Goal: Communication & Community: Answer question/provide support

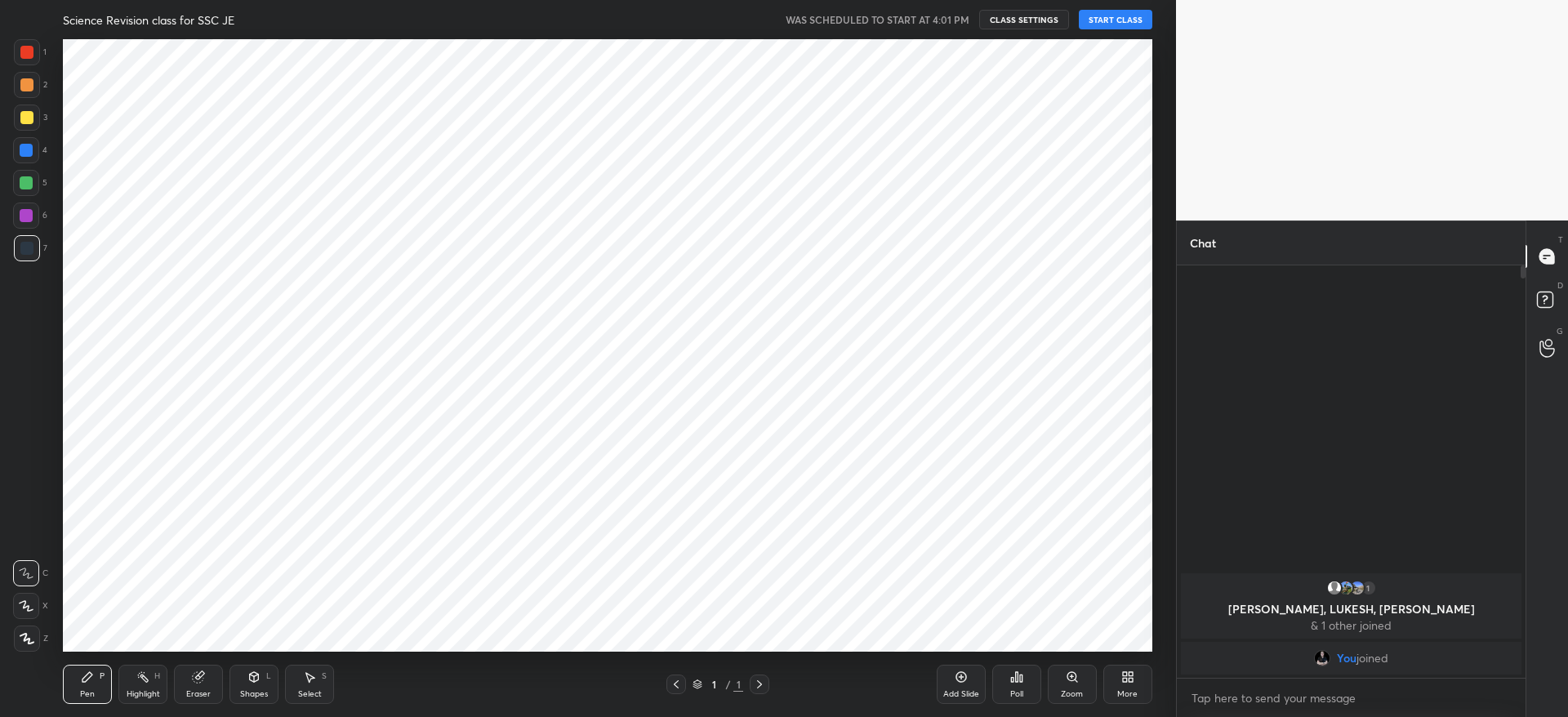
scroll to position [81090, 80572]
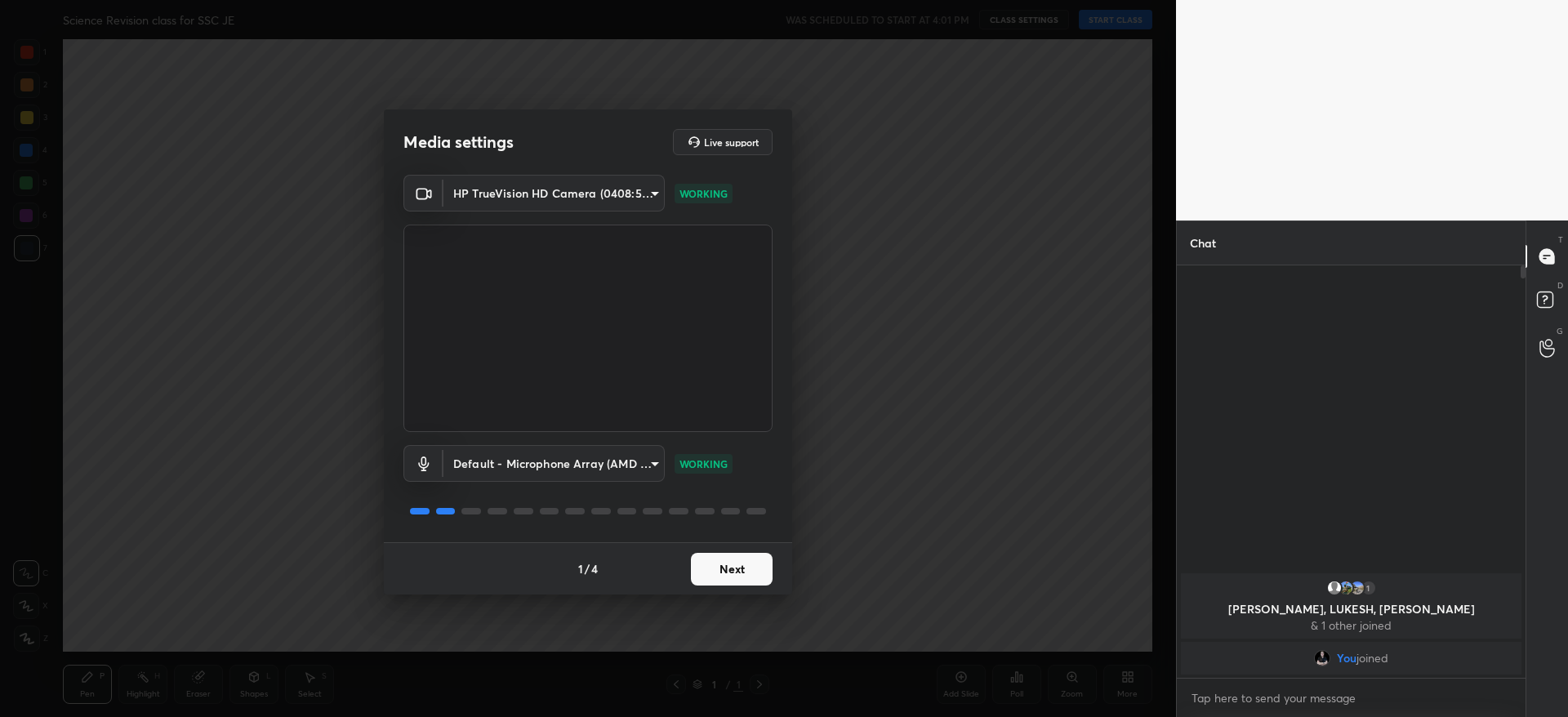
click at [751, 562] on button "Next" at bounding box center [731, 569] width 82 height 32
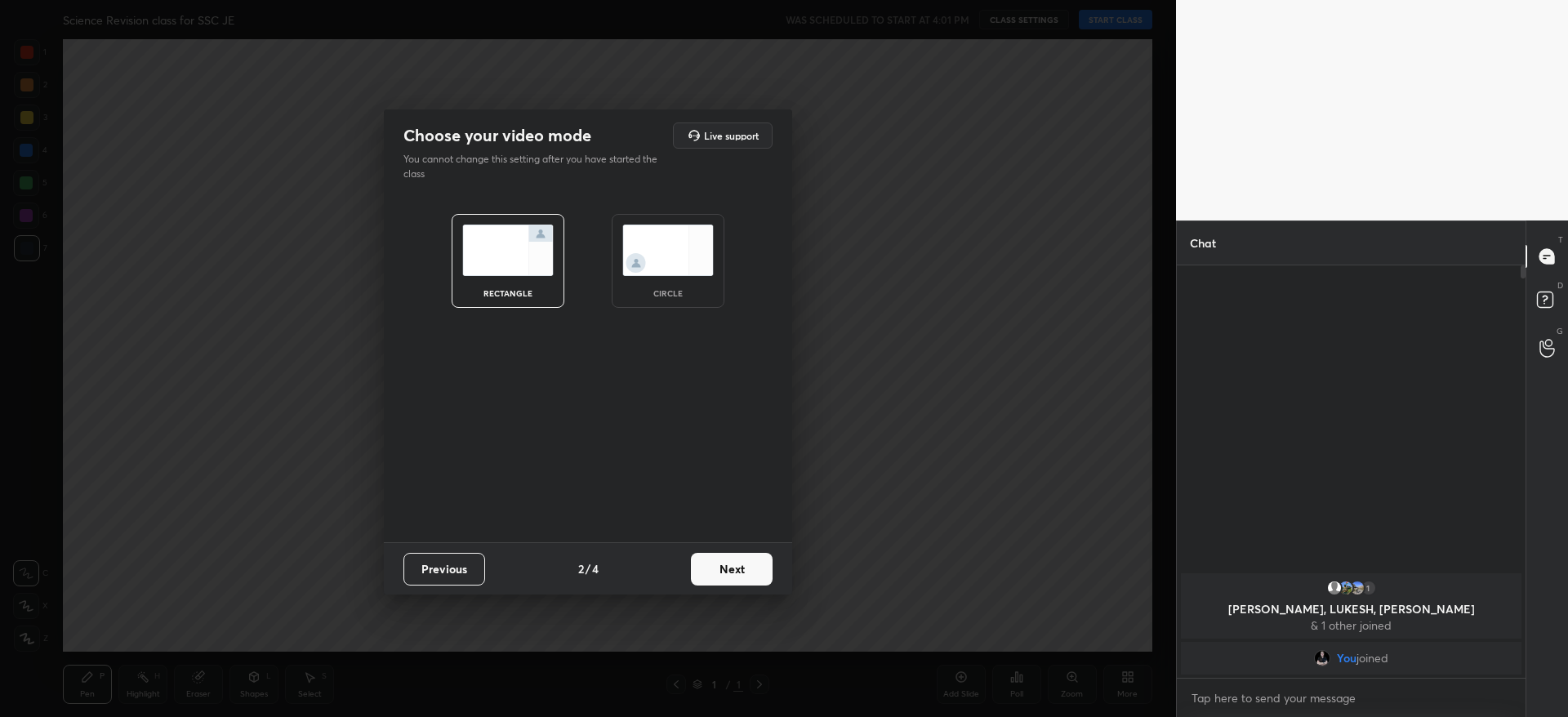
click at [751, 562] on button "Next" at bounding box center [731, 569] width 82 height 32
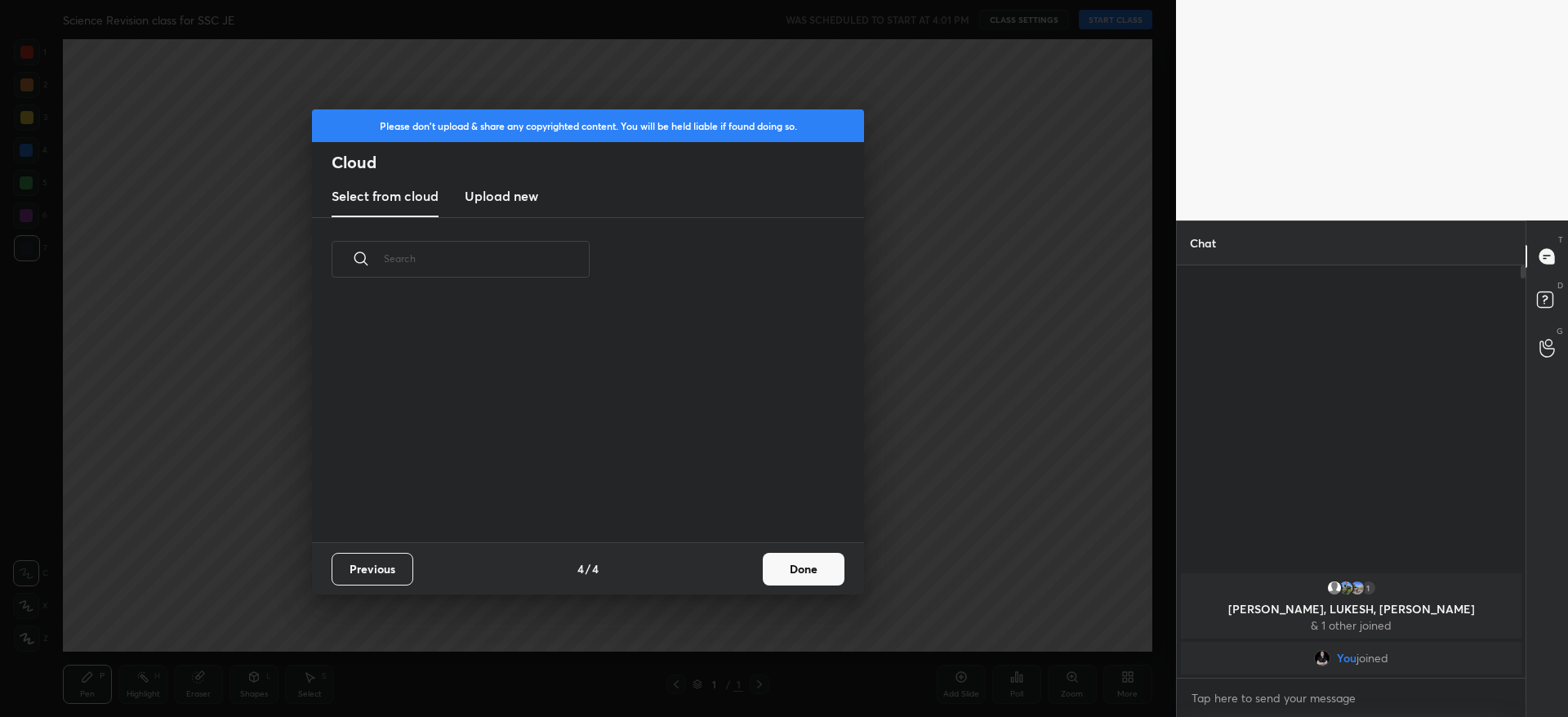
click at [751, 562] on div "Previous 4 / 4 Done" at bounding box center [588, 569] width 552 height 52
click at [833, 556] on button "Done" at bounding box center [803, 569] width 82 height 32
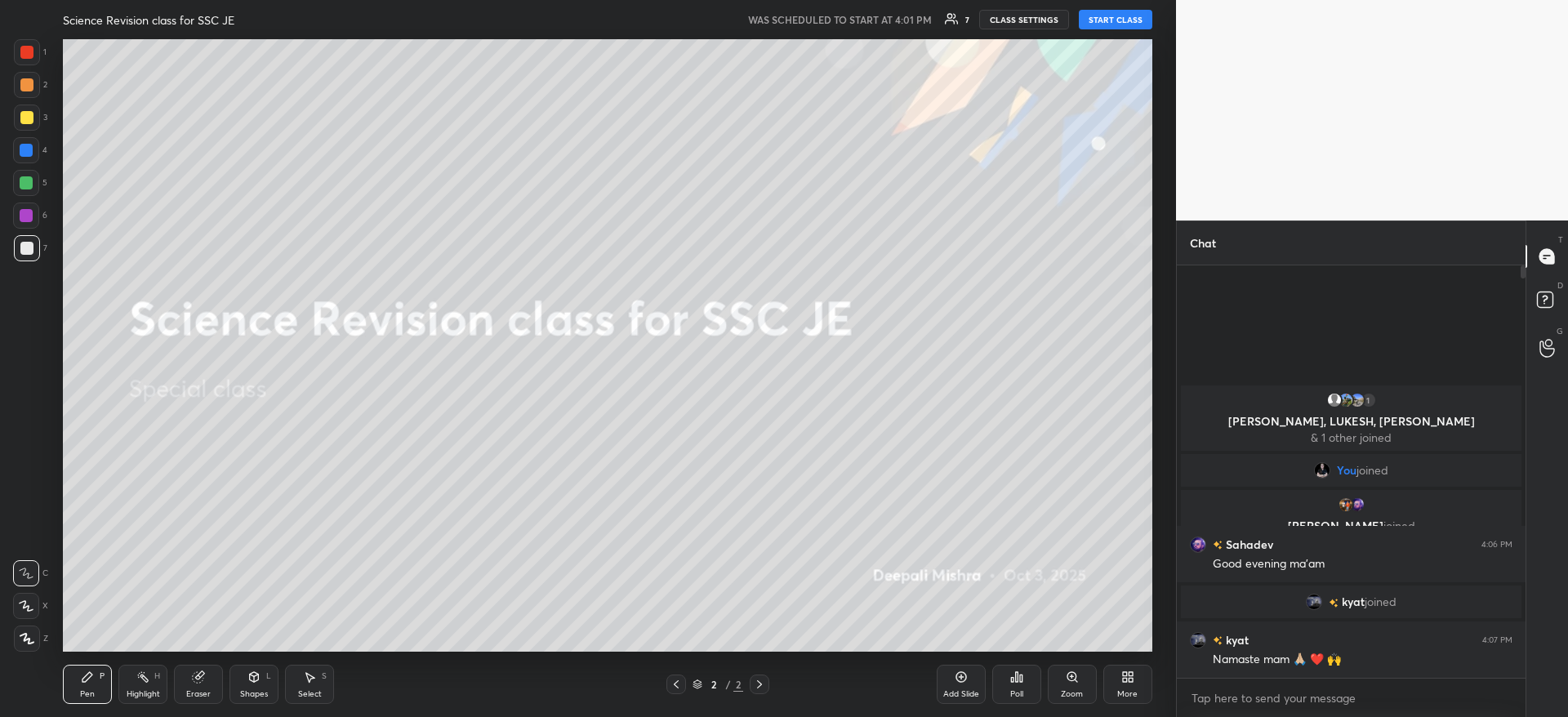
click at [1106, 15] on button "START CLASS" at bounding box center [1116, 20] width 74 height 20
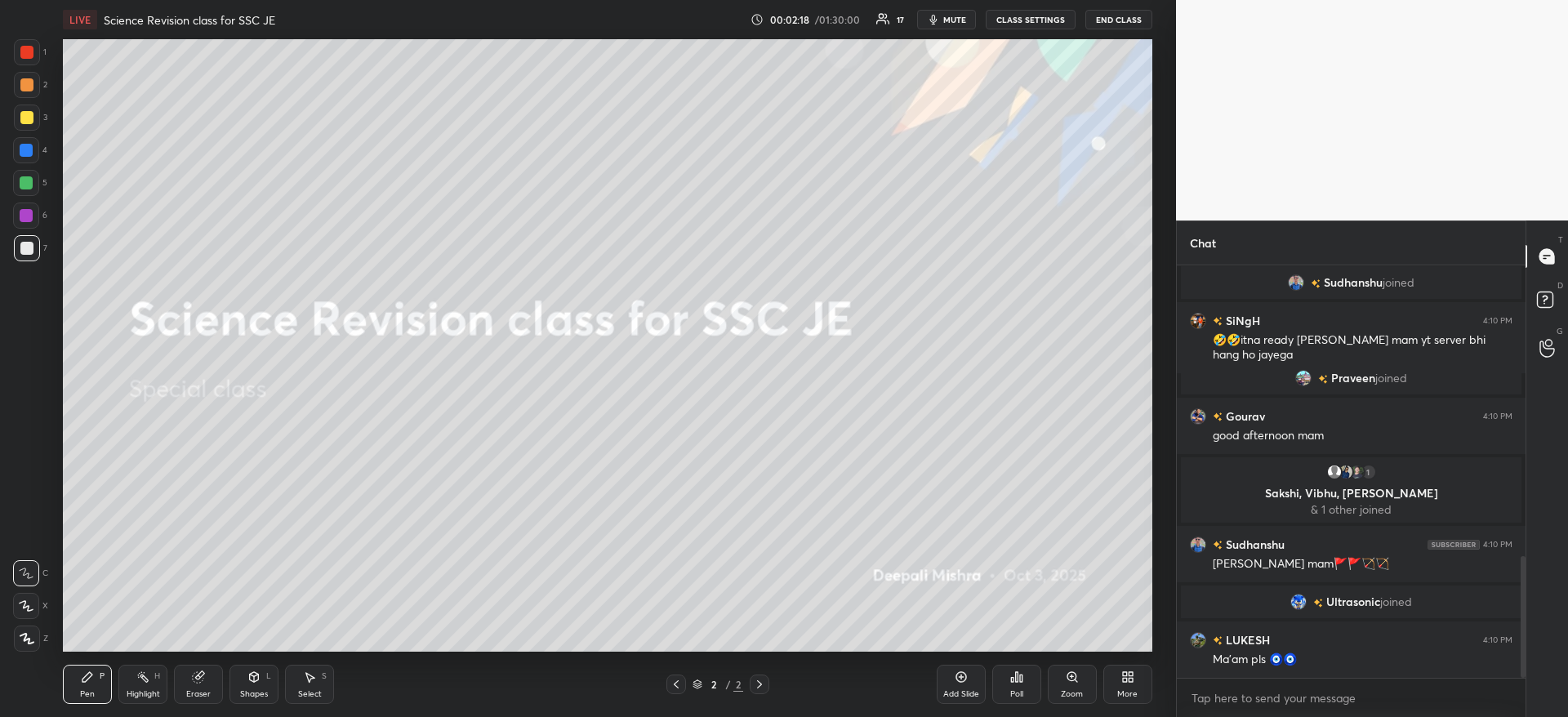
scroll to position [986, 0]
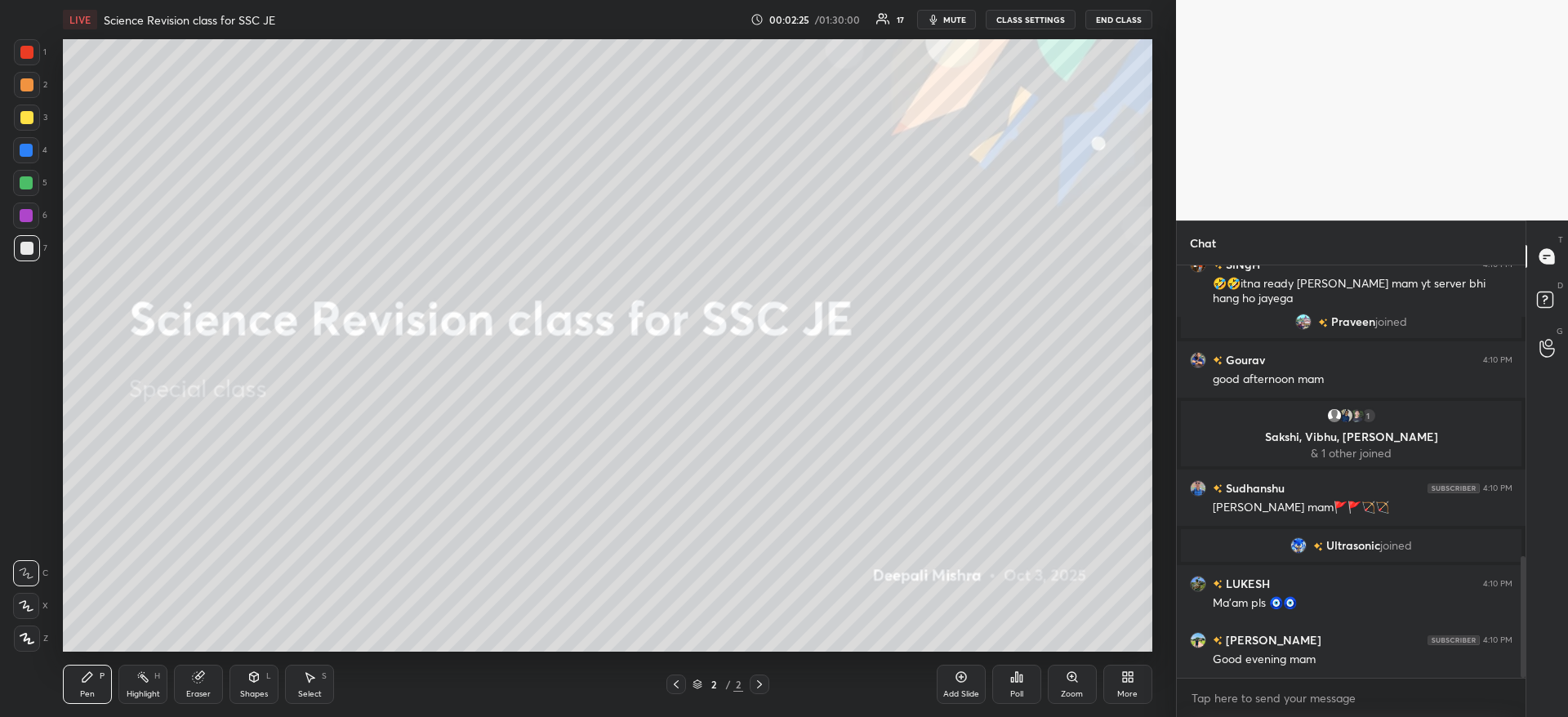
click at [29, 643] on icon at bounding box center [27, 639] width 13 height 10
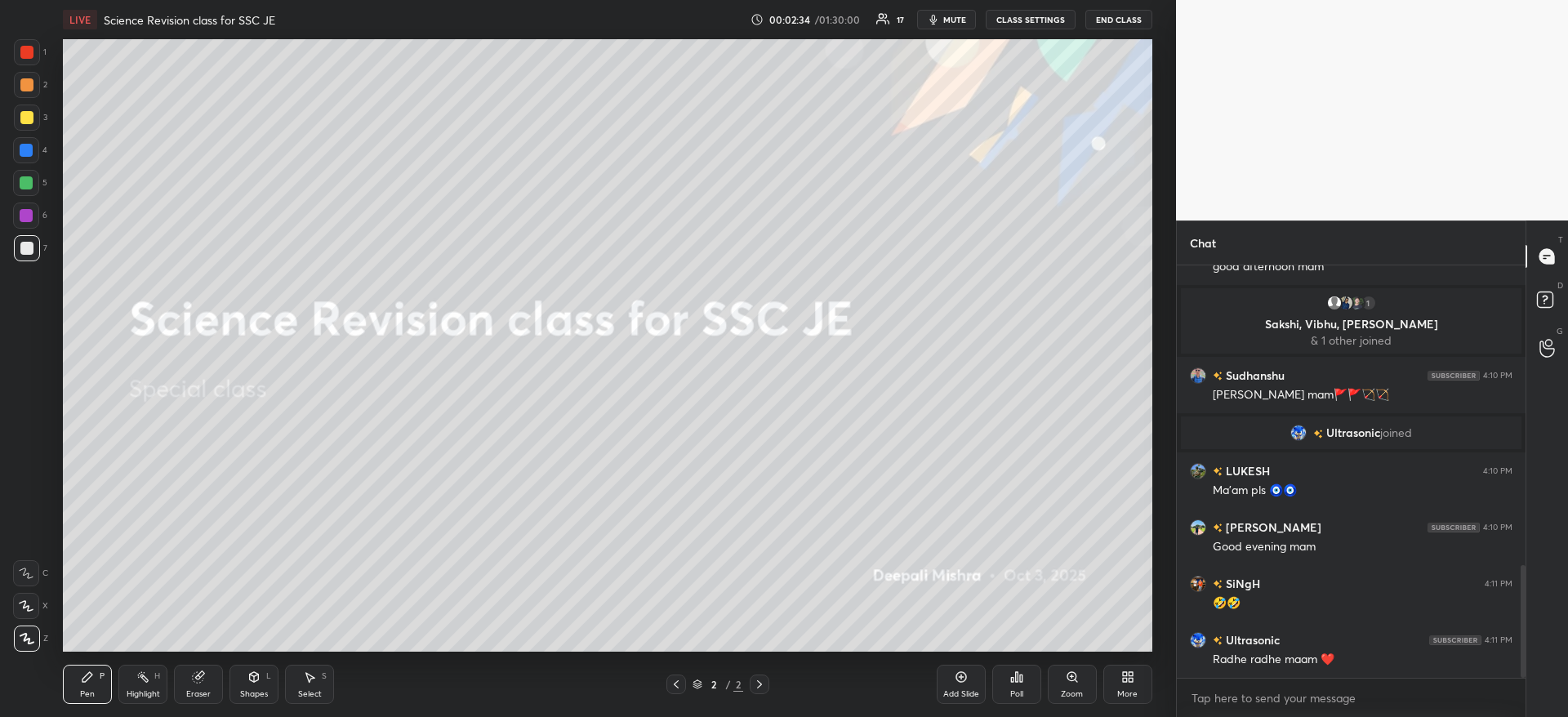
scroll to position [1211, 0]
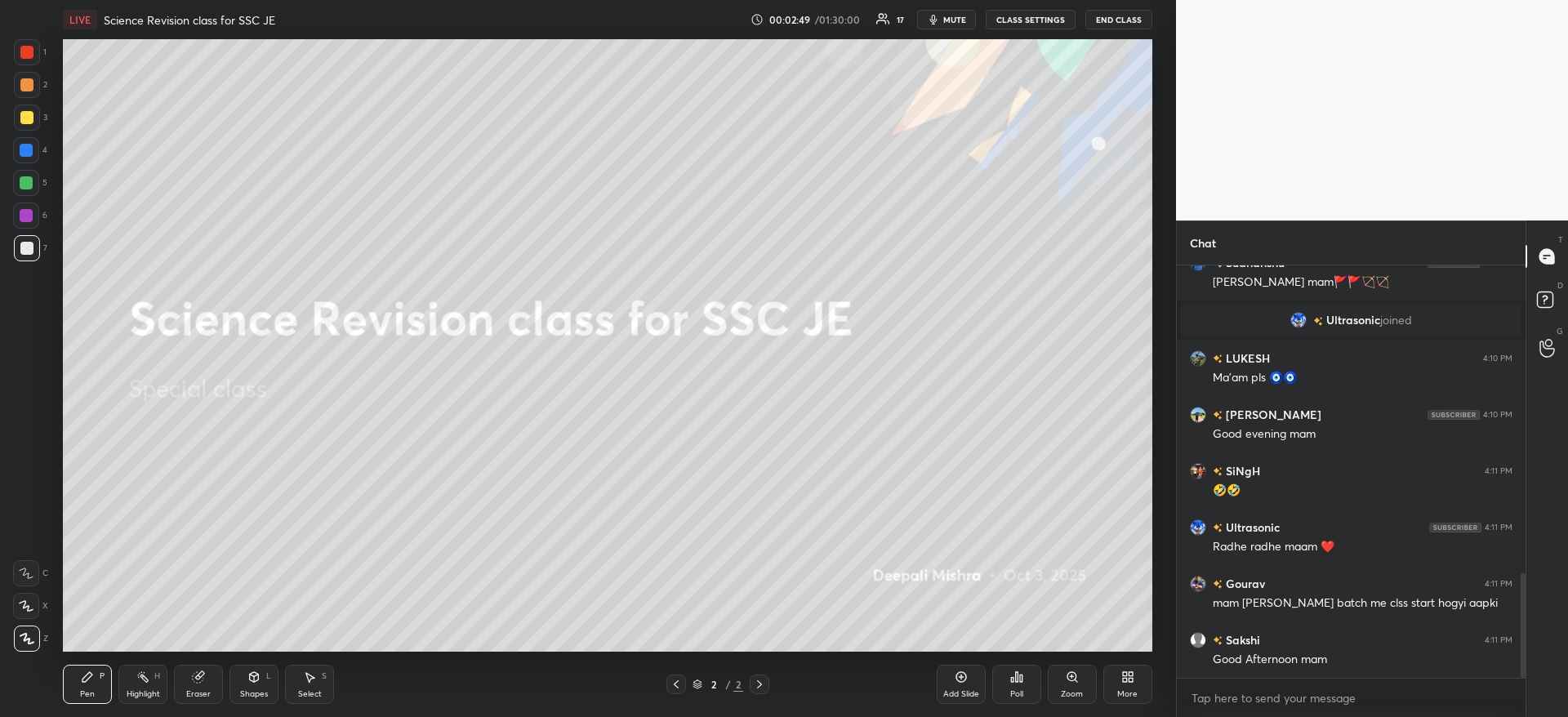
click at [22, 114] on div at bounding box center [27, 117] width 13 height 13
click at [1127, 690] on div "More" at bounding box center [1127, 694] width 21 height 8
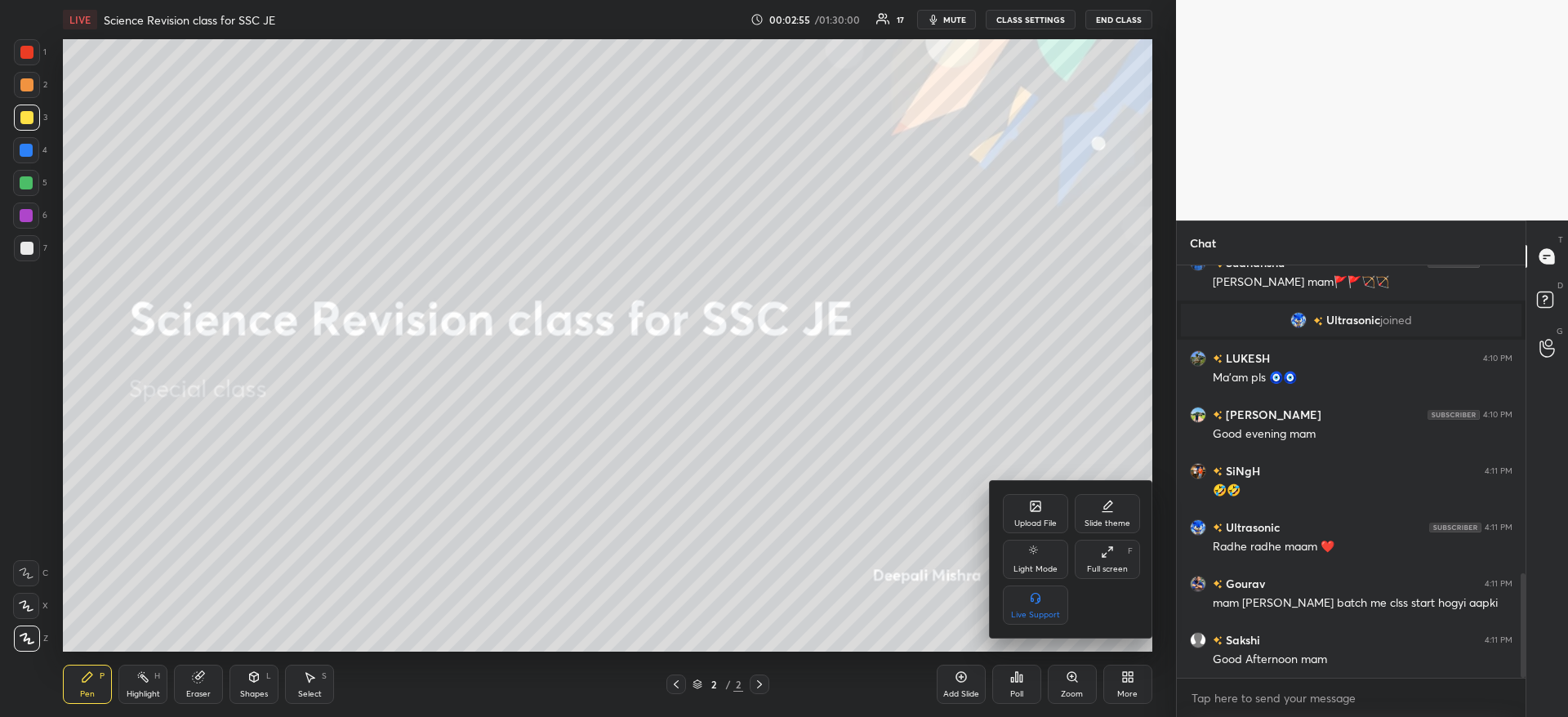
click at [1032, 513] on div "Upload File" at bounding box center [1035, 513] width 65 height 39
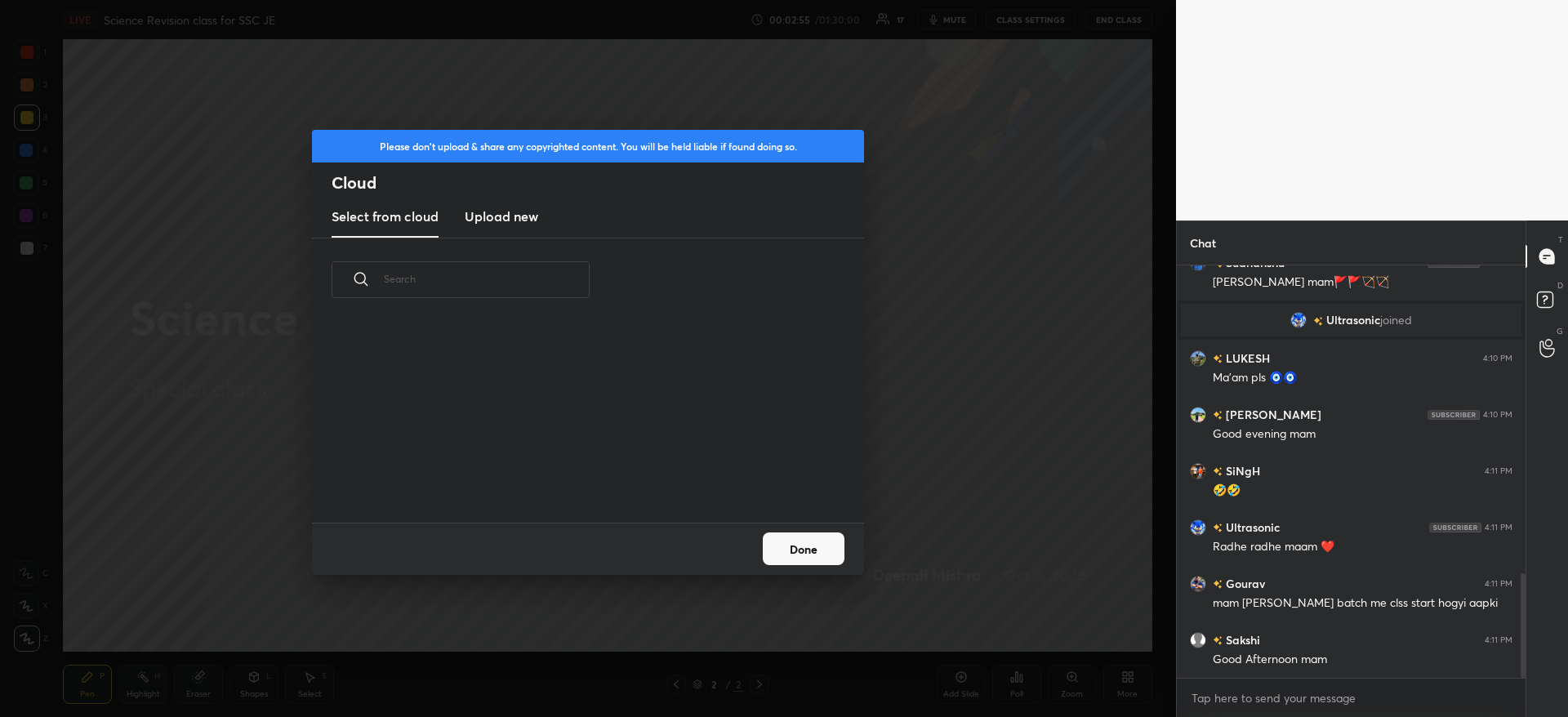
scroll to position [201, 525]
click at [485, 226] on new "Upload new" at bounding box center [501, 216] width 74 height 41
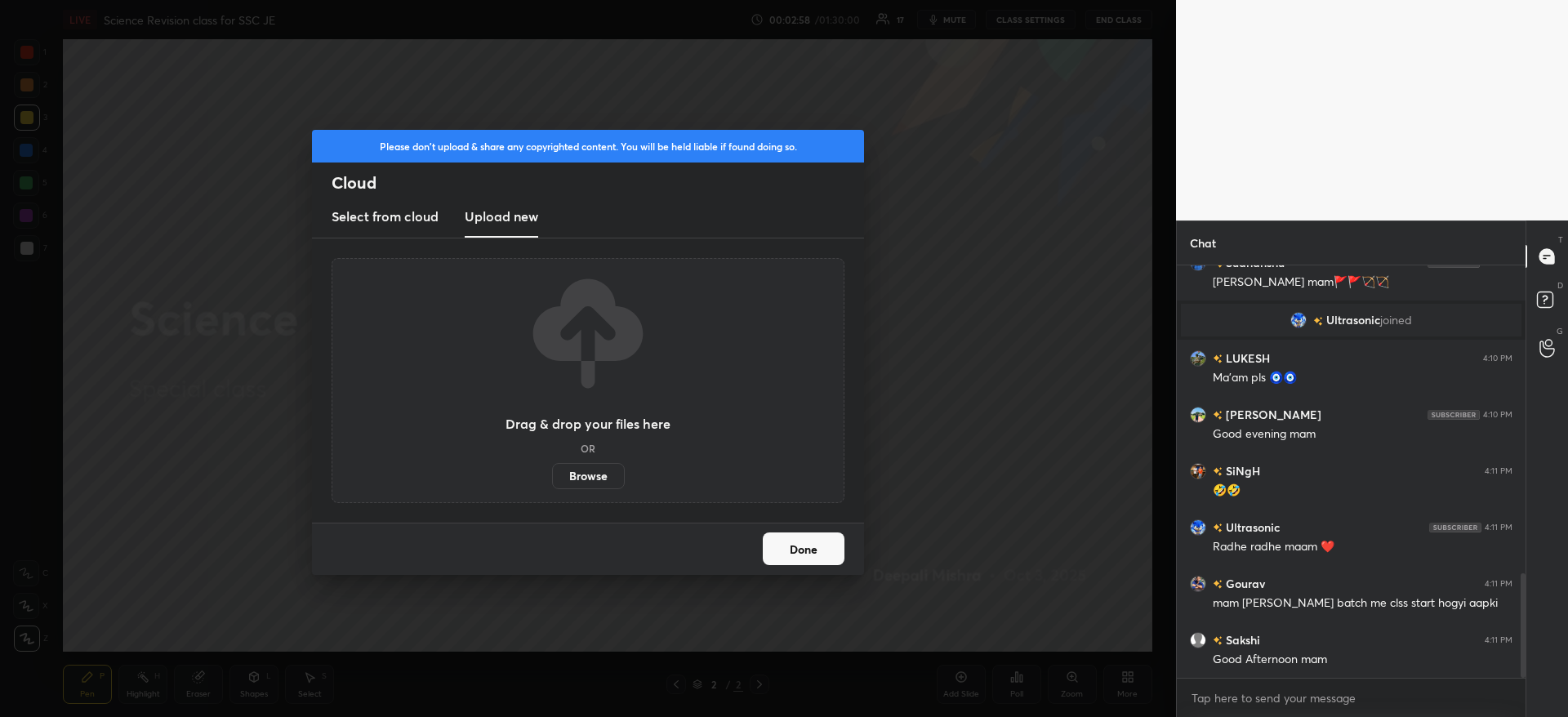
click at [587, 488] on label "Browse" at bounding box center [588, 476] width 73 height 26
click at [552, 488] on input "Browse" at bounding box center [552, 476] width 0 height 26
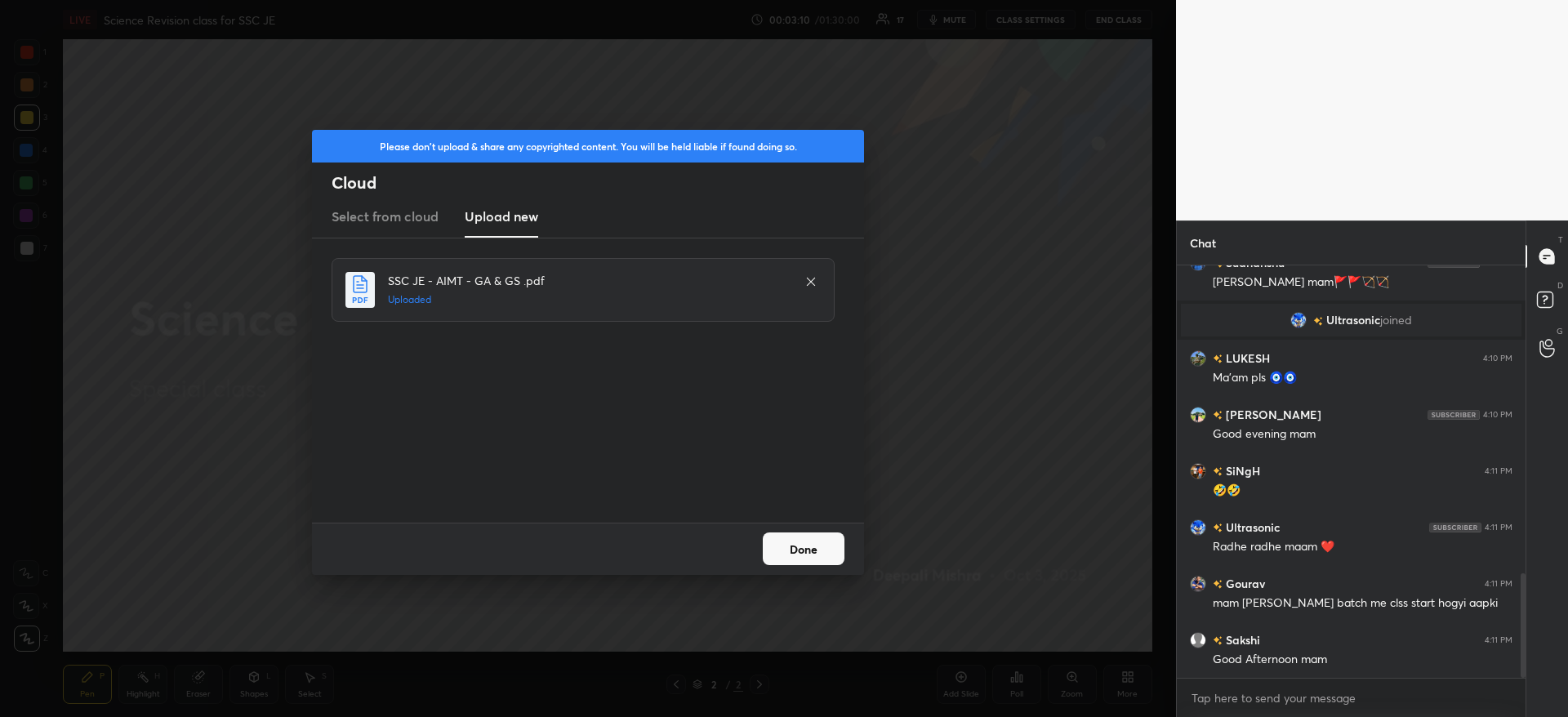
scroll to position [1267, 0]
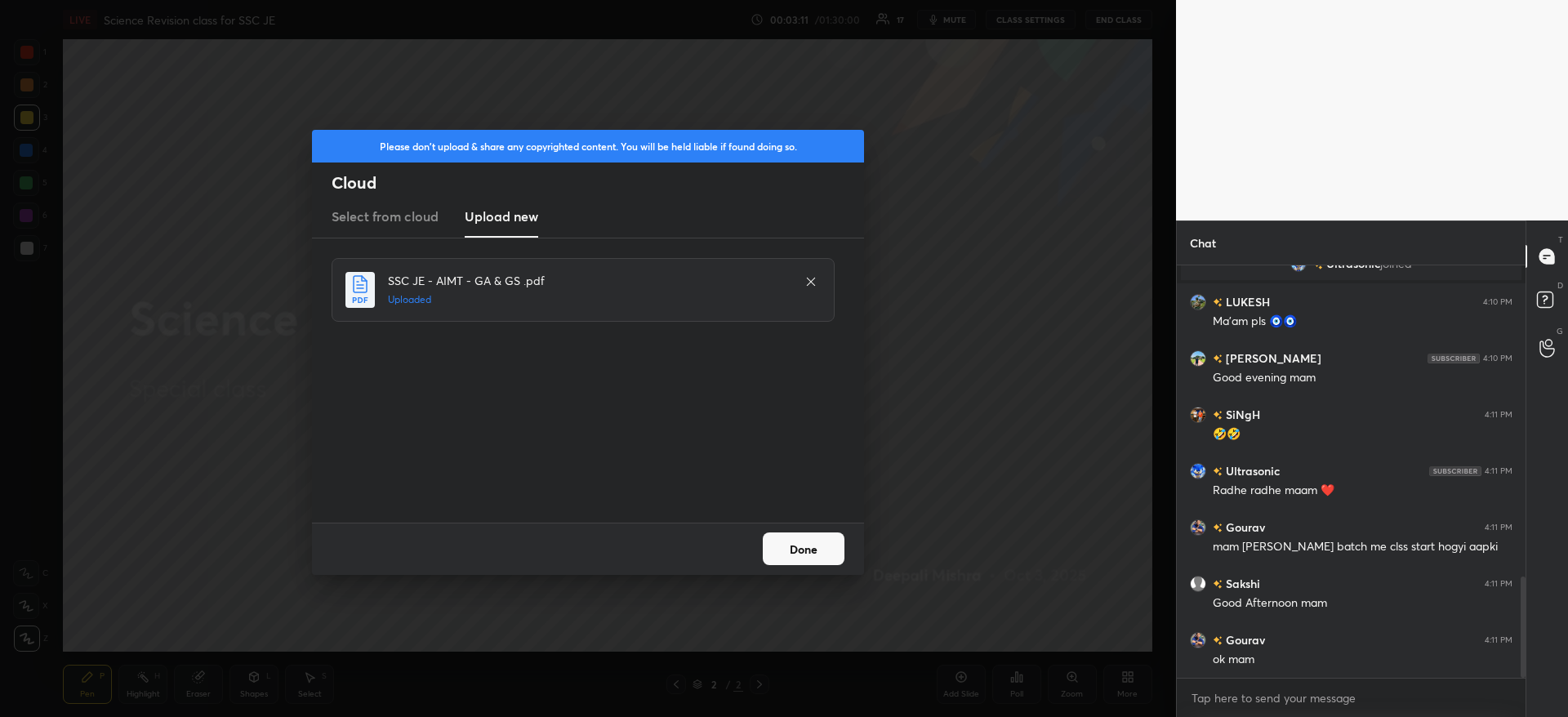
click at [808, 543] on button "Done" at bounding box center [803, 549] width 82 height 32
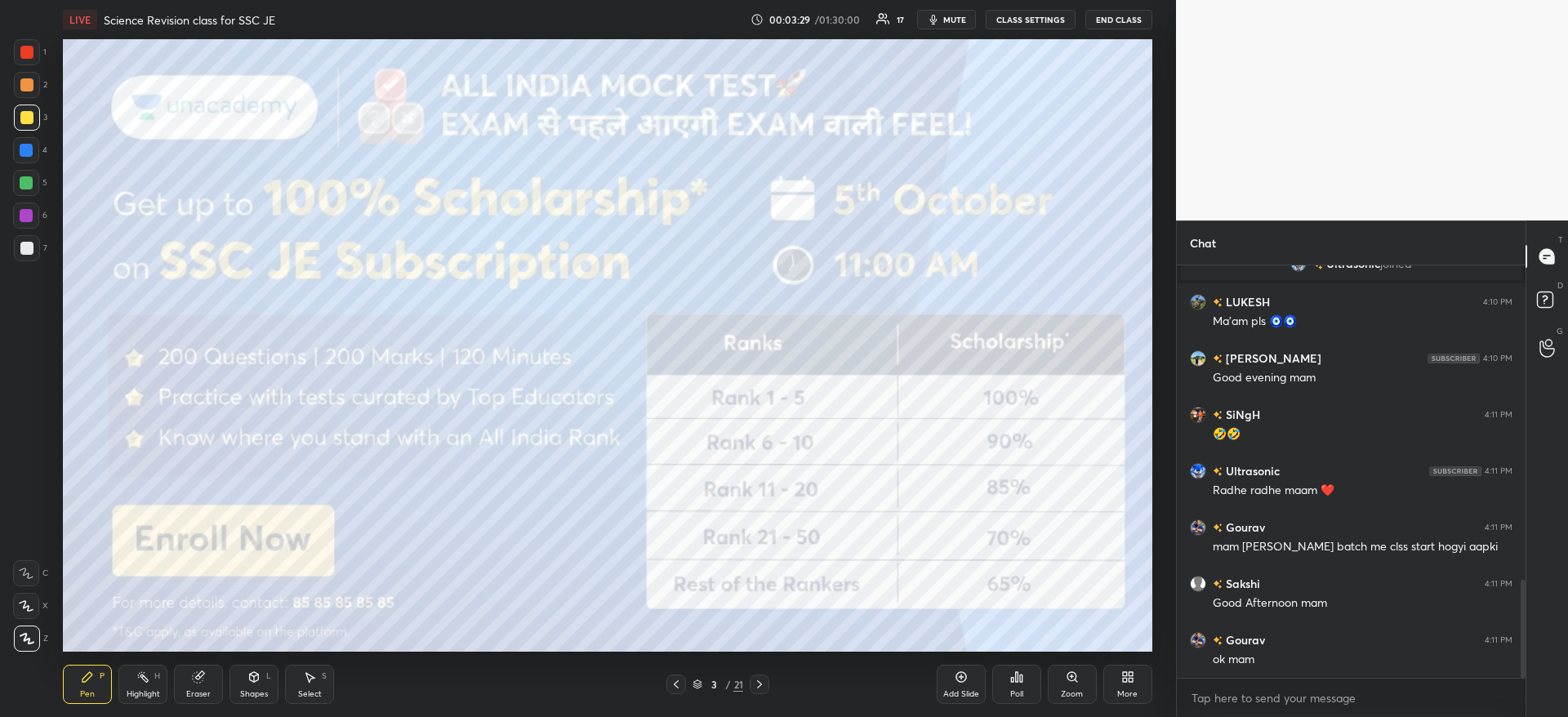
scroll to position [1324, 0]
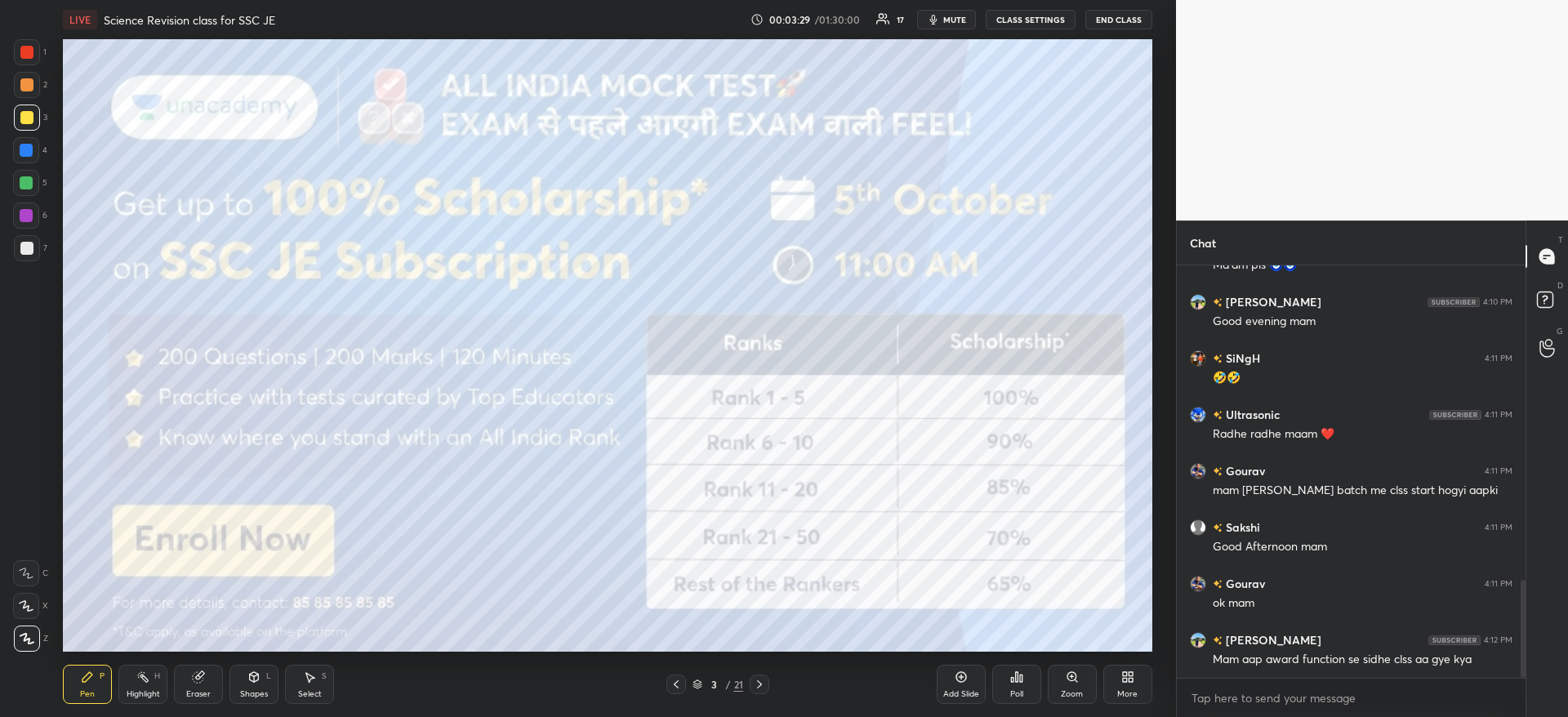
click at [951, 20] on span "mute" at bounding box center [954, 19] width 23 height 12
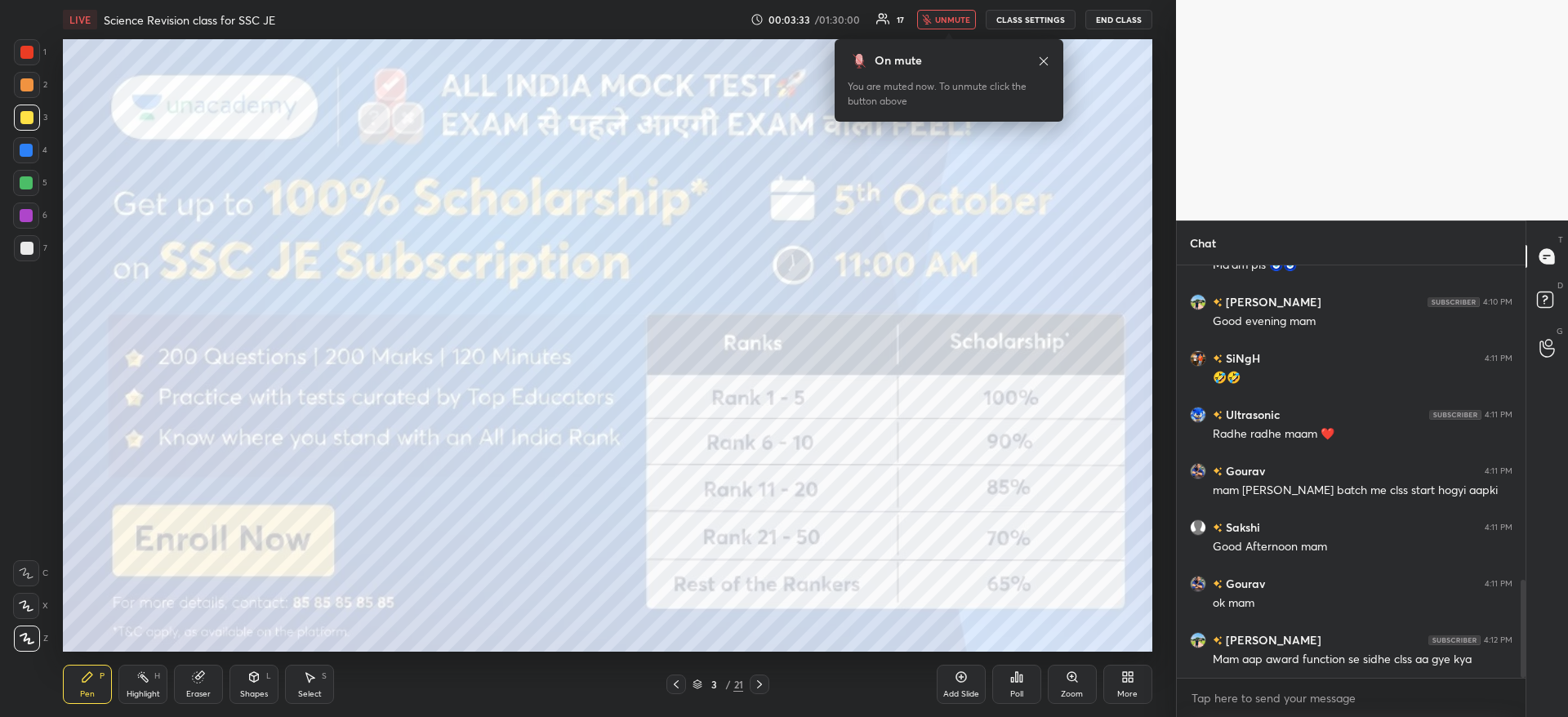
click at [19, 188] on div at bounding box center [25, 182] width 26 height 26
click at [28, 187] on div at bounding box center [26, 183] width 13 height 13
click at [30, 115] on div at bounding box center [27, 117] width 13 height 13
click at [31, 117] on div at bounding box center [27, 117] width 13 height 13
click at [25, 118] on div at bounding box center [27, 117] width 13 height 13
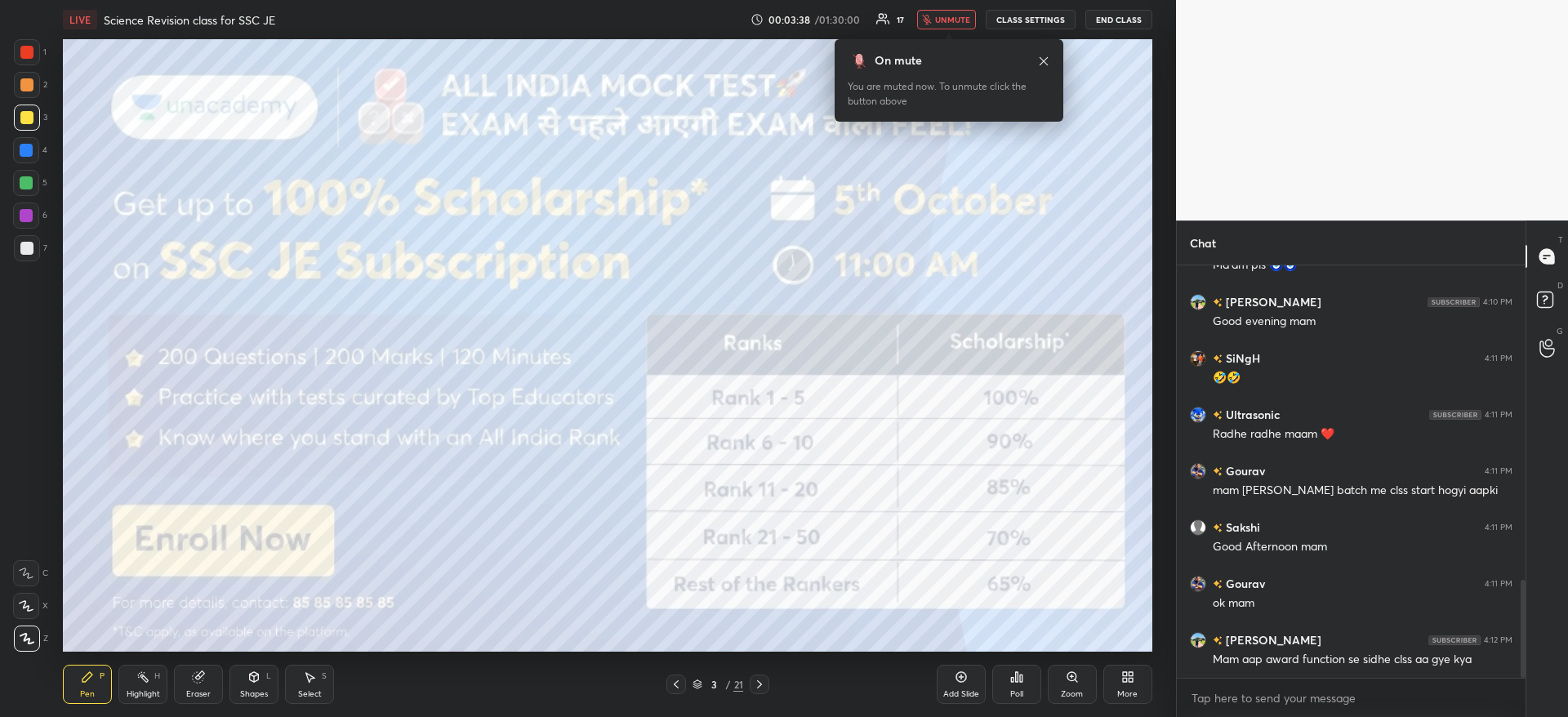
click at [19, 127] on div at bounding box center [26, 117] width 26 height 26
click at [23, 119] on div at bounding box center [27, 117] width 13 height 13
click at [961, 21] on span "unmute" at bounding box center [952, 19] width 35 height 12
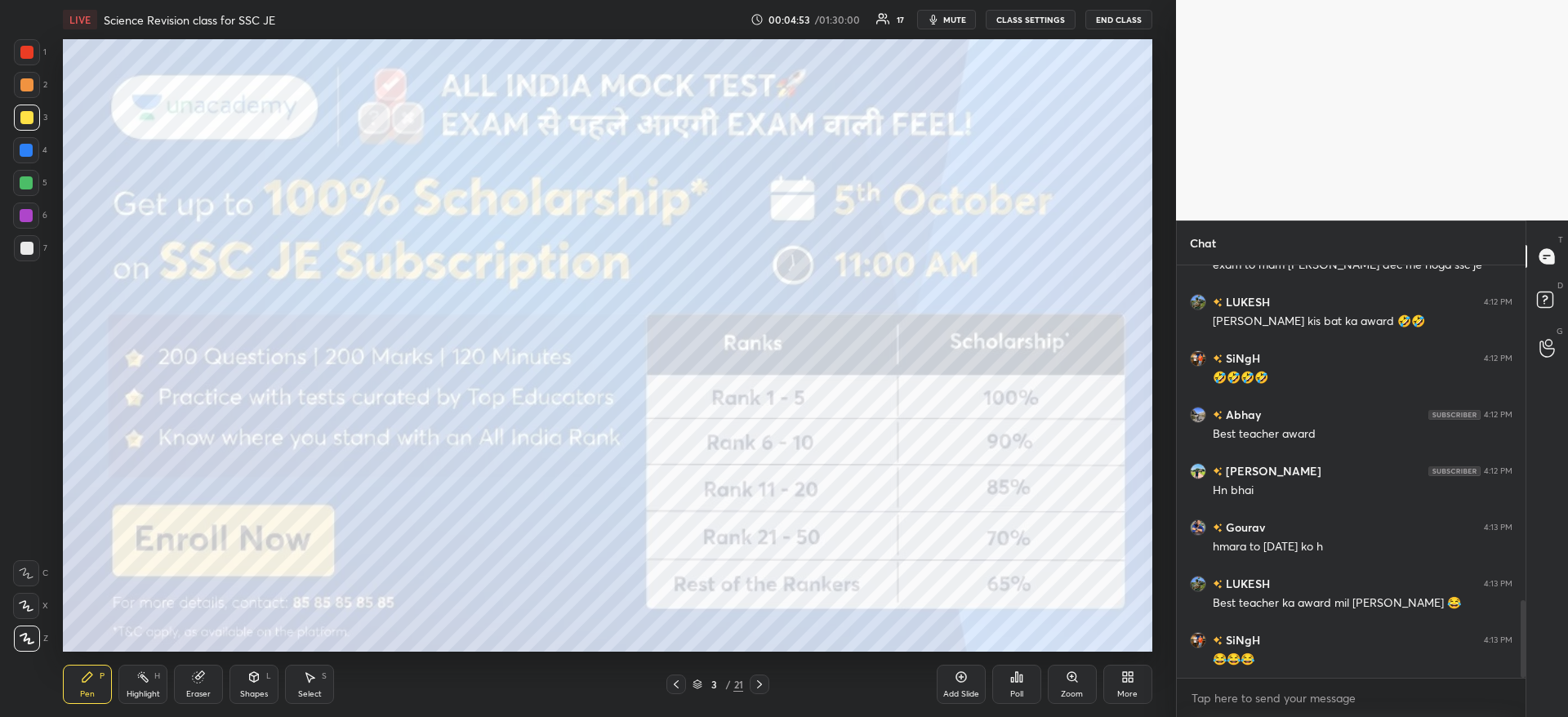
scroll to position [1831, 0]
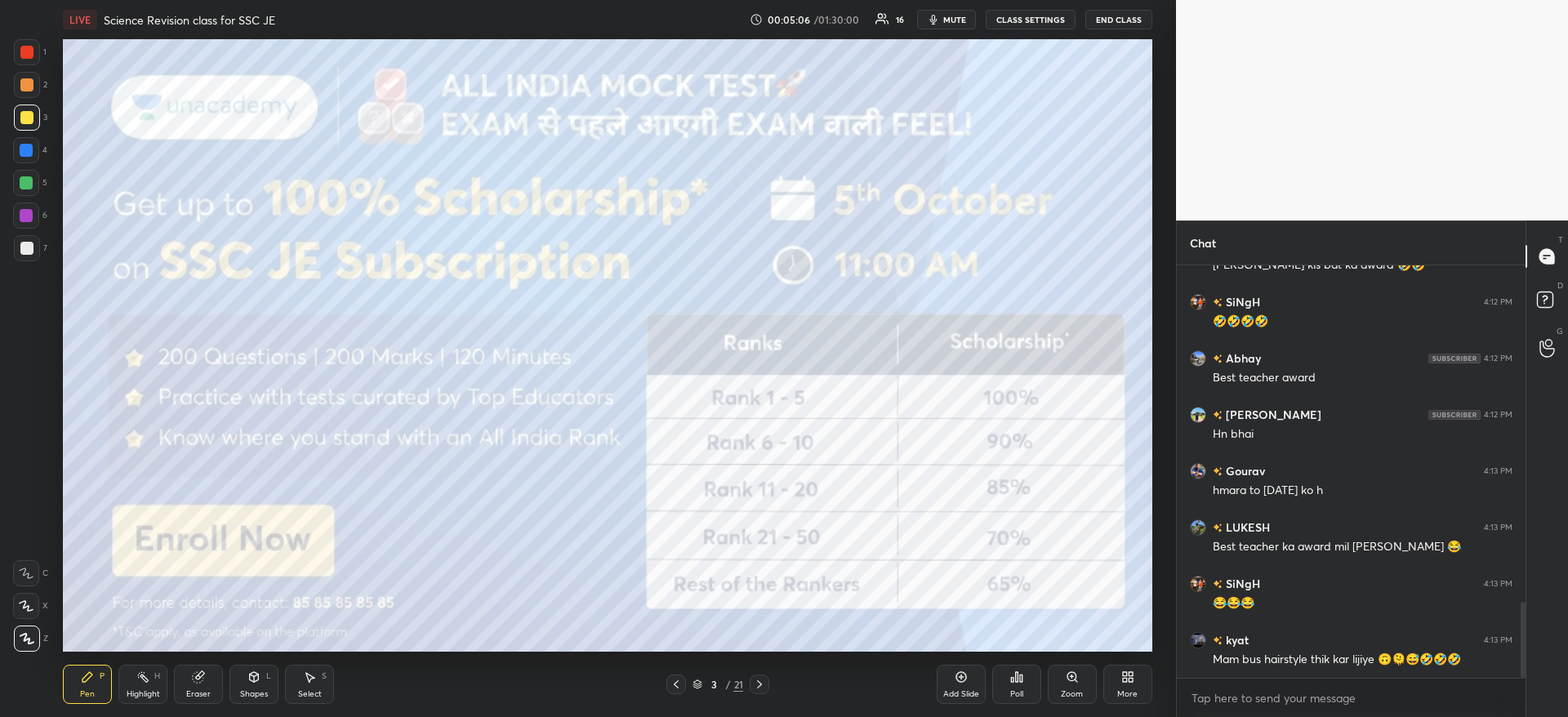
click at [28, 57] on div at bounding box center [27, 52] width 13 height 13
click at [30, 51] on div at bounding box center [27, 52] width 13 height 13
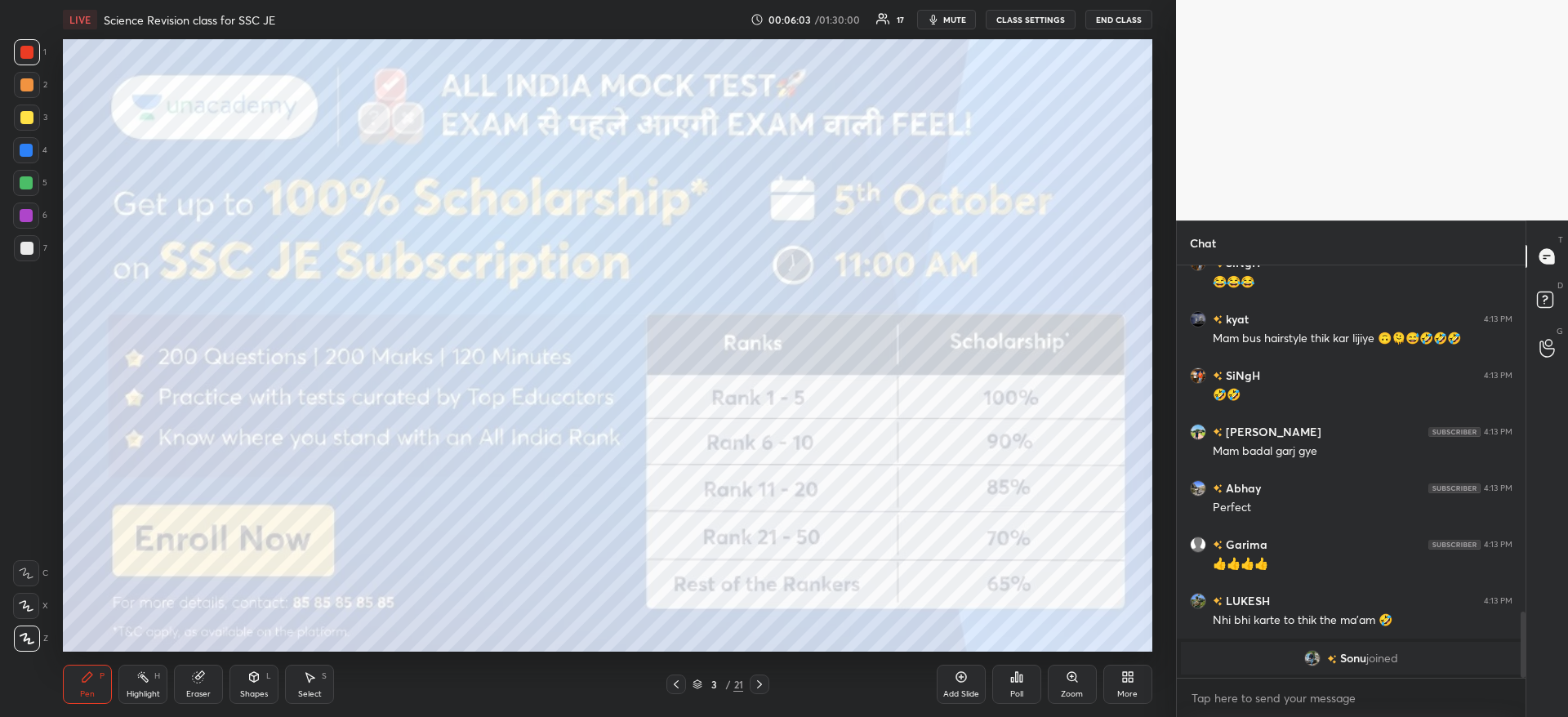
scroll to position [1938, 0]
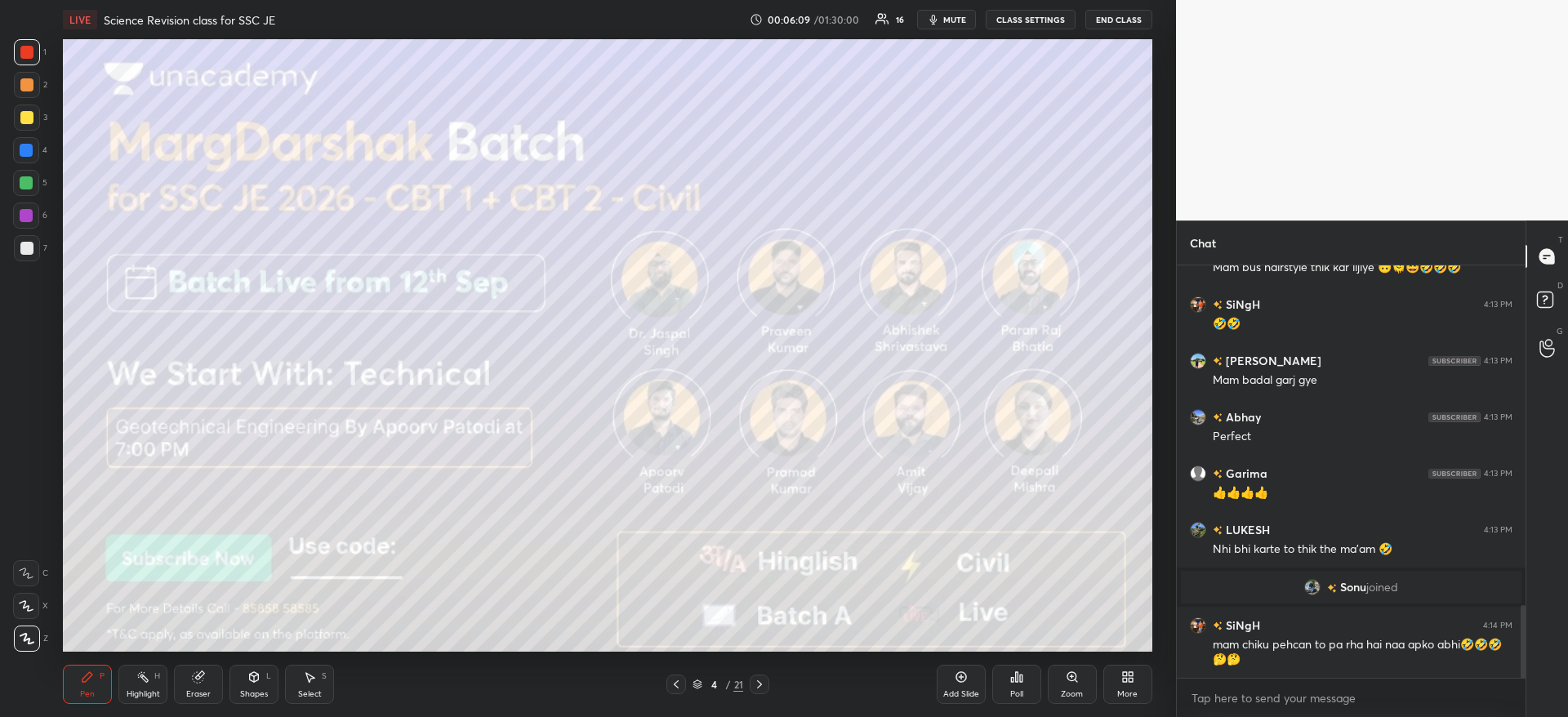
click at [23, 117] on div at bounding box center [27, 117] width 13 height 13
click at [24, 119] on div at bounding box center [27, 117] width 13 height 13
click at [21, 57] on div at bounding box center [27, 52] width 13 height 13
click at [26, 51] on div at bounding box center [27, 52] width 13 height 13
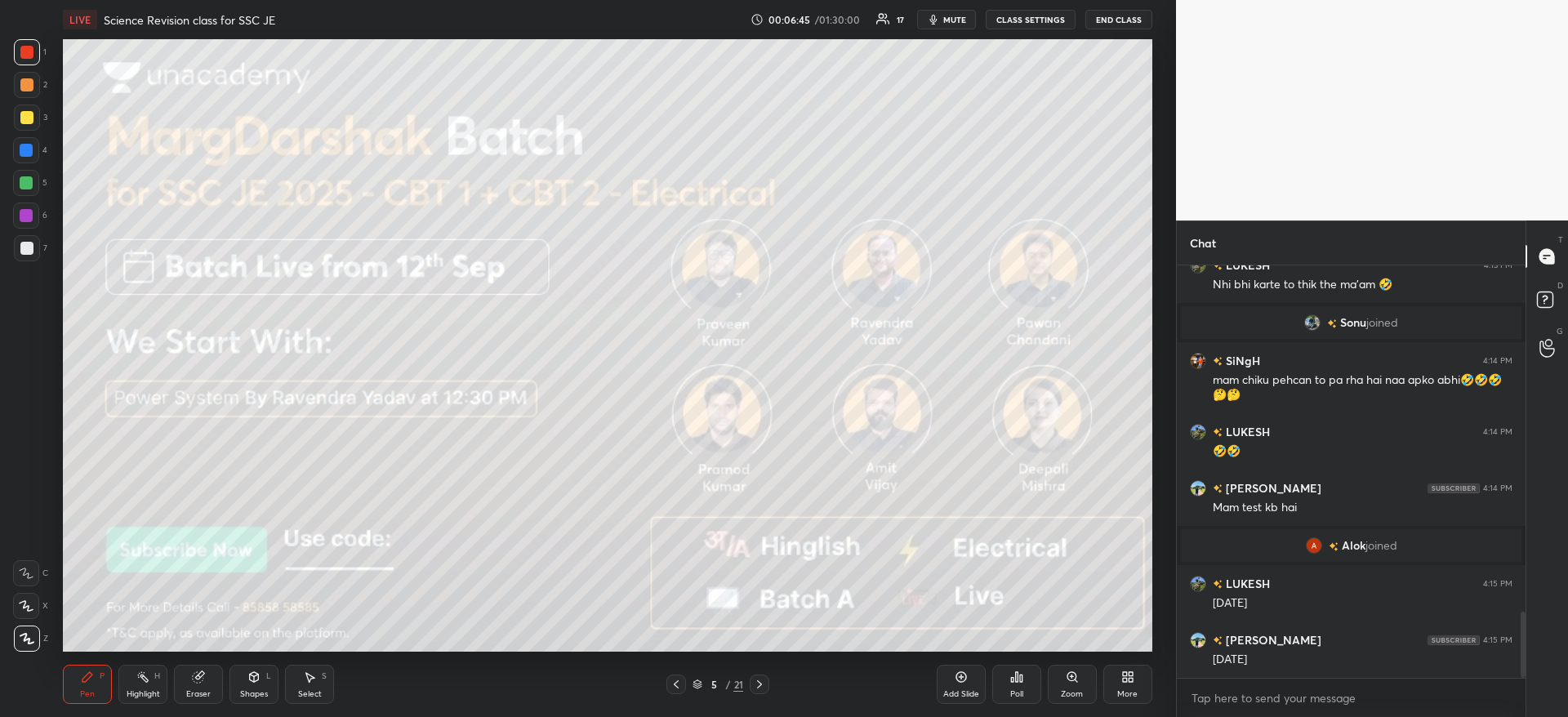
scroll to position [2212, 0]
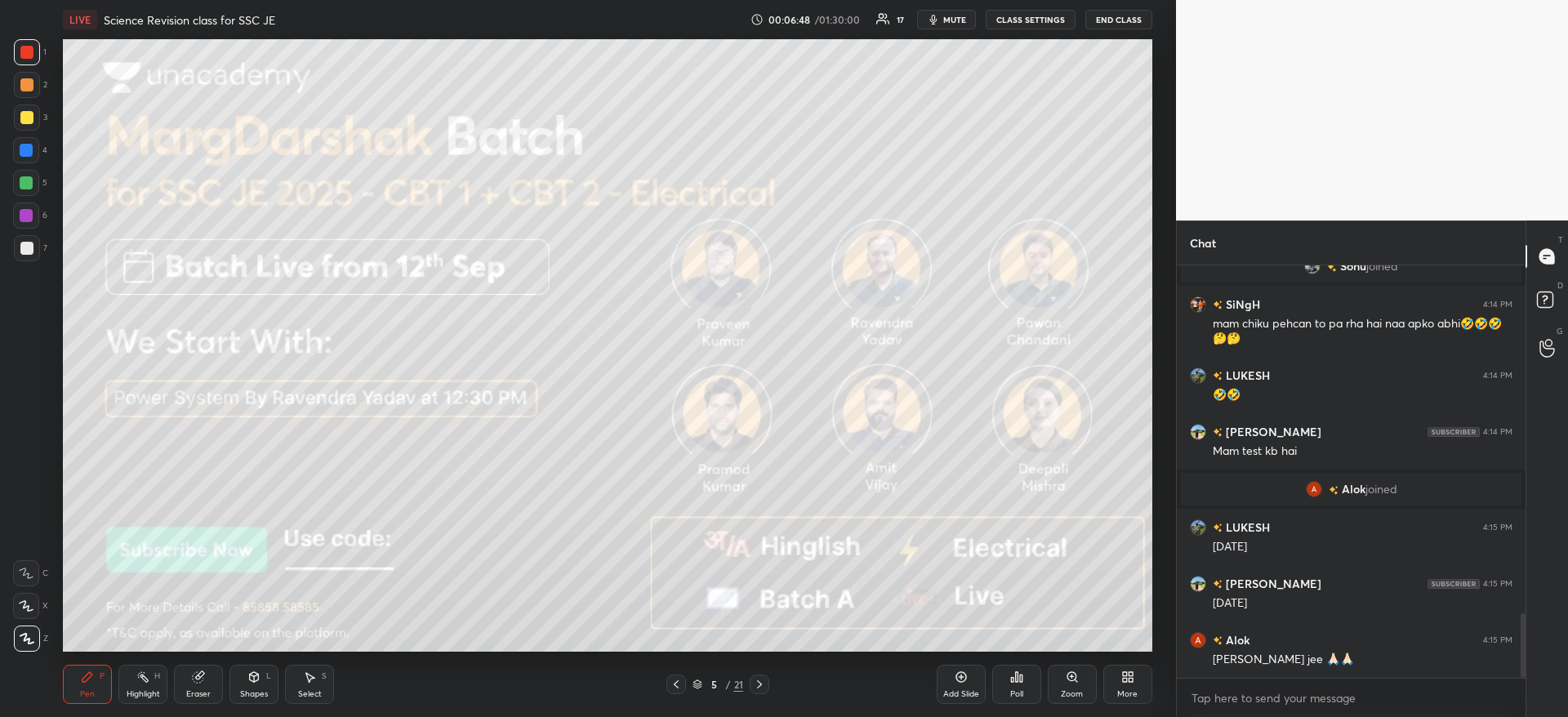
click at [31, 114] on div at bounding box center [27, 117] width 13 height 13
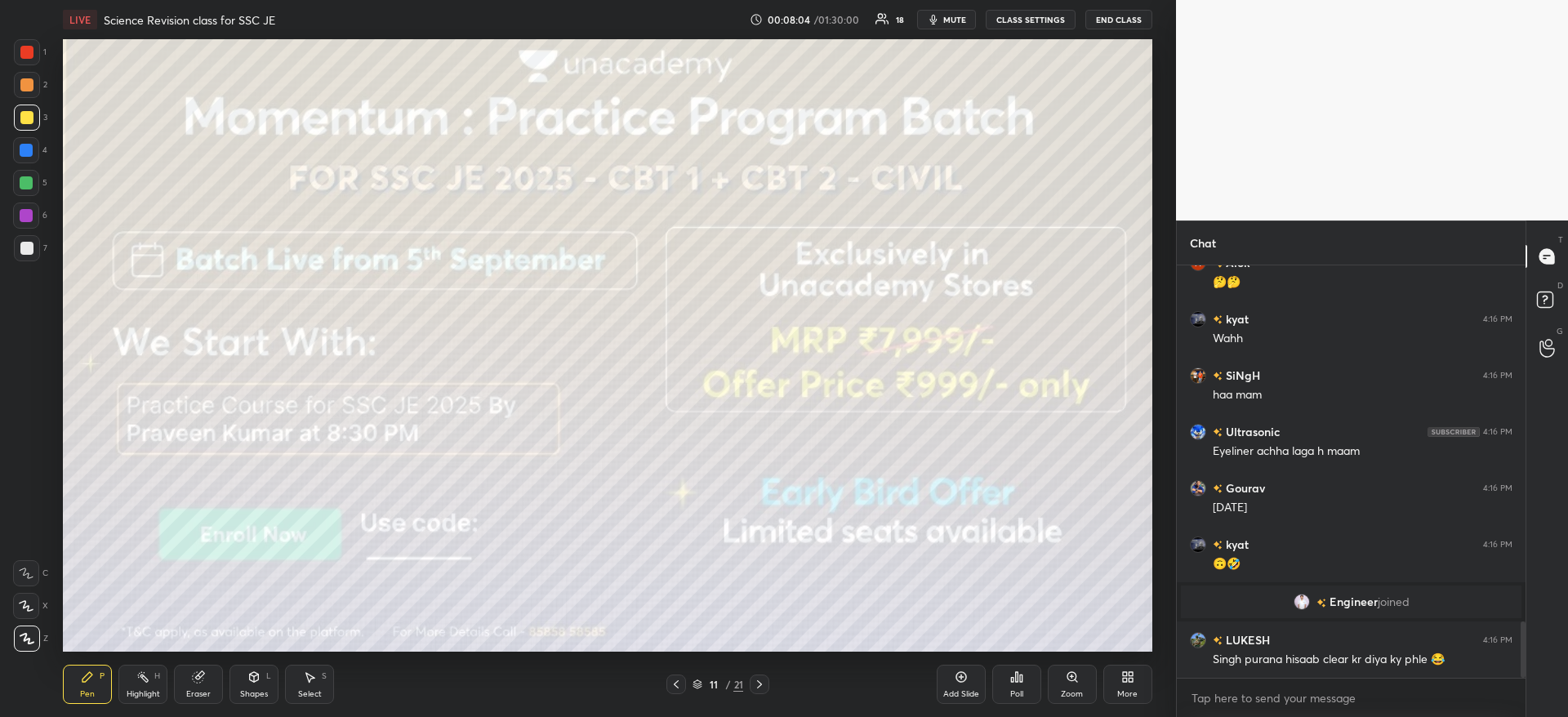
scroll to position [2588, 0]
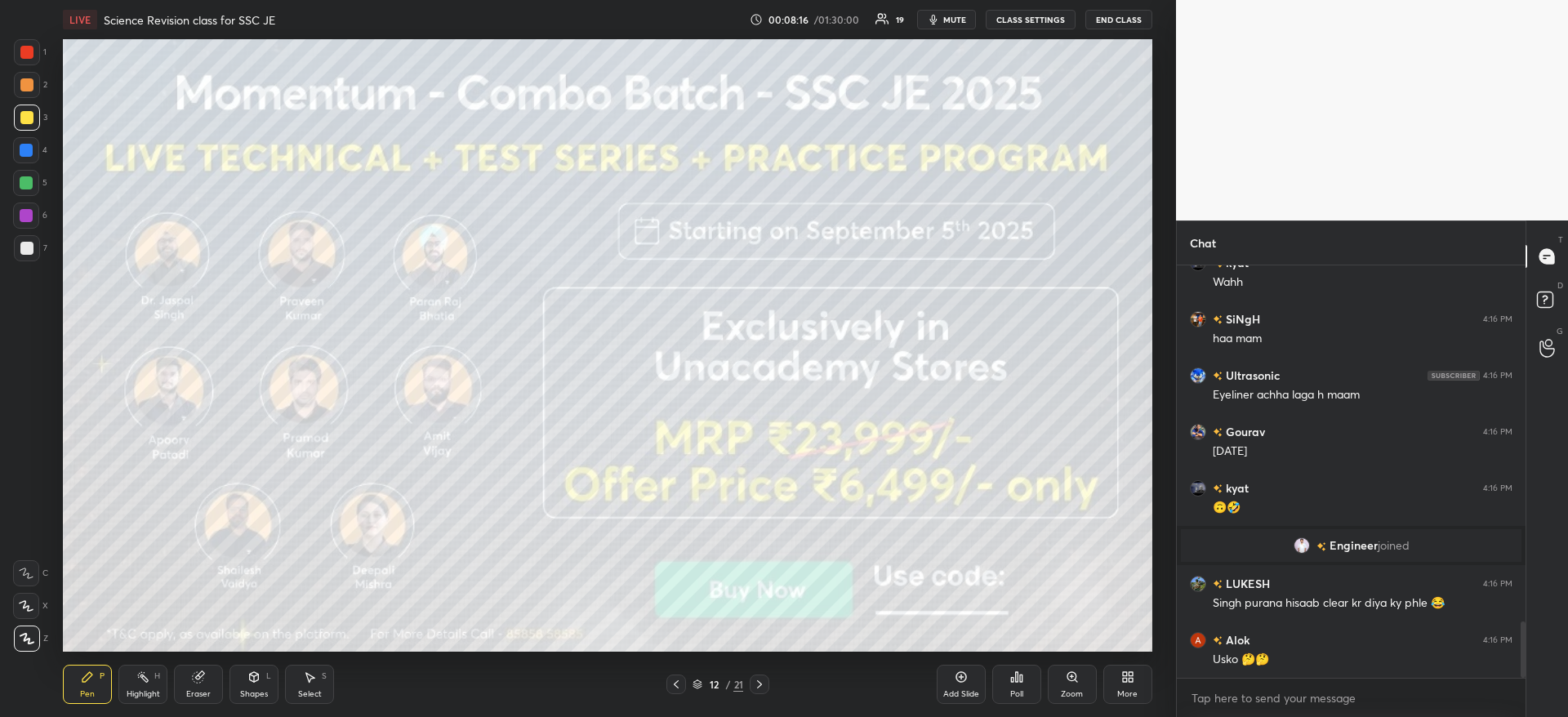
click at [32, 140] on div at bounding box center [25, 150] width 26 height 26
click at [32, 152] on div at bounding box center [26, 150] width 13 height 13
click at [19, 225] on div at bounding box center [25, 216] width 26 height 26
click at [31, 220] on div at bounding box center [26, 216] width 13 height 13
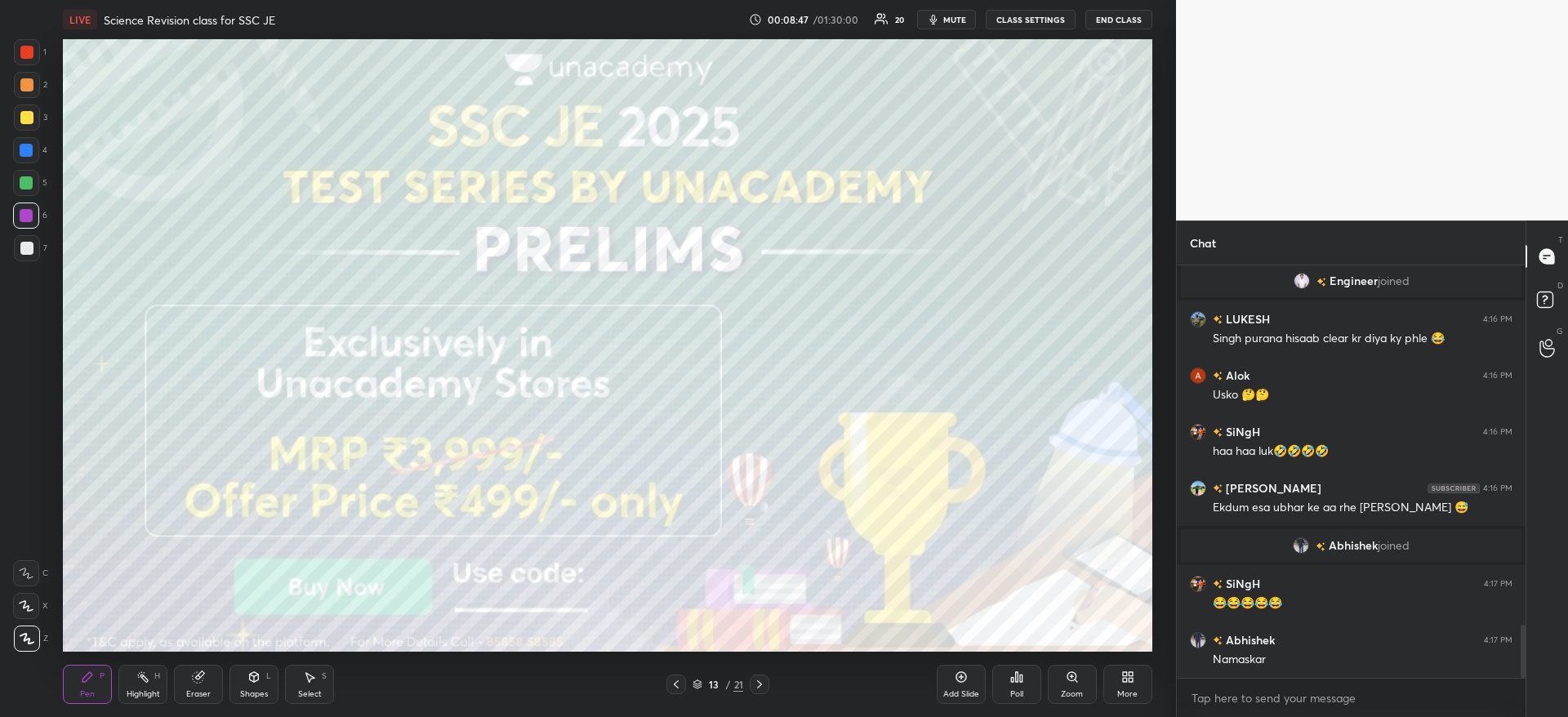
scroll to position [2863, 0]
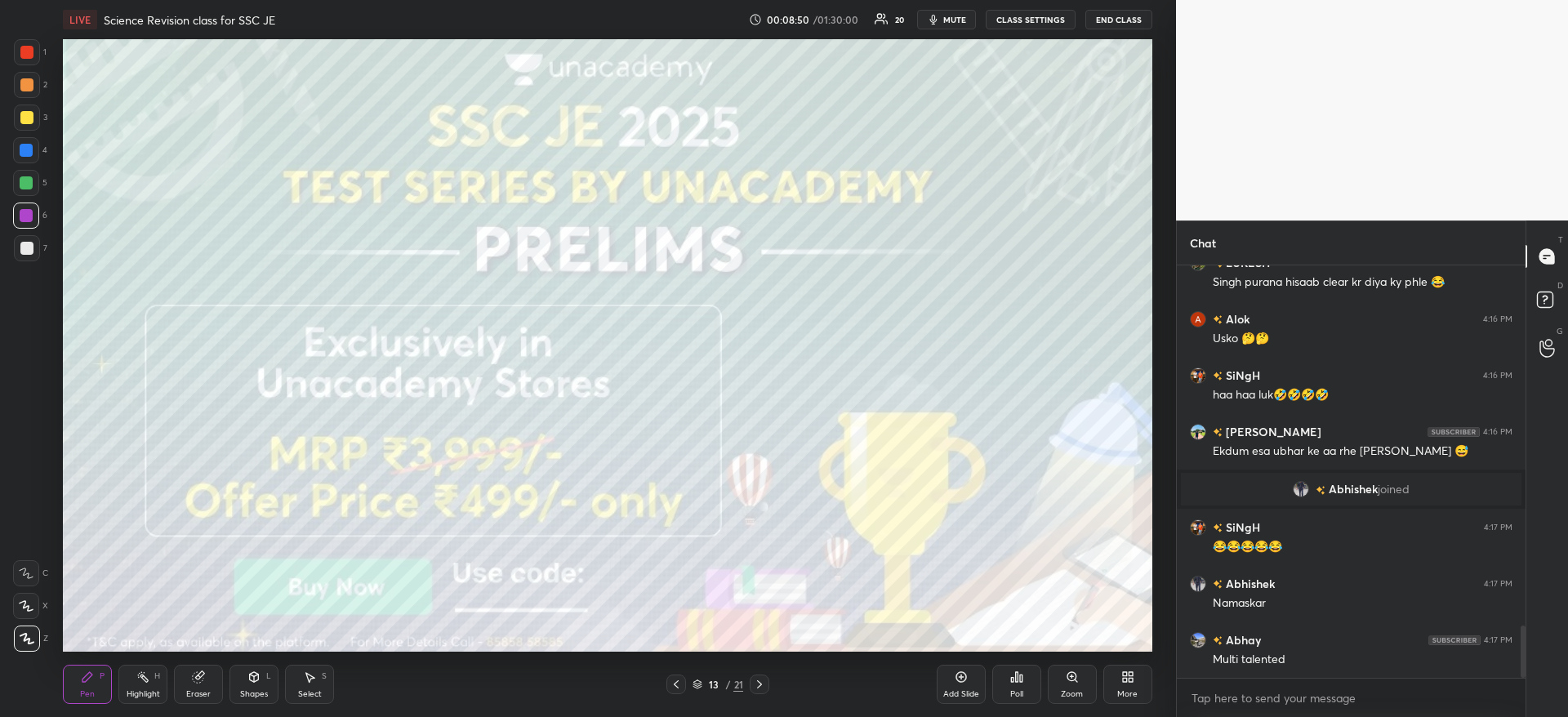
click at [23, 118] on div at bounding box center [27, 117] width 13 height 13
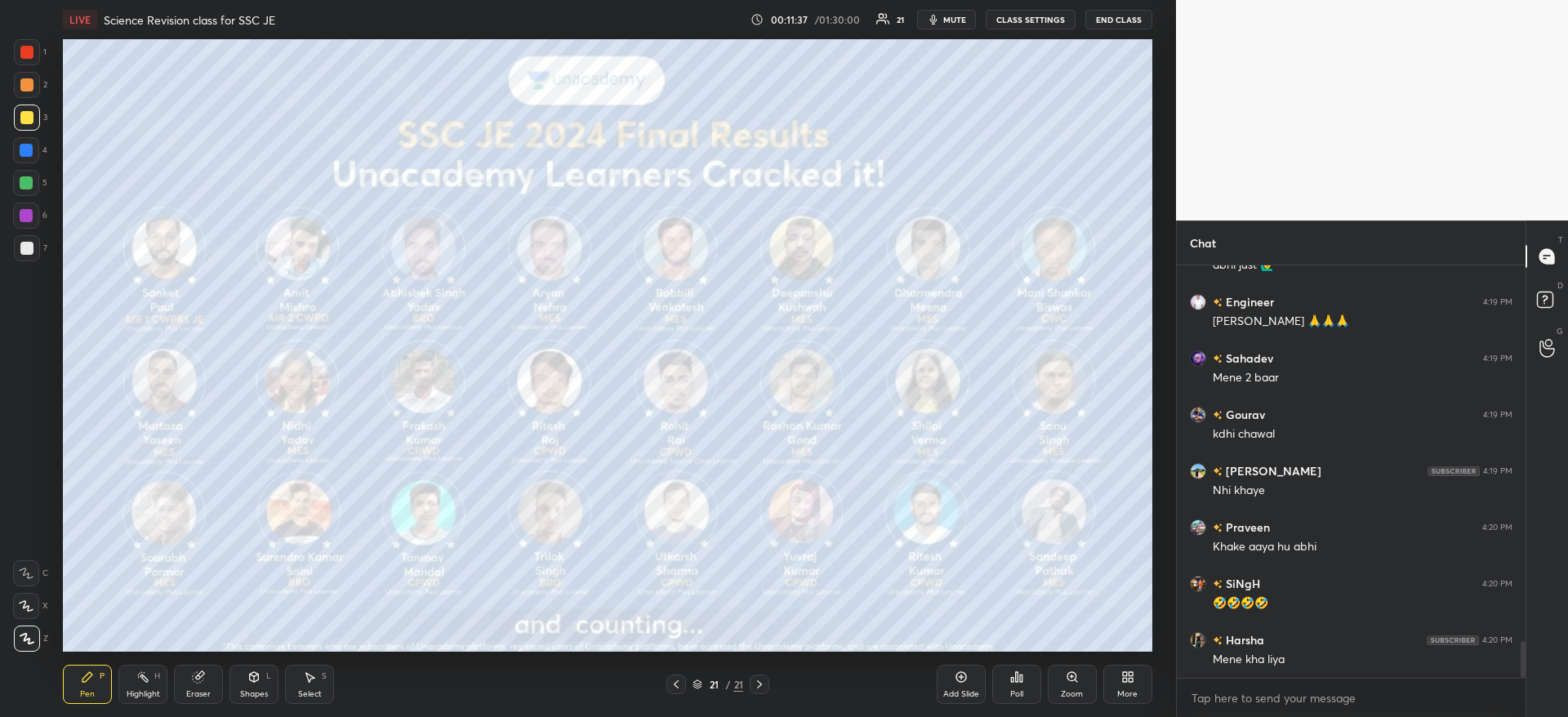
scroll to position [4221, 0]
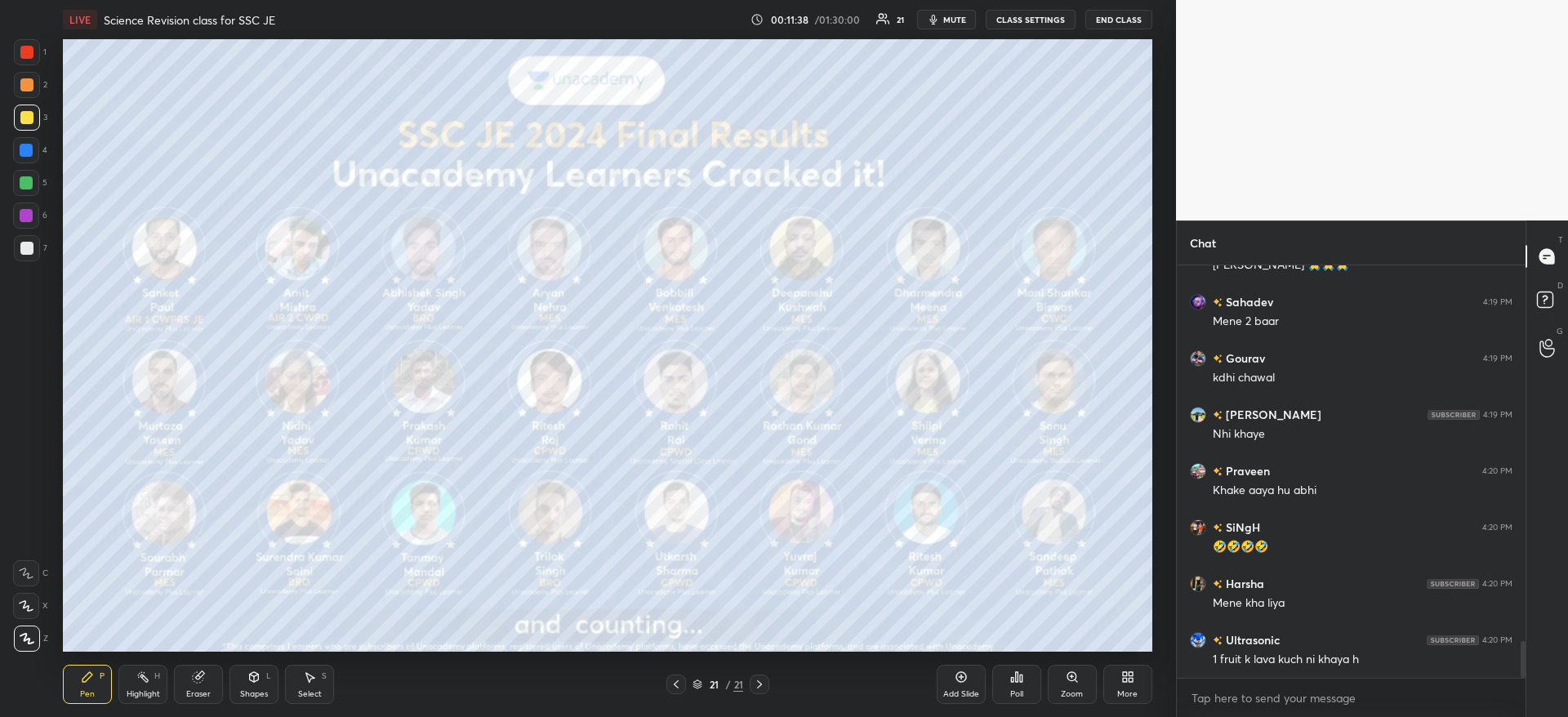
click at [964, 670] on div "Add Slide" at bounding box center [961, 684] width 49 height 39
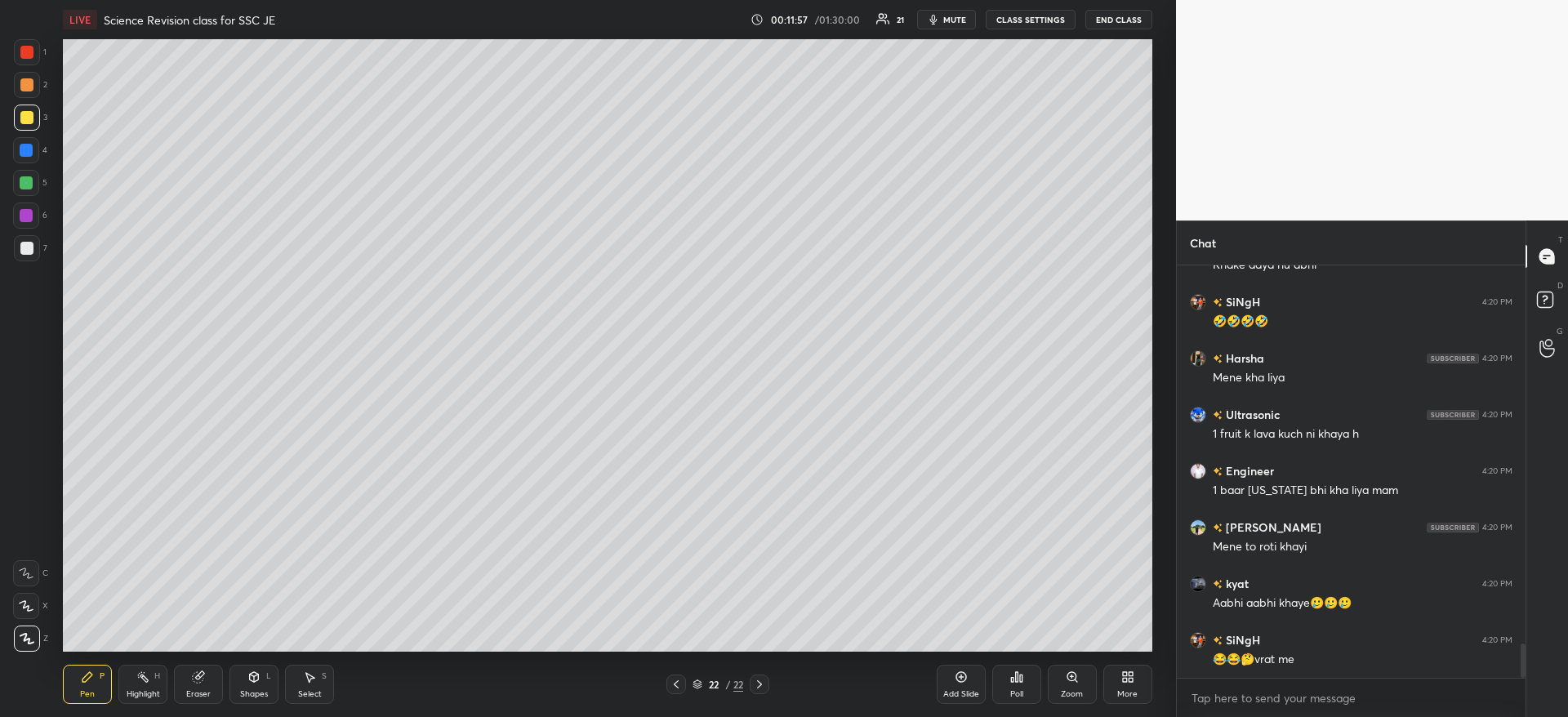
scroll to position [4502, 0]
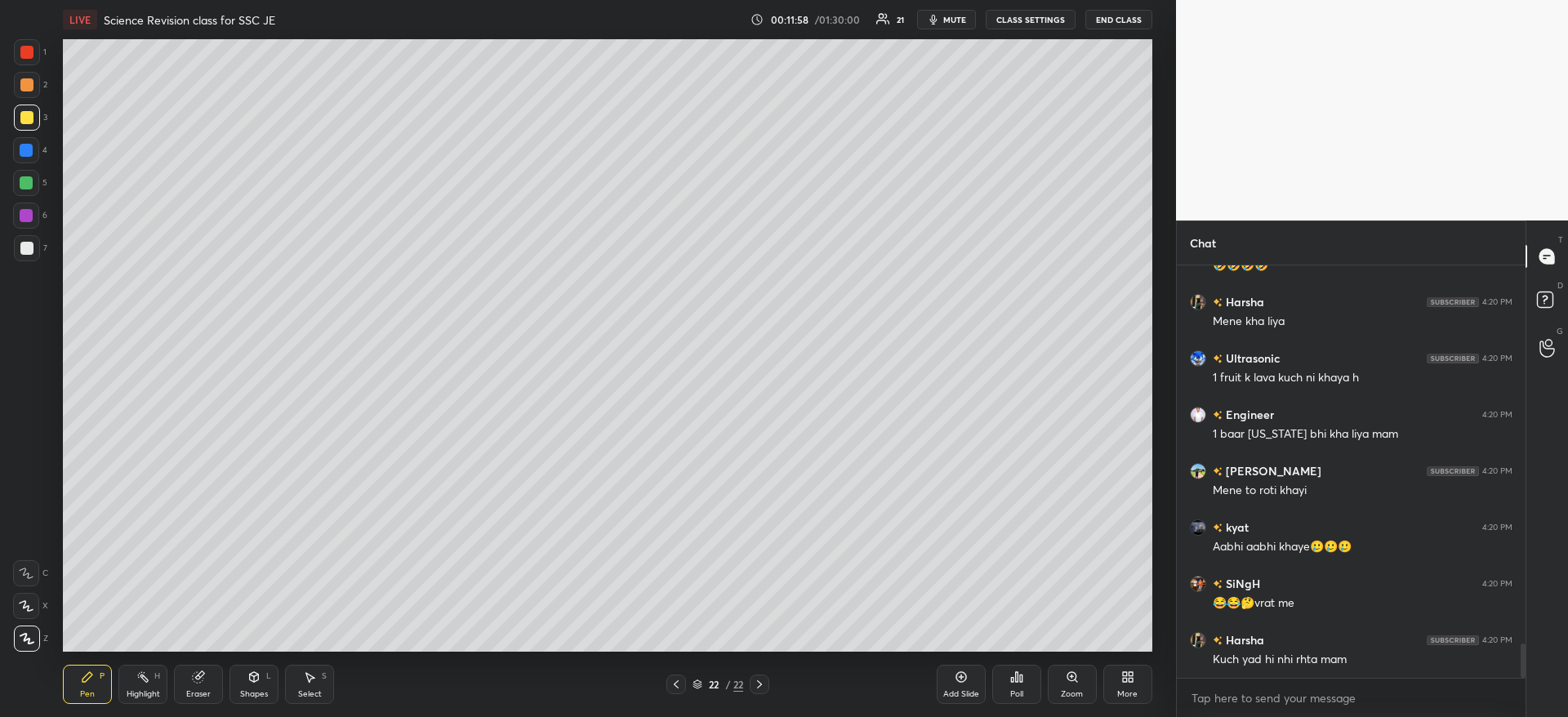
click at [28, 117] on div at bounding box center [27, 117] width 13 height 13
click at [25, 126] on div at bounding box center [26, 117] width 26 height 26
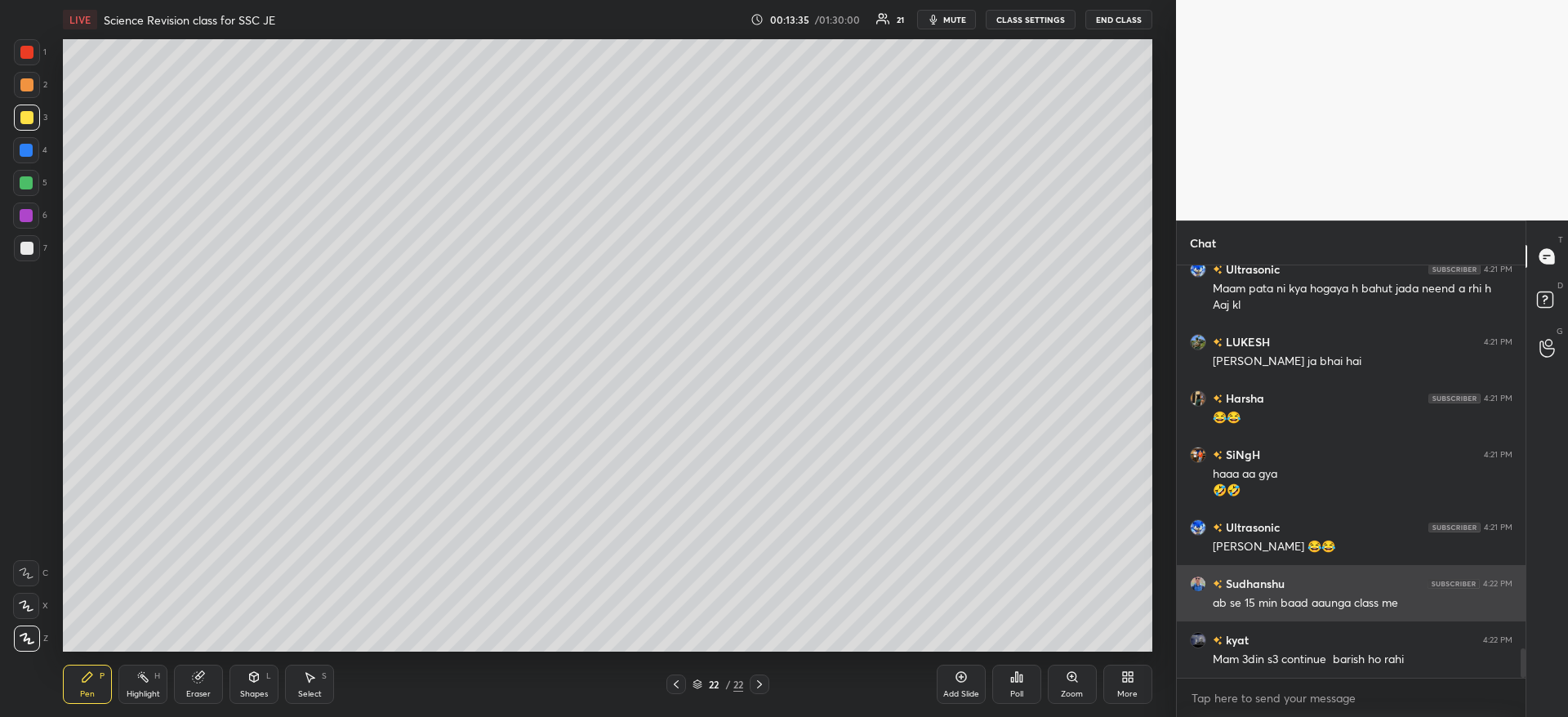
scroll to position [5341, 0]
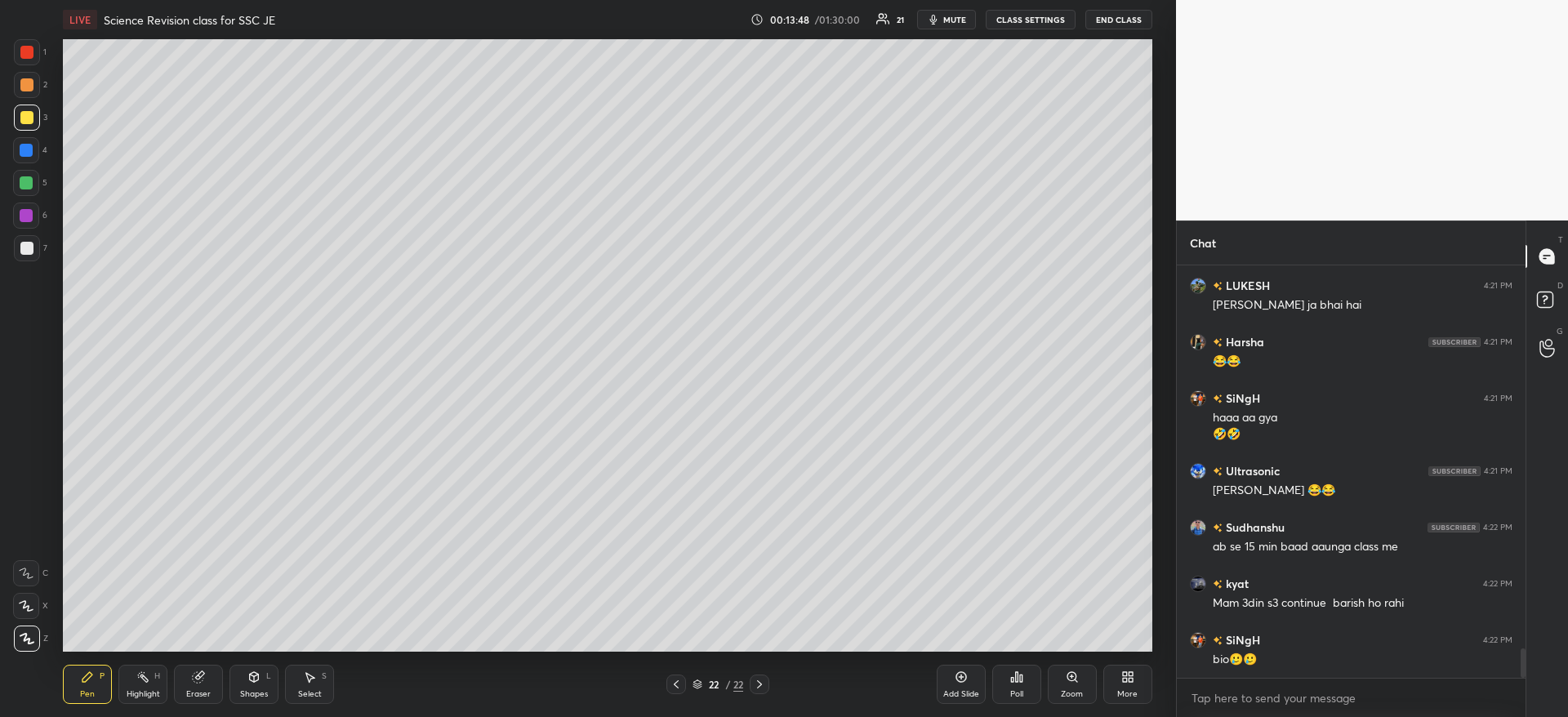
click at [23, 147] on div at bounding box center [26, 150] width 13 height 13
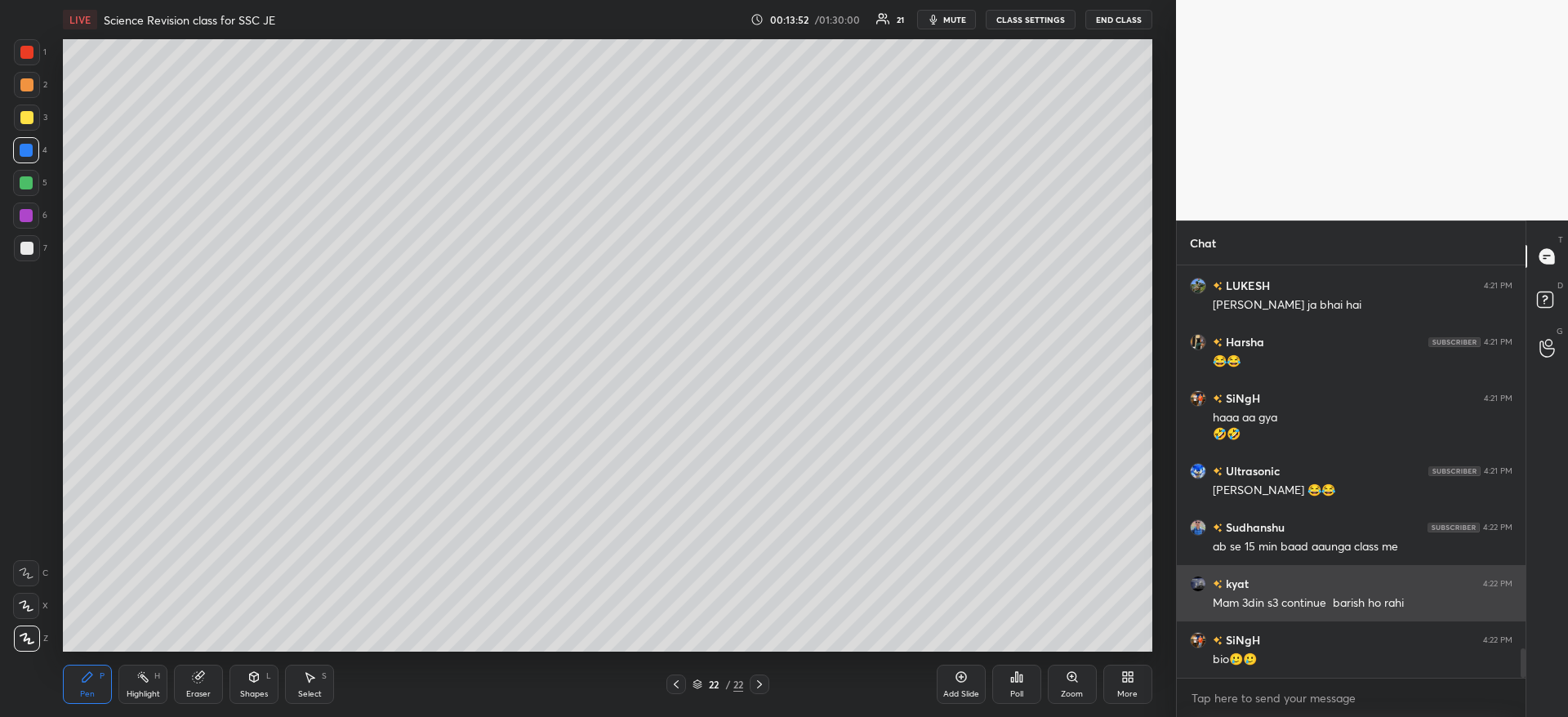
scroll to position [5397, 0]
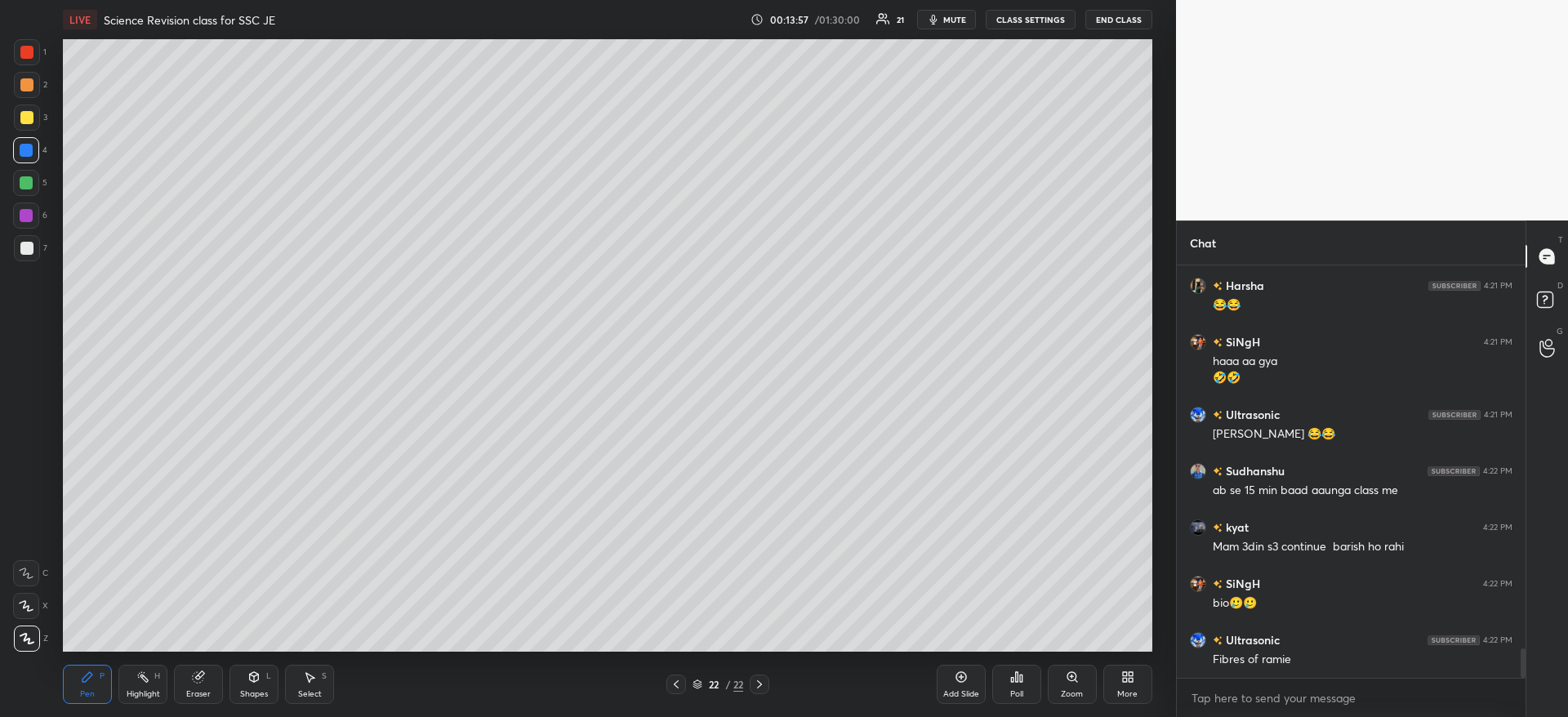
click at [959, 19] on span "mute" at bounding box center [954, 19] width 23 height 12
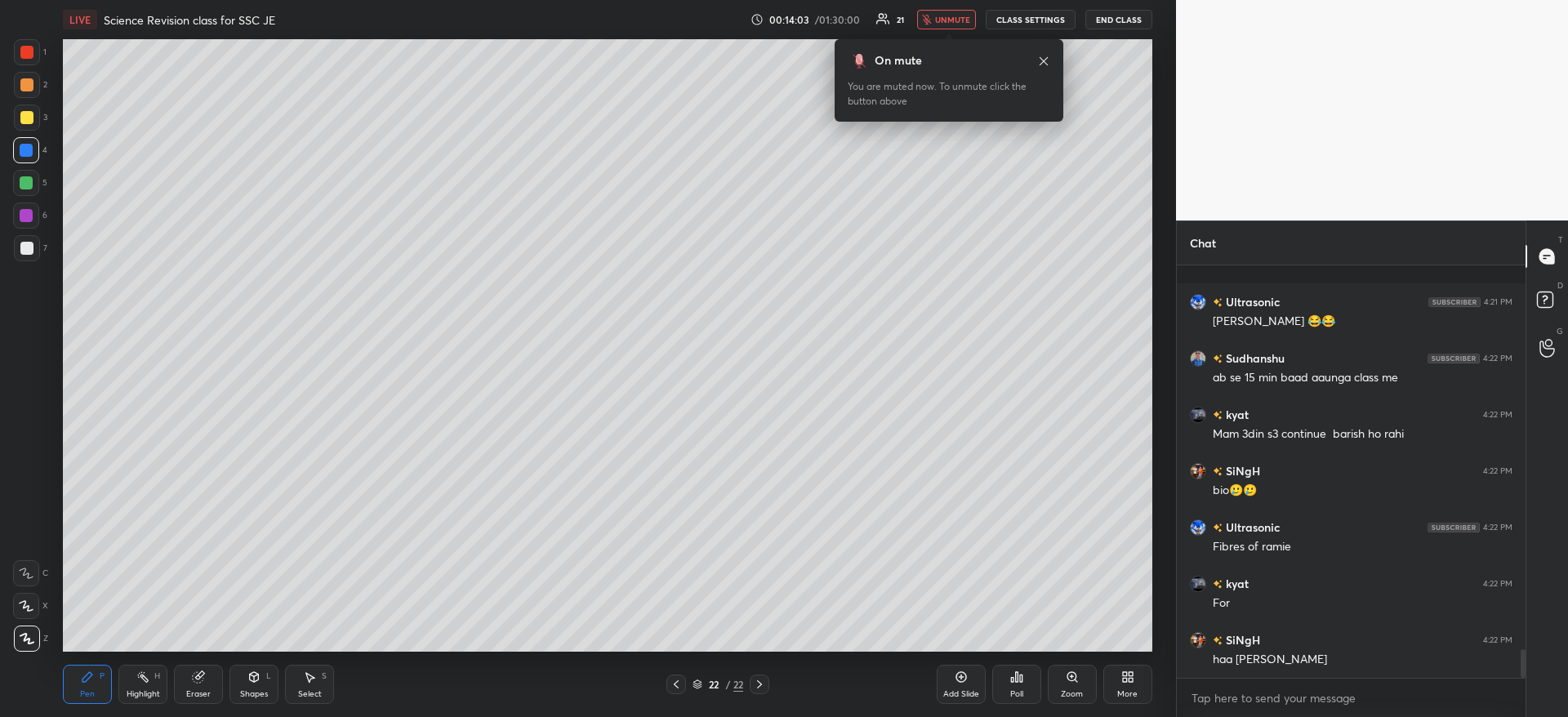
scroll to position [5622, 0]
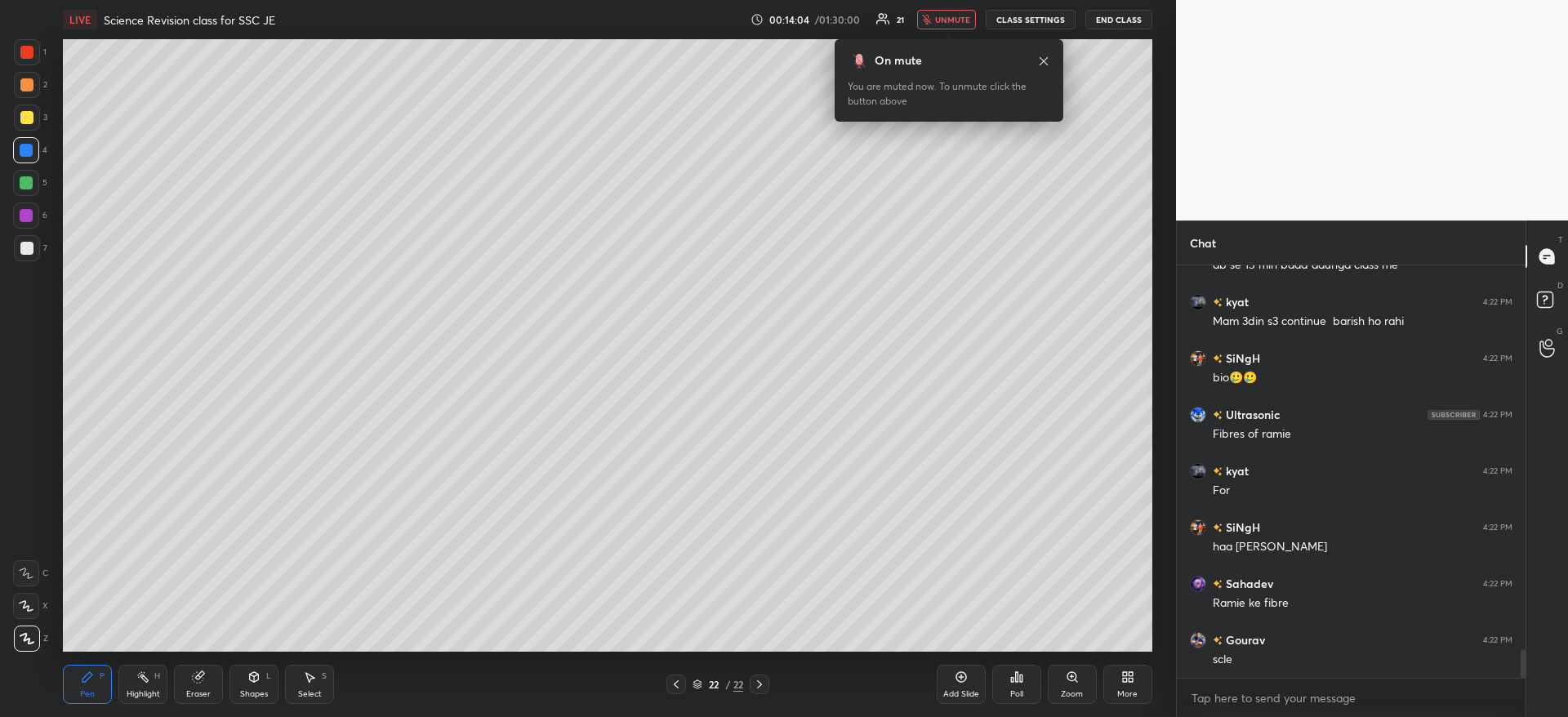
click at [977, 13] on button "unmute" at bounding box center [946, 20] width 59 height 20
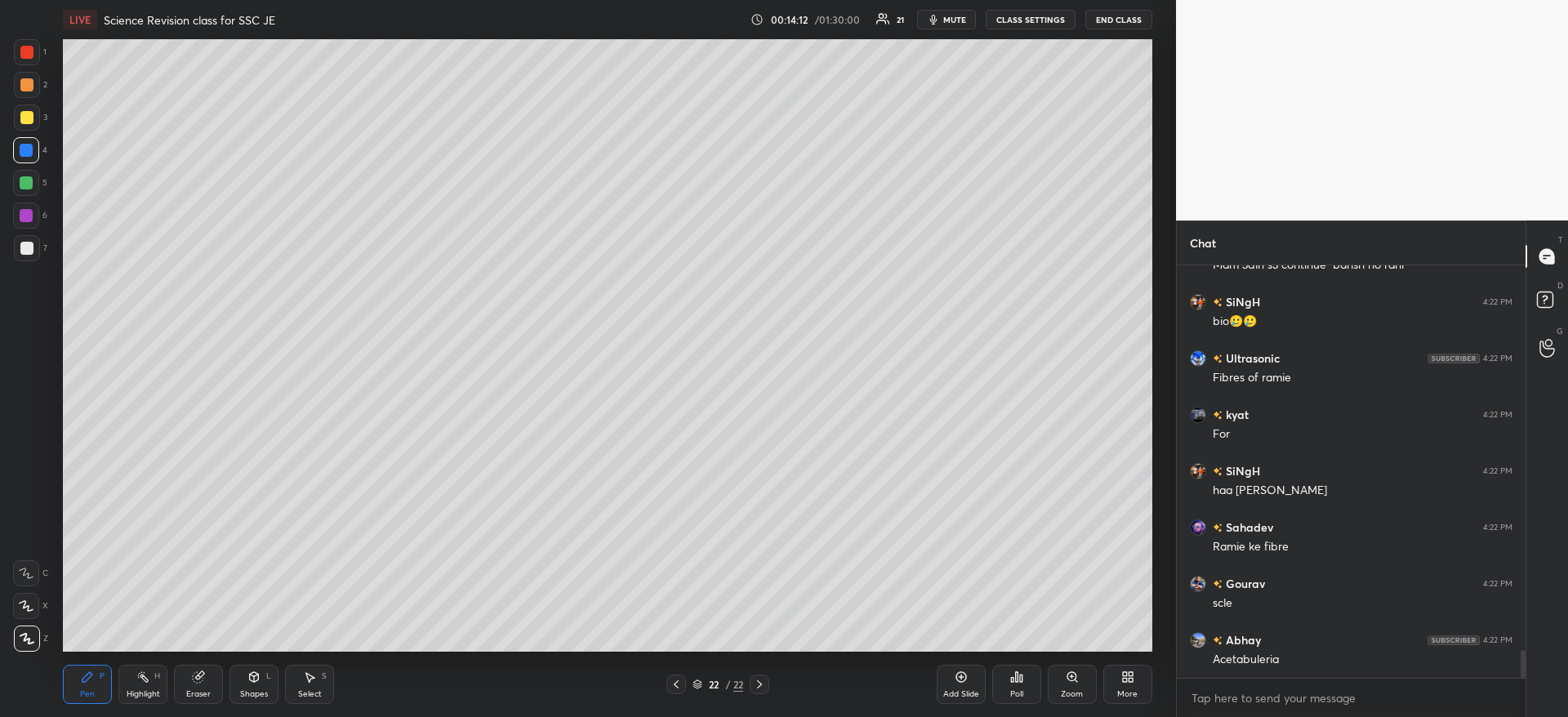
scroll to position [5736, 0]
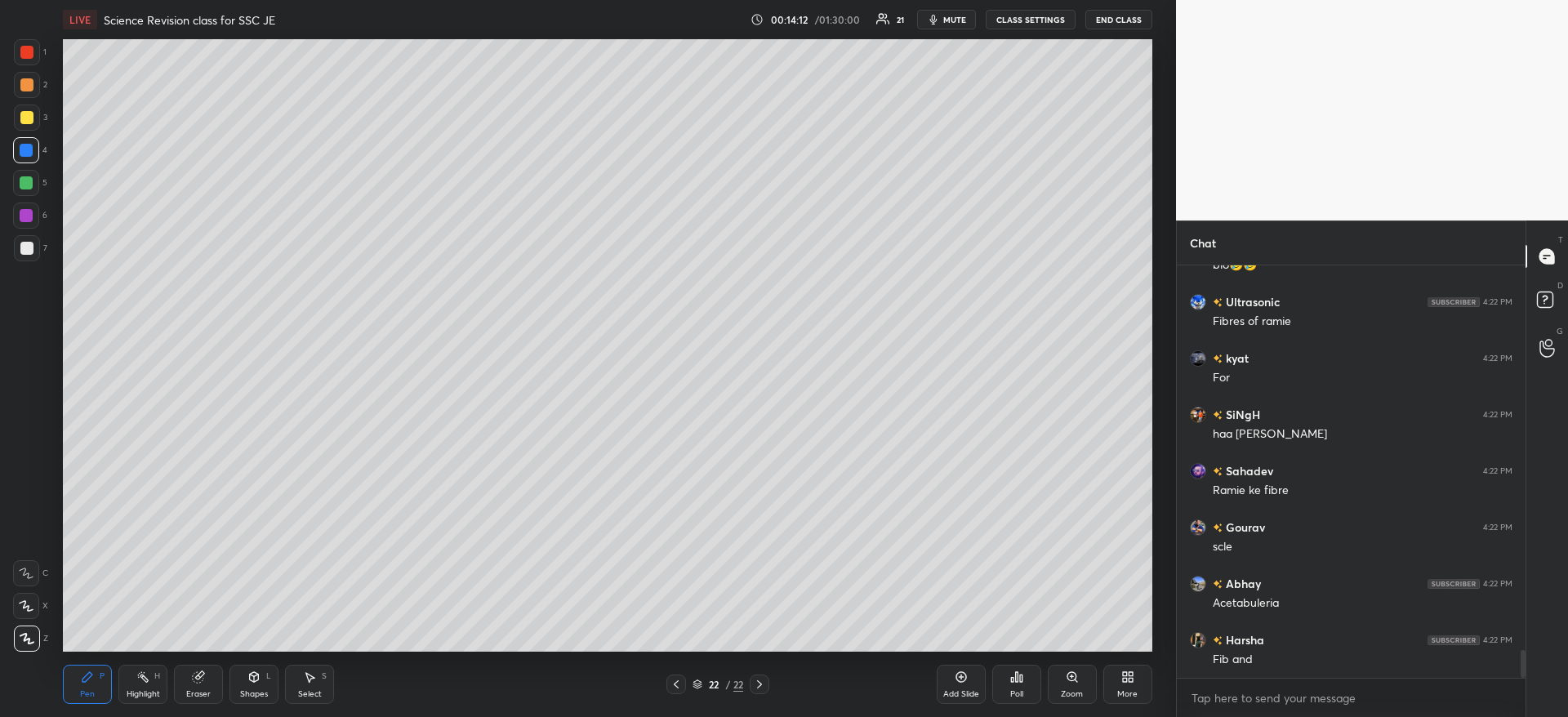
click at [956, 22] on span "mute" at bounding box center [954, 19] width 23 height 12
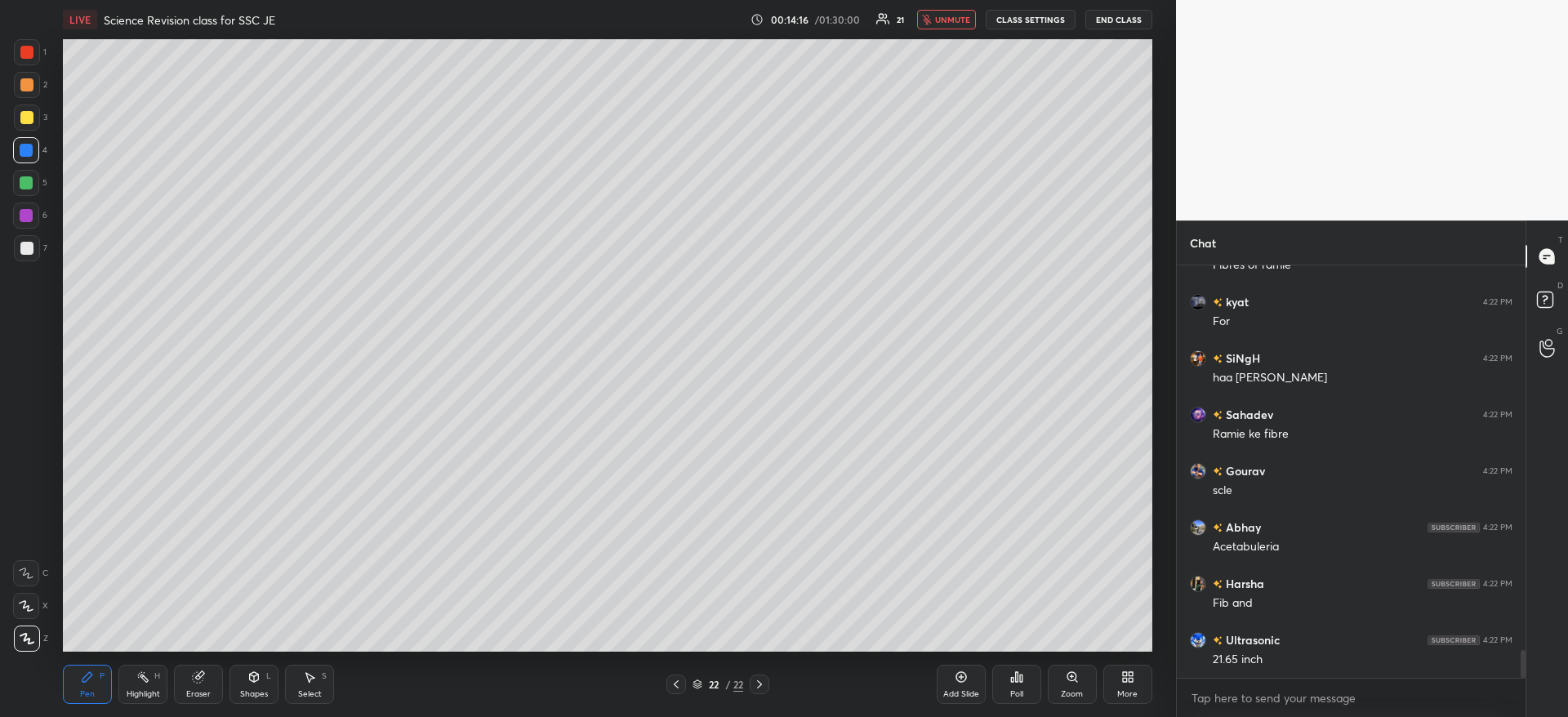
scroll to position [5849, 0]
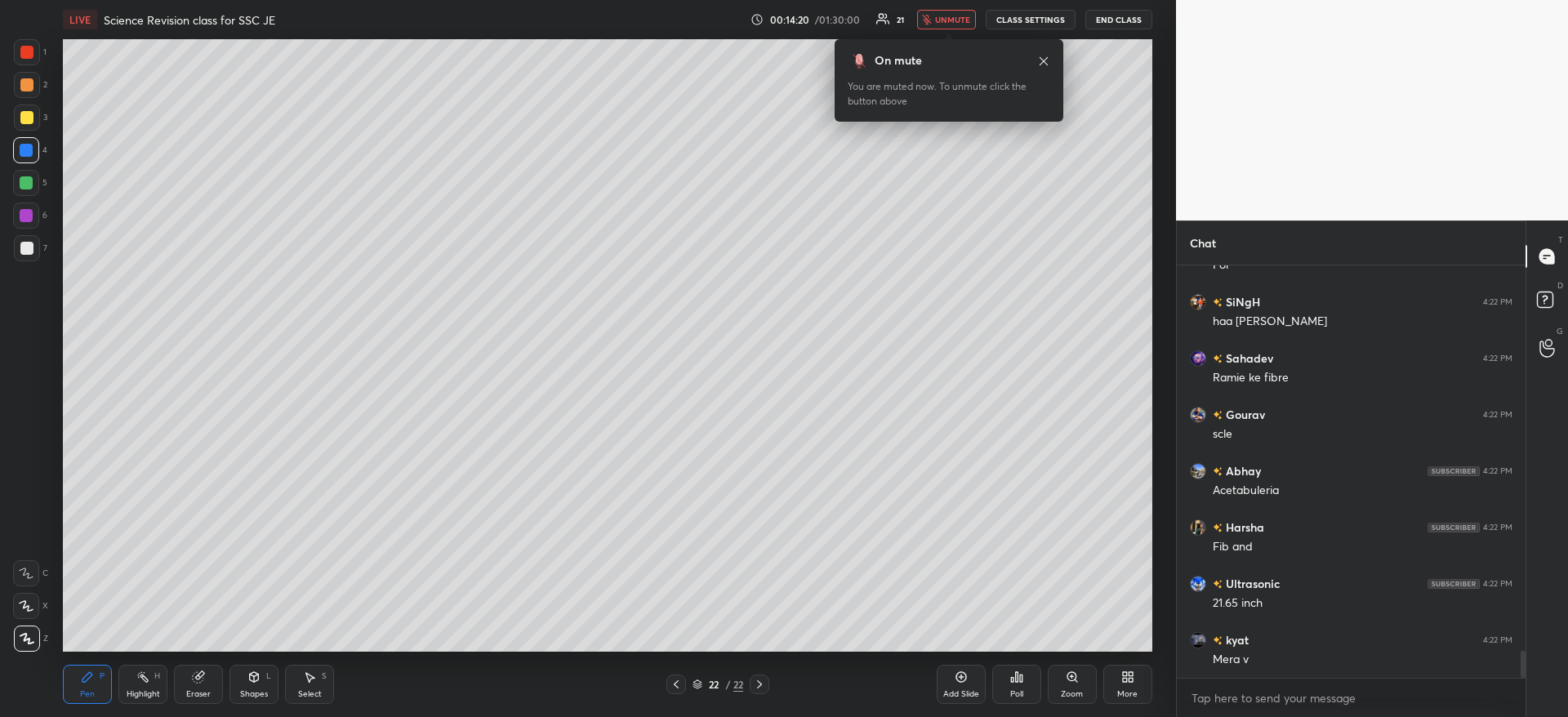
click at [966, 29] on button "unmute" at bounding box center [946, 20] width 59 height 20
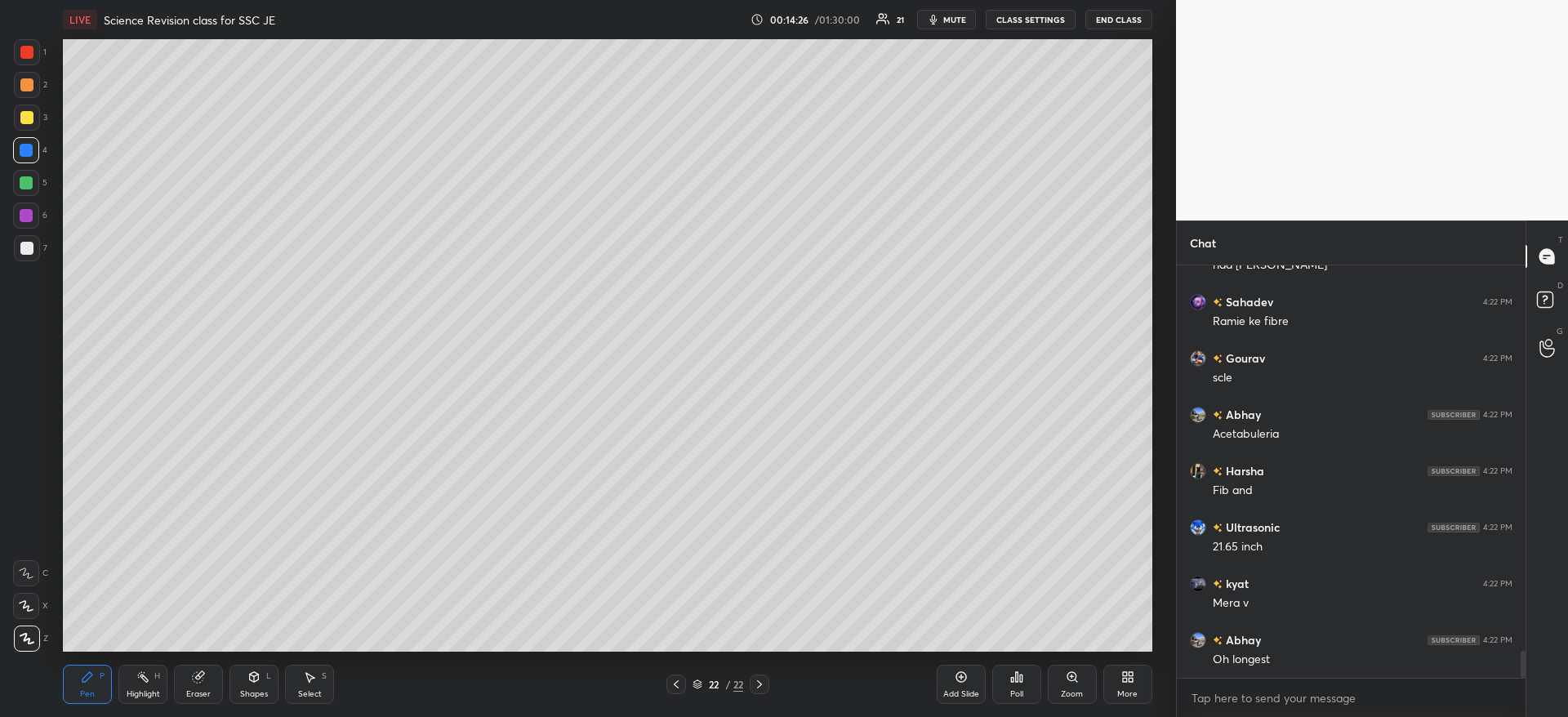
scroll to position [5961, 0]
click at [960, 682] on icon at bounding box center [961, 678] width 11 height 11
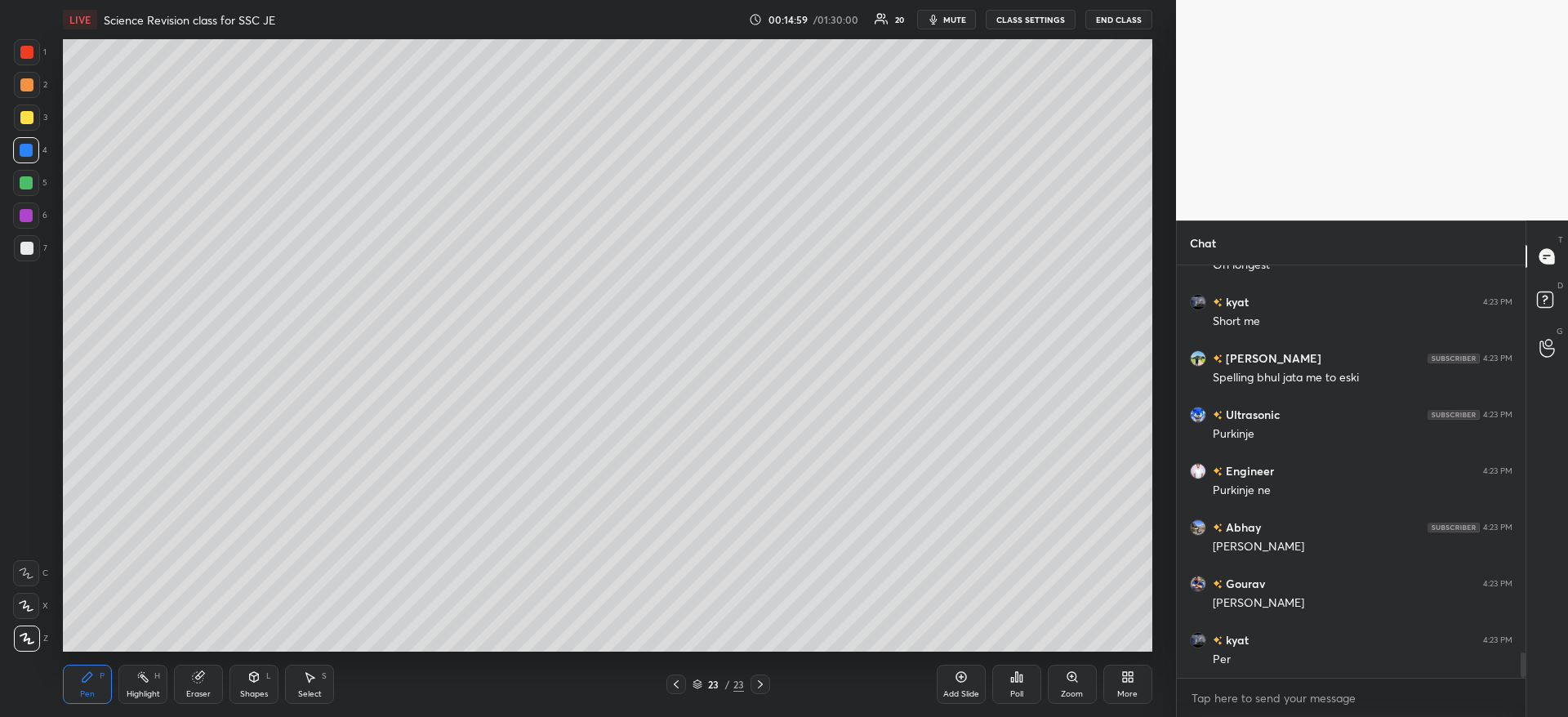
scroll to position [6356, 0]
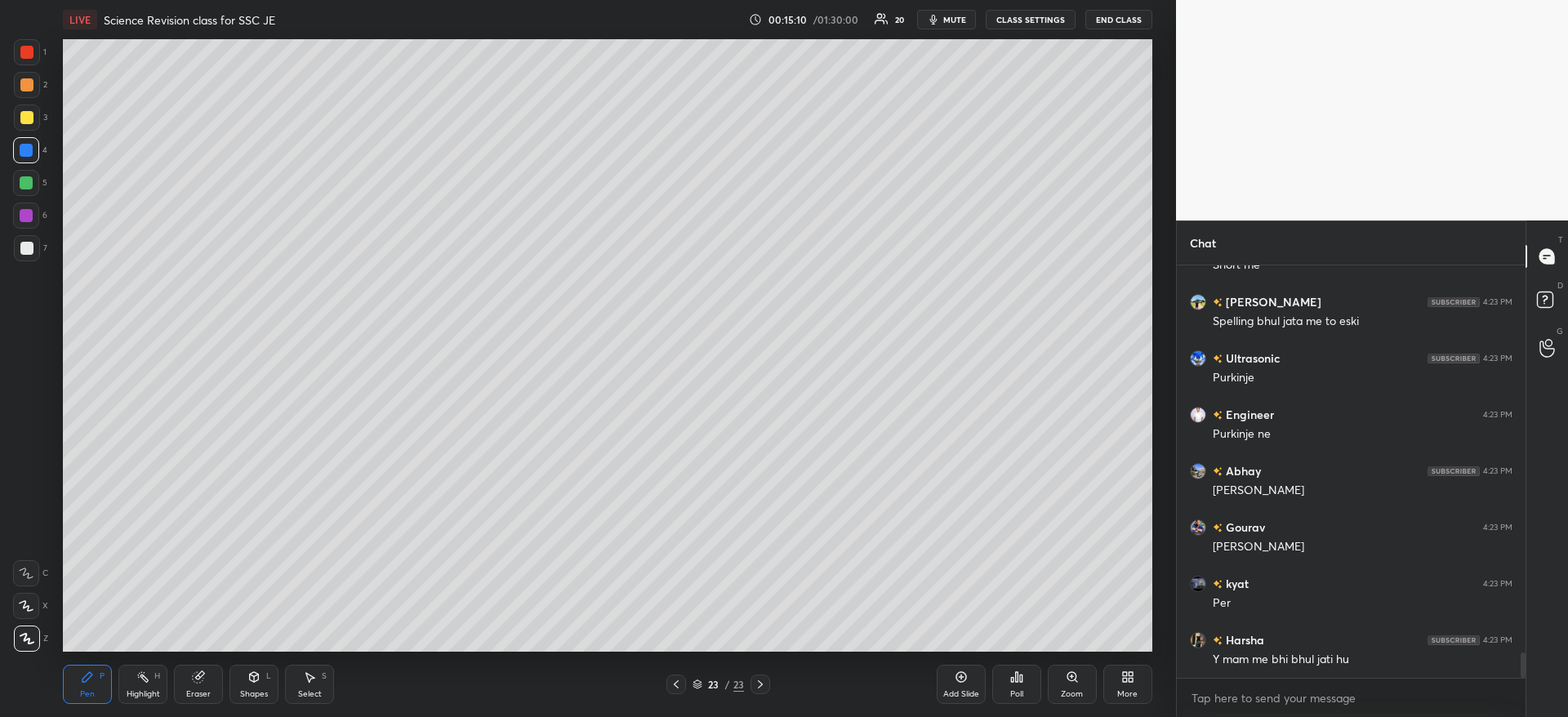
click at [961, 14] on span "mute" at bounding box center [954, 19] width 23 height 12
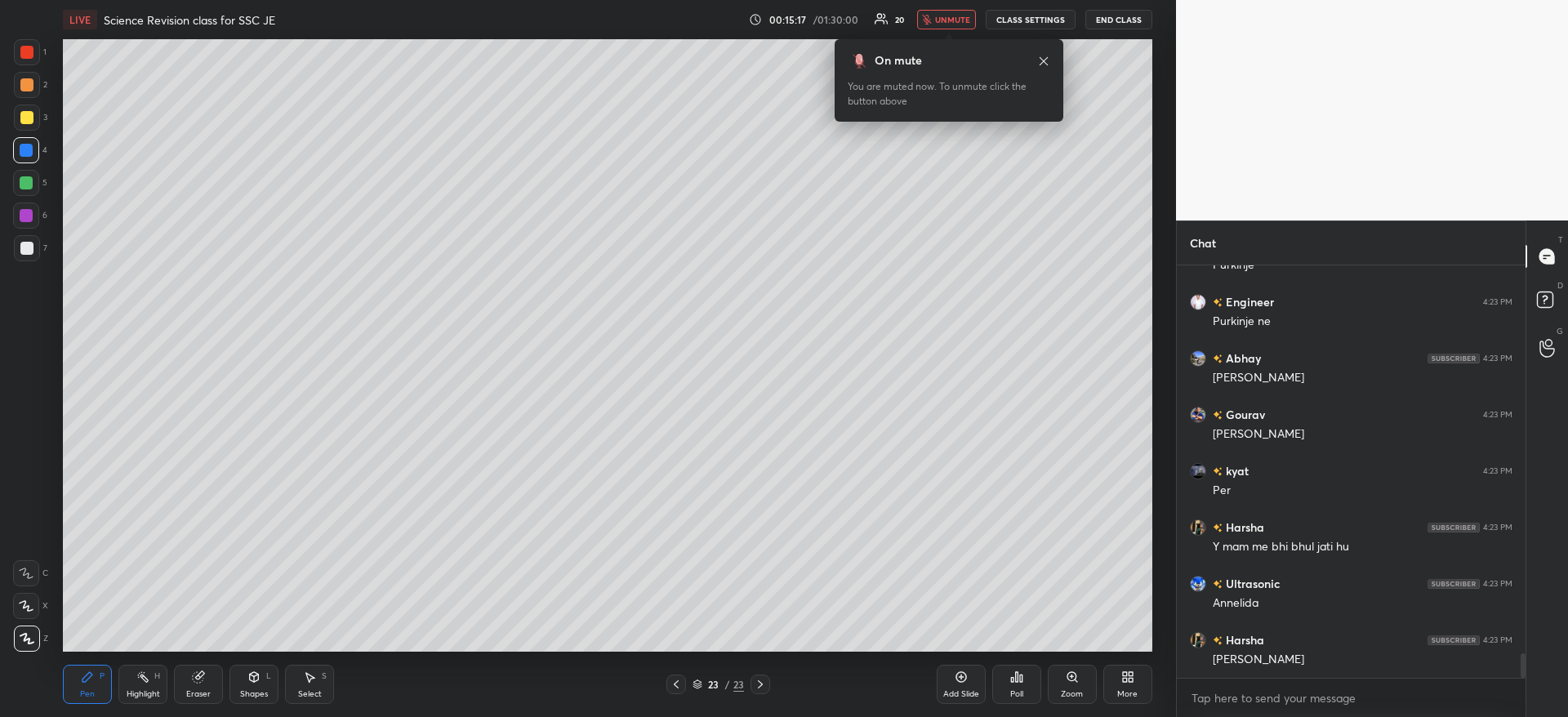
scroll to position [6525, 0]
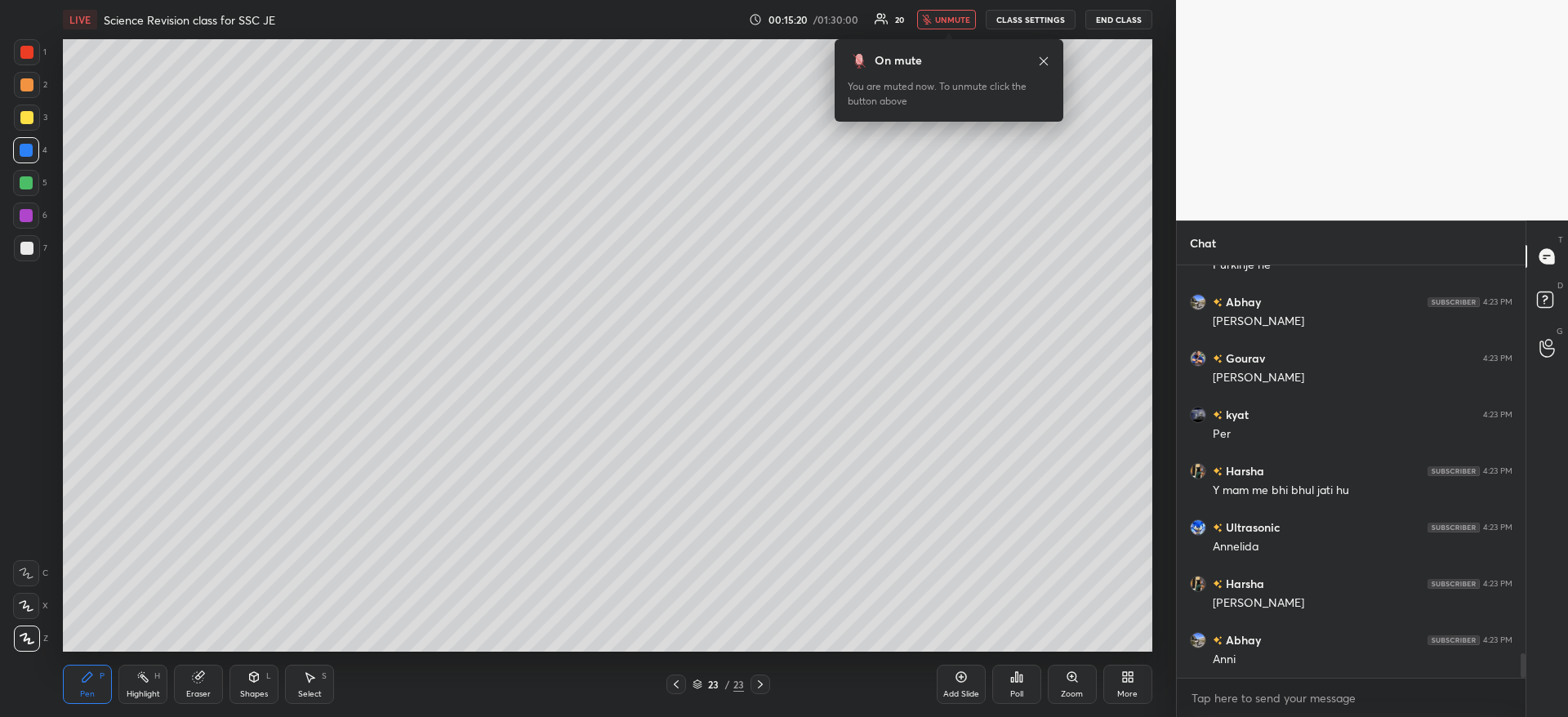
click at [961, 14] on span "unmute" at bounding box center [952, 19] width 35 height 12
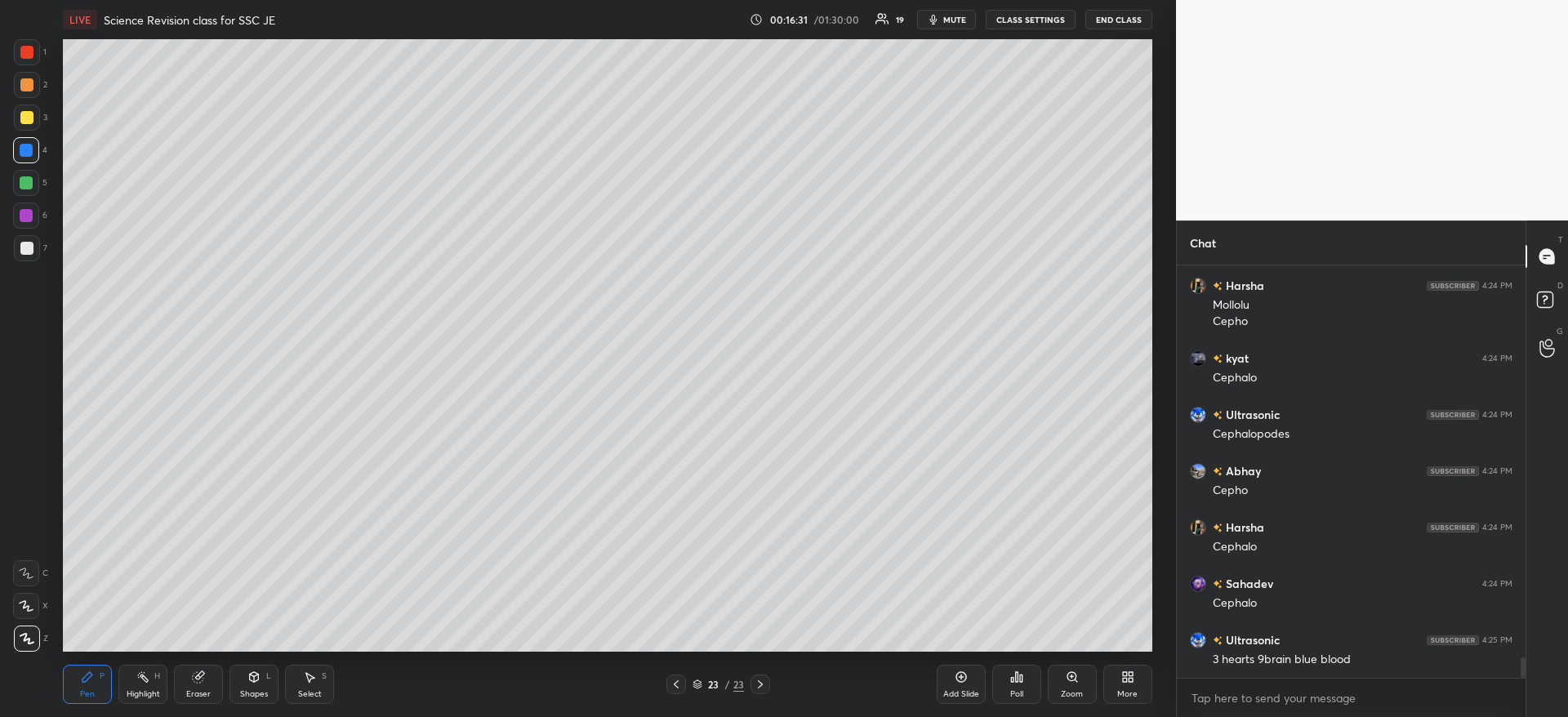
scroll to position [7781, 0]
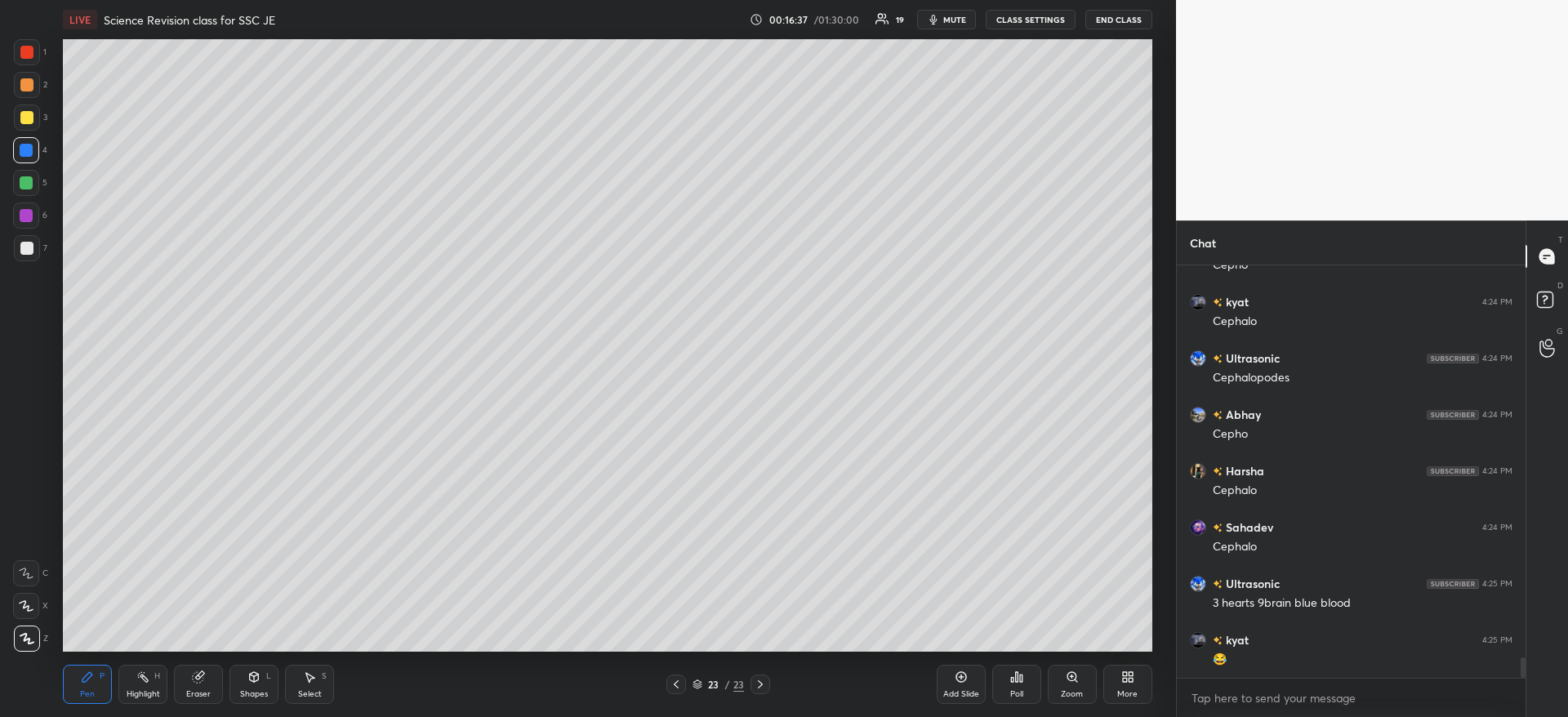
click at [25, 115] on div at bounding box center [27, 117] width 13 height 13
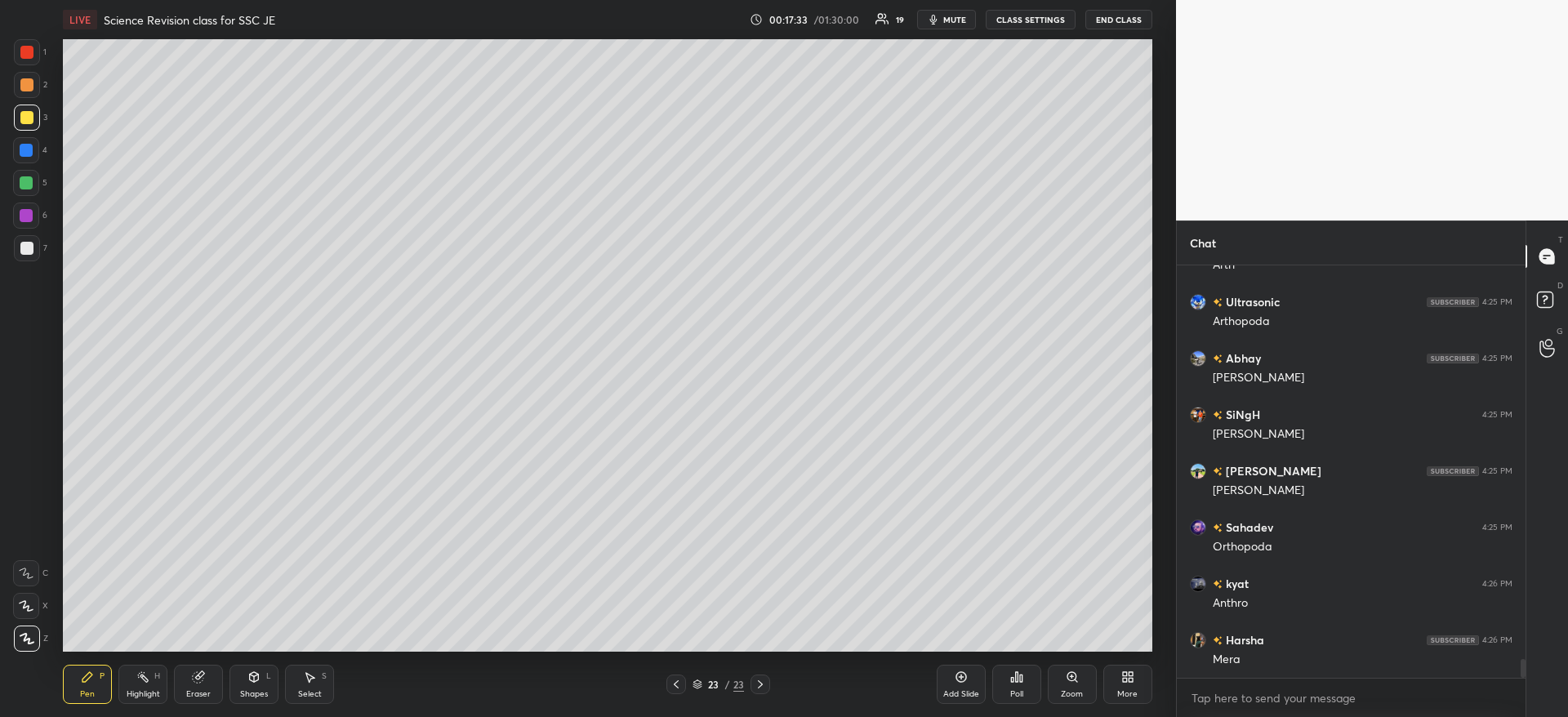
scroll to position [8796, 0]
click at [24, 148] on div at bounding box center [26, 150] width 13 height 13
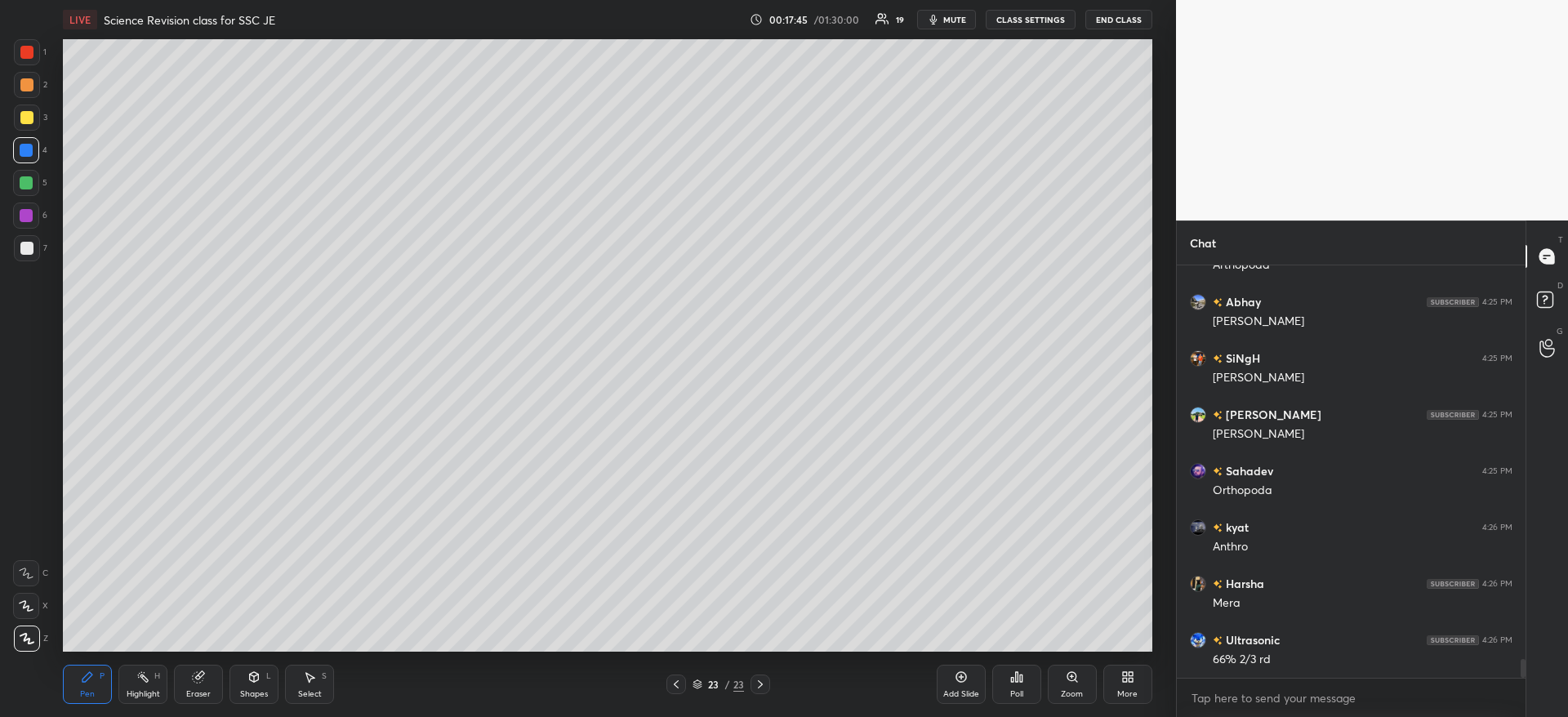
click at [31, 149] on div at bounding box center [26, 150] width 13 height 13
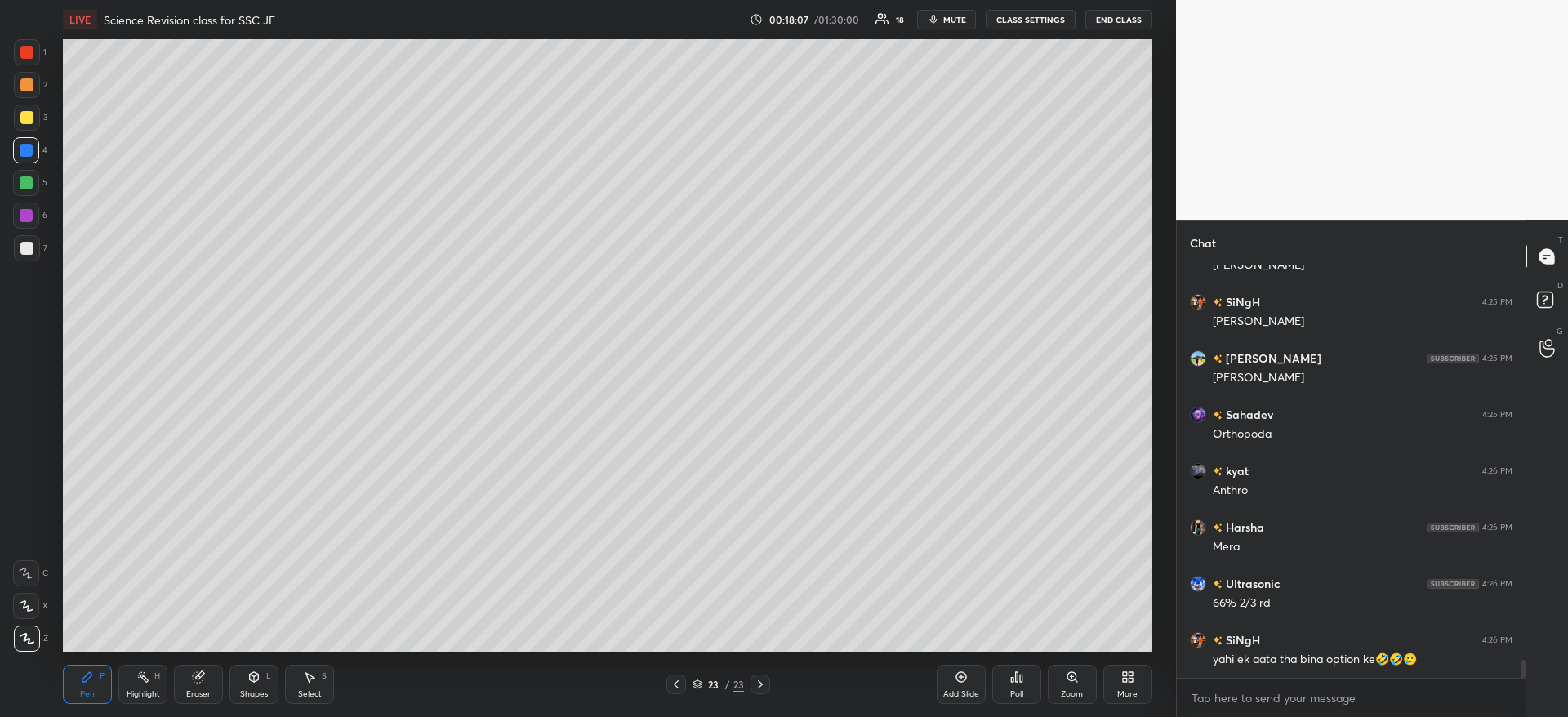
click at [29, 50] on div at bounding box center [27, 52] width 13 height 13
click at [31, 48] on div at bounding box center [27, 52] width 13 height 13
click at [37, 173] on div at bounding box center [25, 182] width 26 height 26
click at [40, 177] on div "5" at bounding box center [30, 182] width 34 height 26
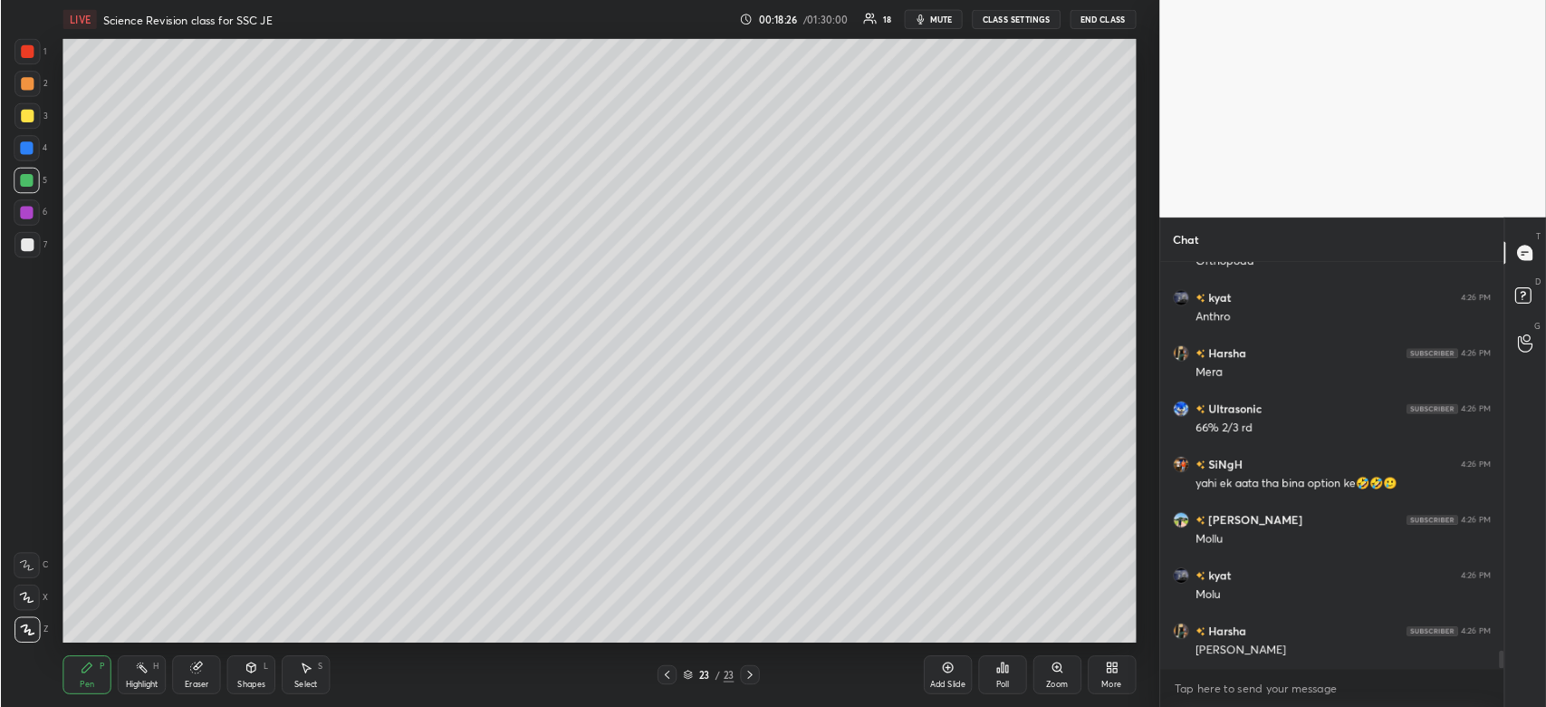
scroll to position [10066, 0]
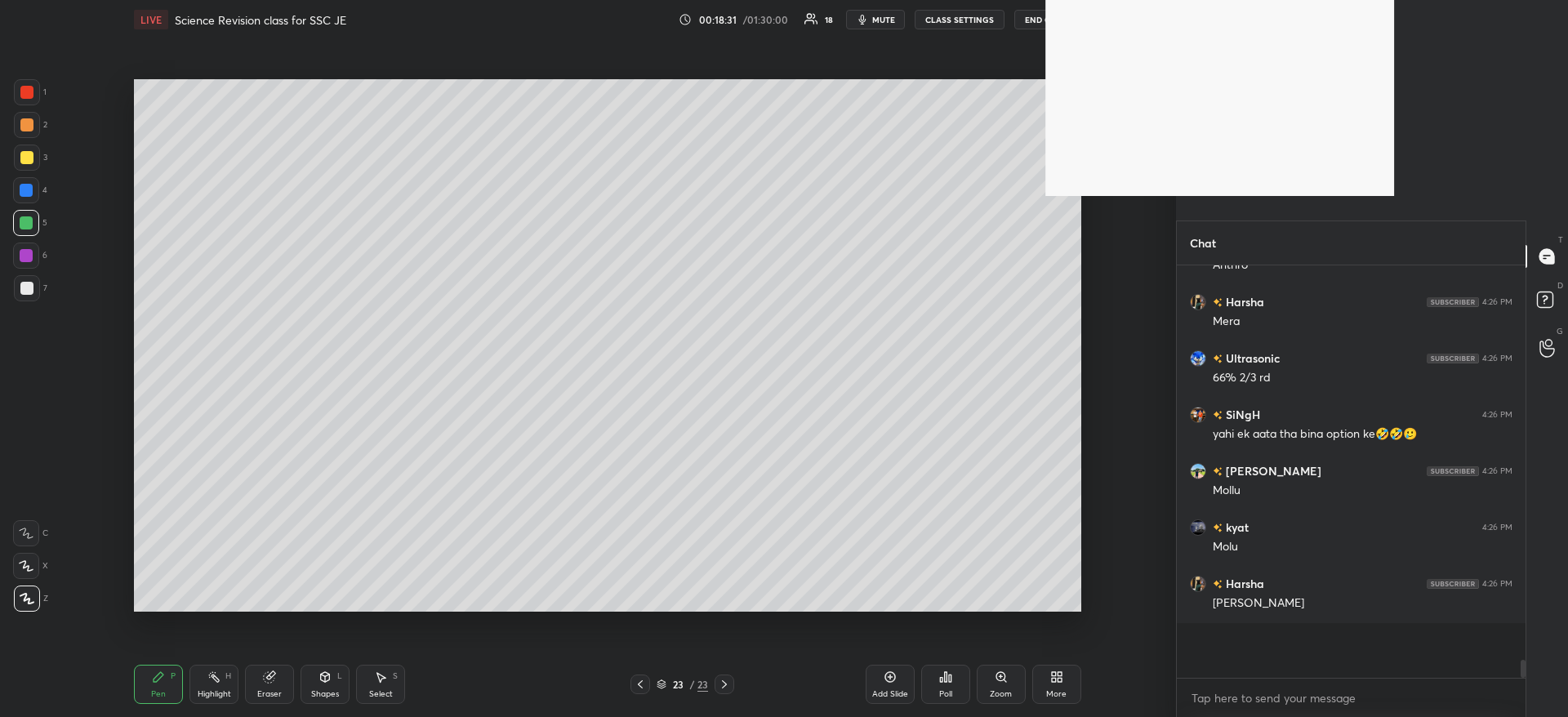
type textarea "x"
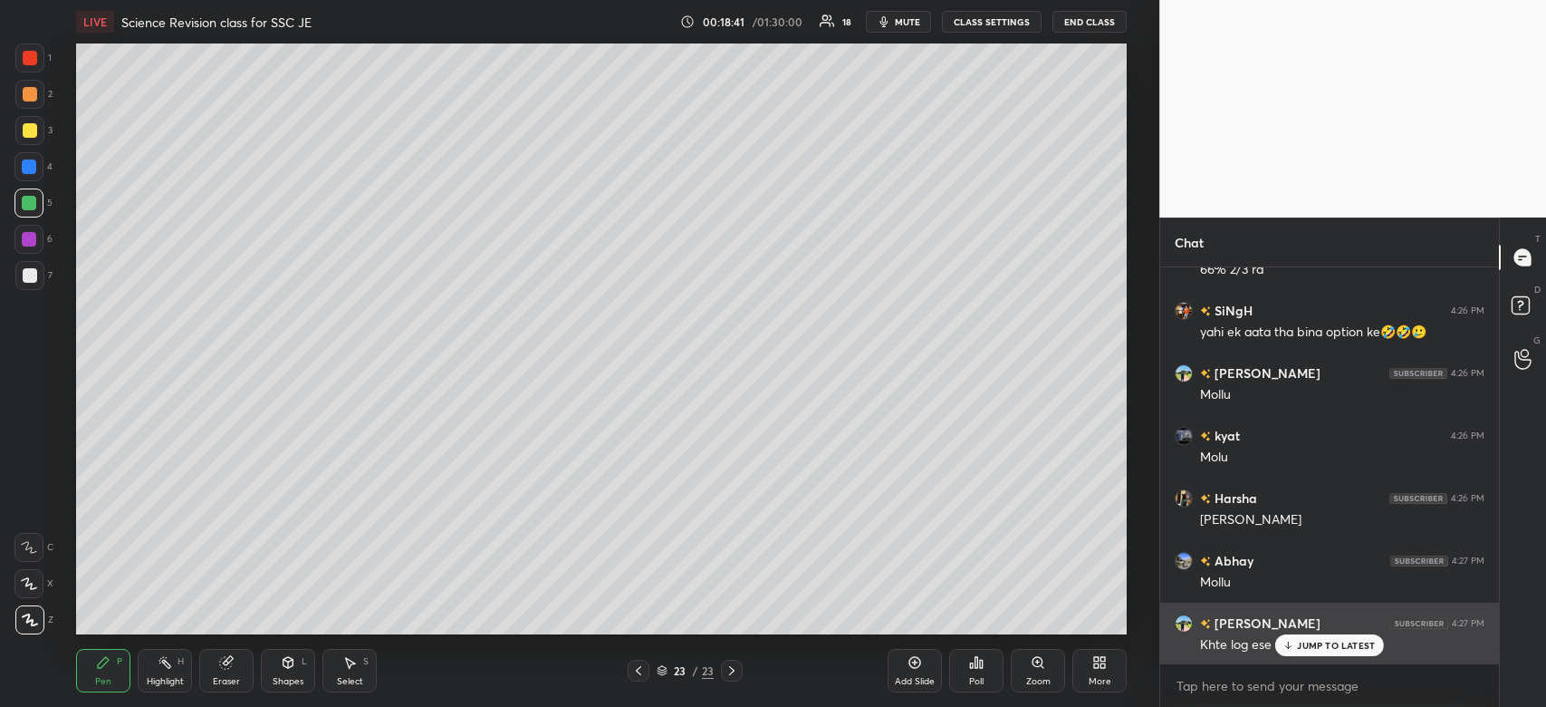
scroll to position [8257, 0]
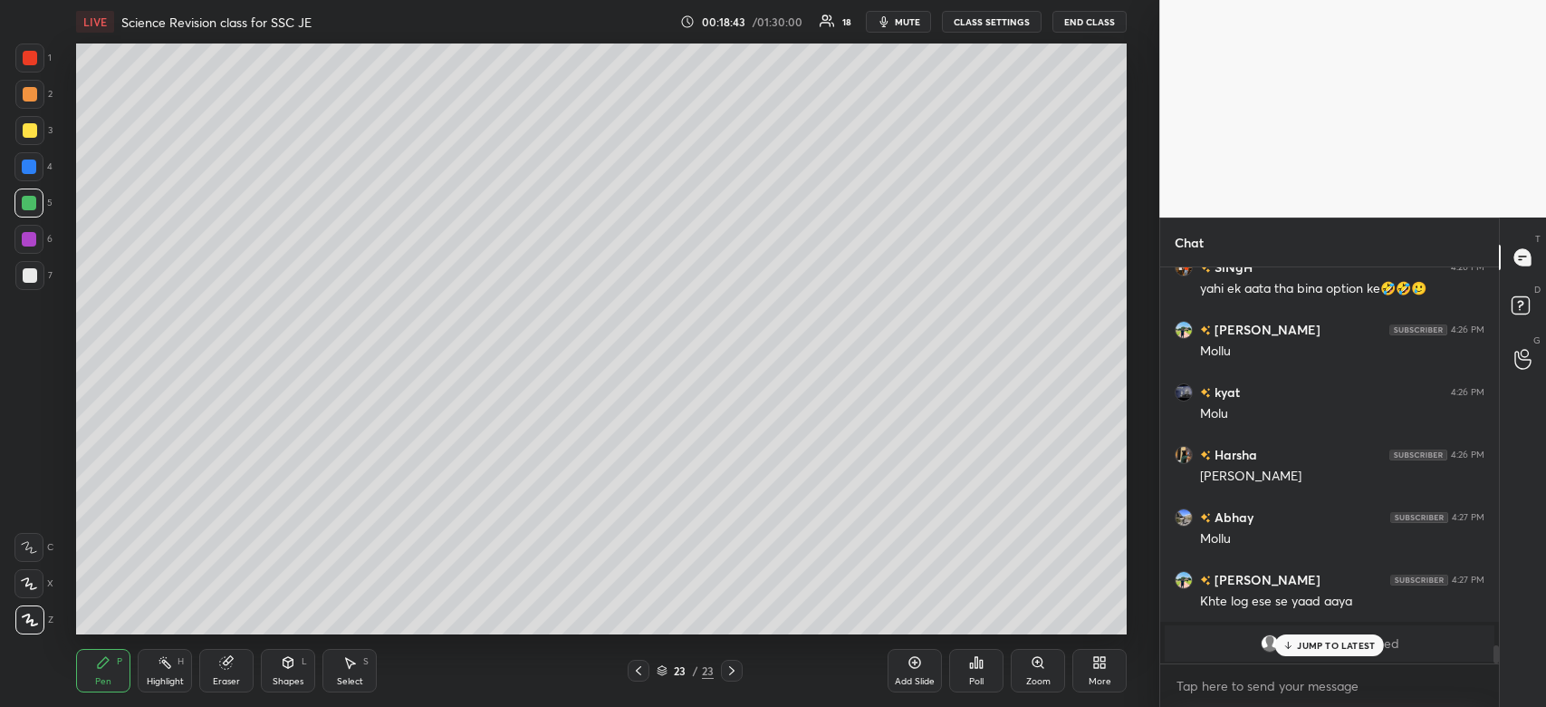
click at [1299, 641] on p "JUMP TO LATEST" at bounding box center [1336, 645] width 78 height 11
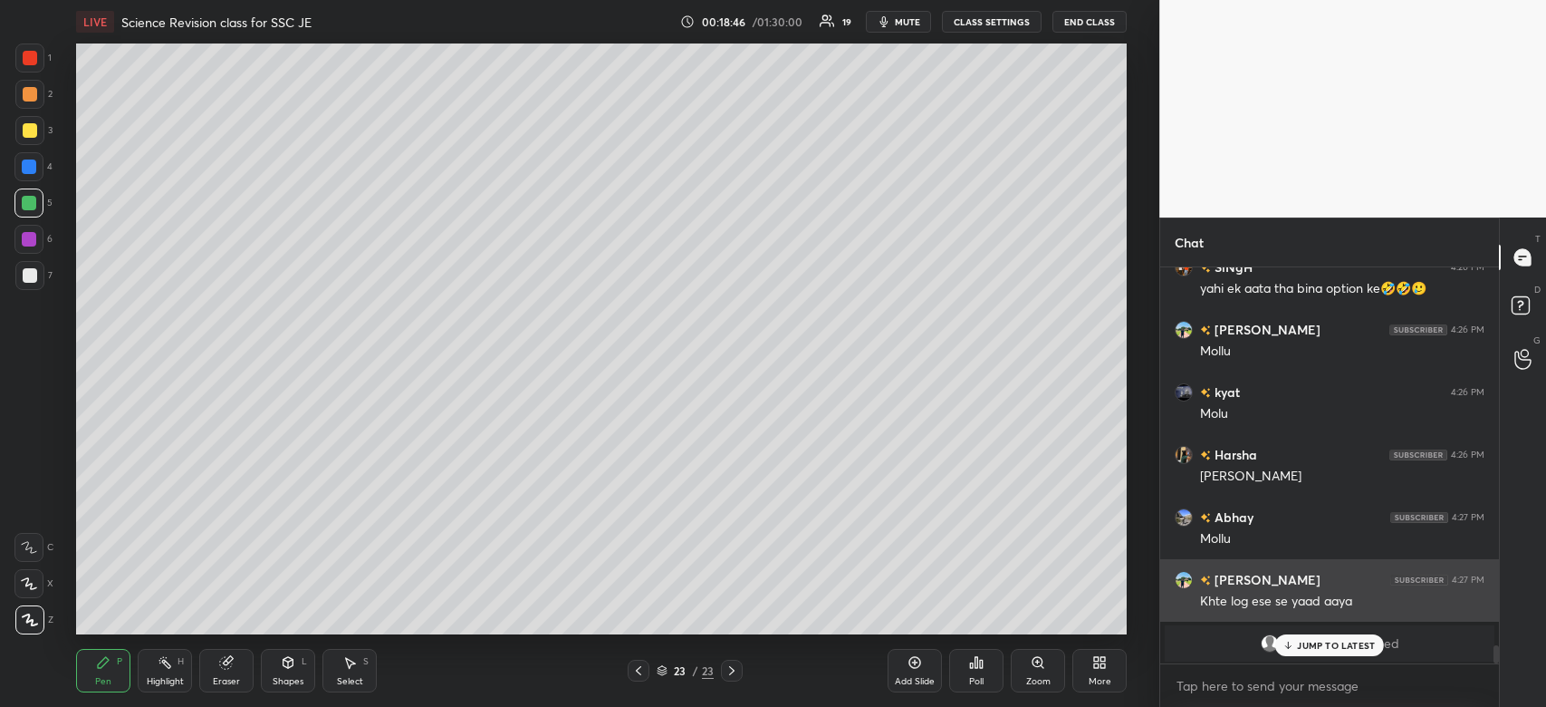
scroll to position [8320, 0]
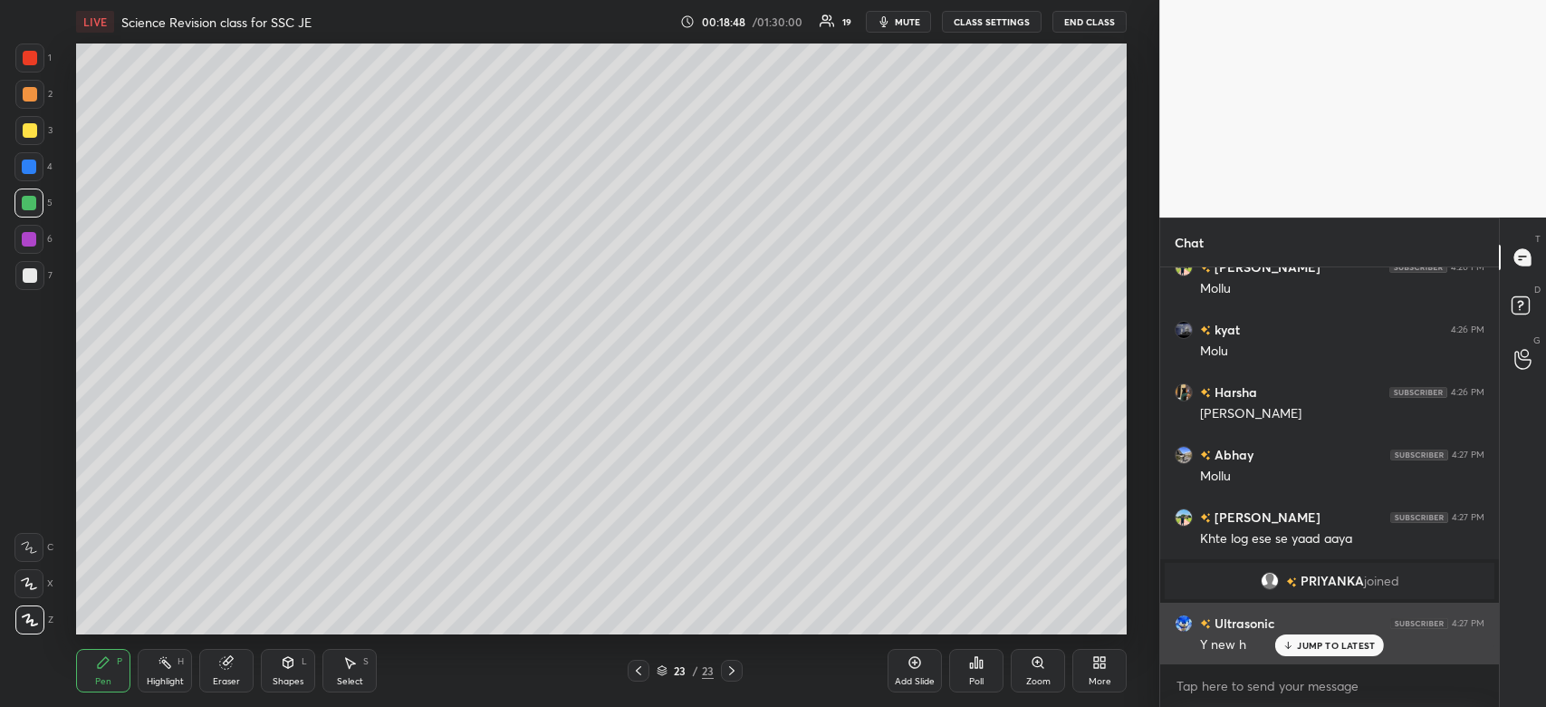
click at [1332, 650] on p "JUMP TO LATEST" at bounding box center [1336, 645] width 78 height 11
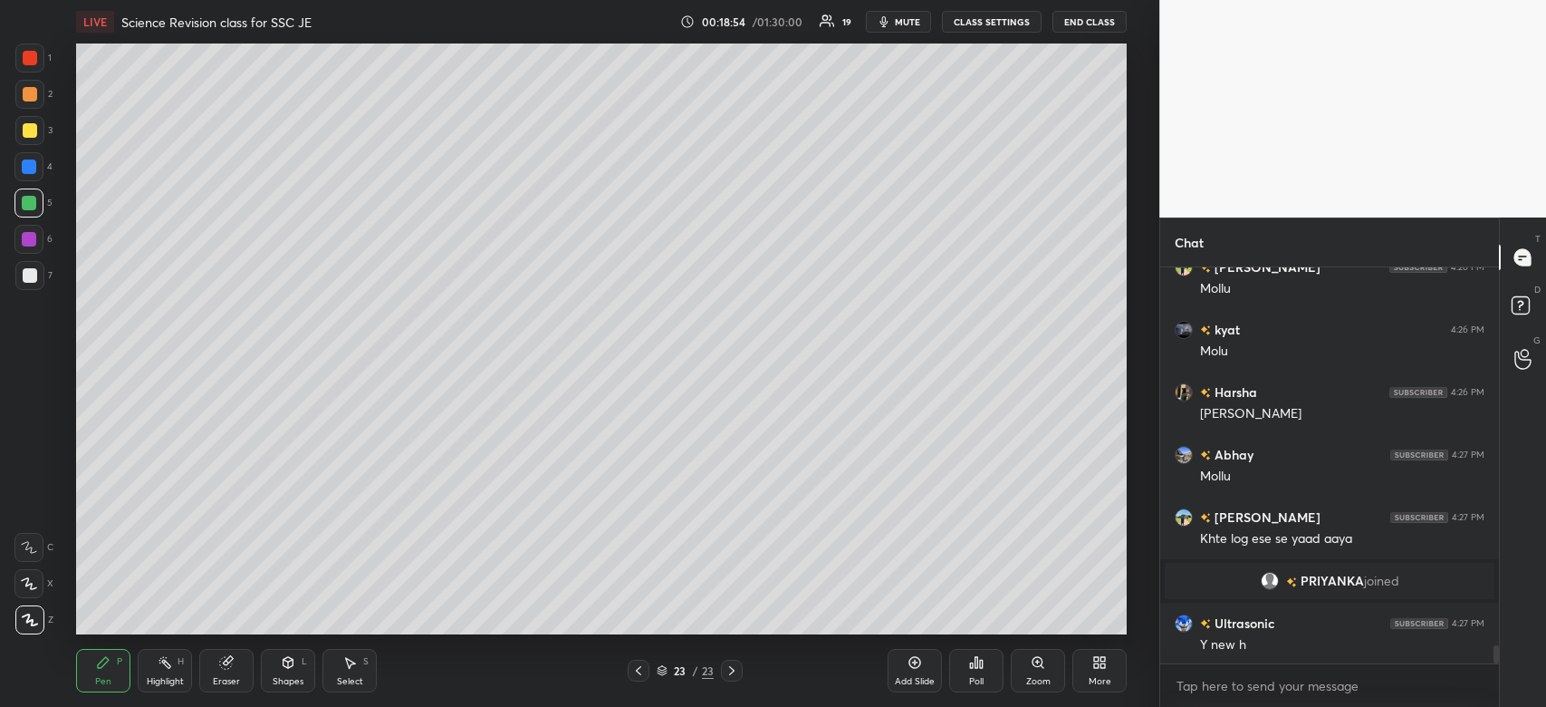
click at [896, 669] on div "Add Slide" at bounding box center [915, 670] width 54 height 43
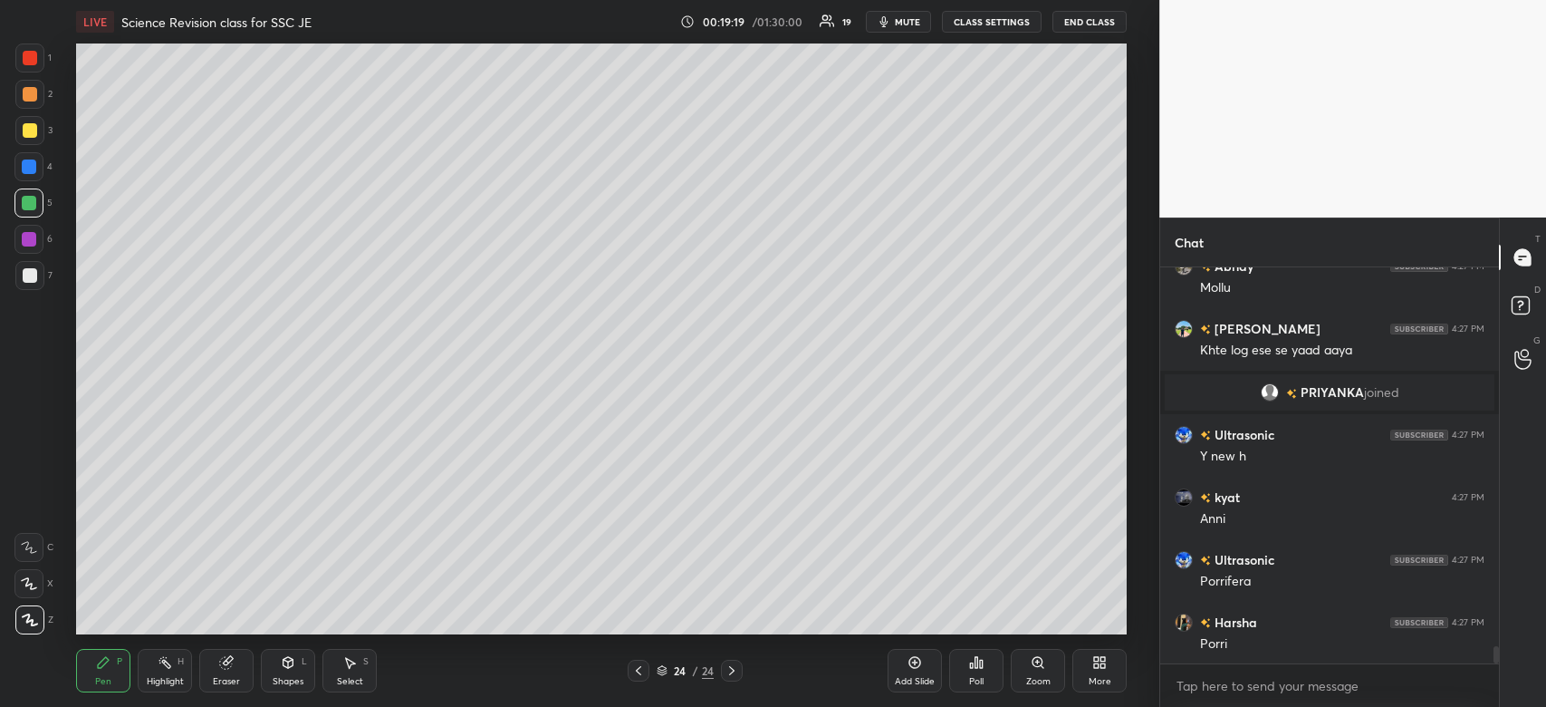
scroll to position [8570, 0]
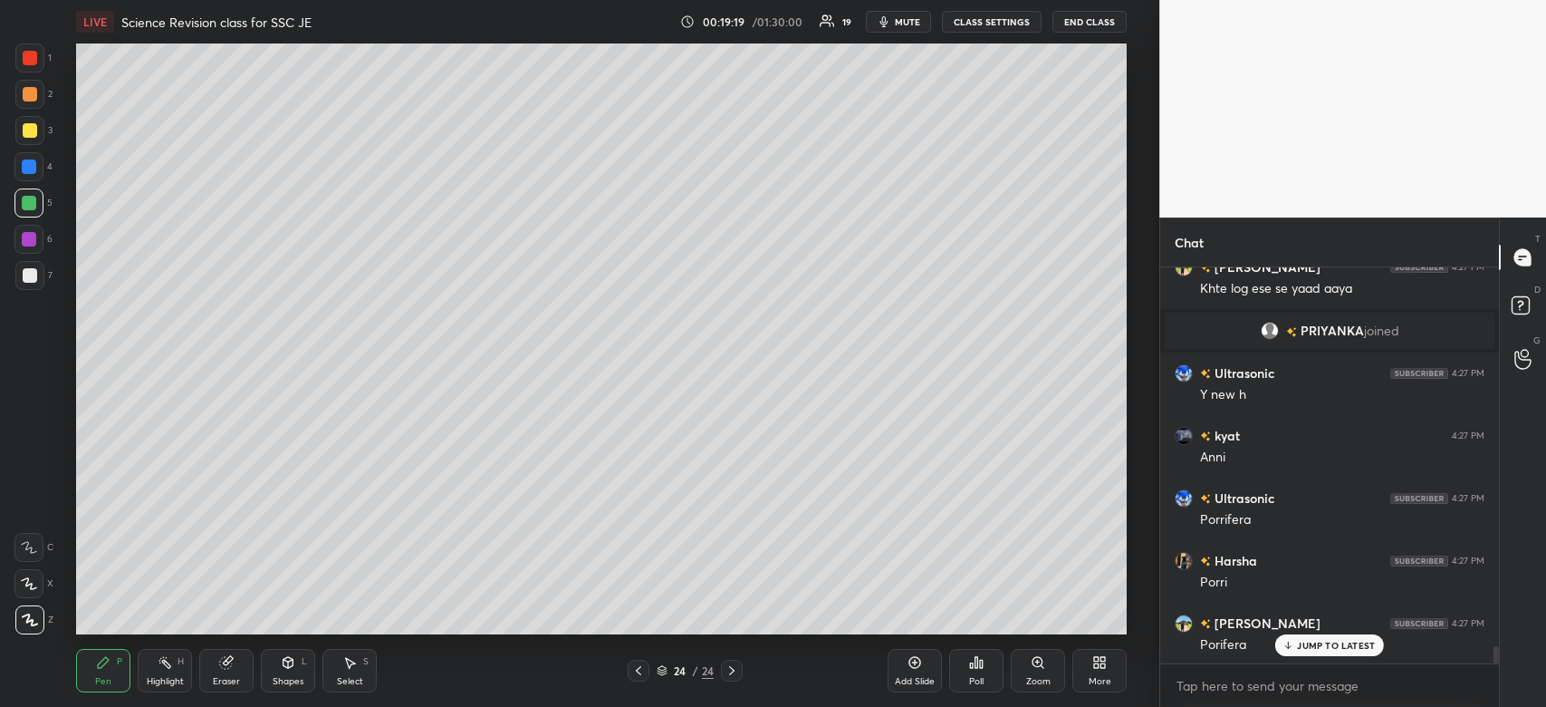
click at [33, 59] on div at bounding box center [30, 58] width 14 height 14
click at [29, 61] on div at bounding box center [30, 58] width 14 height 14
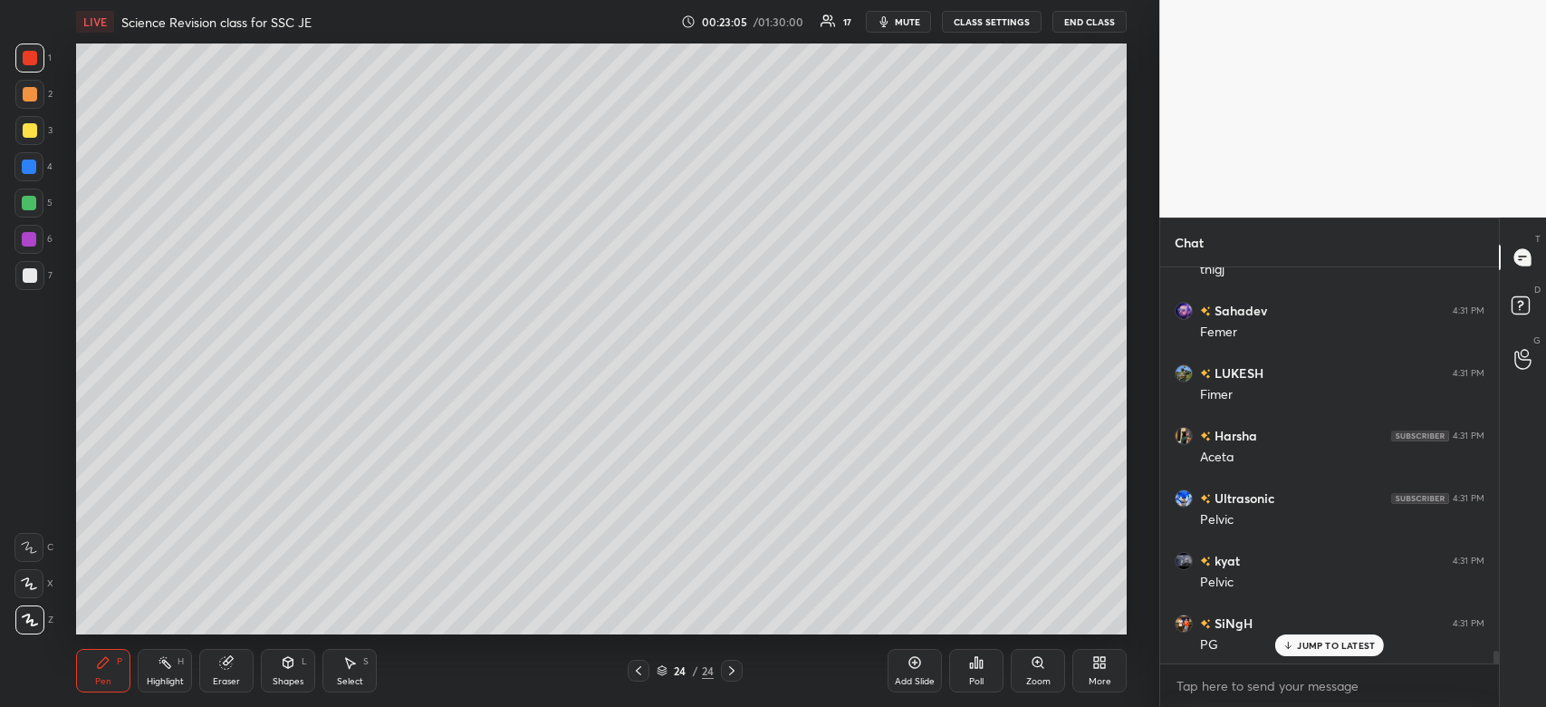
scroll to position [12166, 0]
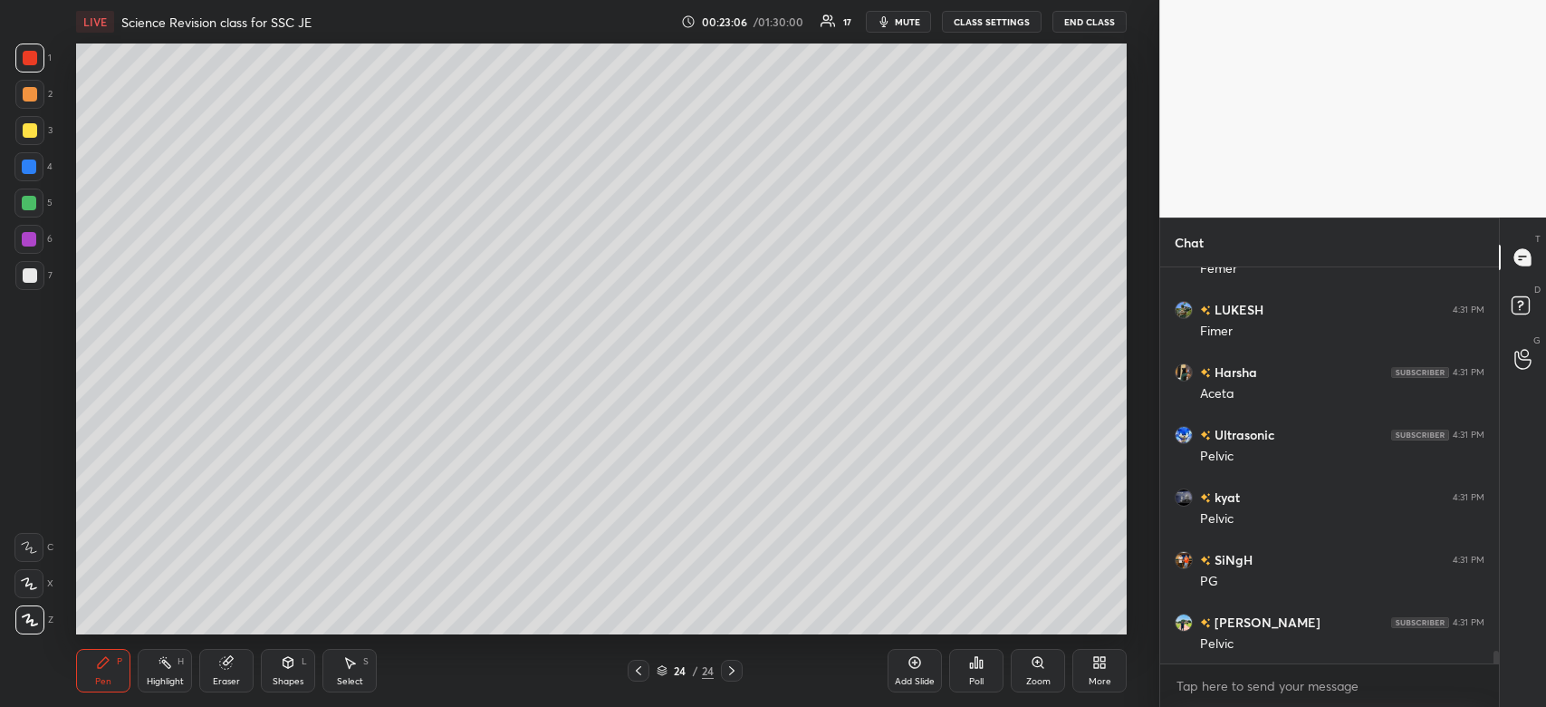
click at [909, 24] on span "mute" at bounding box center [907, 21] width 25 height 13
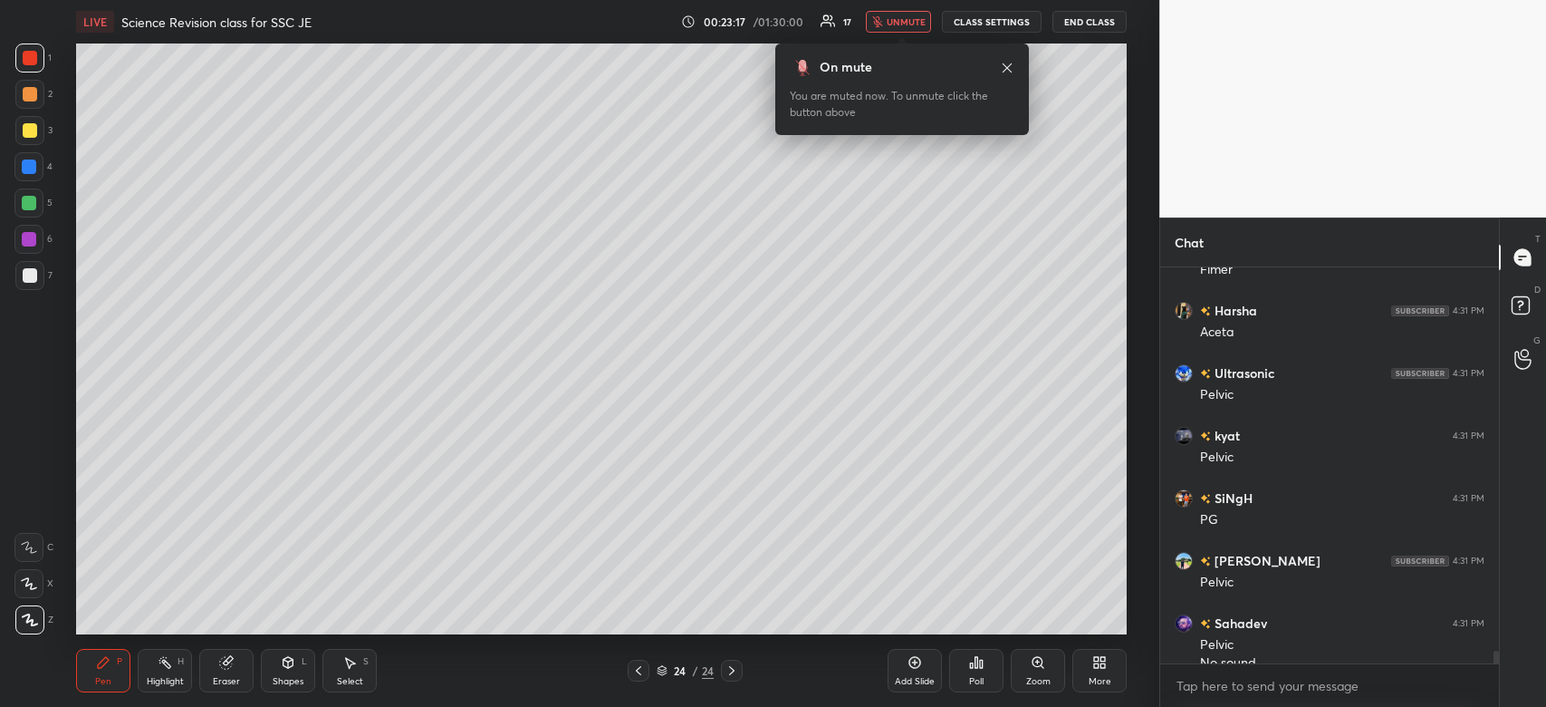
scroll to position [12247, 0]
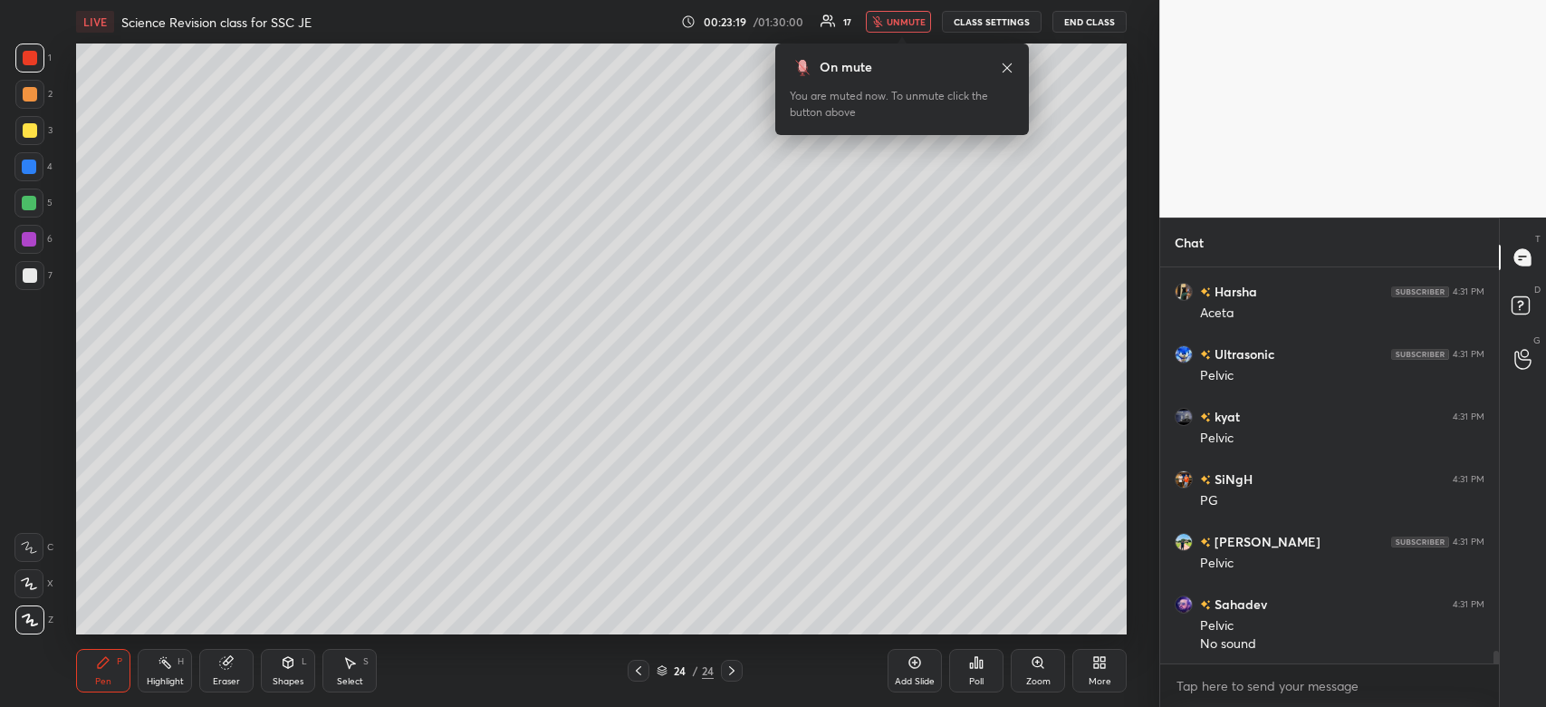
click at [909, 24] on span "unmute" at bounding box center [906, 21] width 39 height 13
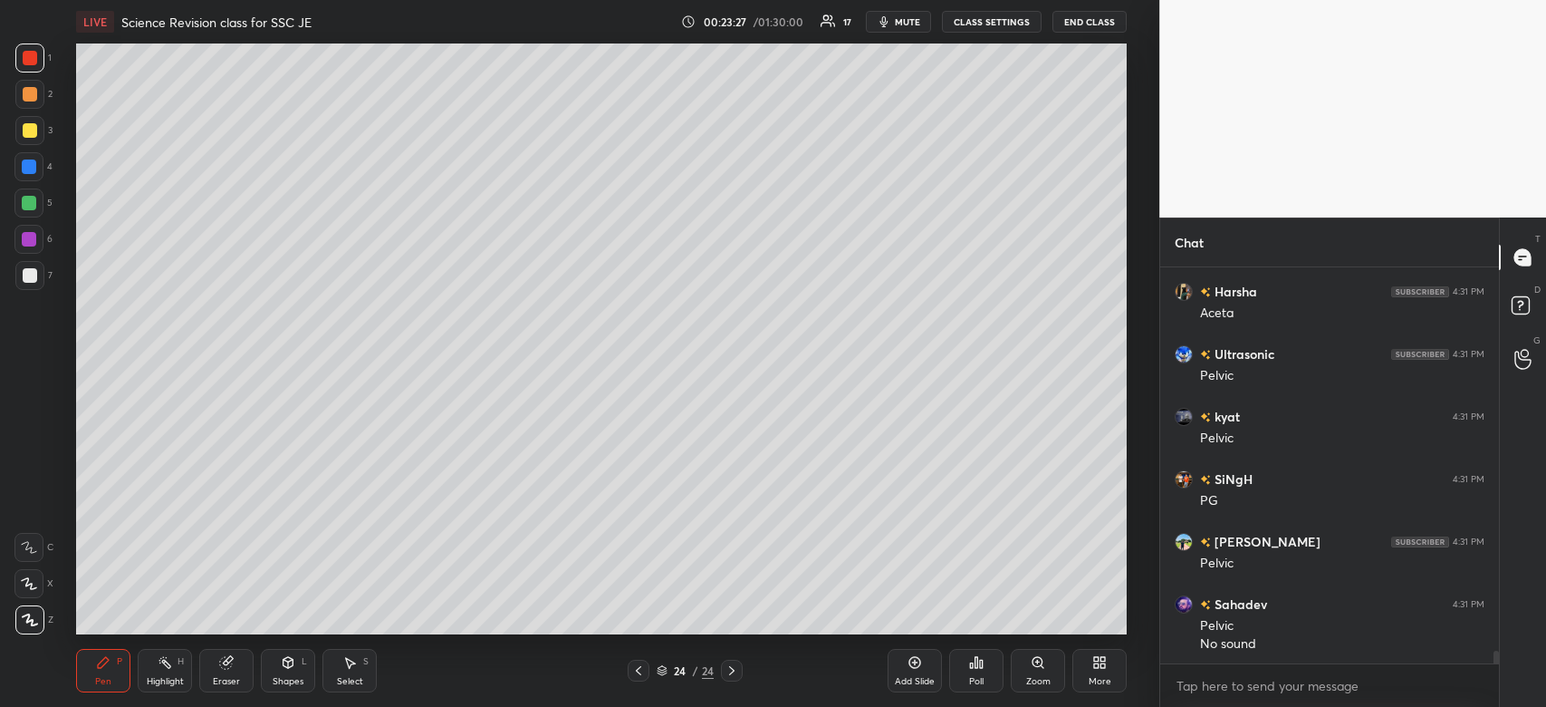
click at [920, 18] on span "mute" at bounding box center [907, 21] width 25 height 13
click at [920, 18] on span "unmute" at bounding box center [906, 21] width 39 height 13
click at [32, 210] on div at bounding box center [28, 202] width 29 height 29
click at [36, 198] on div at bounding box center [28, 202] width 29 height 29
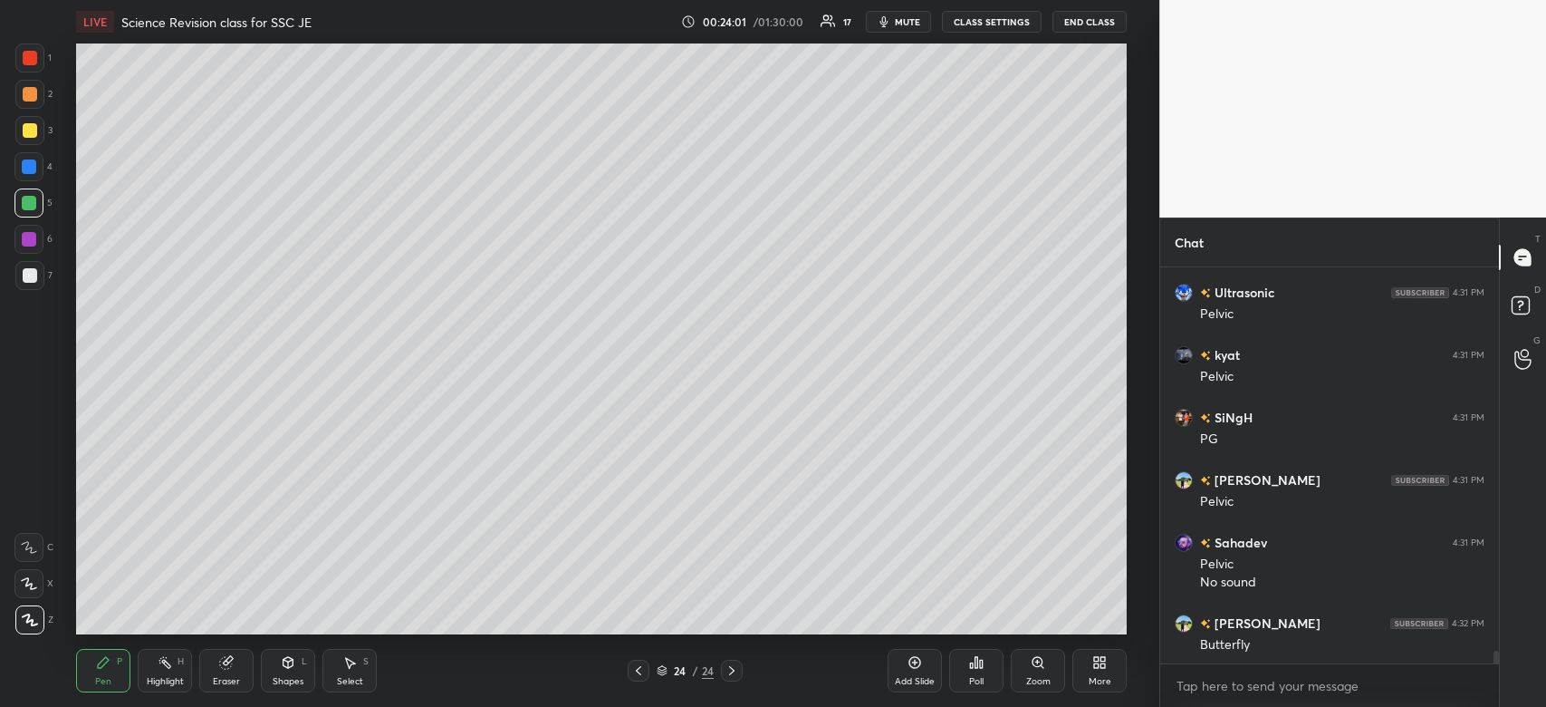
scroll to position [12371, 0]
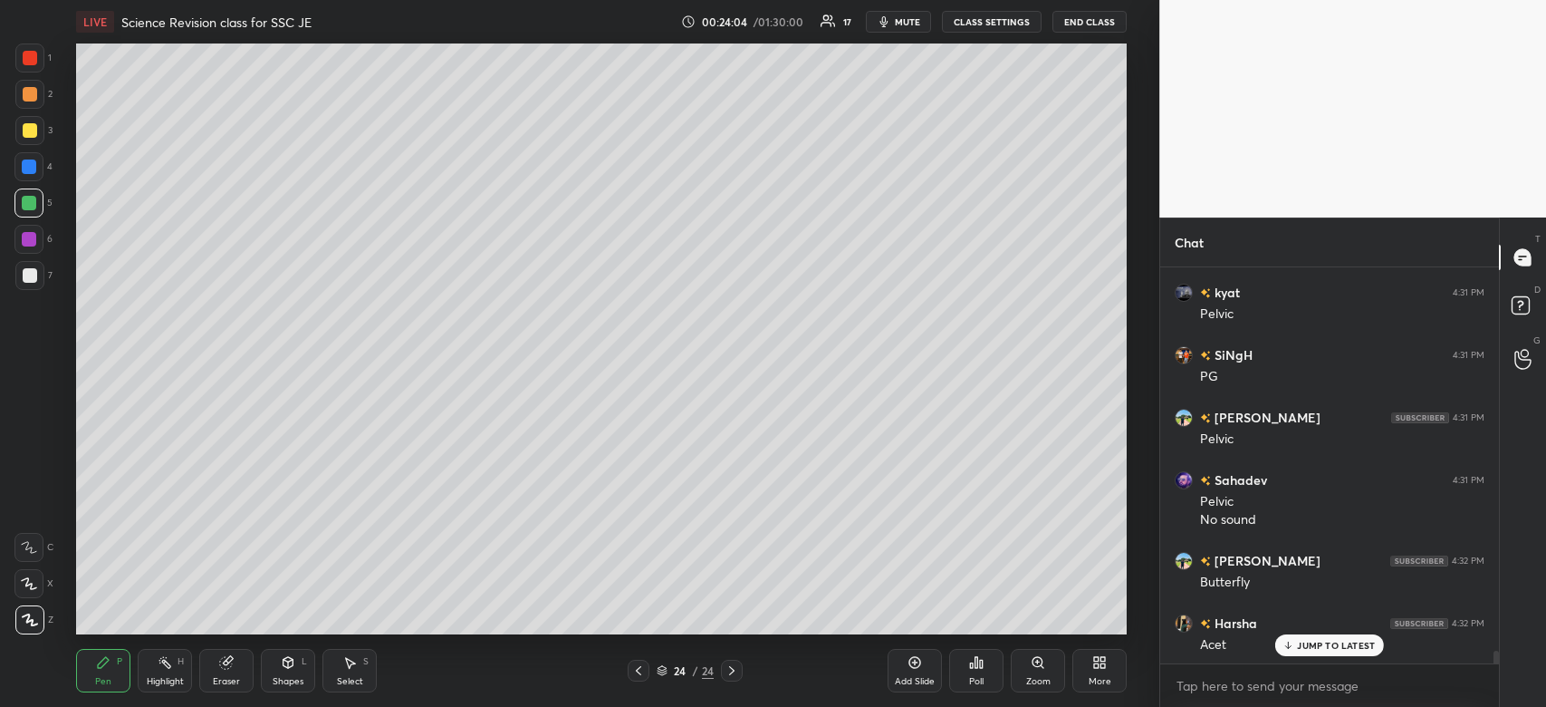
click at [233, 672] on div "Eraser" at bounding box center [226, 670] width 54 height 43
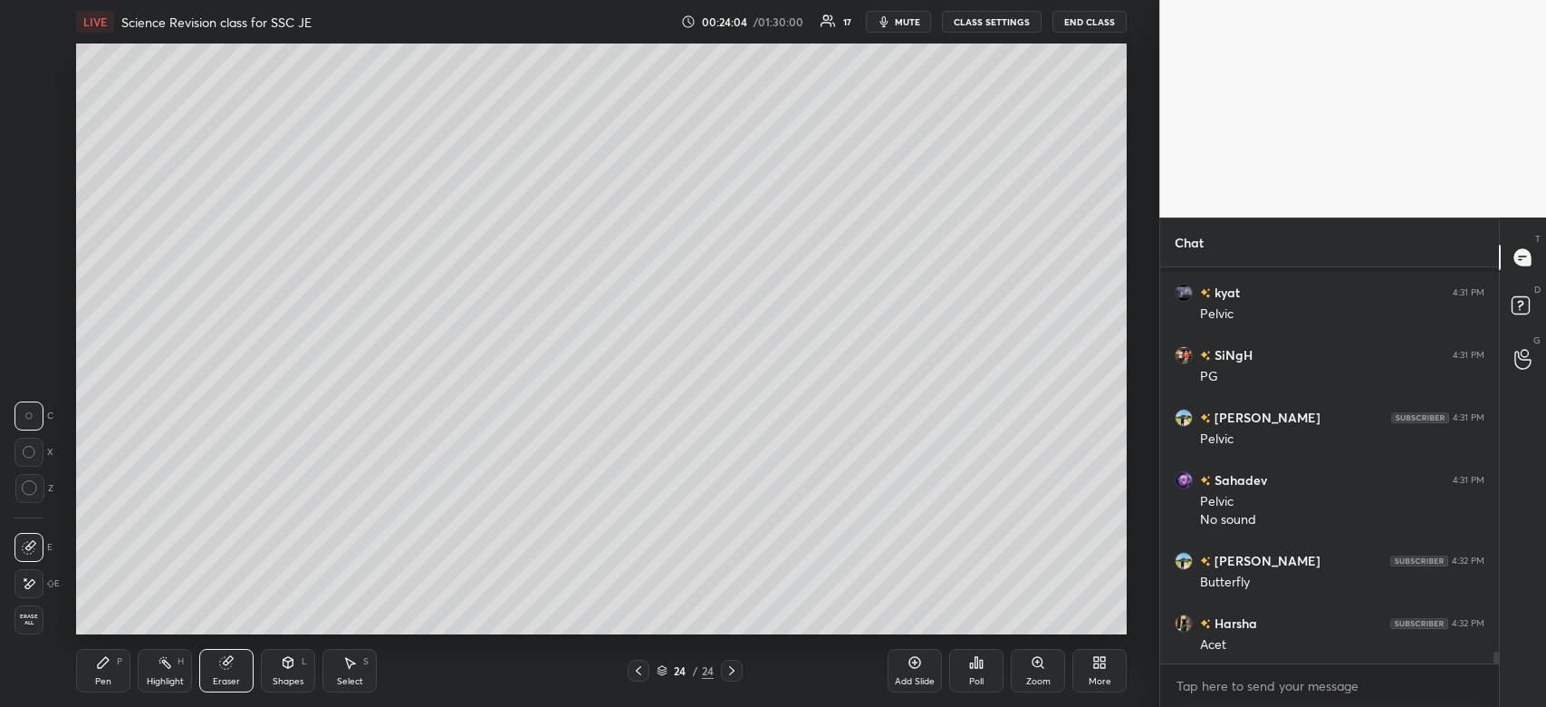
scroll to position [12451, 0]
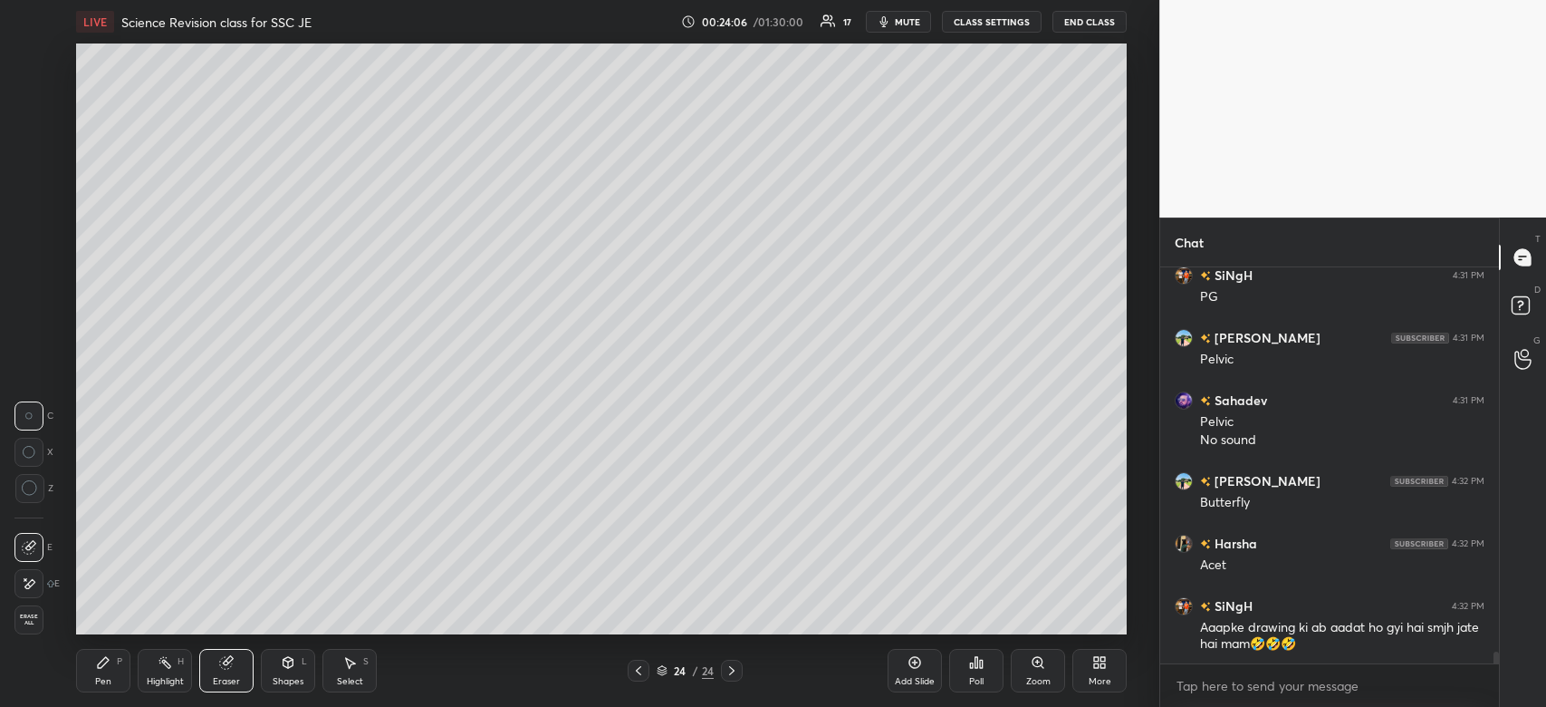
click at [19, 583] on div at bounding box center [28, 583] width 29 height 29
click at [101, 686] on div "Pen" at bounding box center [103, 681] width 16 height 9
click at [104, 679] on div "Pen" at bounding box center [103, 681] width 16 height 9
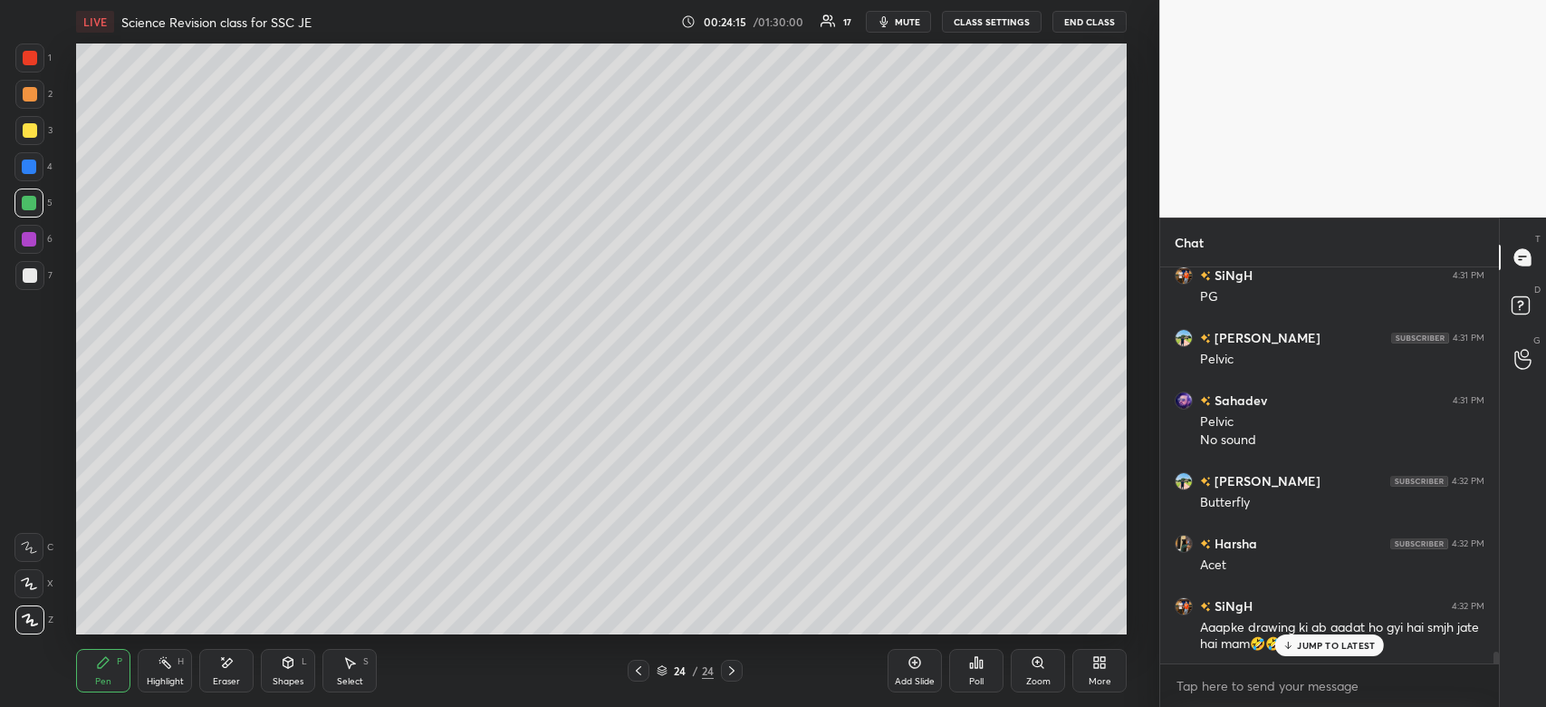
scroll to position [12512, 0]
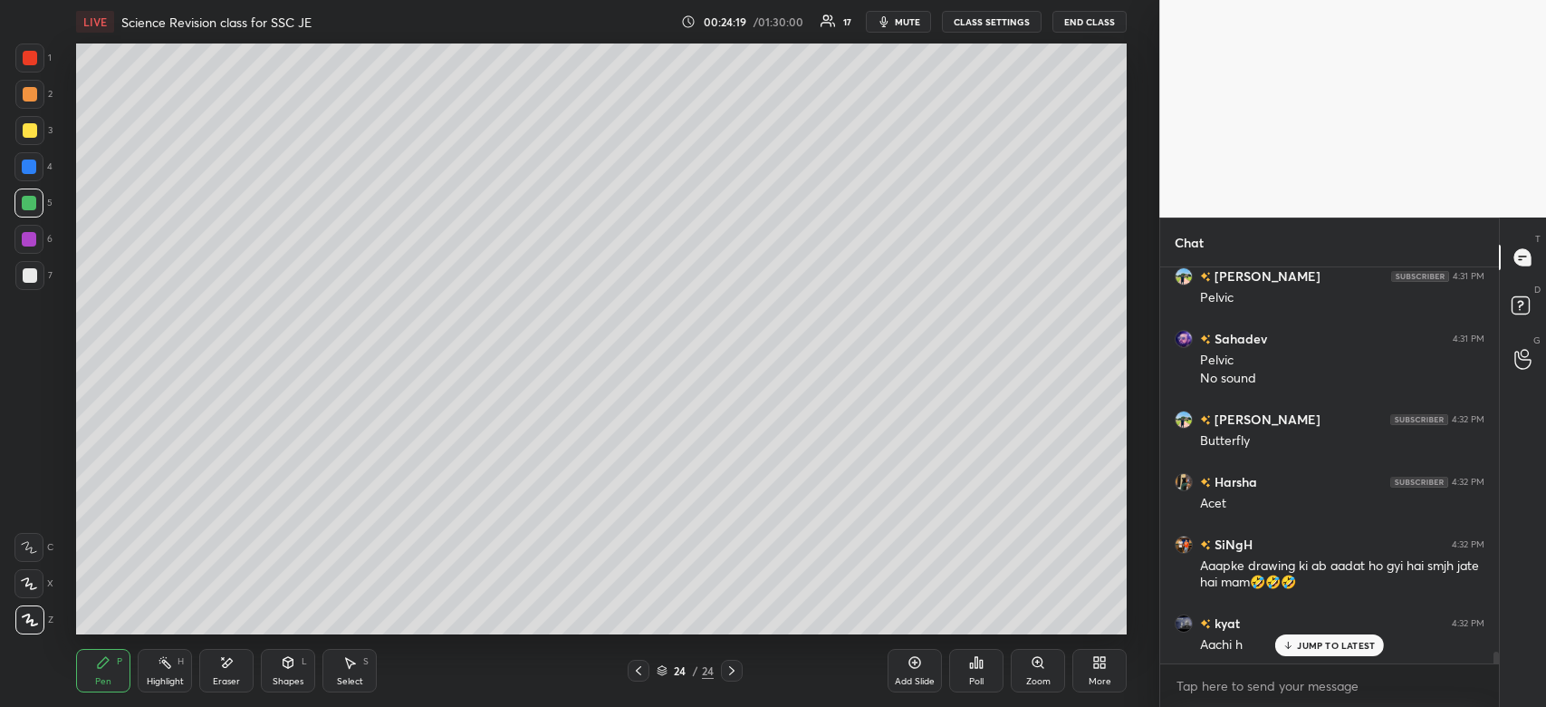
click at [934, 673] on div "Add Slide" at bounding box center [915, 670] width 54 height 43
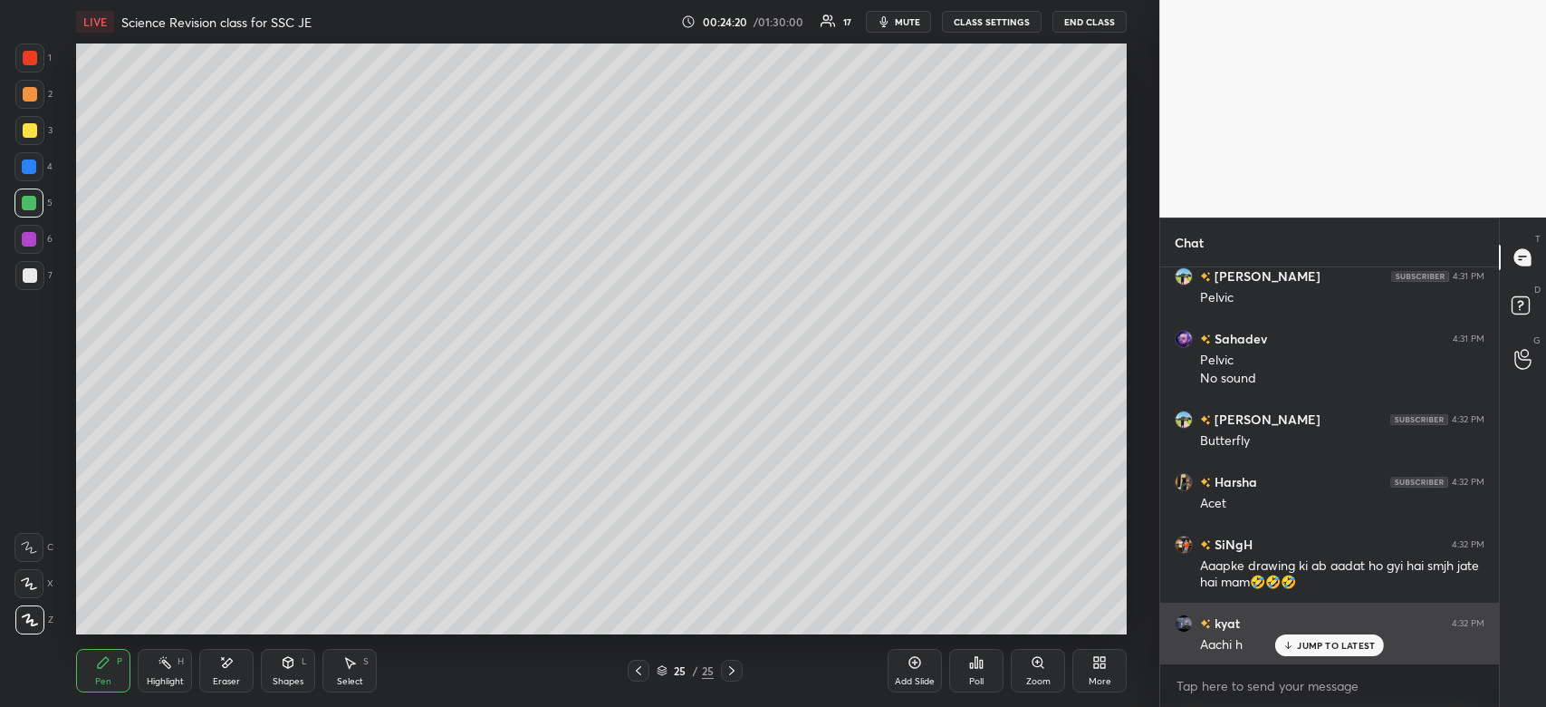
click at [1335, 650] on p "JUMP TO LATEST" at bounding box center [1336, 645] width 78 height 11
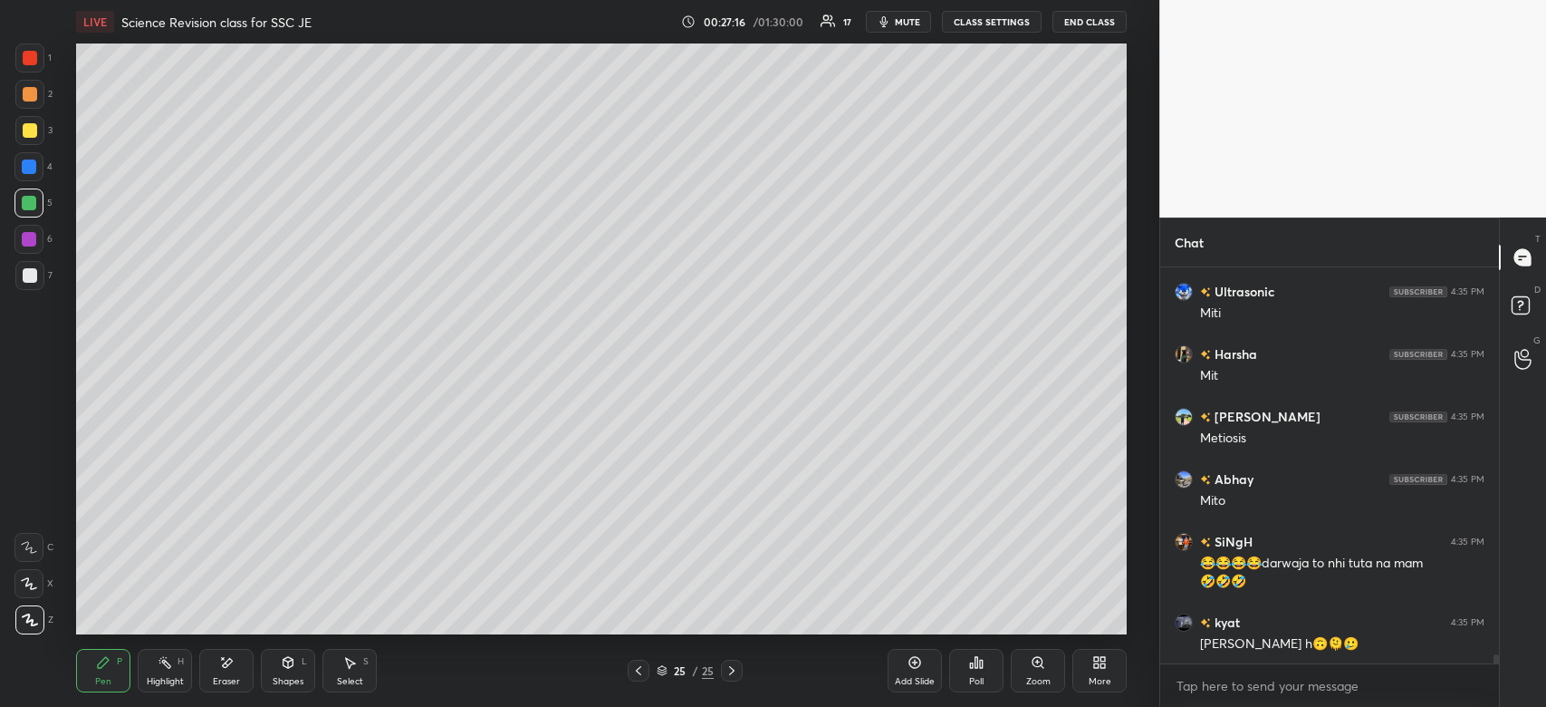
scroll to position [16512, 0]
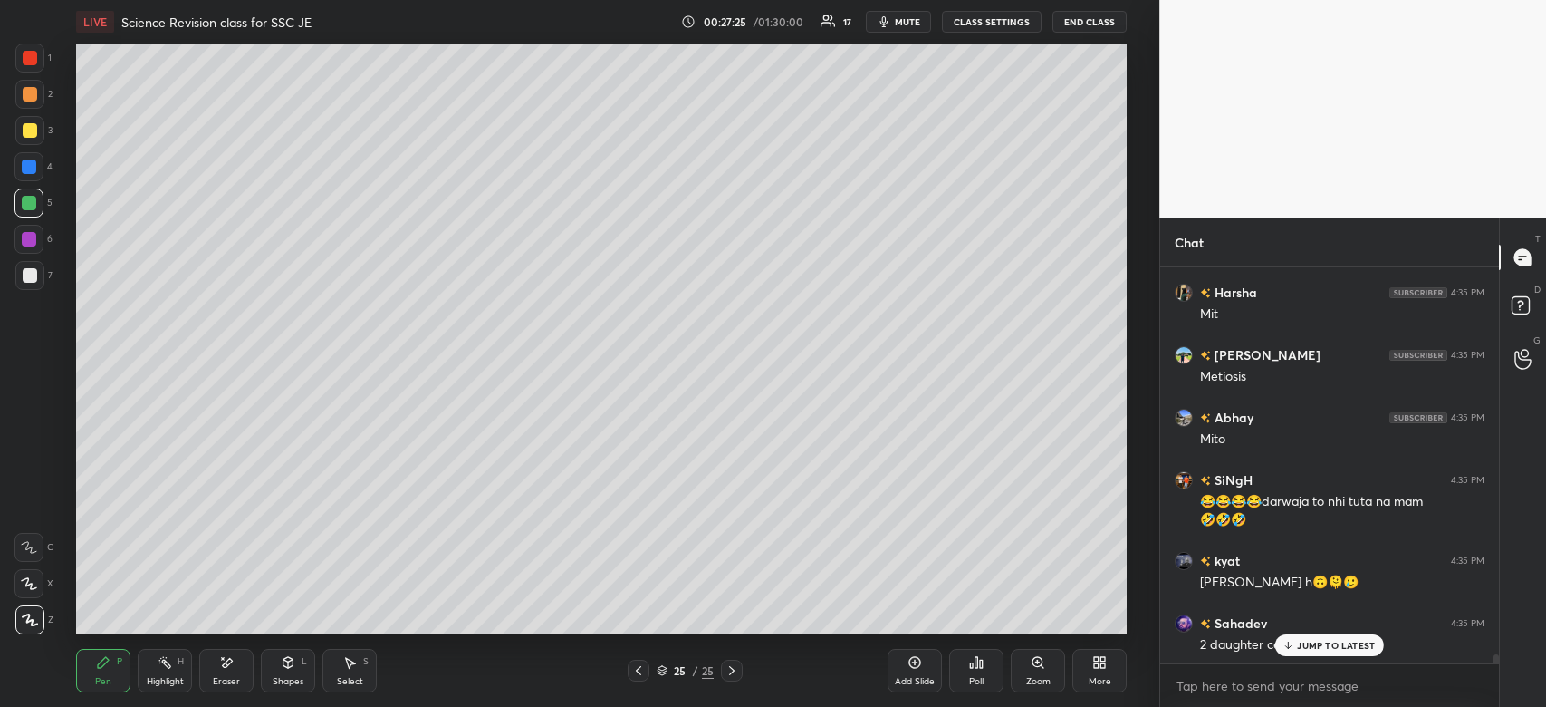
click at [1323, 649] on p "JUMP TO LATEST" at bounding box center [1336, 645] width 78 height 11
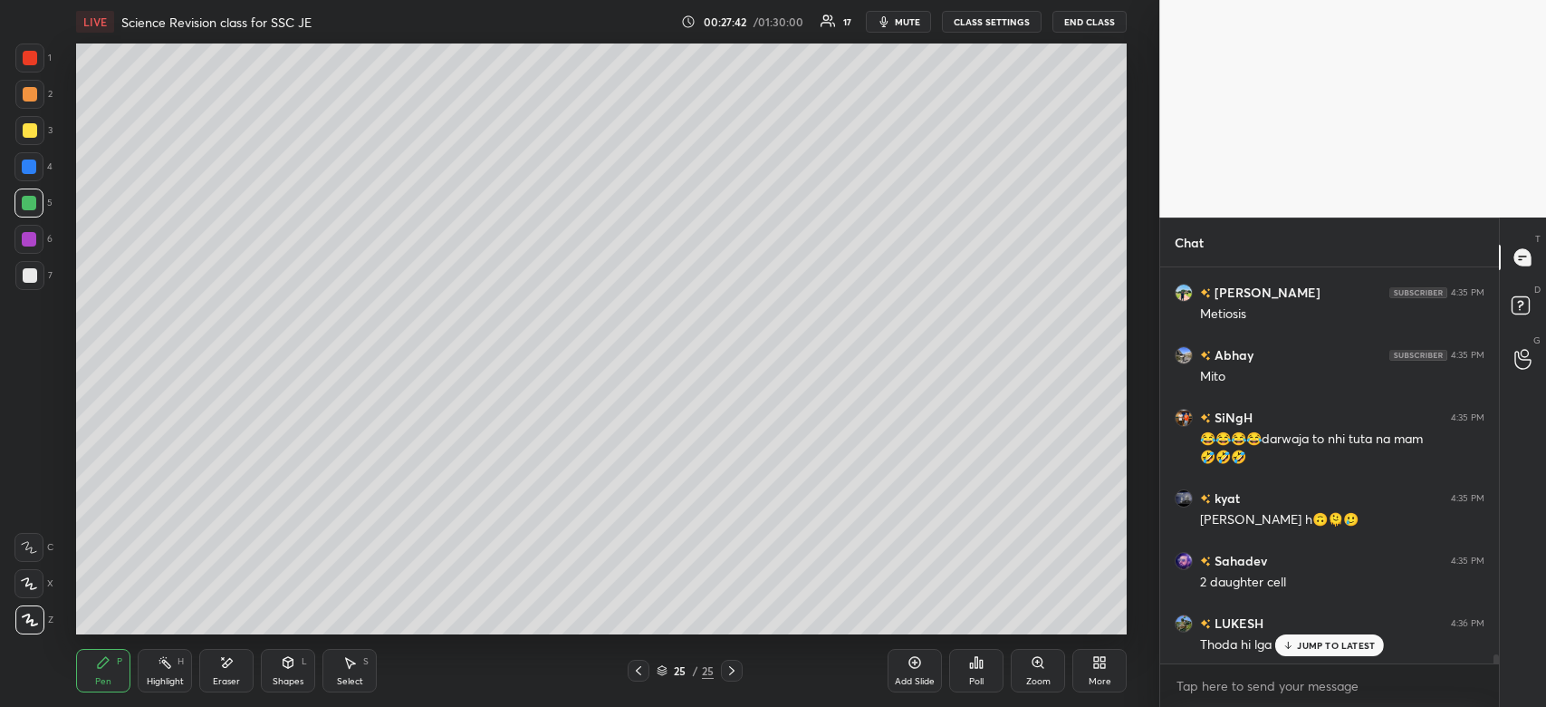
scroll to position [16638, 0]
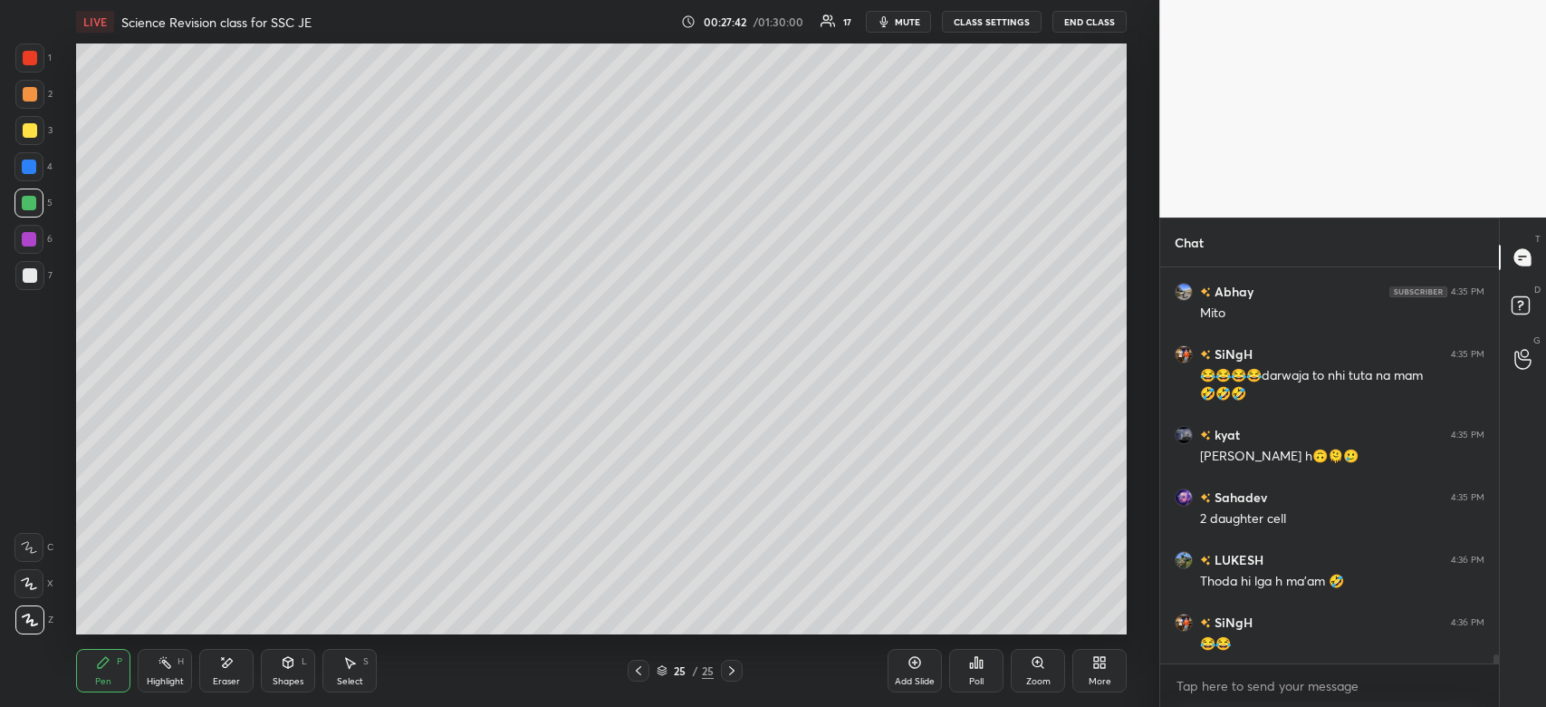
click at [1343, 641] on div "😂😂" at bounding box center [1342, 644] width 284 height 18
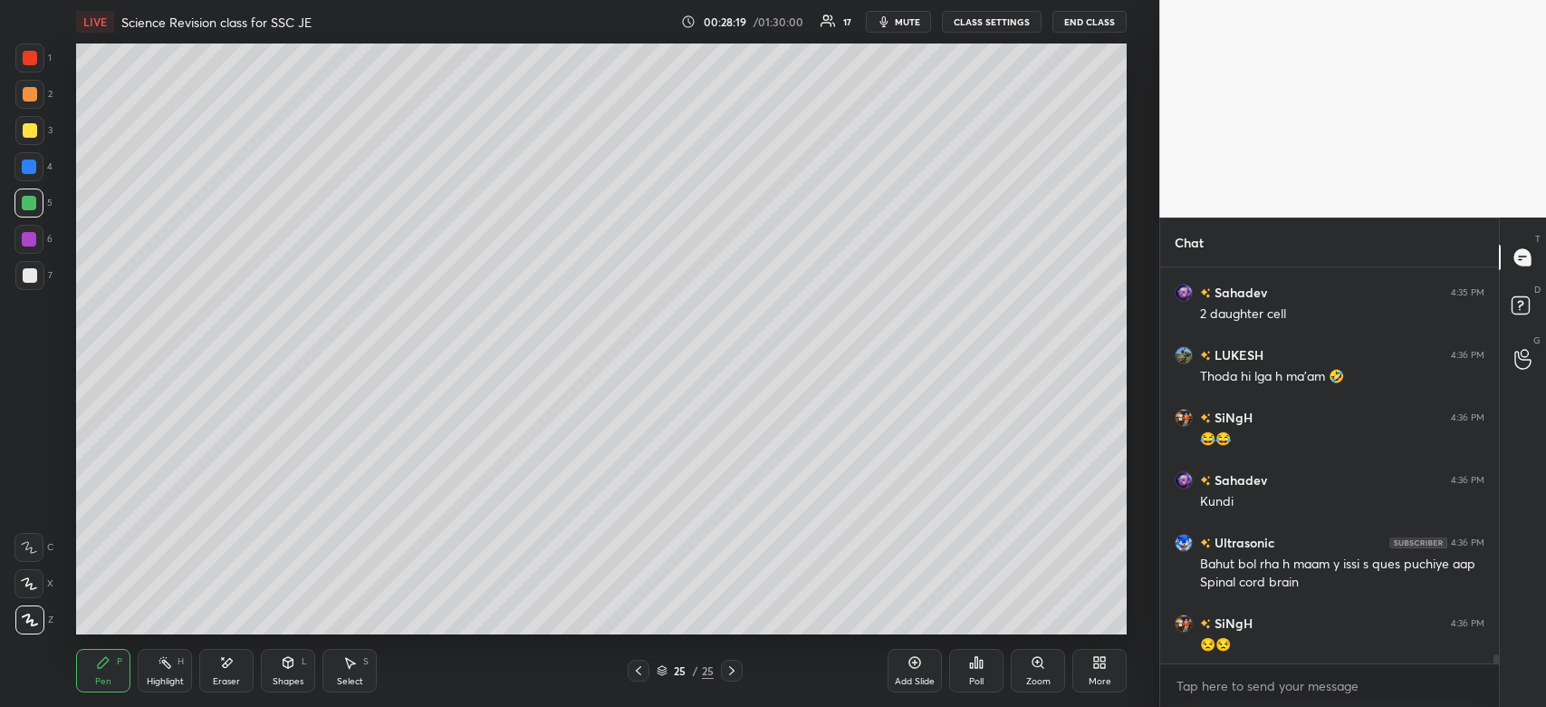
scroll to position [16906, 0]
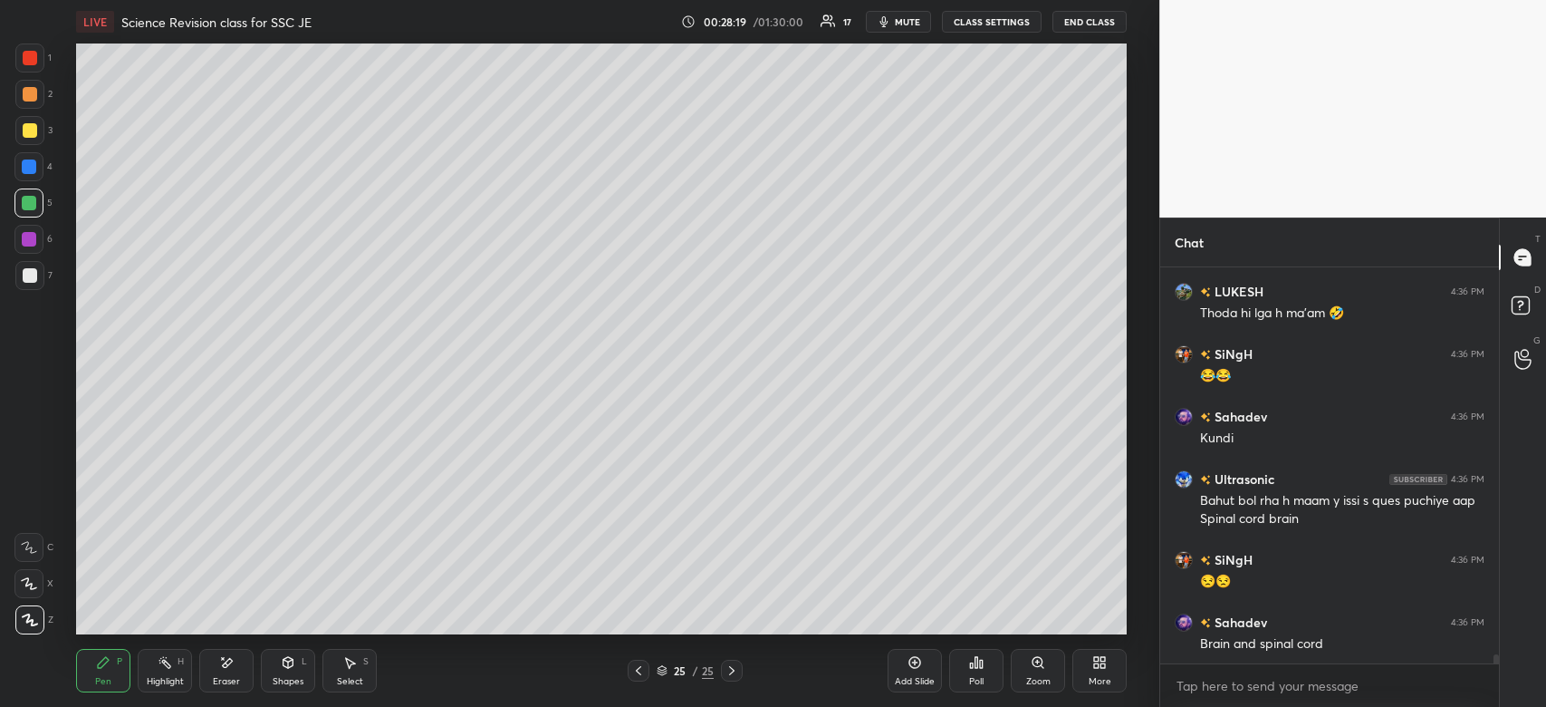
click at [1345, 649] on div "kyat 4:35 PM Ho jati h🙃🫠🥲 Sahadev 4:35 PM 2 daughter cell LUKESH 4:36 PM Thoda …" at bounding box center [1329, 465] width 339 height 396
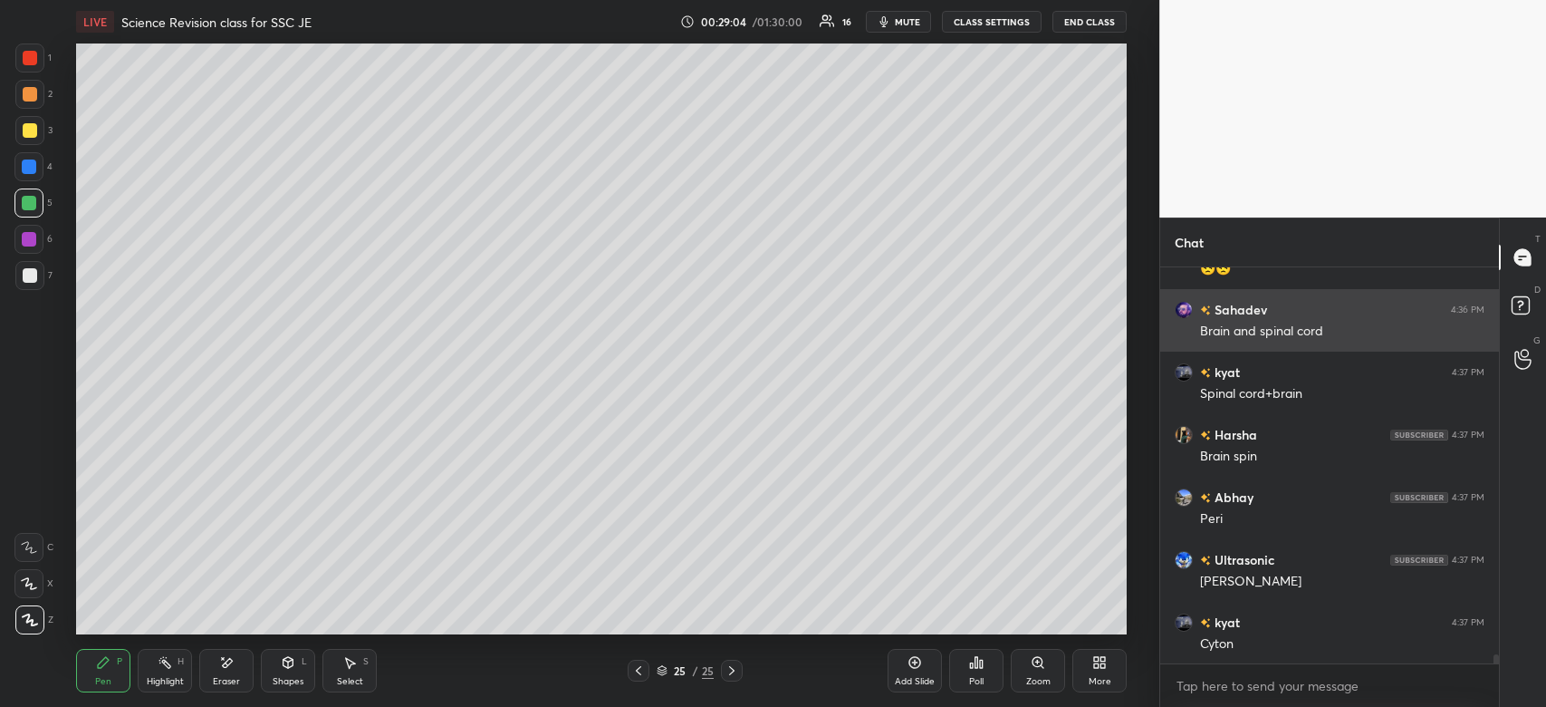
scroll to position [17280, 0]
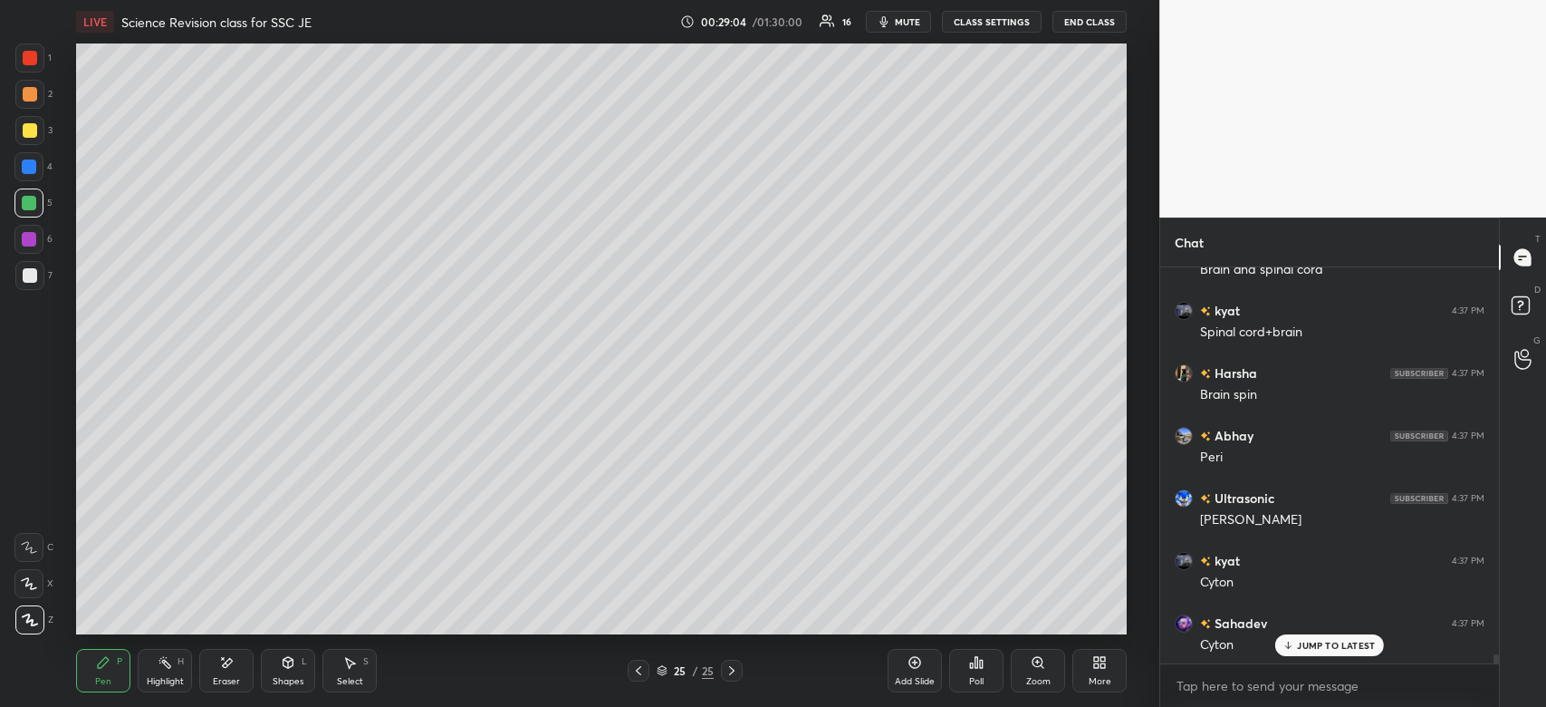
click at [43, 50] on div at bounding box center [29, 57] width 29 height 29
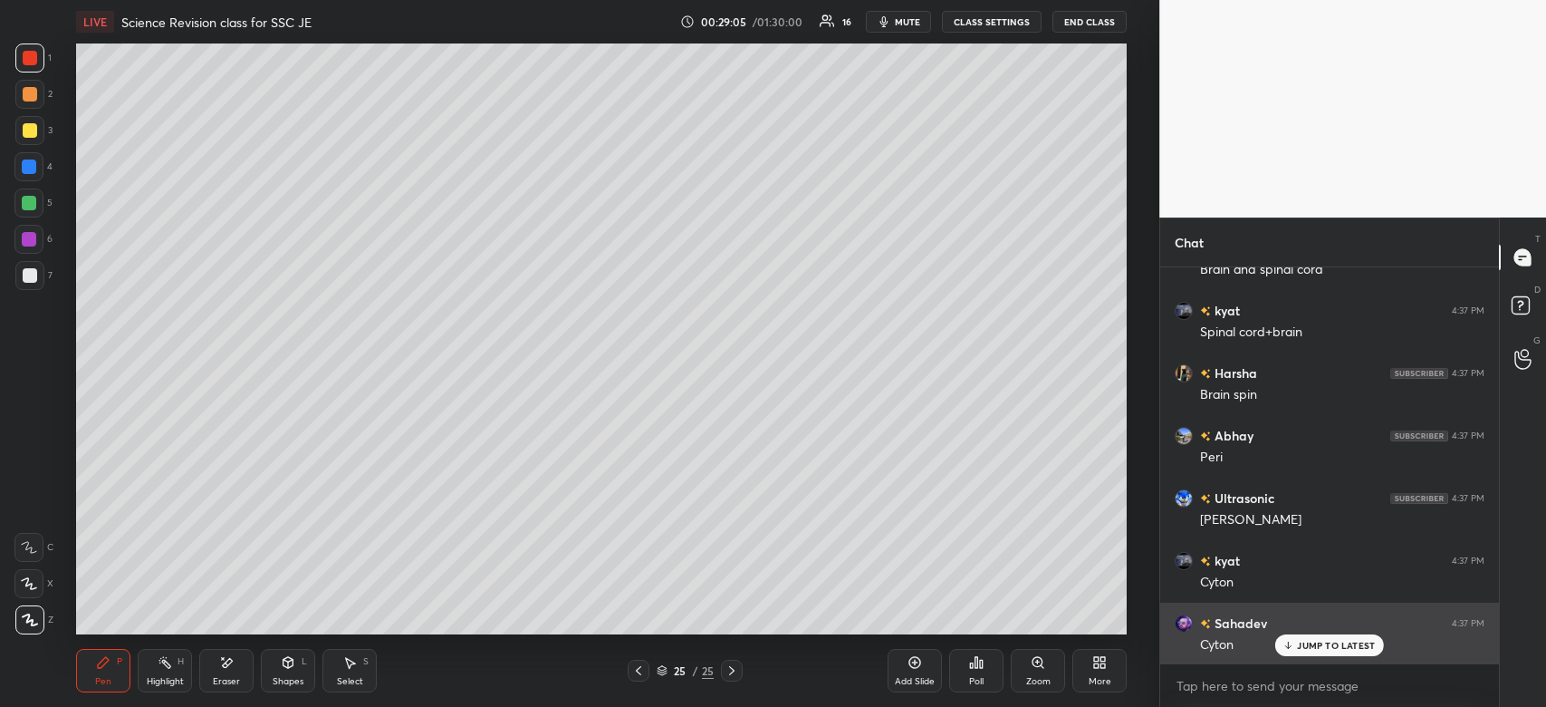
click at [1334, 650] on p "JUMP TO LATEST" at bounding box center [1336, 645] width 78 height 11
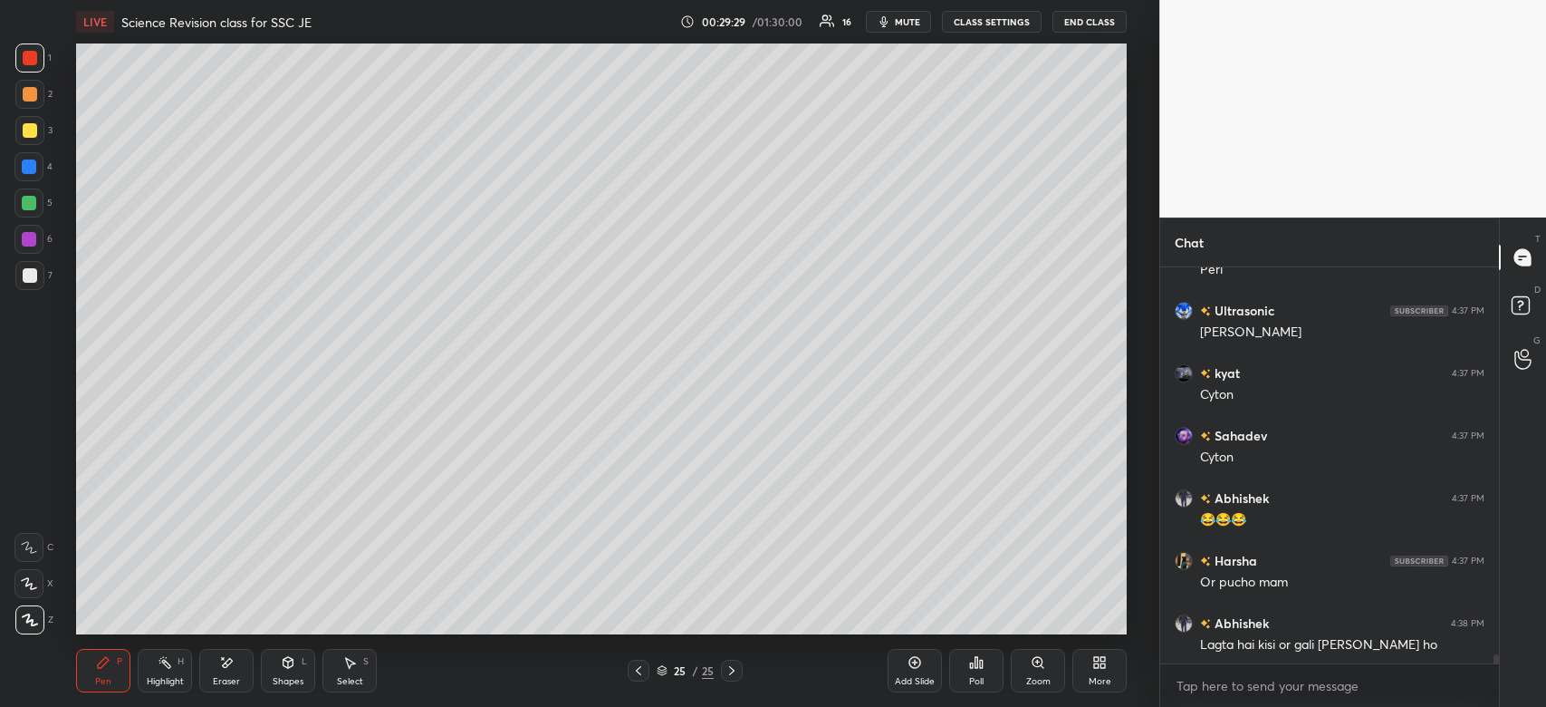
scroll to position [17531, 0]
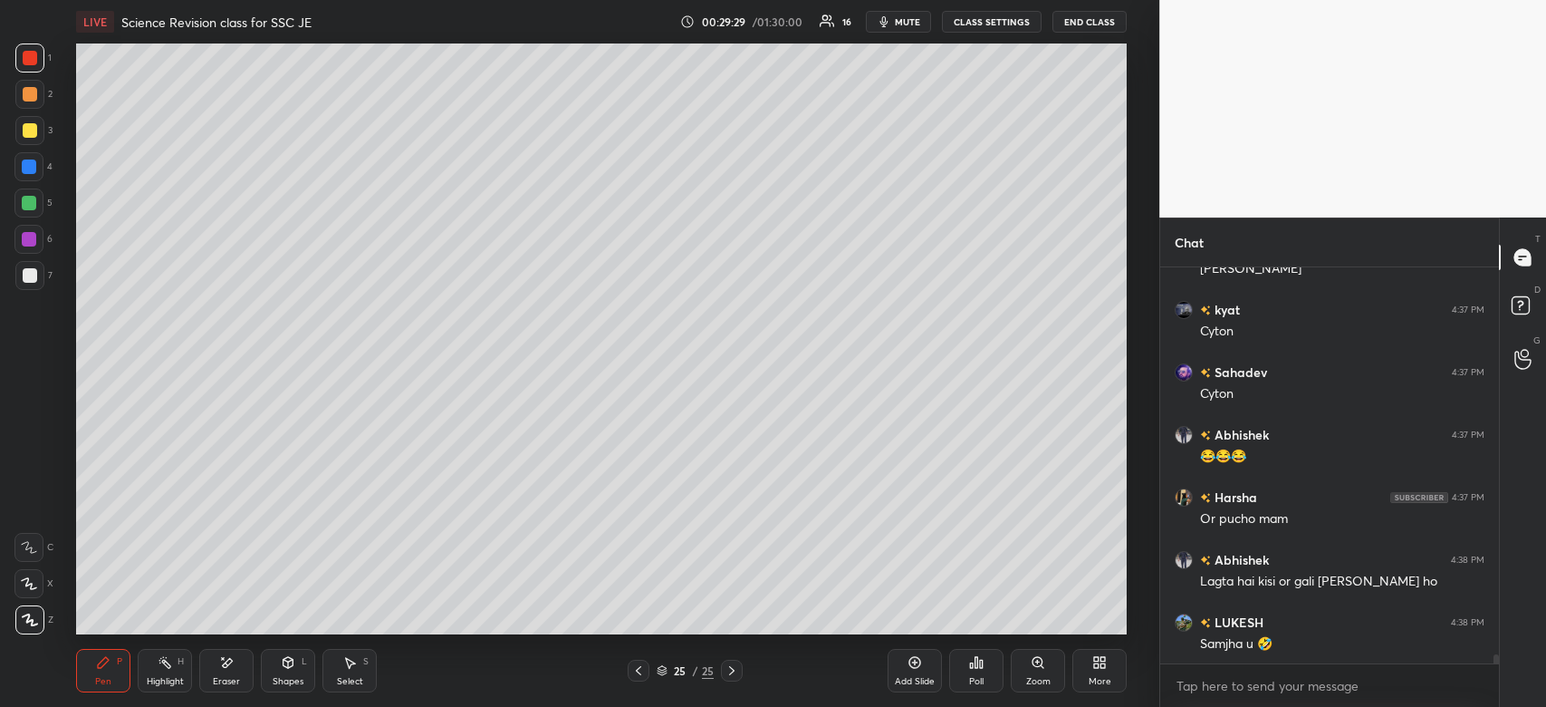
click at [1295, 644] on div "Samjha u 🤣" at bounding box center [1342, 644] width 284 height 18
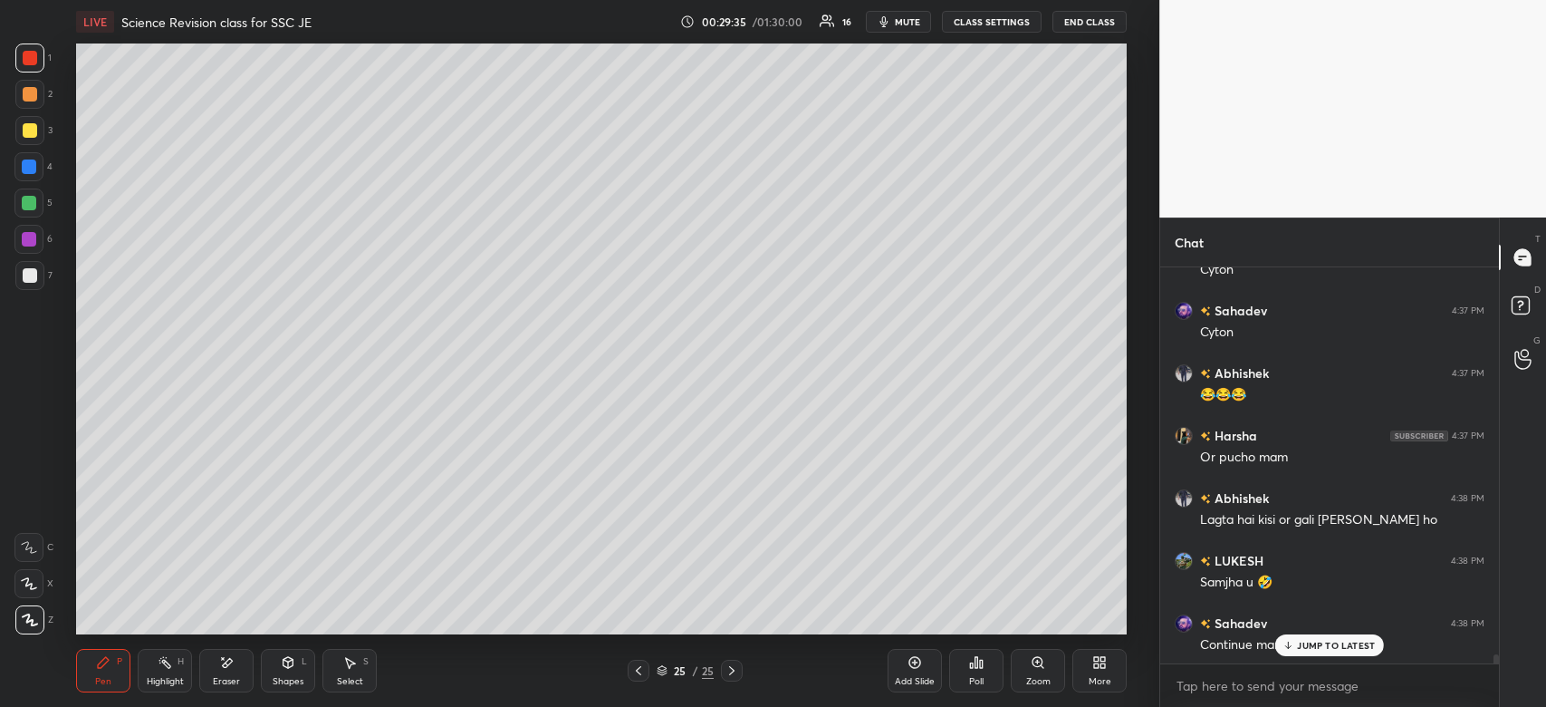
click at [1342, 636] on div "JUMP TO LATEST" at bounding box center [1330, 645] width 109 height 22
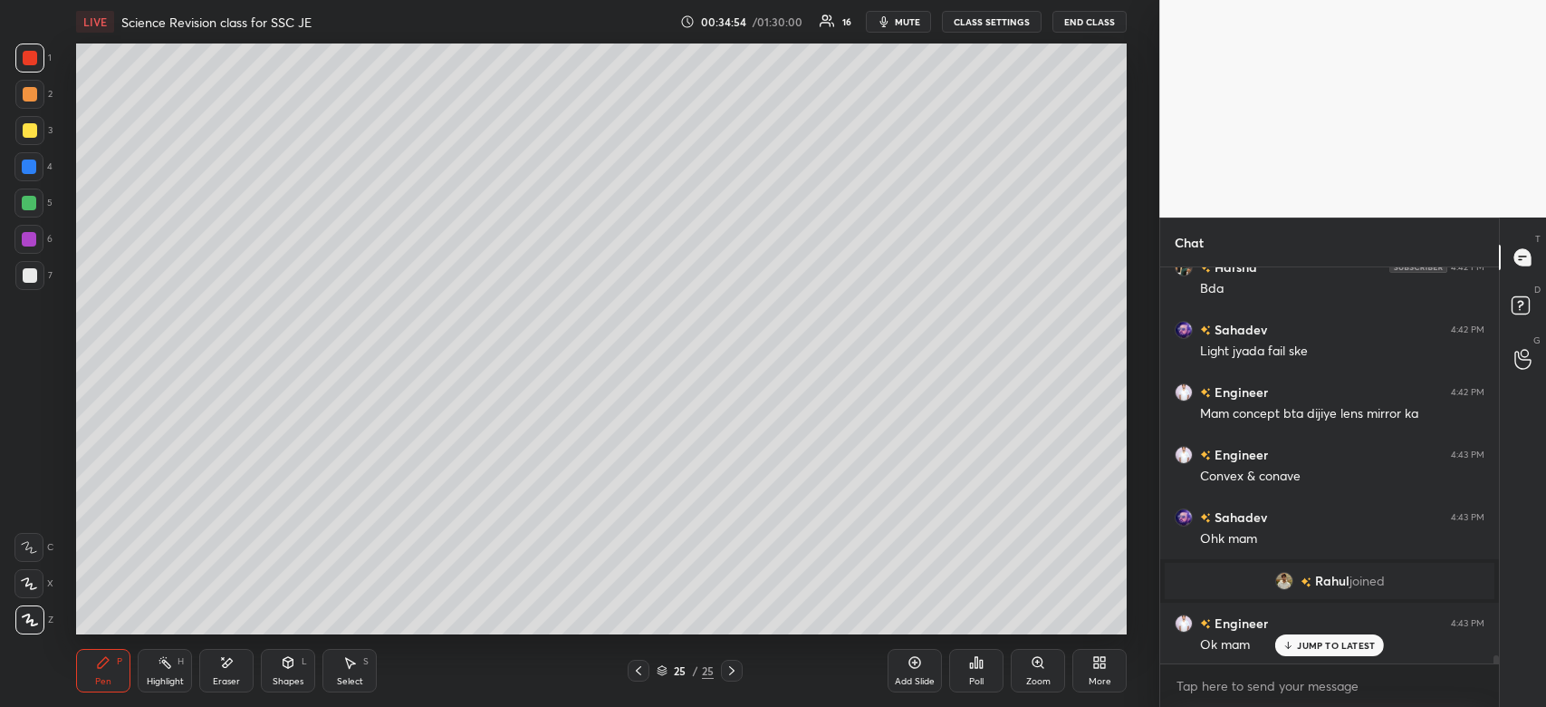
scroll to position [18641, 0]
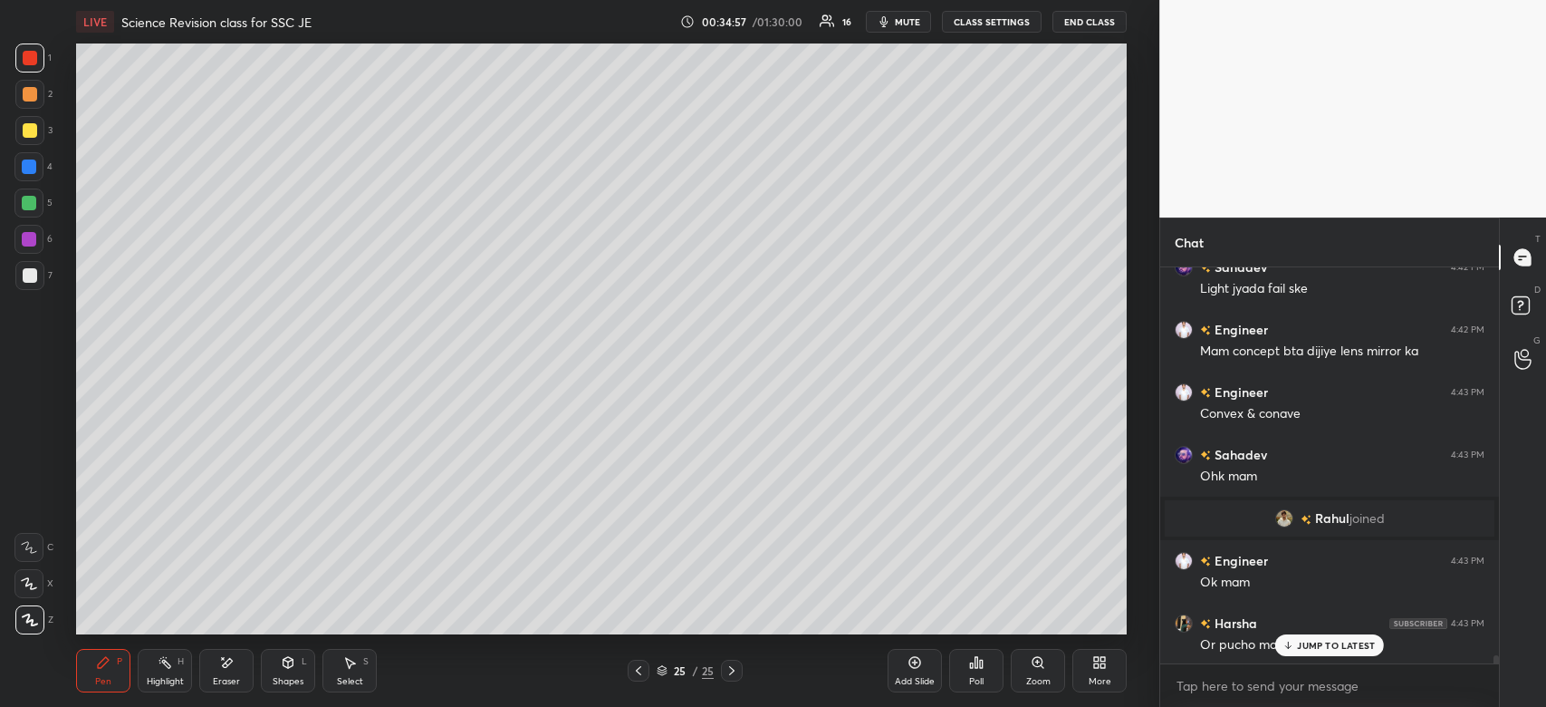
click at [1321, 646] on p "JUMP TO LATEST" at bounding box center [1336, 645] width 78 height 11
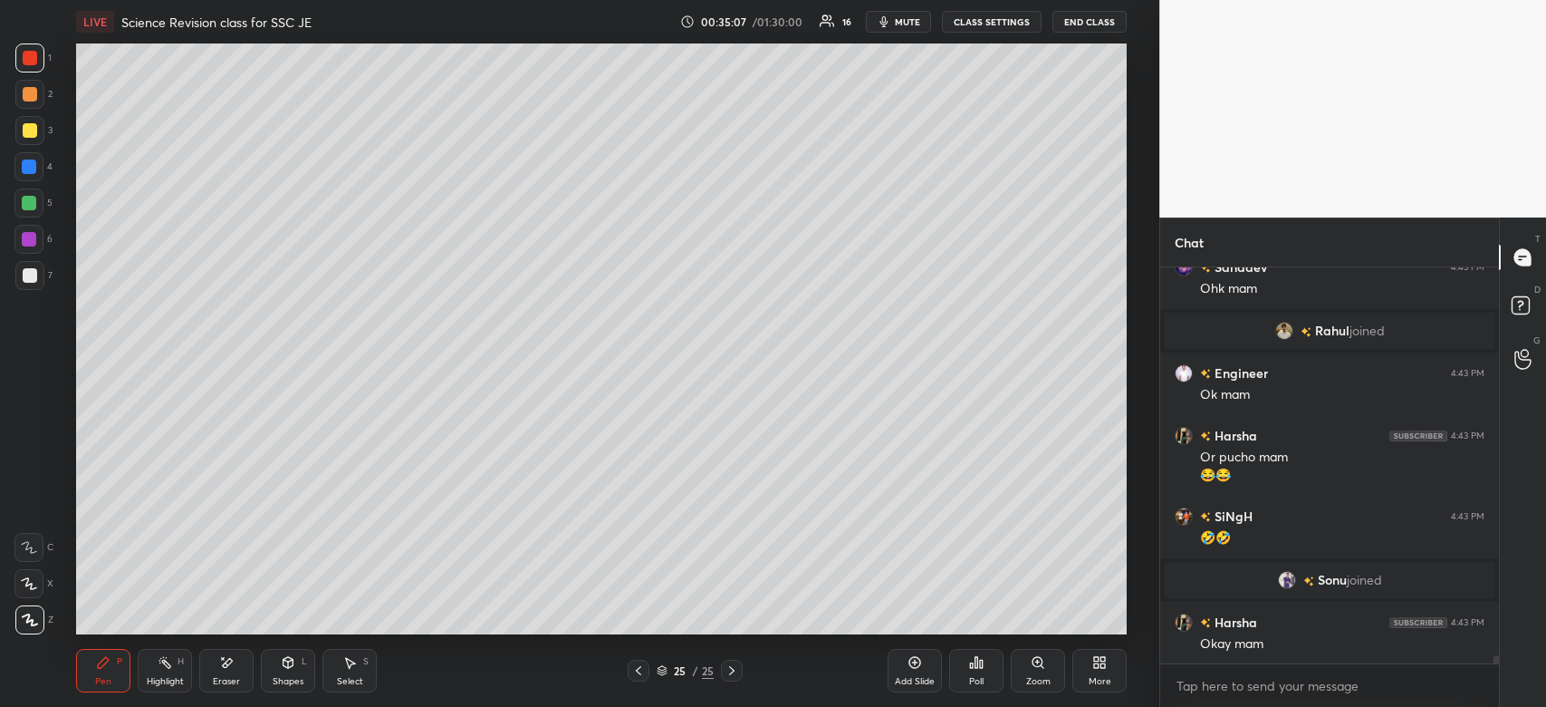
scroll to position [18725, 0]
click at [1301, 640] on div "Engineer 4:43 PM Convex & conave Sahadev 4:43 PM Ohk mam Rahul joined Engineer …" at bounding box center [1329, 465] width 339 height 397
click at [1091, 671] on div "More" at bounding box center [1100, 670] width 54 height 43
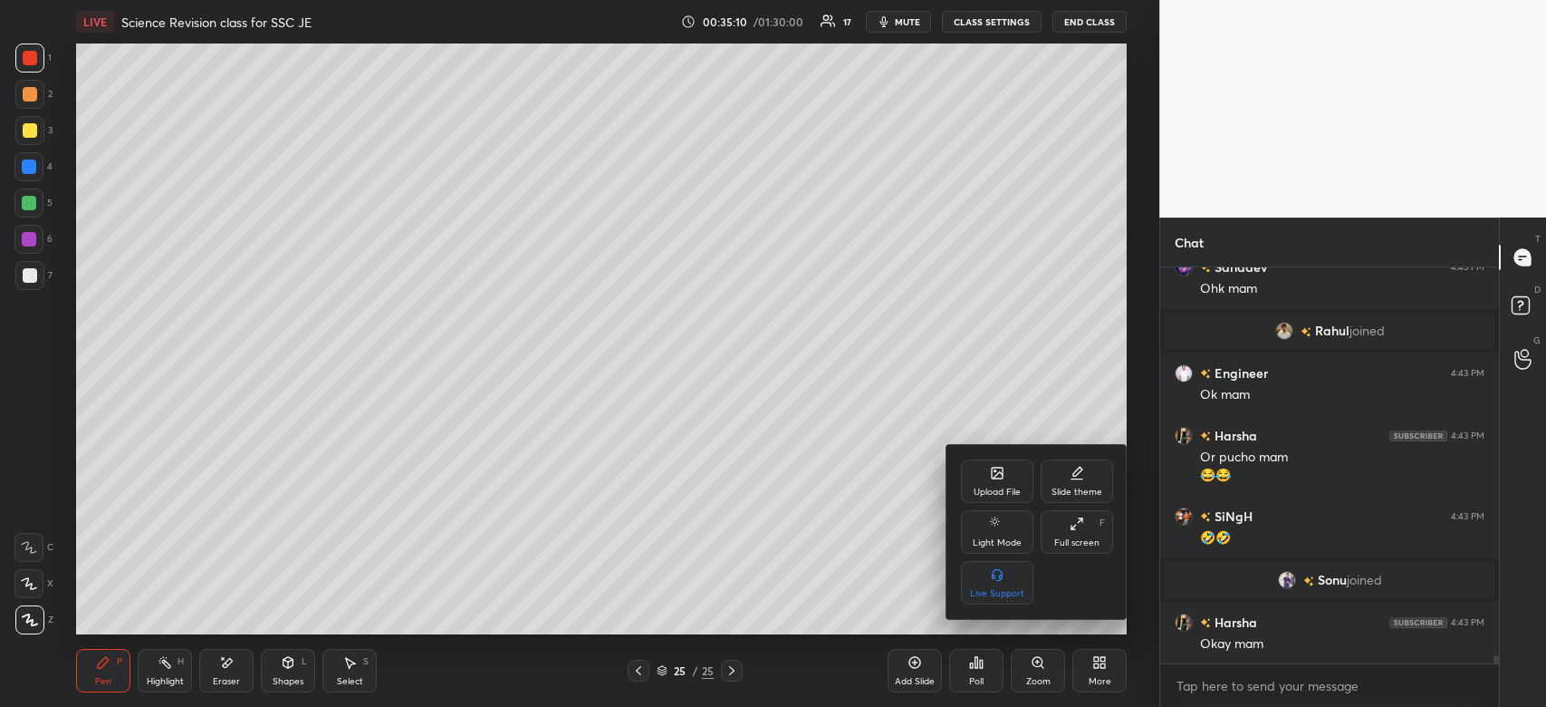
click at [986, 463] on div "Upload File" at bounding box center [997, 480] width 72 height 43
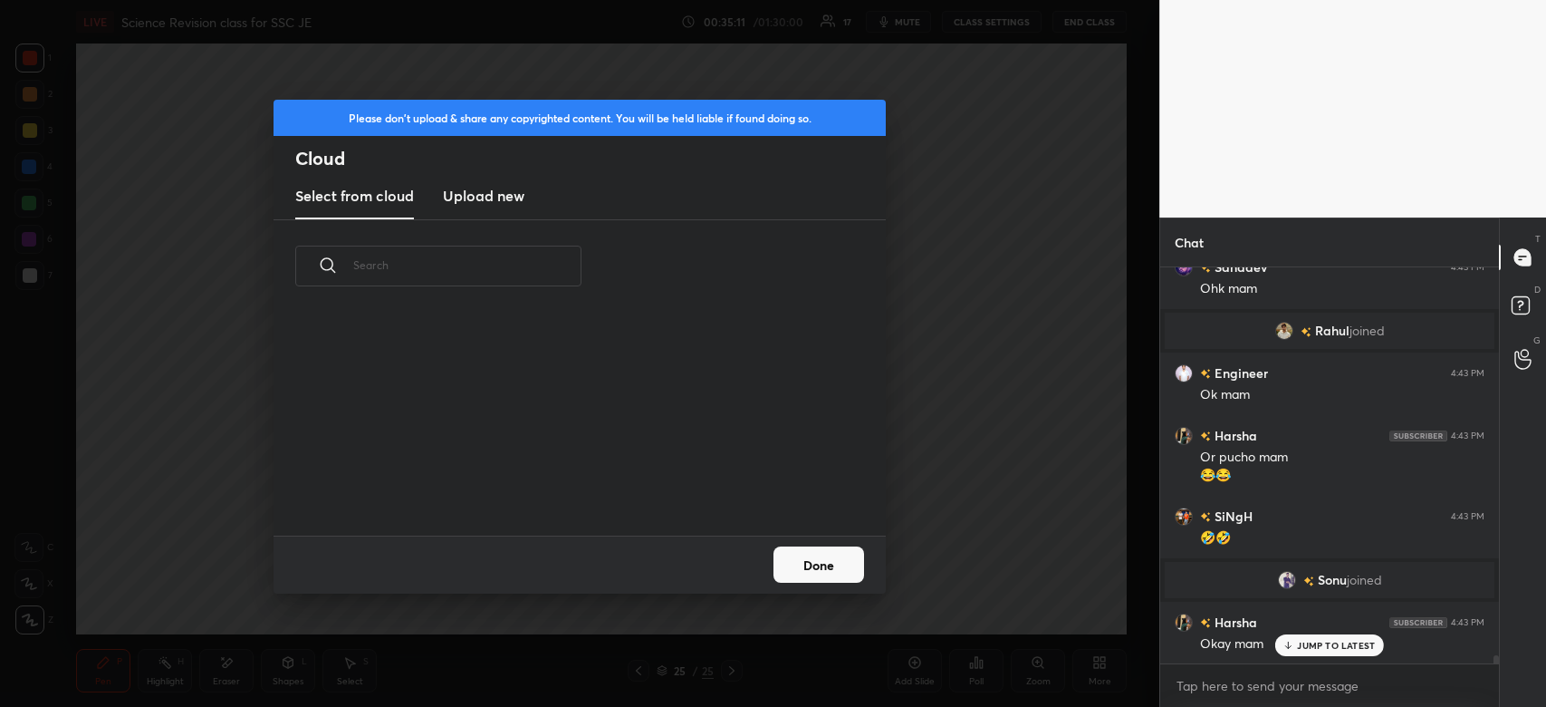
scroll to position [18787, 0]
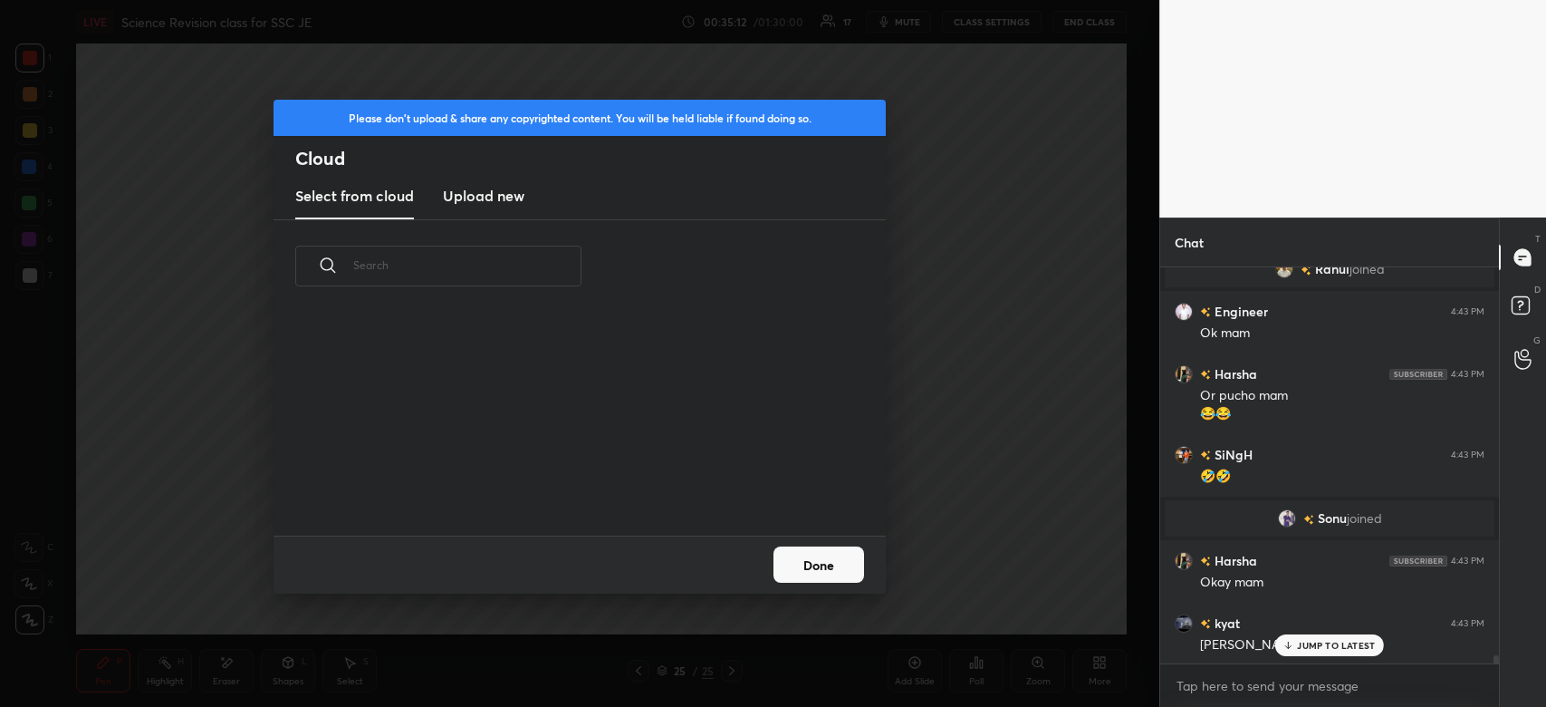
click at [504, 202] on h3 "Upload new" at bounding box center [484, 196] width 82 height 22
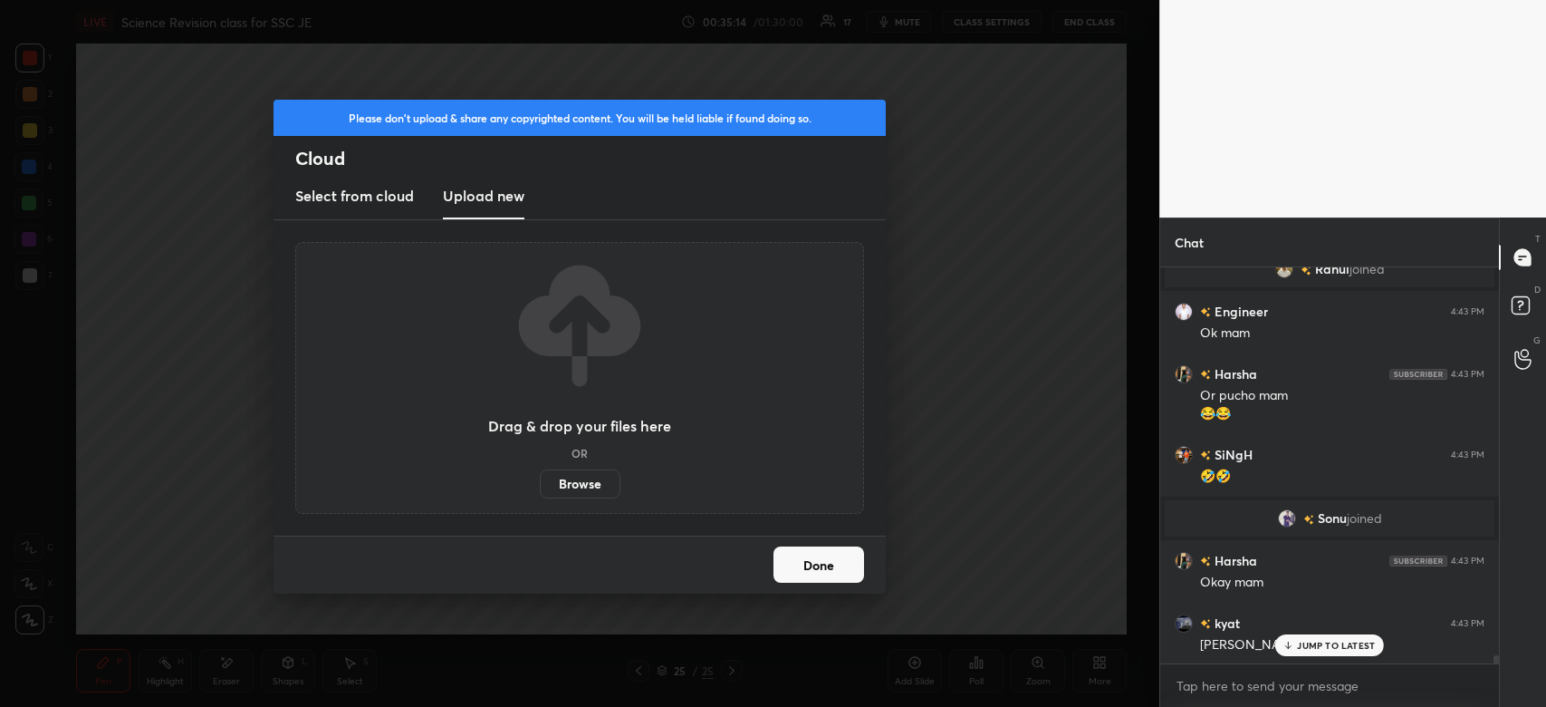
drag, startPoint x: 548, startPoint y: 497, endPoint x: 577, endPoint y: 489, distance: 30.1
click at [577, 489] on div "Drag & drop your files here OR Browse" at bounding box center [579, 378] width 569 height 272
click at [577, 489] on label "Browse" at bounding box center [580, 483] width 81 height 29
click at [540, 489] on input "Browse" at bounding box center [540, 483] width 0 height 29
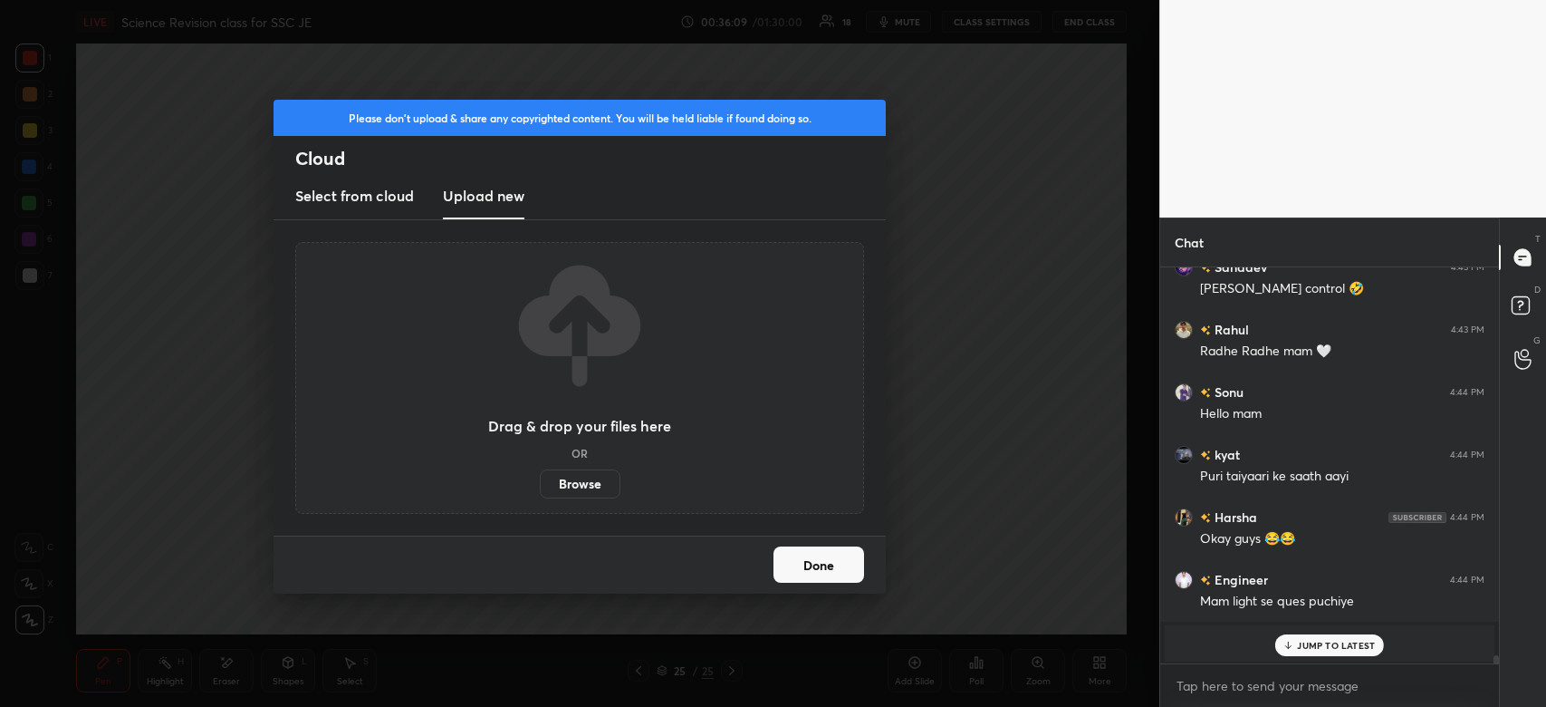
scroll to position [19269, 0]
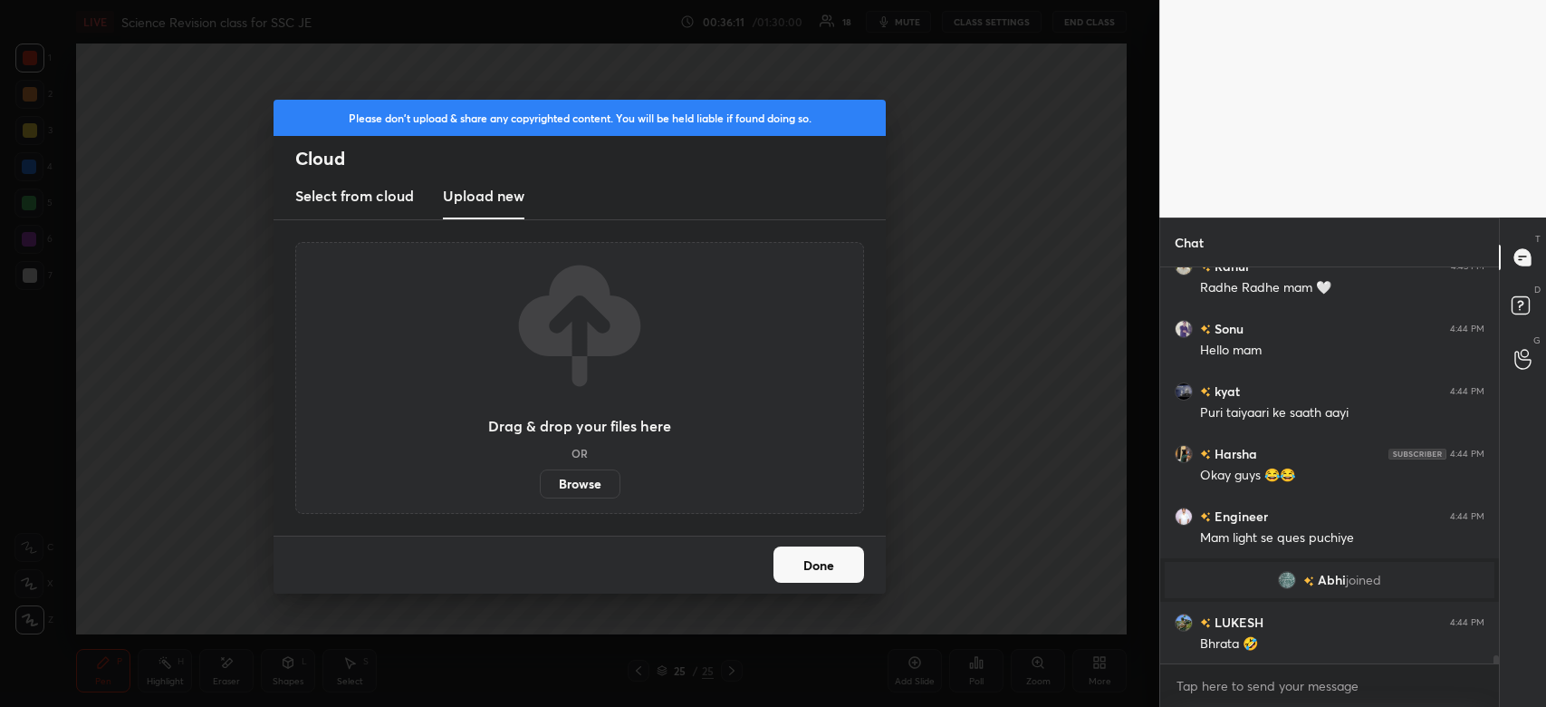
click at [1005, 359] on div "Please don't upload & share any copyrighted content. You will be held liable if…" at bounding box center [580, 353] width 1160 height 707
click at [797, 568] on button "Done" at bounding box center [819, 564] width 91 height 36
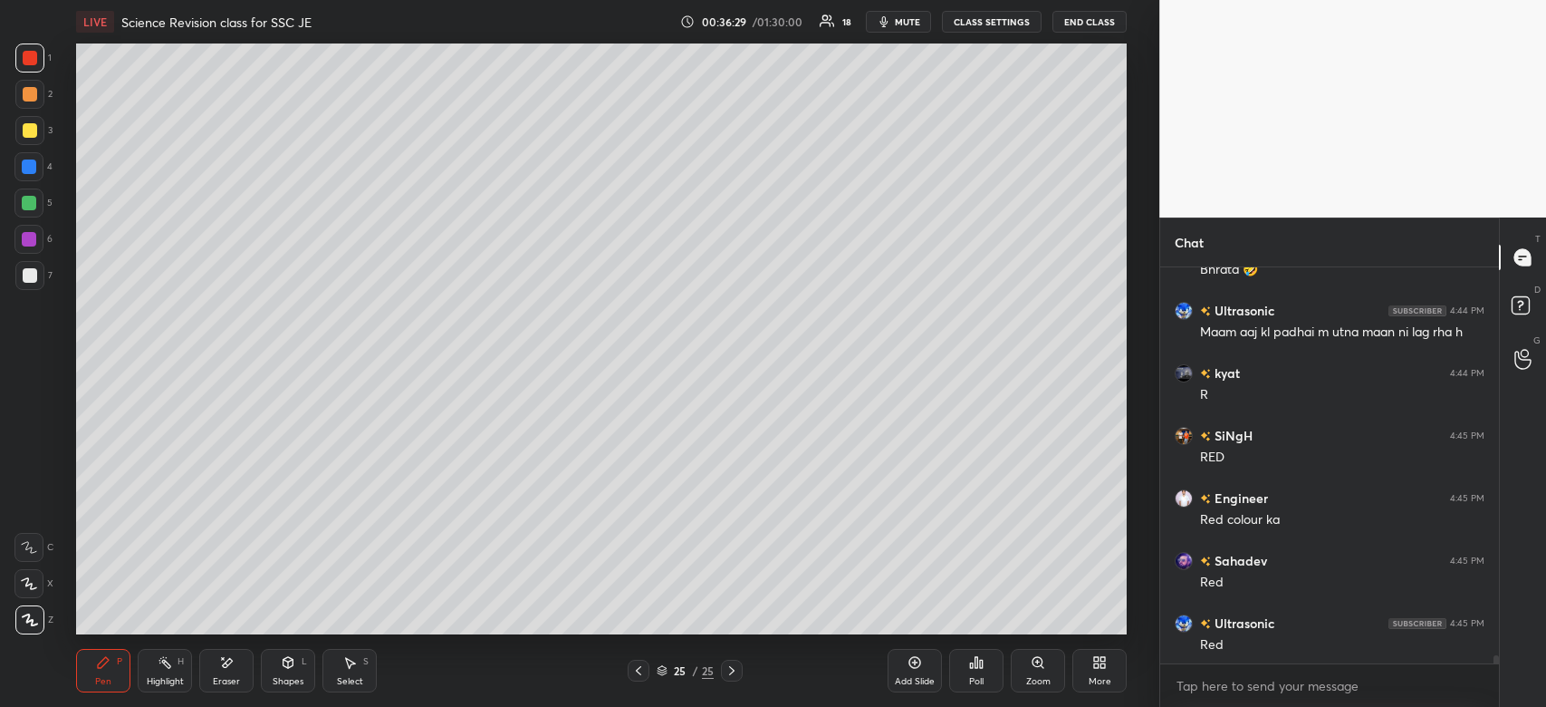
scroll to position [19705, 0]
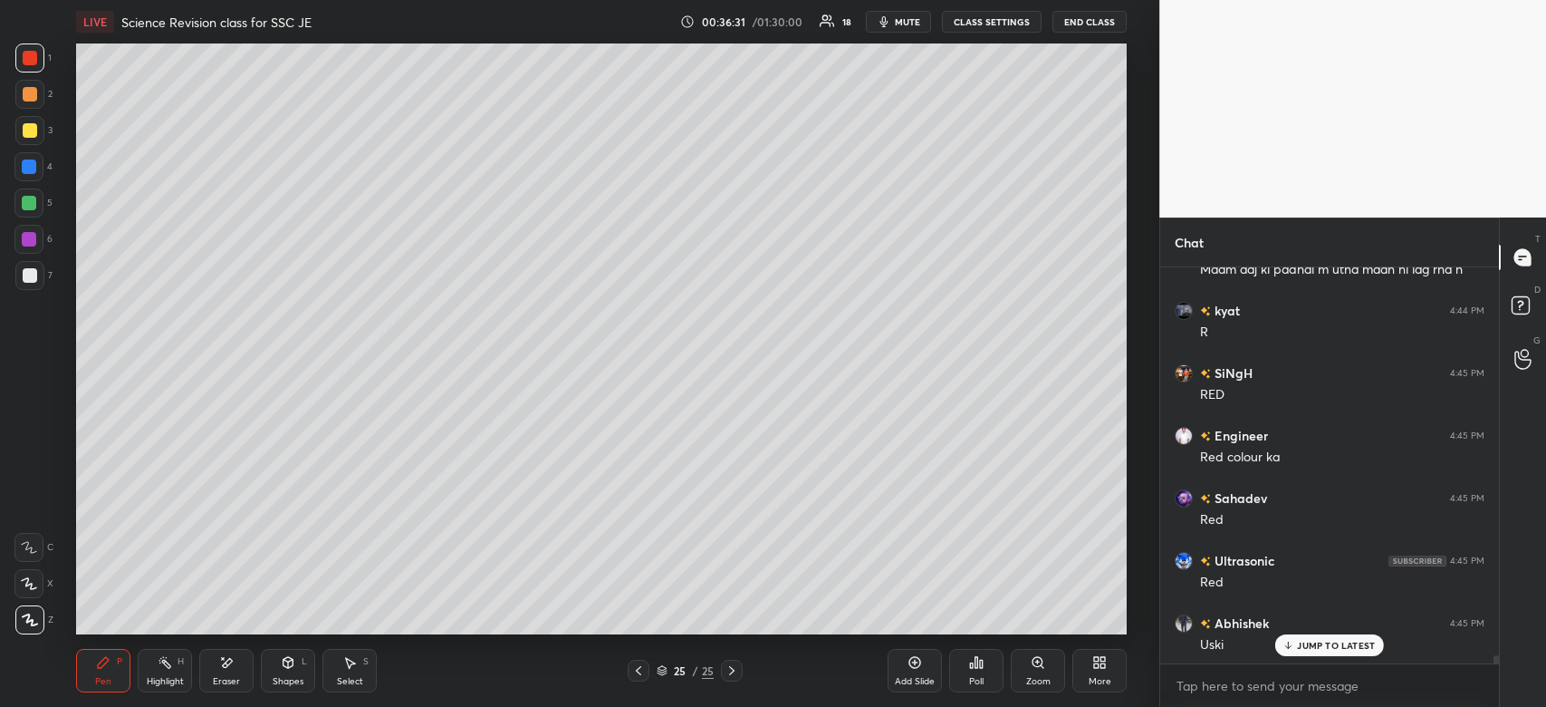
click at [920, 18] on span "mute" at bounding box center [907, 21] width 25 height 13
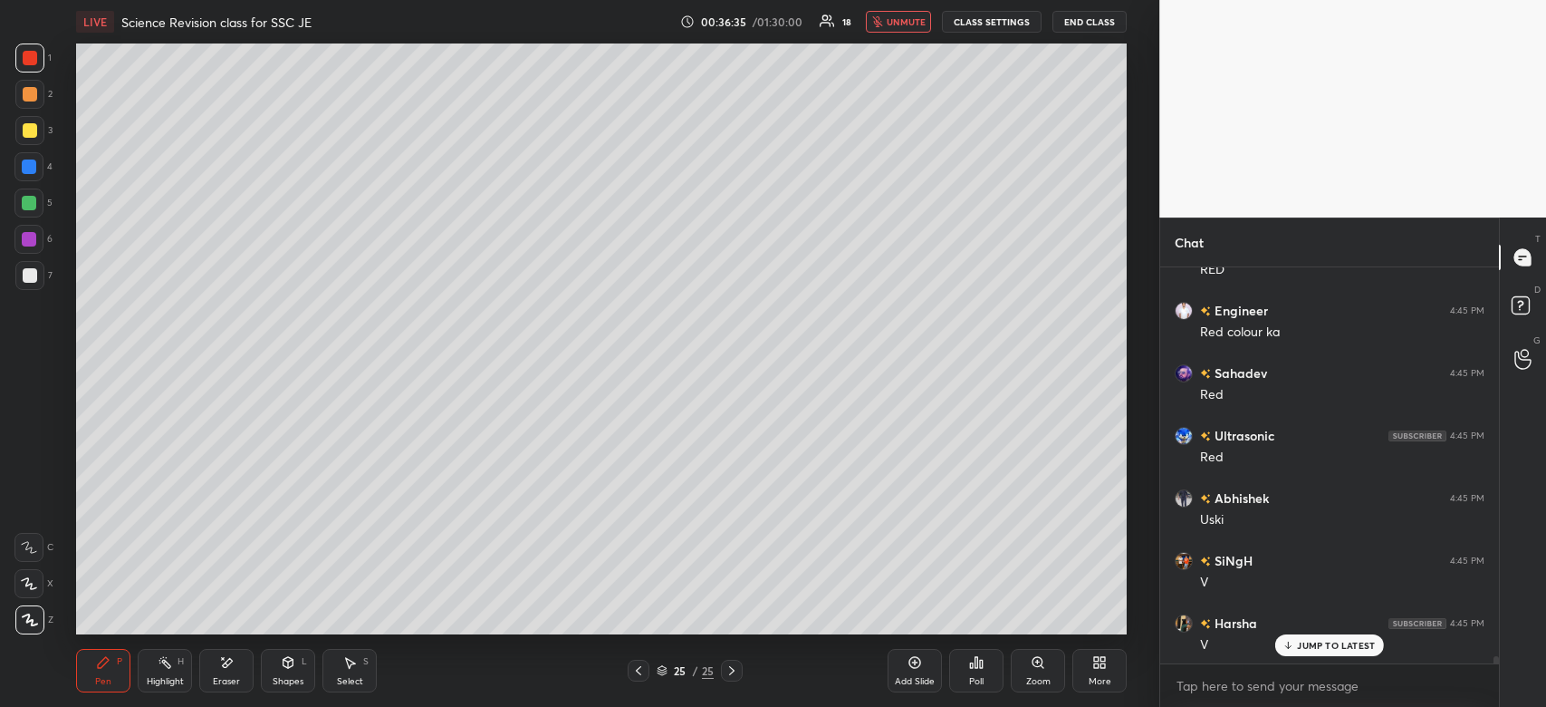
scroll to position [20018, 0]
click at [920, 18] on span "unmute" at bounding box center [906, 21] width 39 height 13
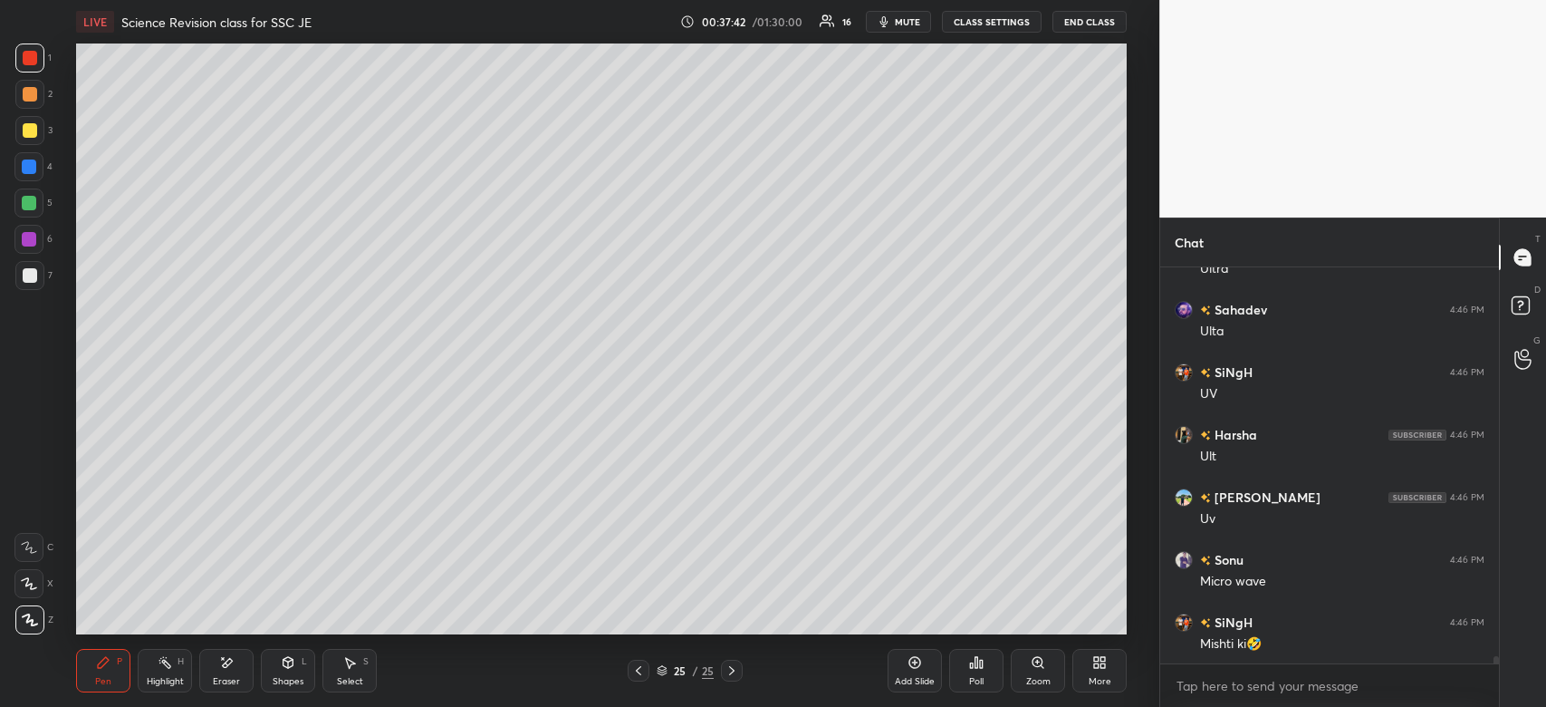
scroll to position [21456, 0]
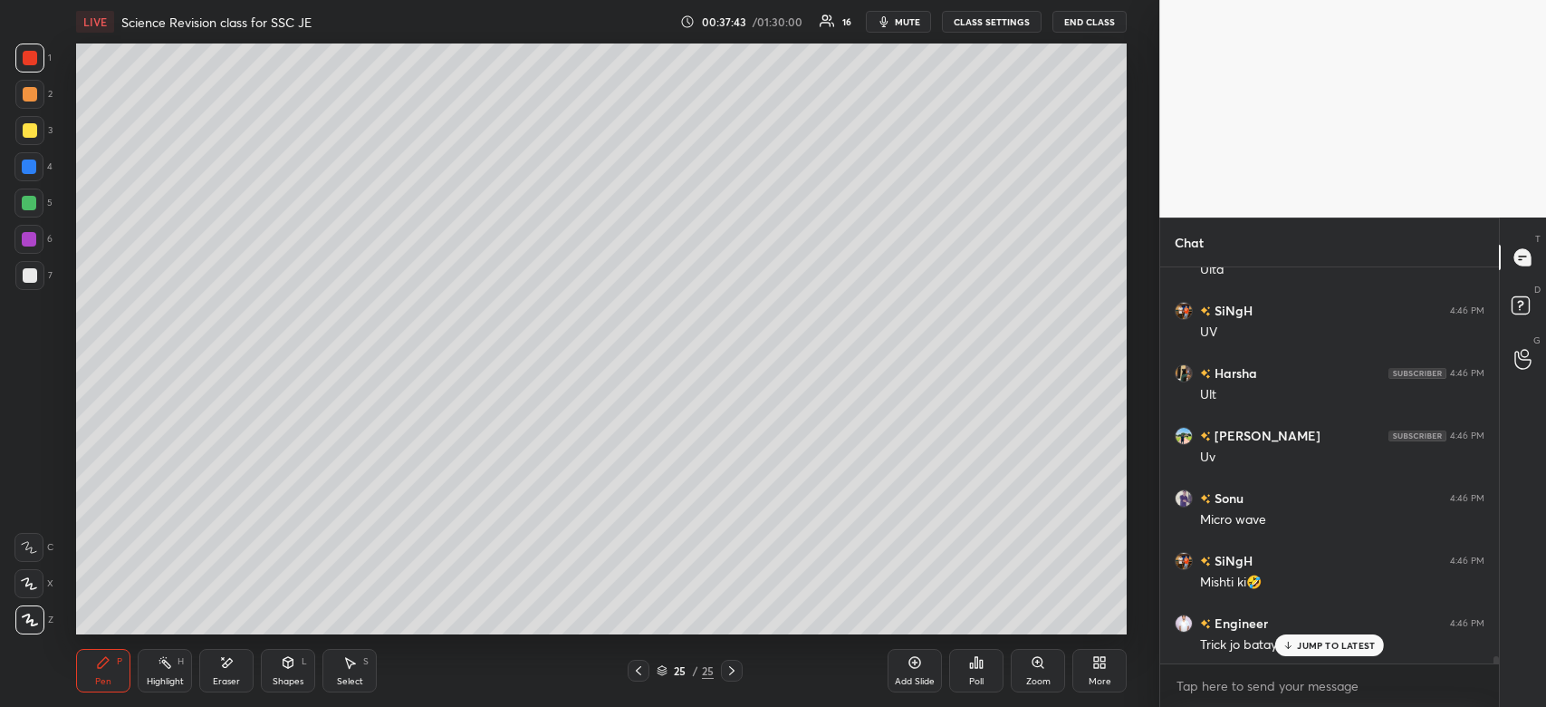
click at [30, 130] on div at bounding box center [30, 130] width 14 height 14
click at [28, 133] on div at bounding box center [30, 130] width 14 height 14
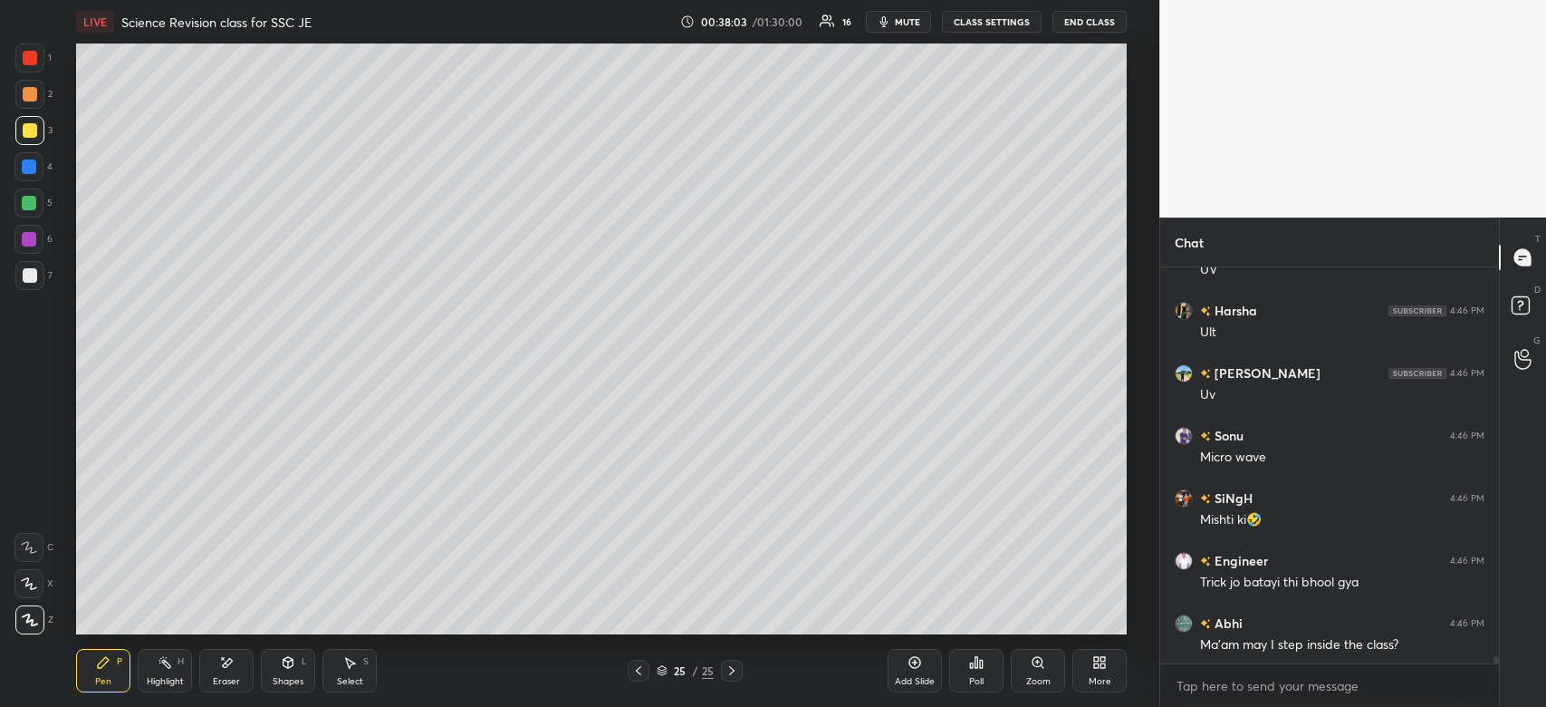
click at [935, 668] on div "Add Slide" at bounding box center [915, 670] width 54 height 43
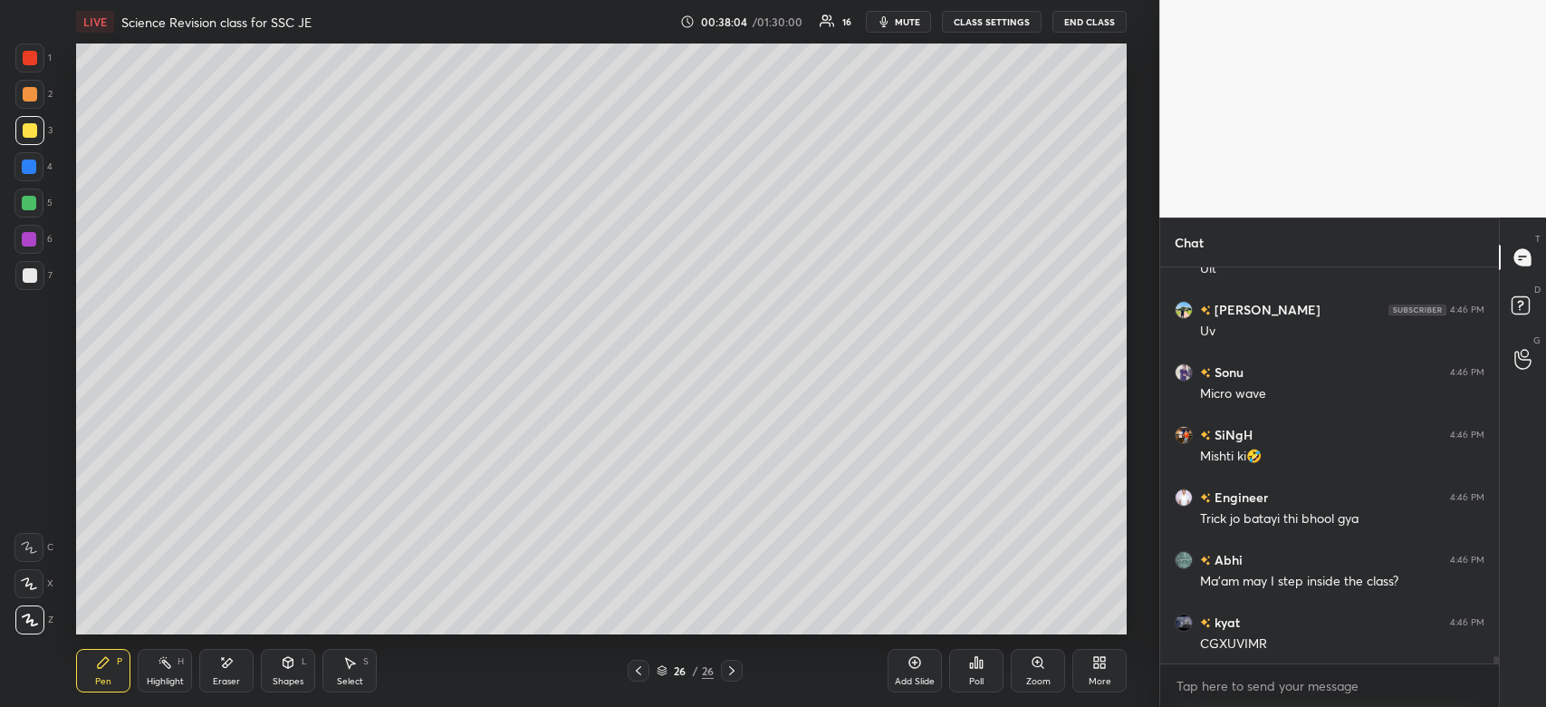
click at [23, 94] on div at bounding box center [30, 94] width 14 height 14
click at [27, 101] on div at bounding box center [29, 94] width 29 height 29
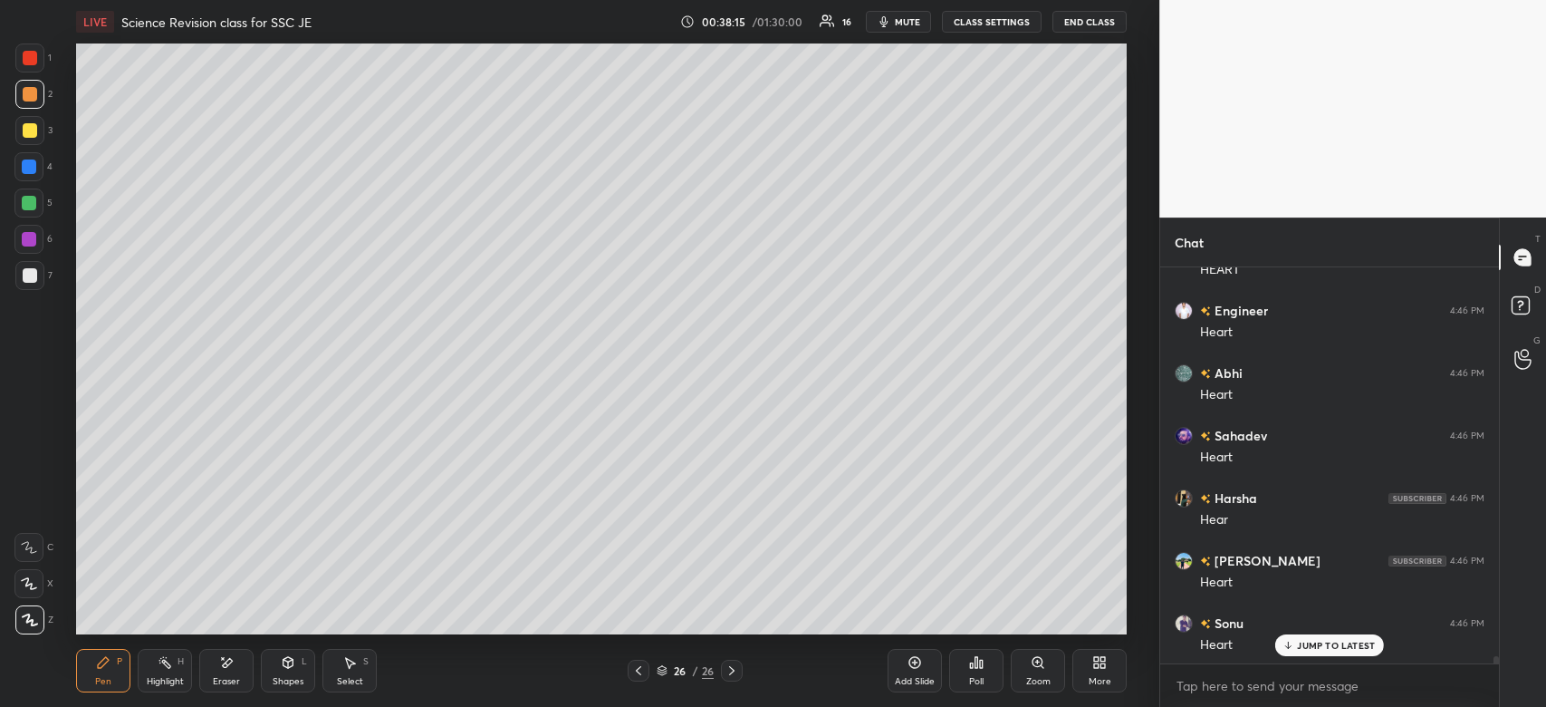
scroll to position [22082, 0]
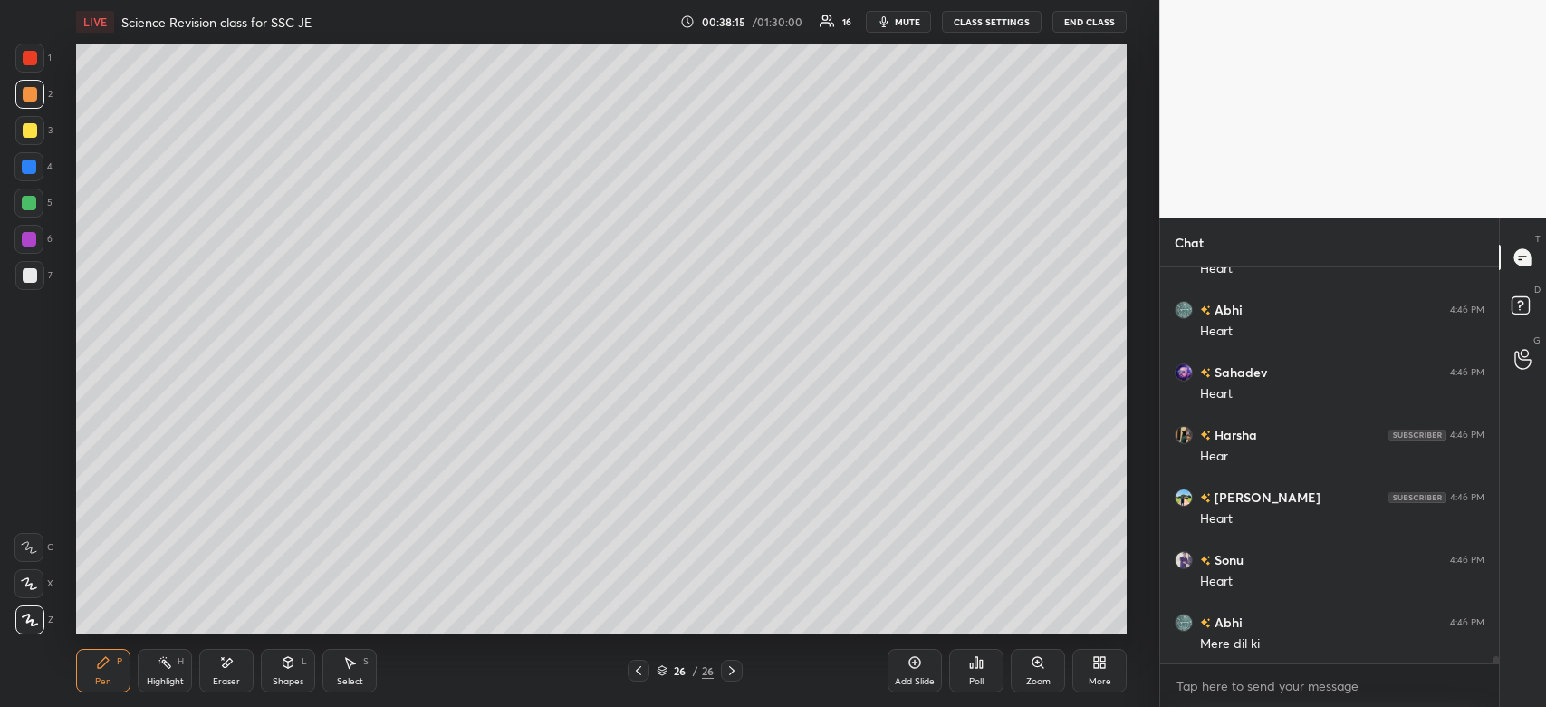
click at [36, 140] on div at bounding box center [29, 130] width 29 height 29
click at [37, 135] on div at bounding box center [29, 130] width 29 height 29
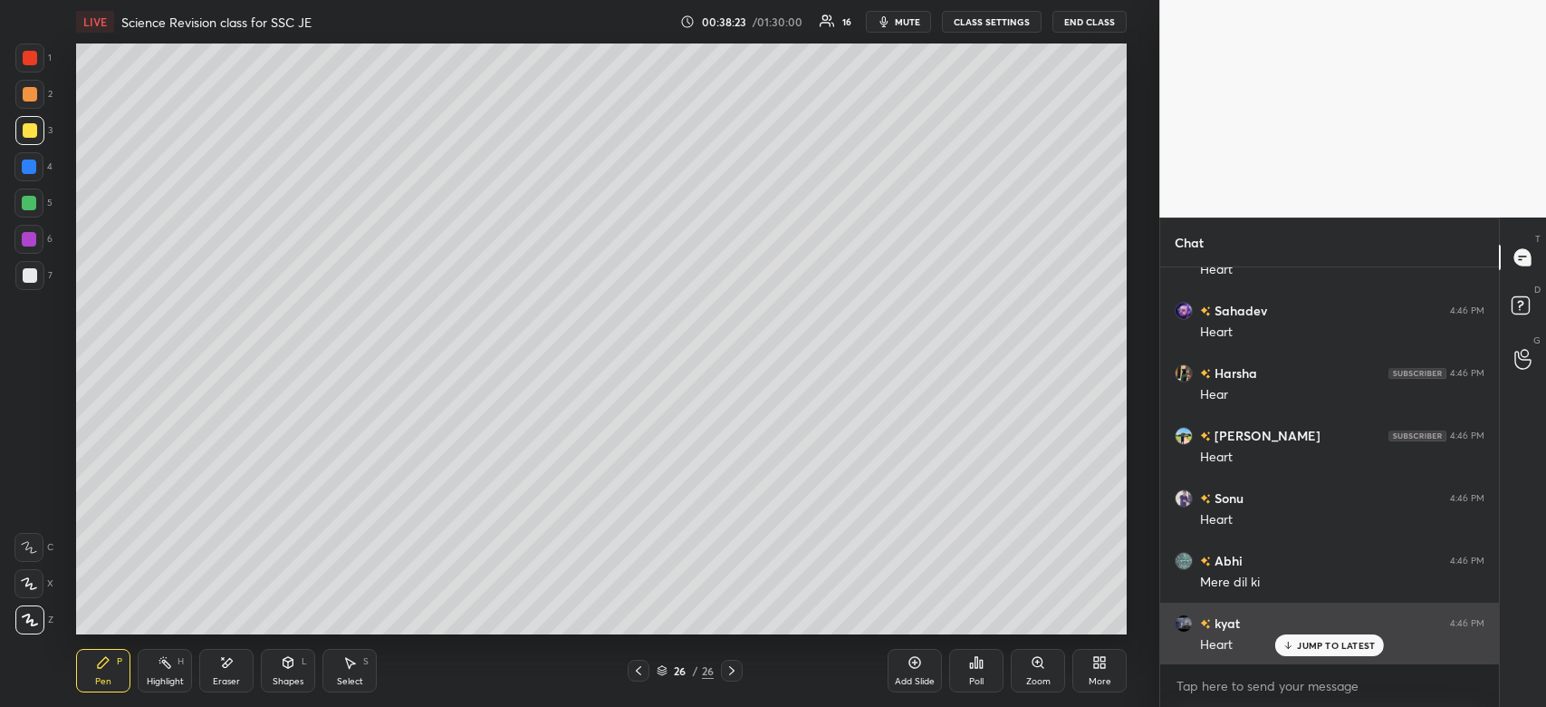
click at [1366, 647] on p "JUMP TO LATEST" at bounding box center [1336, 645] width 78 height 11
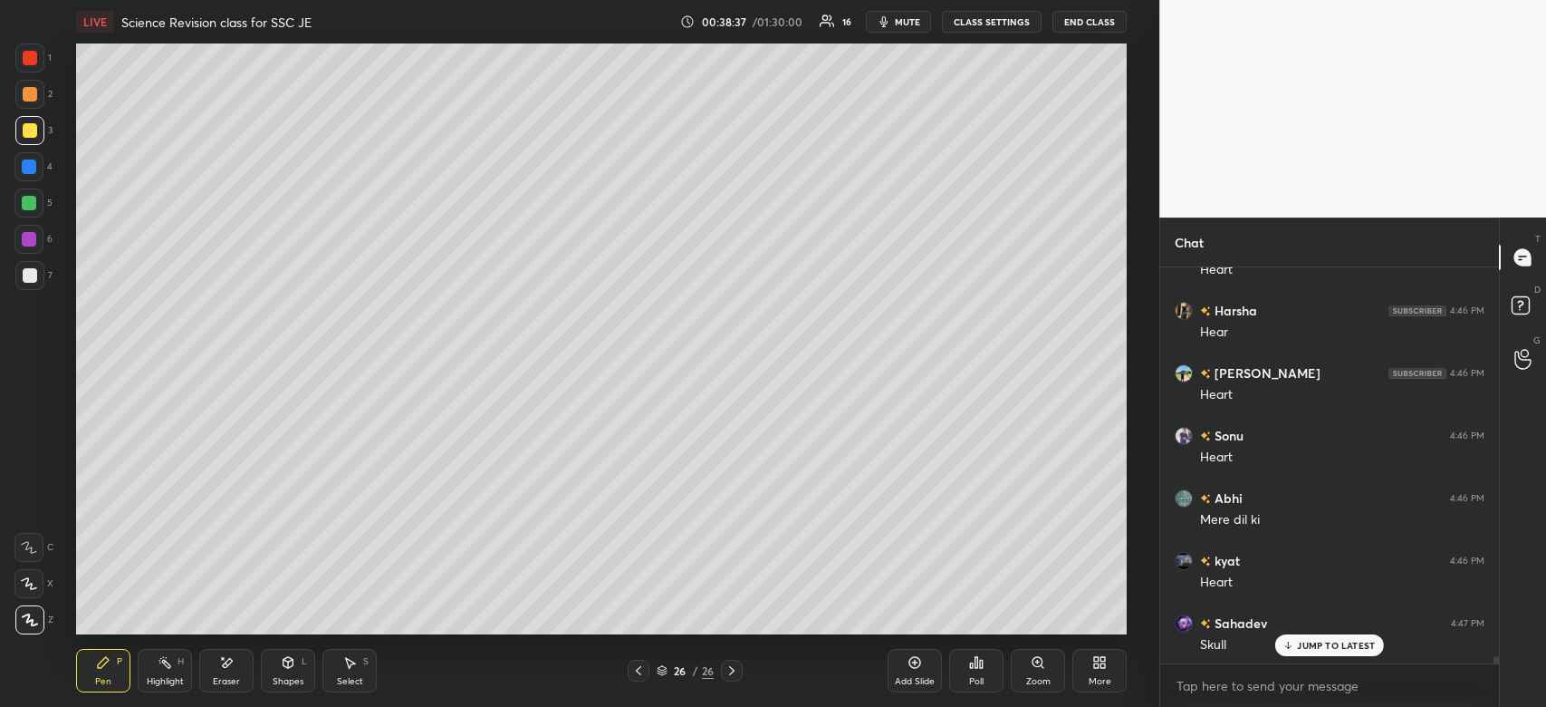
click at [24, 62] on div at bounding box center [30, 58] width 14 height 14
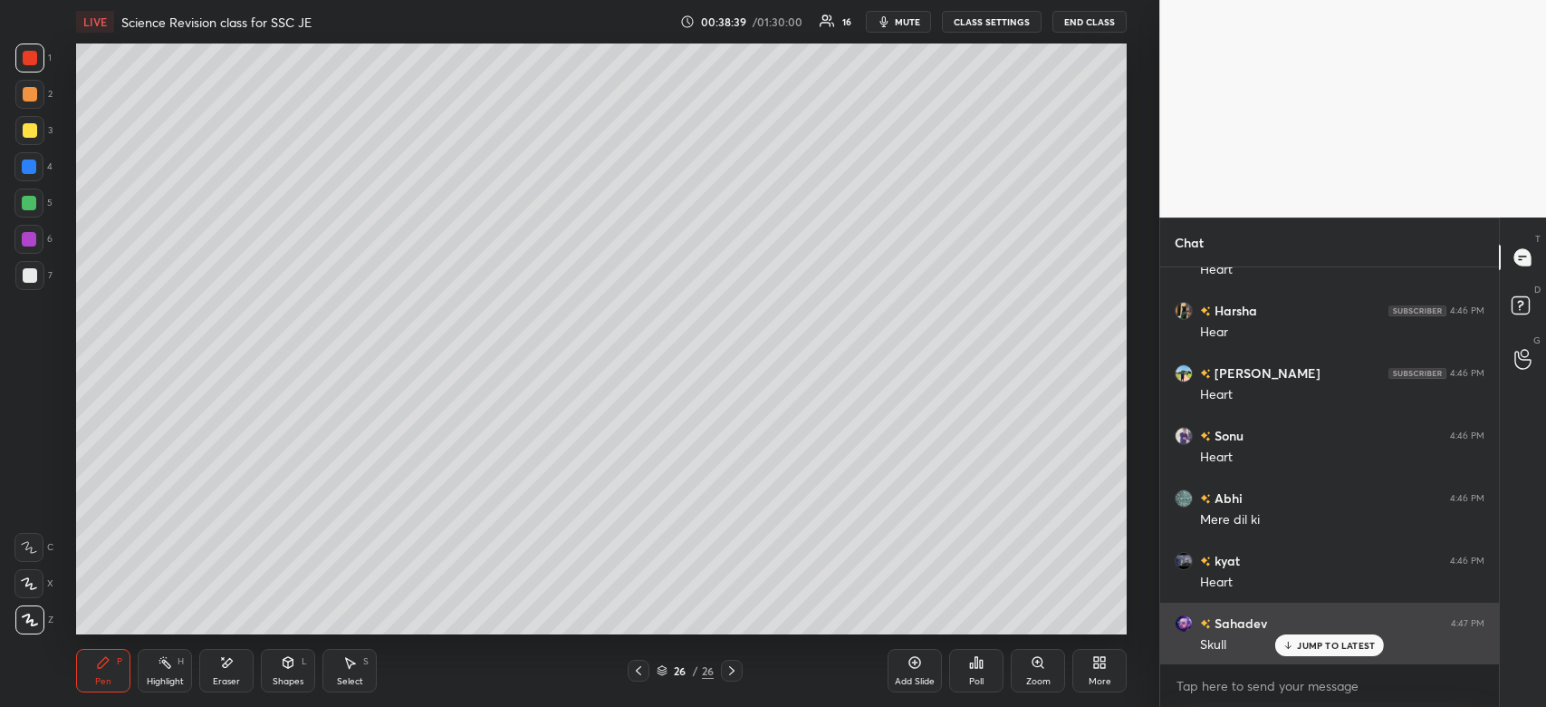
click at [1348, 646] on p "JUMP TO LATEST" at bounding box center [1336, 645] width 78 height 11
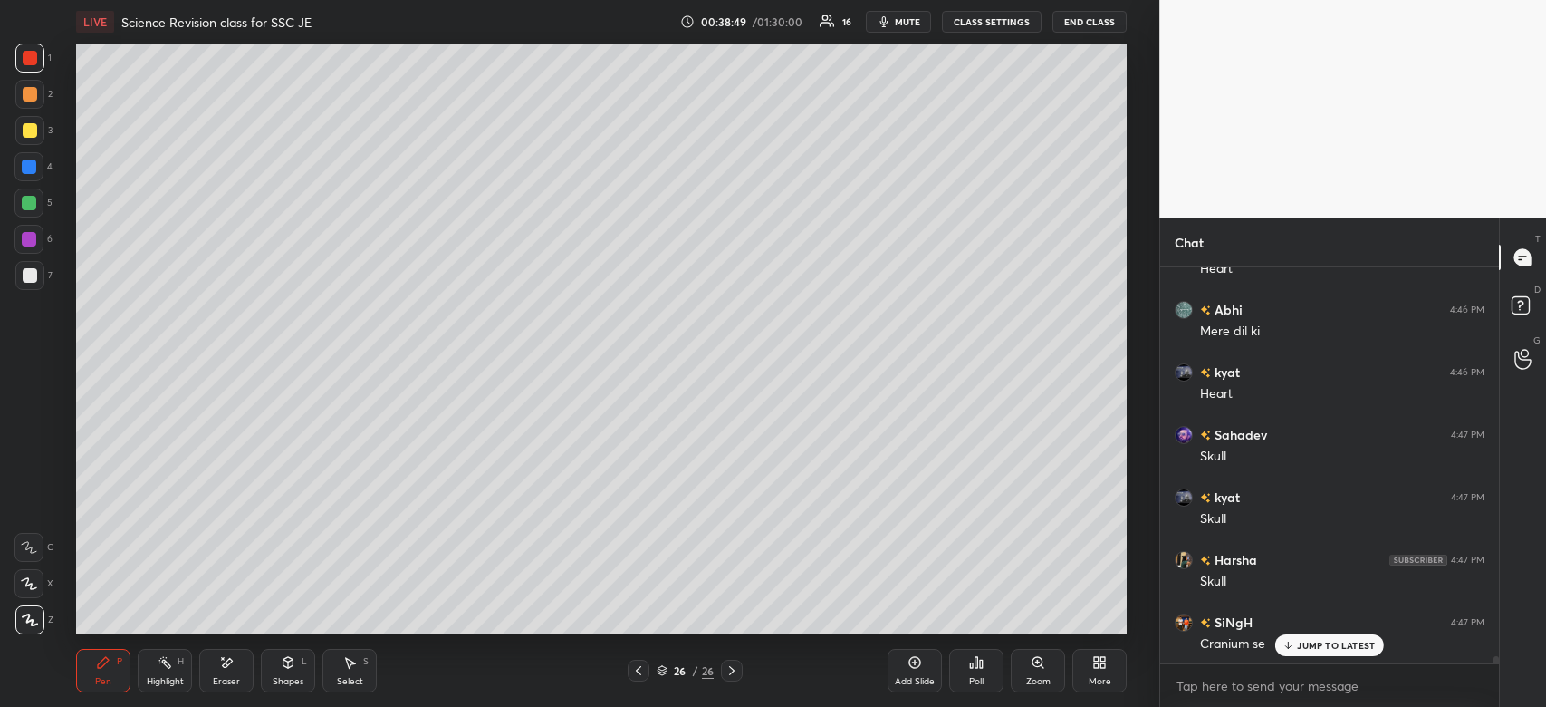
scroll to position [22456, 0]
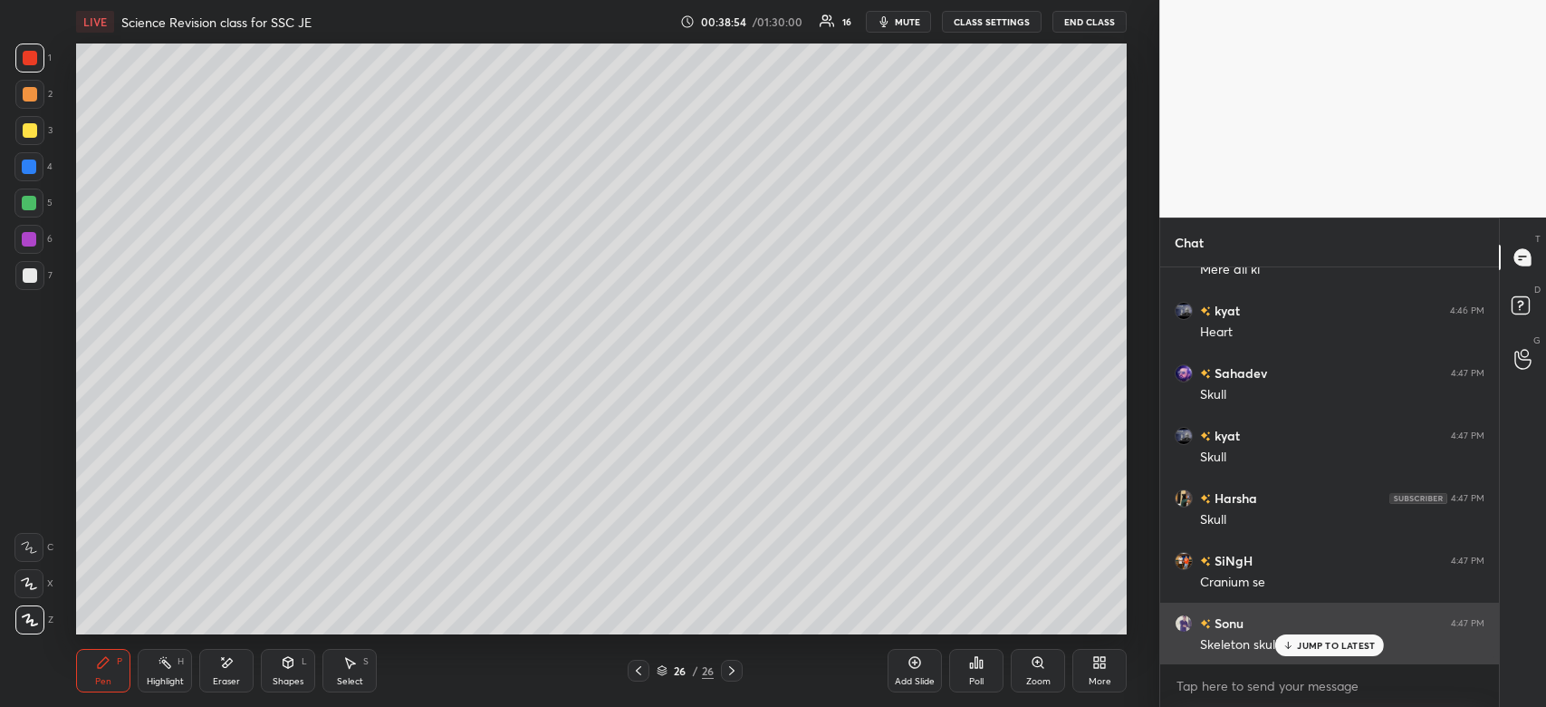
click at [1322, 644] on p "JUMP TO LATEST" at bounding box center [1336, 645] width 78 height 11
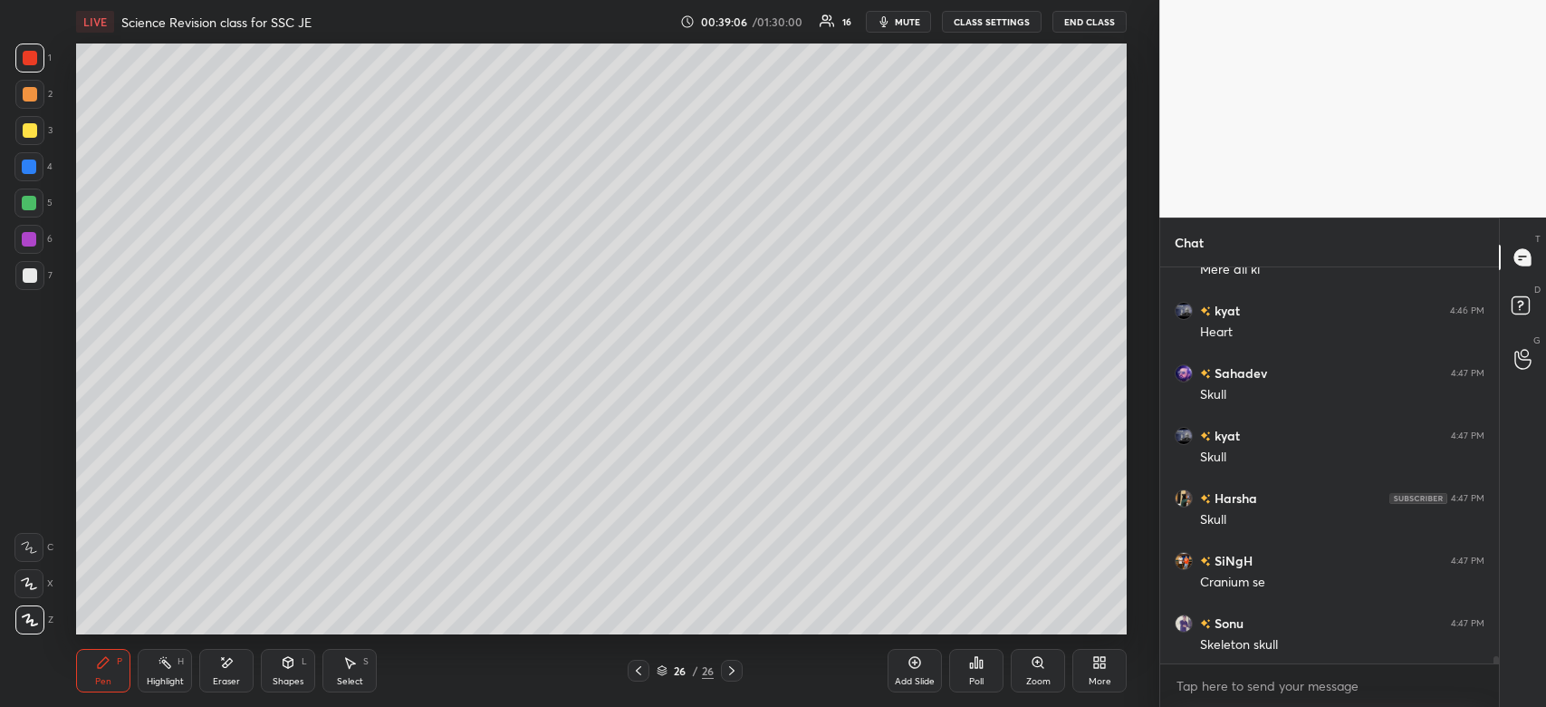
scroll to position [22535, 0]
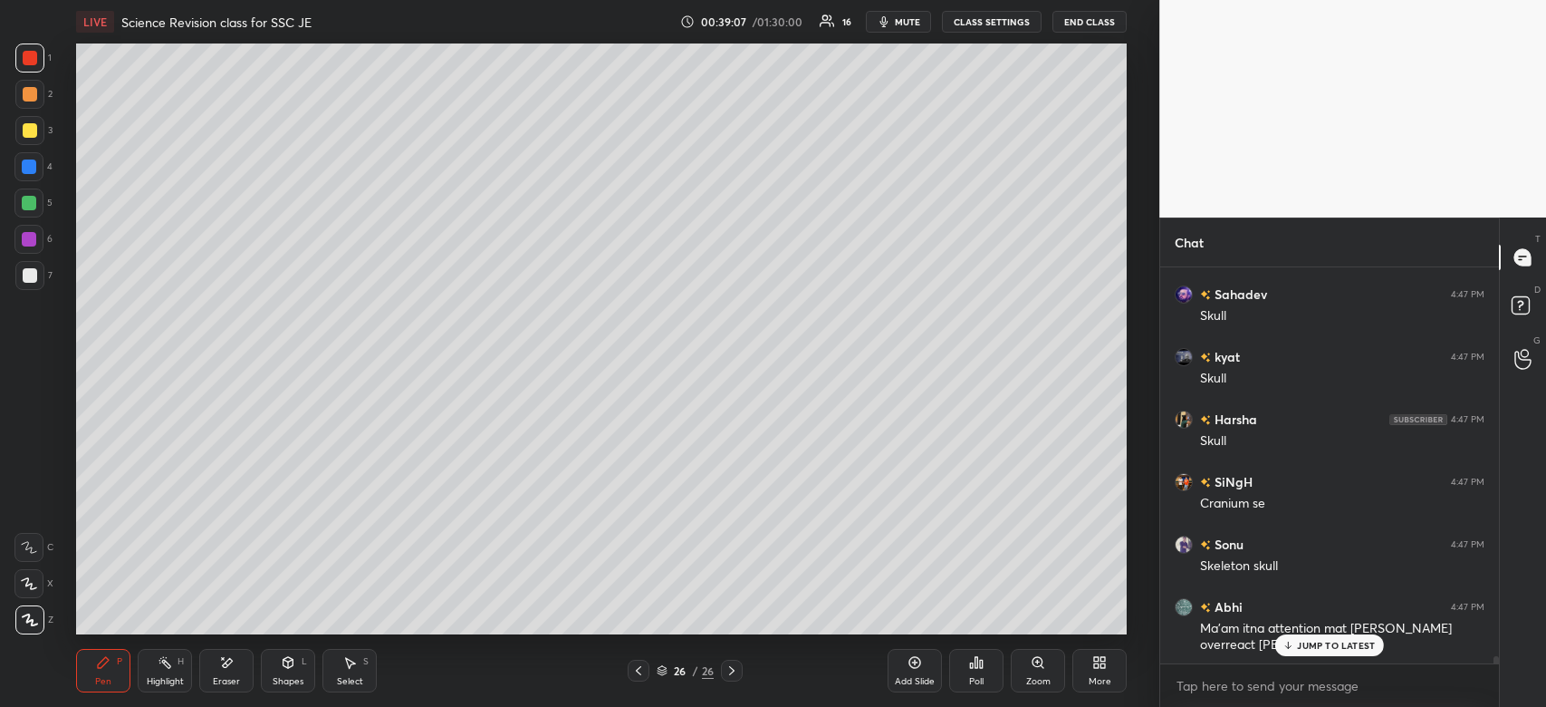
click at [1303, 643] on p "JUMP TO LATEST" at bounding box center [1336, 645] width 78 height 11
click at [23, 170] on div at bounding box center [29, 166] width 14 height 14
click at [33, 170] on div at bounding box center [29, 166] width 14 height 14
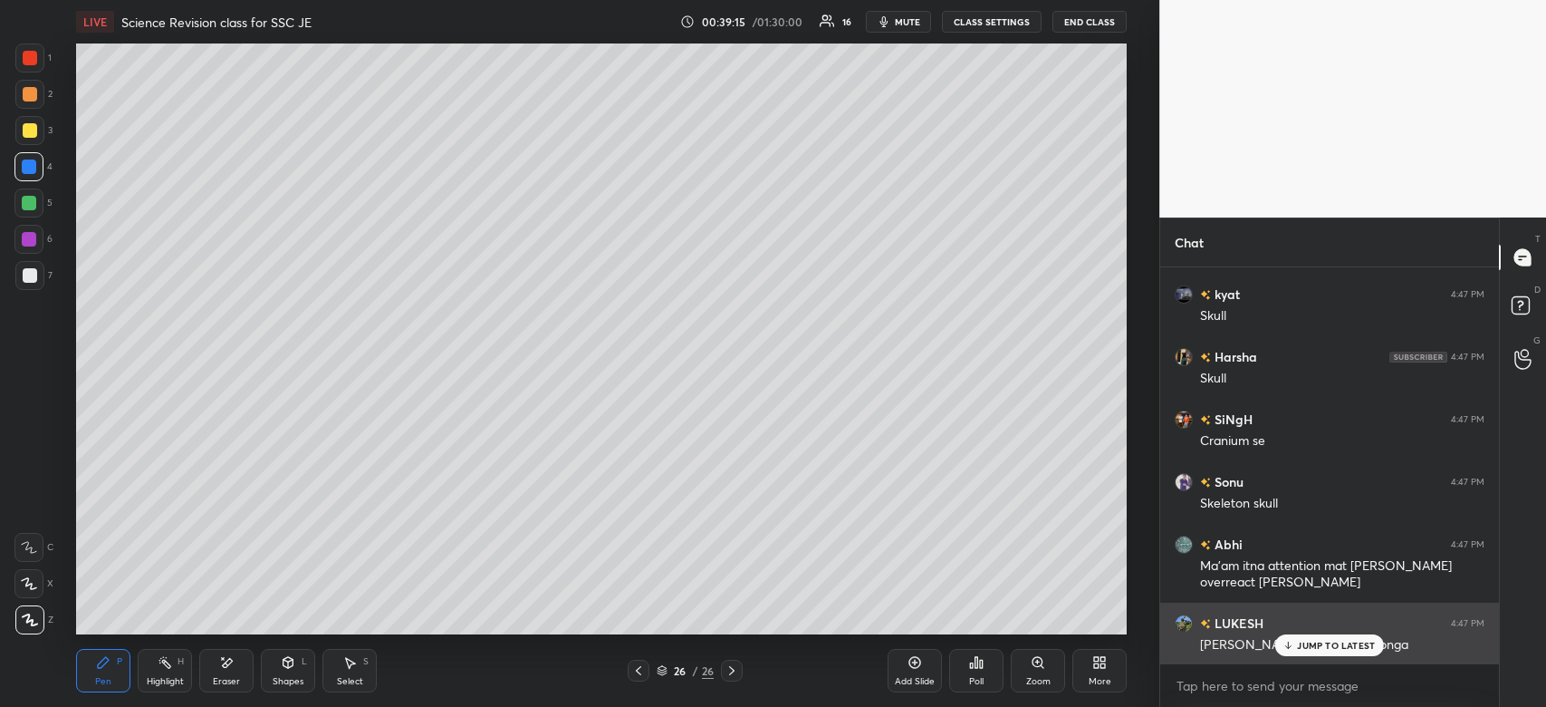
click at [1301, 647] on p "JUMP TO LATEST" at bounding box center [1336, 645] width 78 height 11
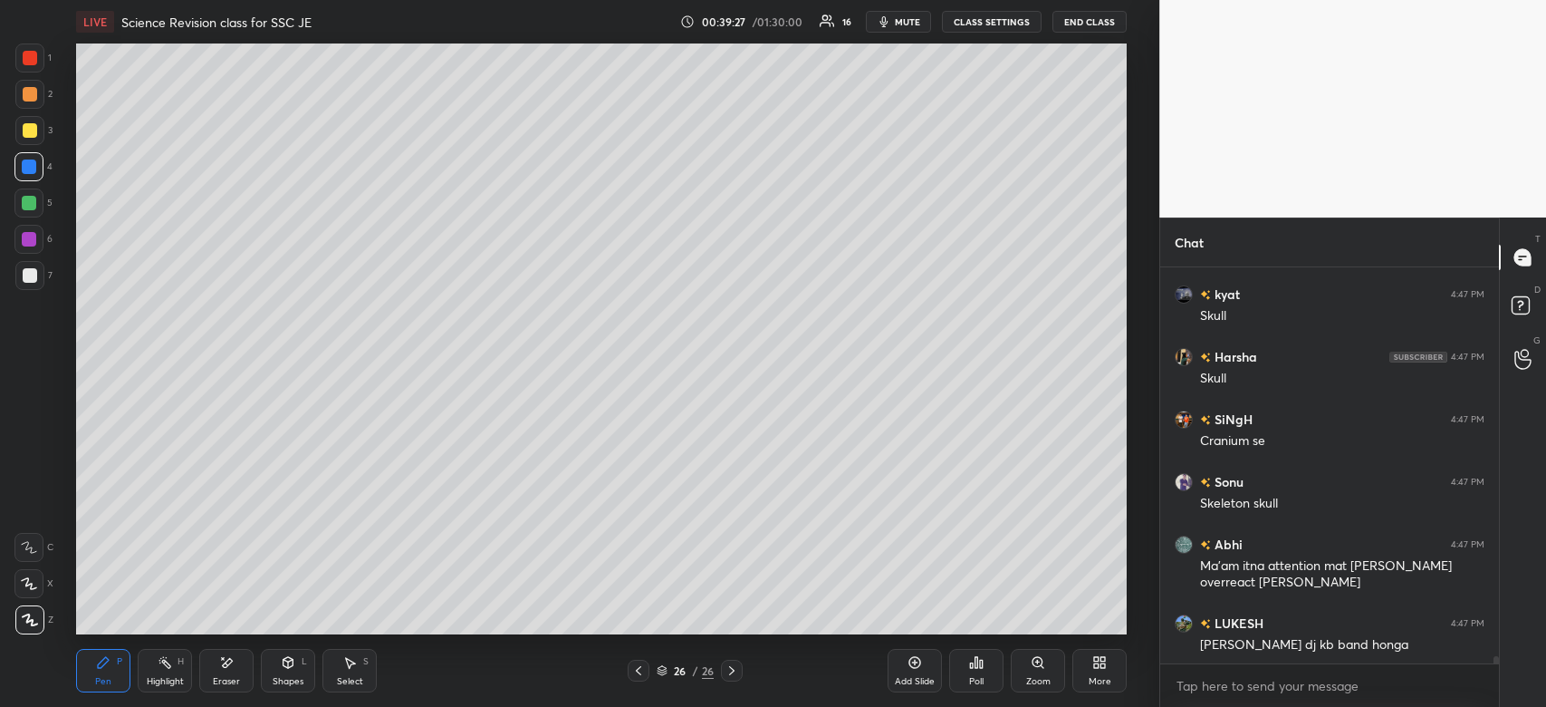
scroll to position [22661, 0]
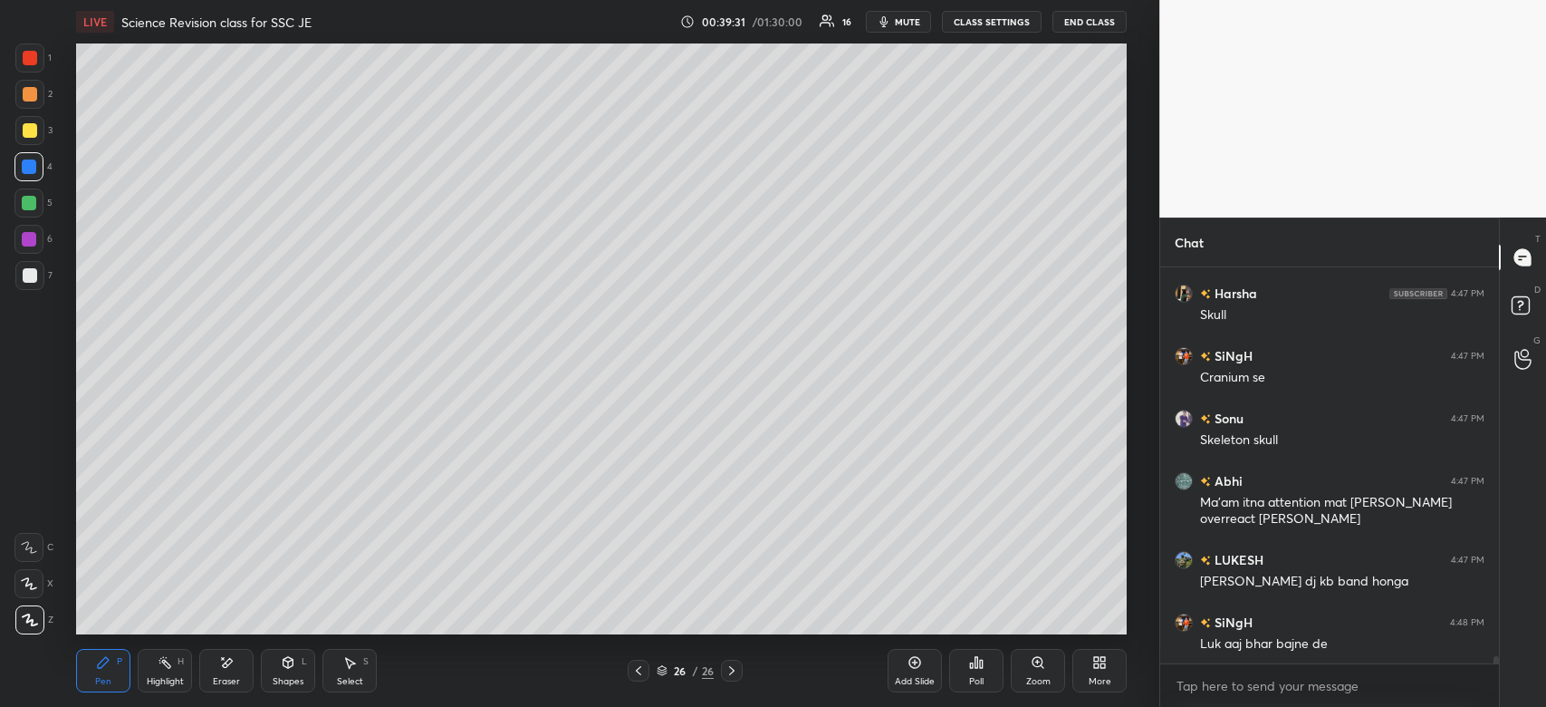
click at [908, 686] on div "Add Slide" at bounding box center [915, 681] width 40 height 9
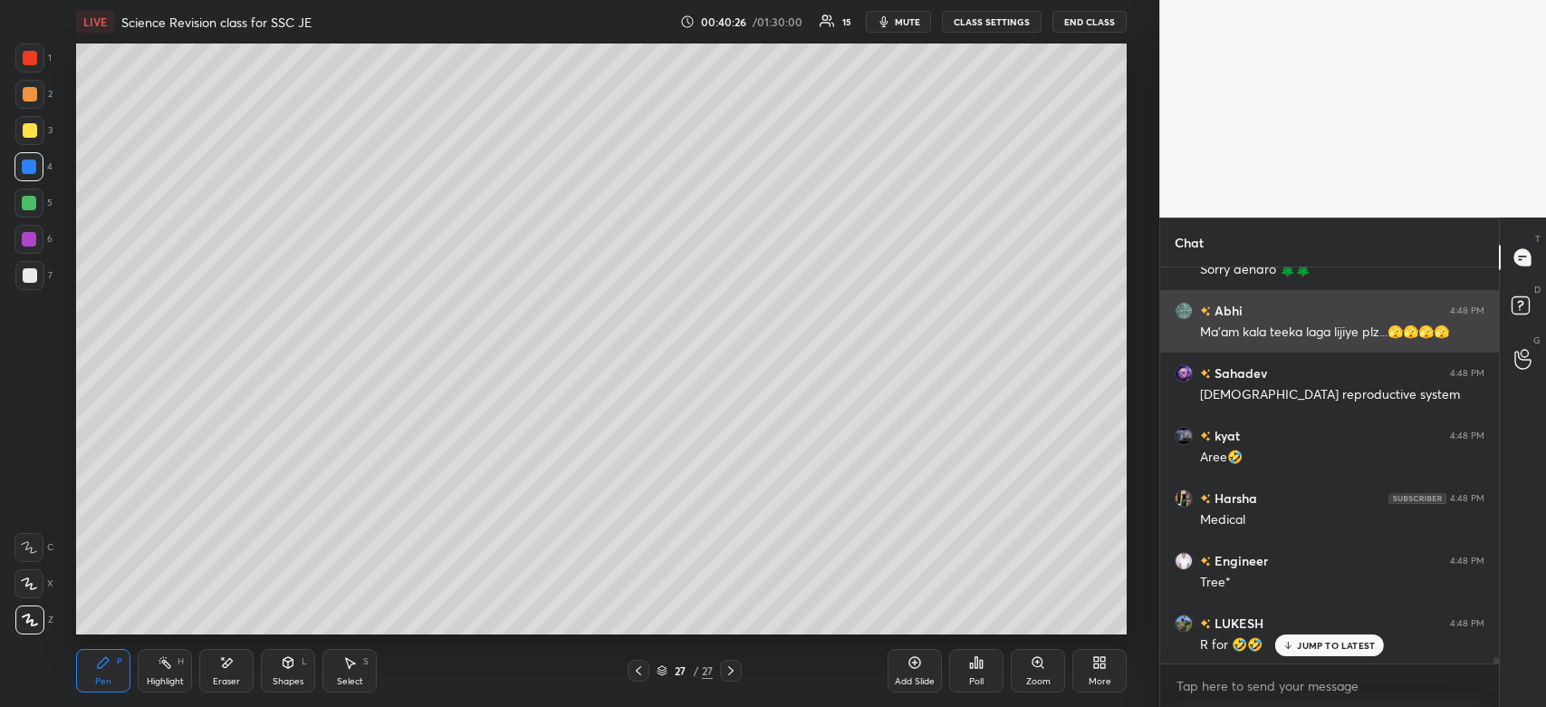
scroll to position [23614, 0]
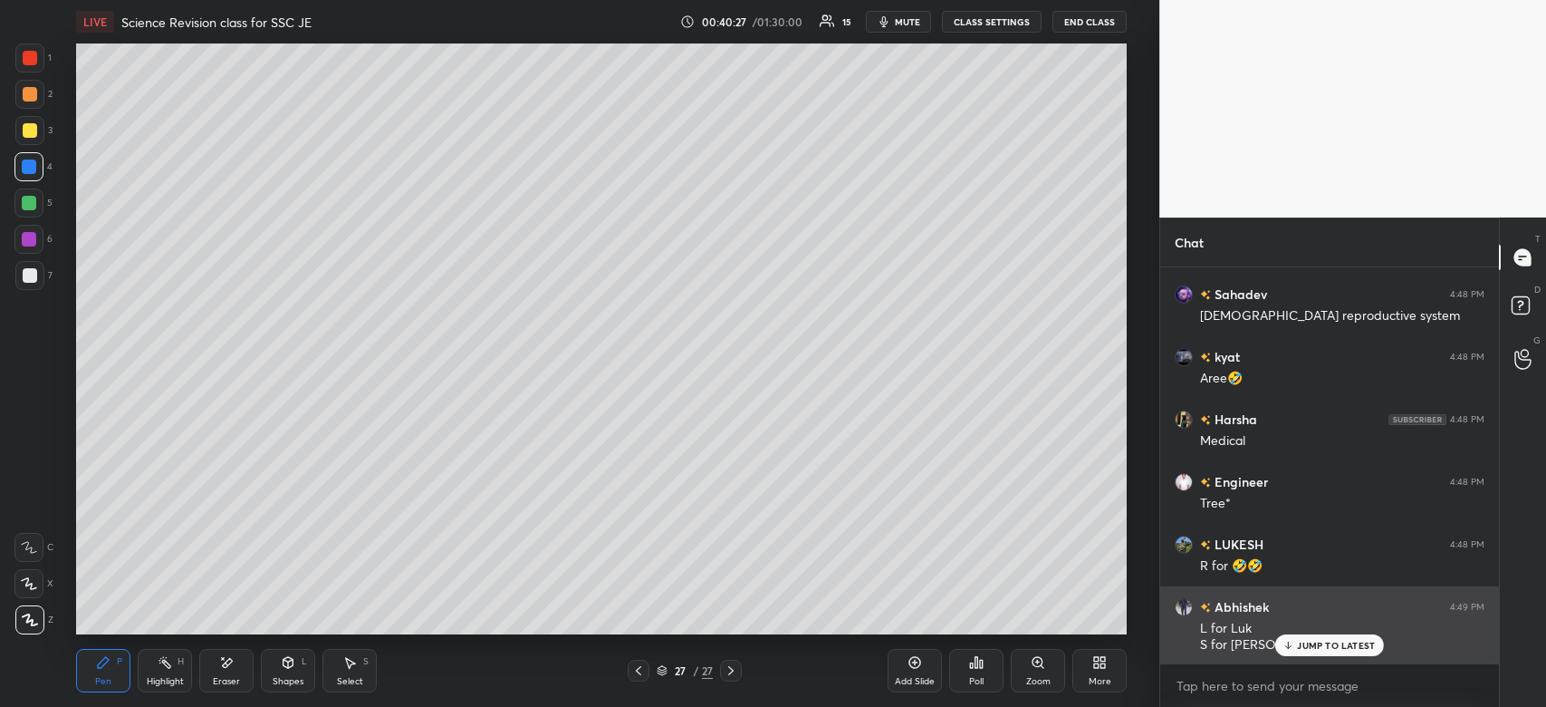
click at [1349, 648] on p "JUMP TO LATEST" at bounding box center [1336, 645] width 78 height 11
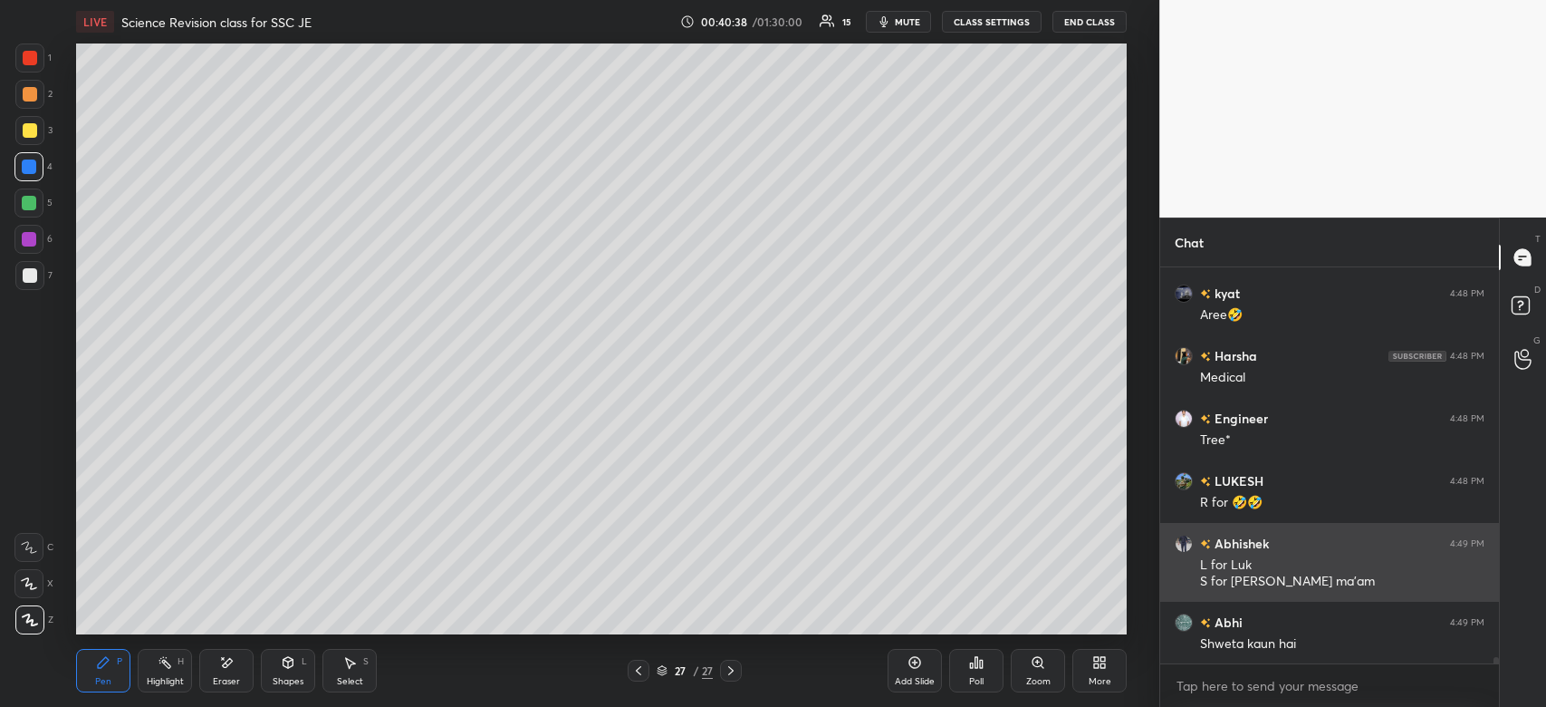
scroll to position [23739, 0]
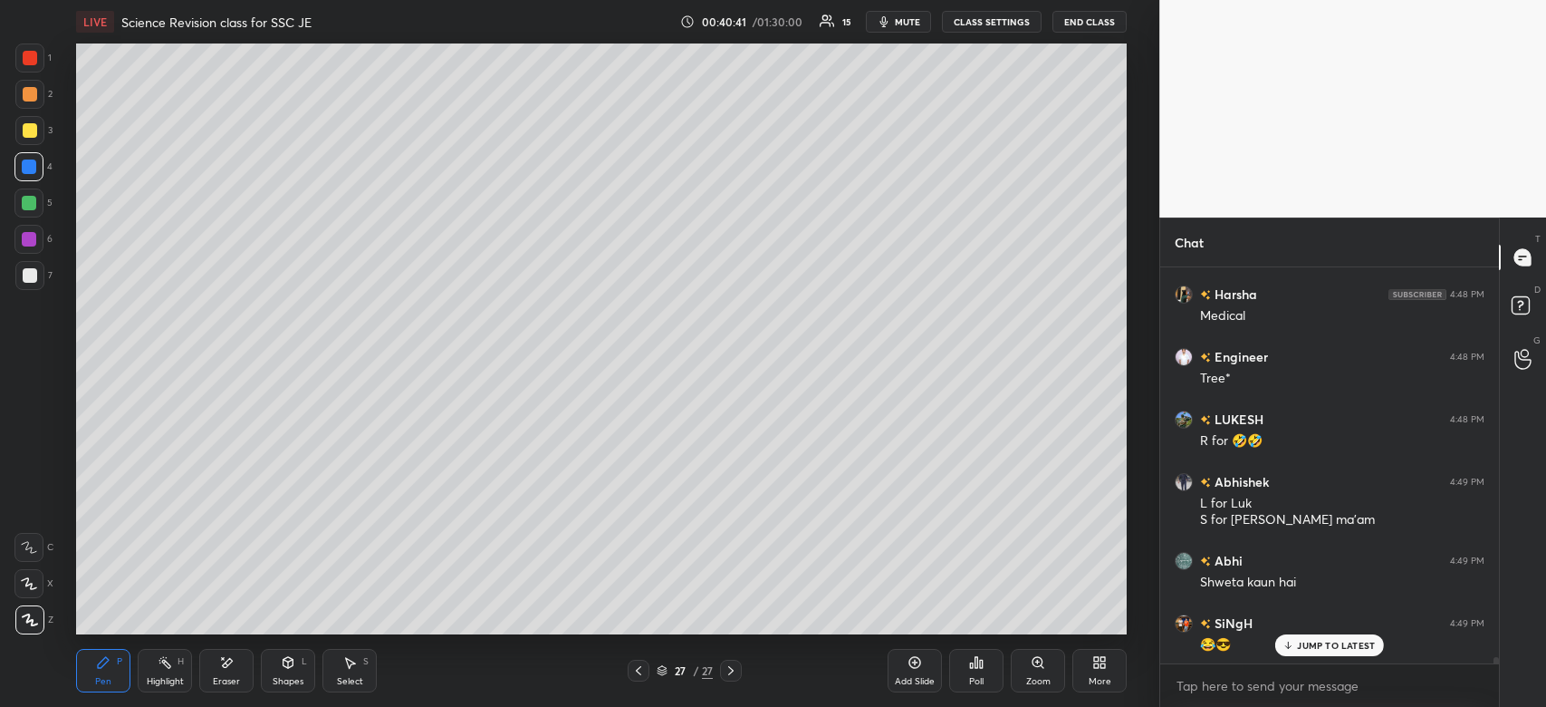
click at [37, 63] on div at bounding box center [29, 57] width 29 height 29
click at [34, 62] on div at bounding box center [30, 58] width 14 height 14
click at [34, 134] on div at bounding box center [30, 130] width 14 height 14
click at [33, 131] on div at bounding box center [30, 130] width 14 height 14
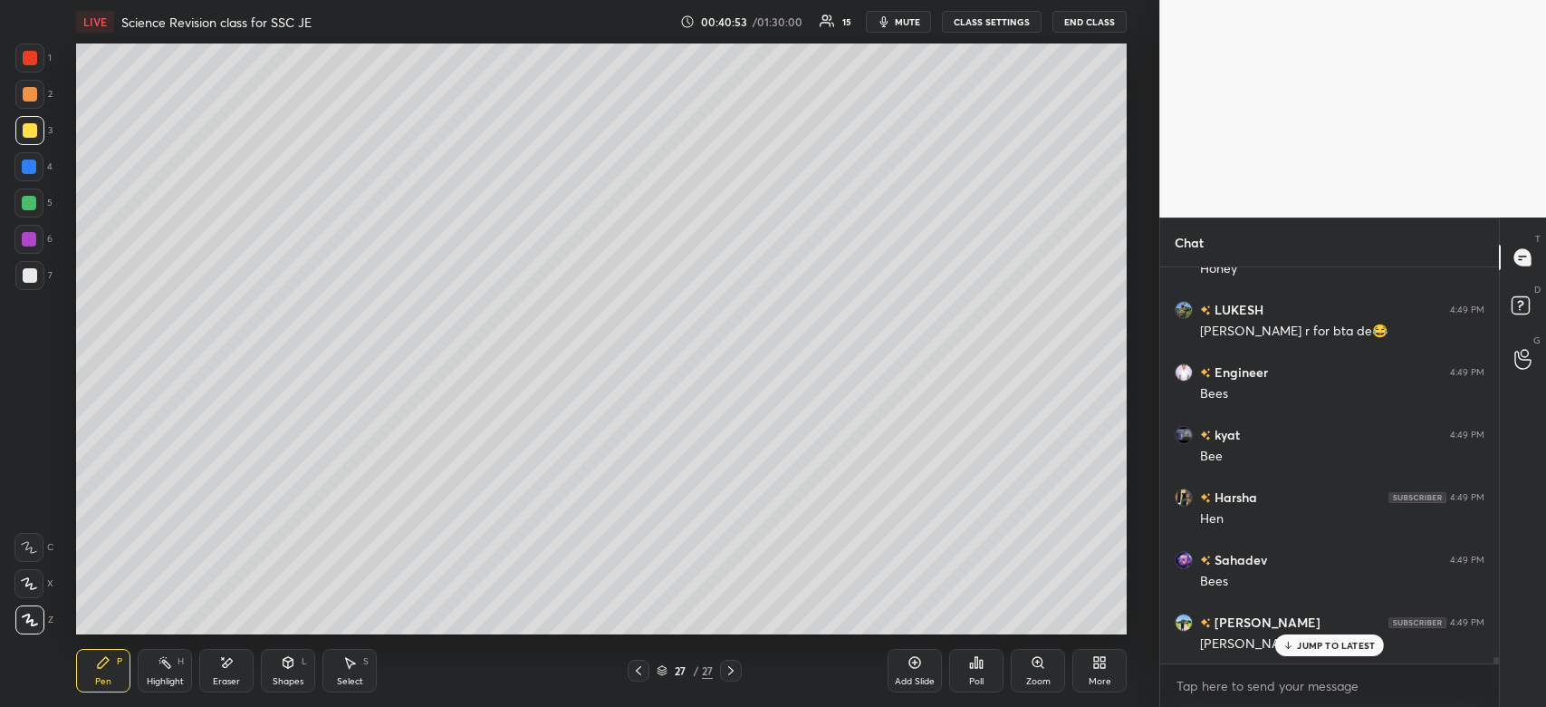
scroll to position [24194, 0]
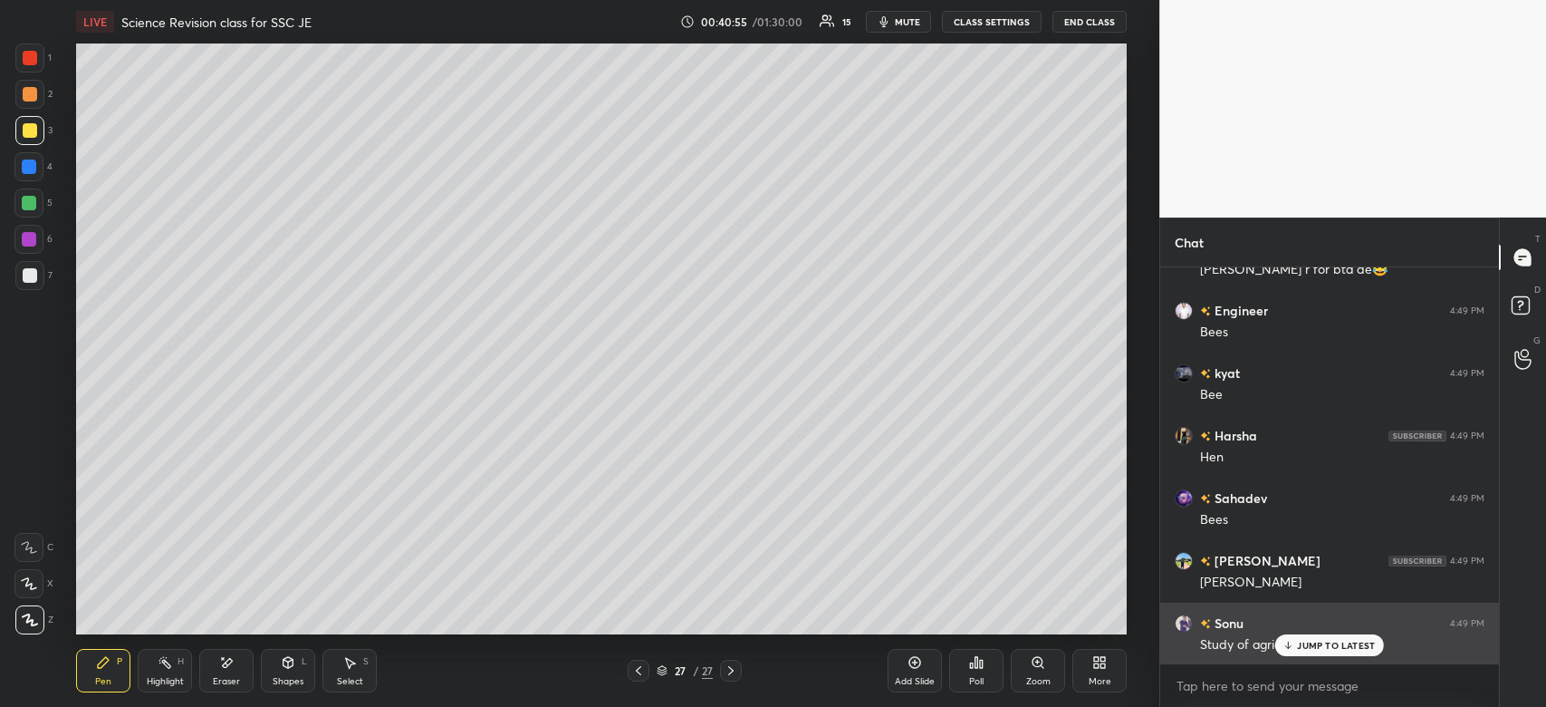
click at [1332, 636] on div "JUMP TO LATEST" at bounding box center [1330, 645] width 109 height 22
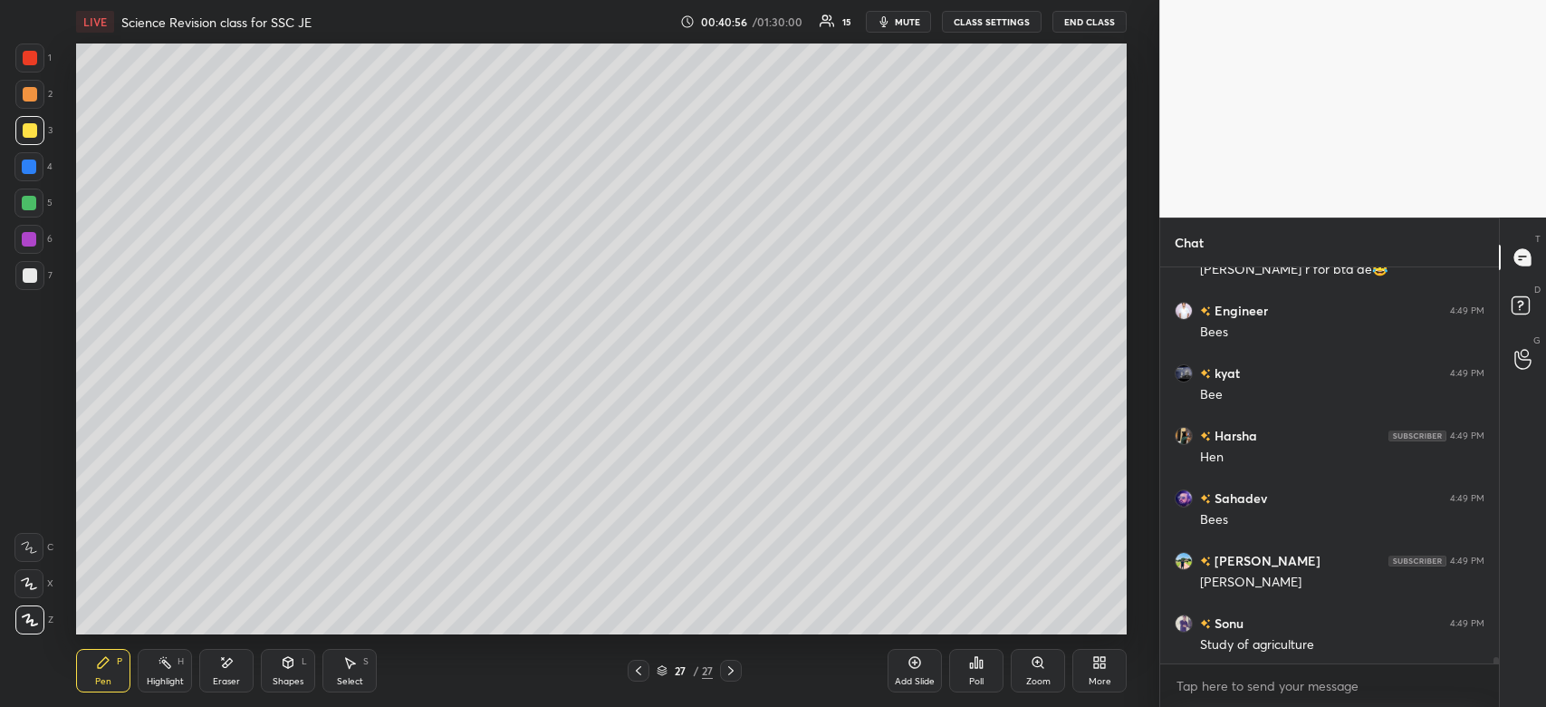
click at [910, 669] on icon at bounding box center [915, 662] width 14 height 14
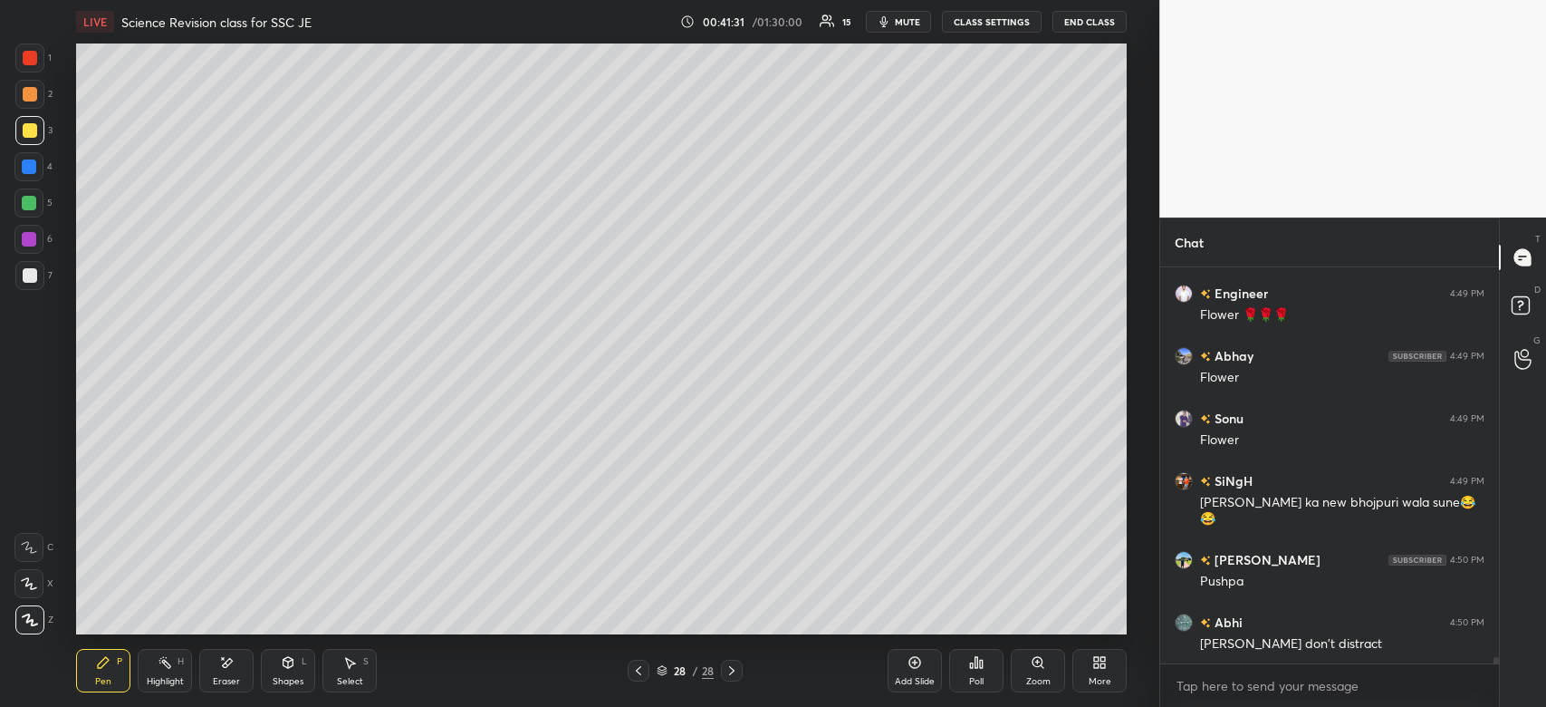
scroll to position [25086, 0]
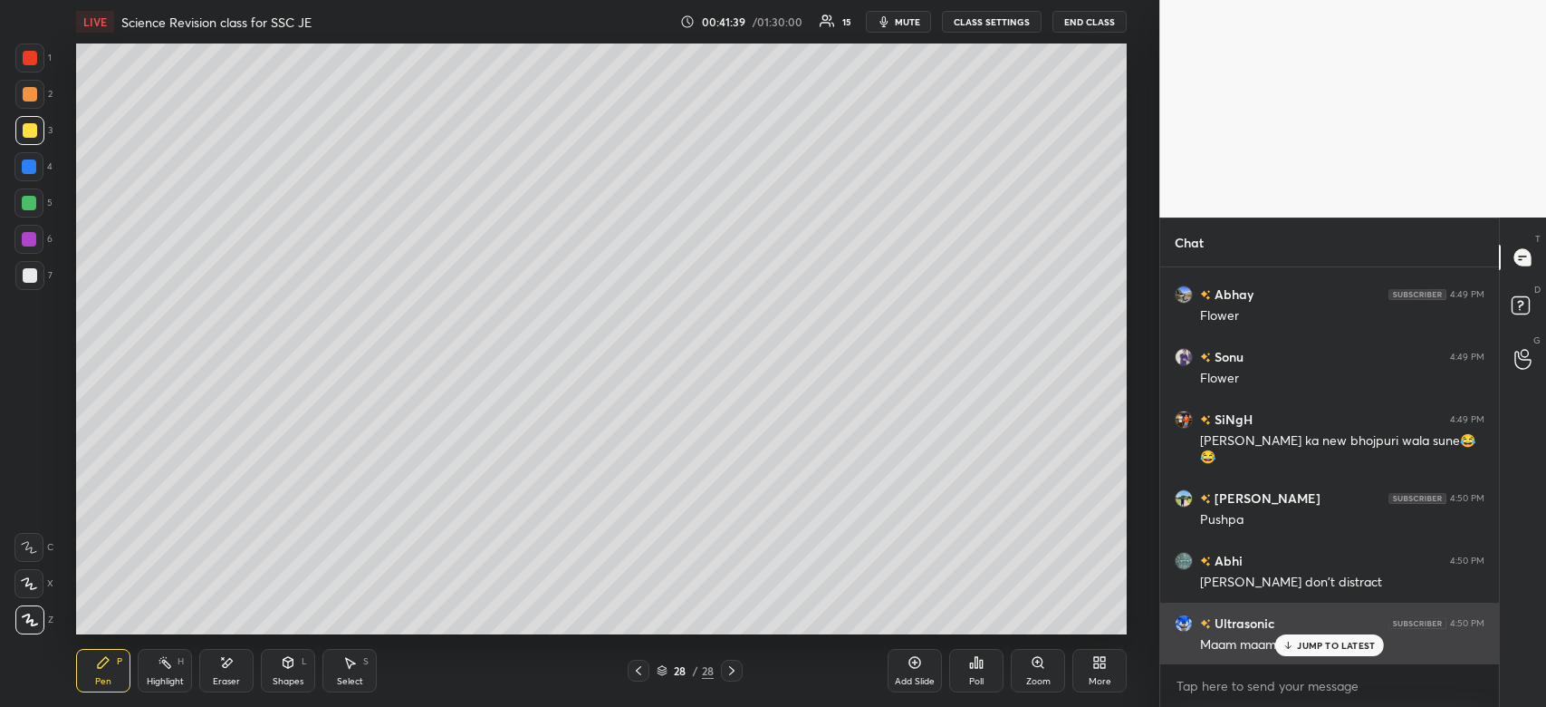
click at [1335, 634] on div "JUMP TO LATEST" at bounding box center [1330, 645] width 109 height 22
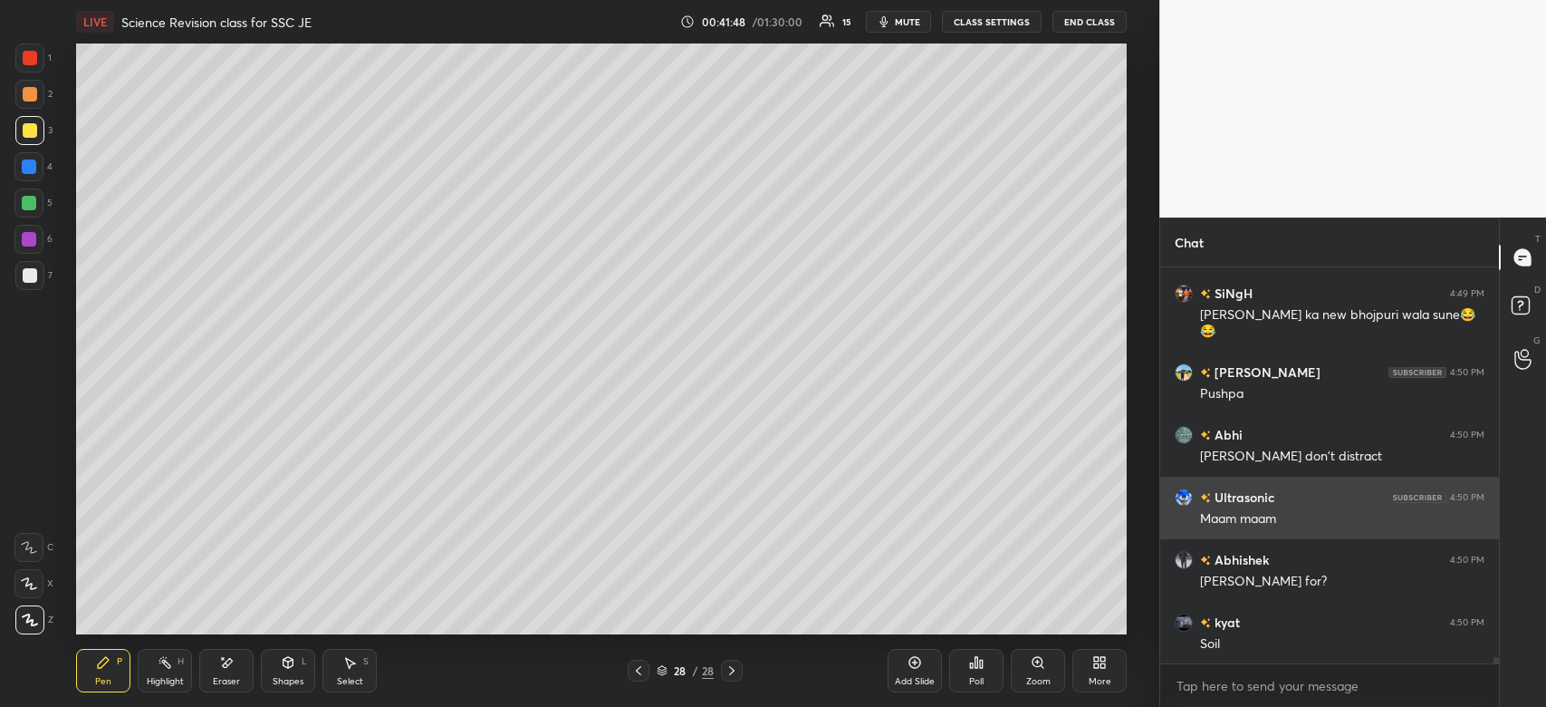
scroll to position [25273, 0]
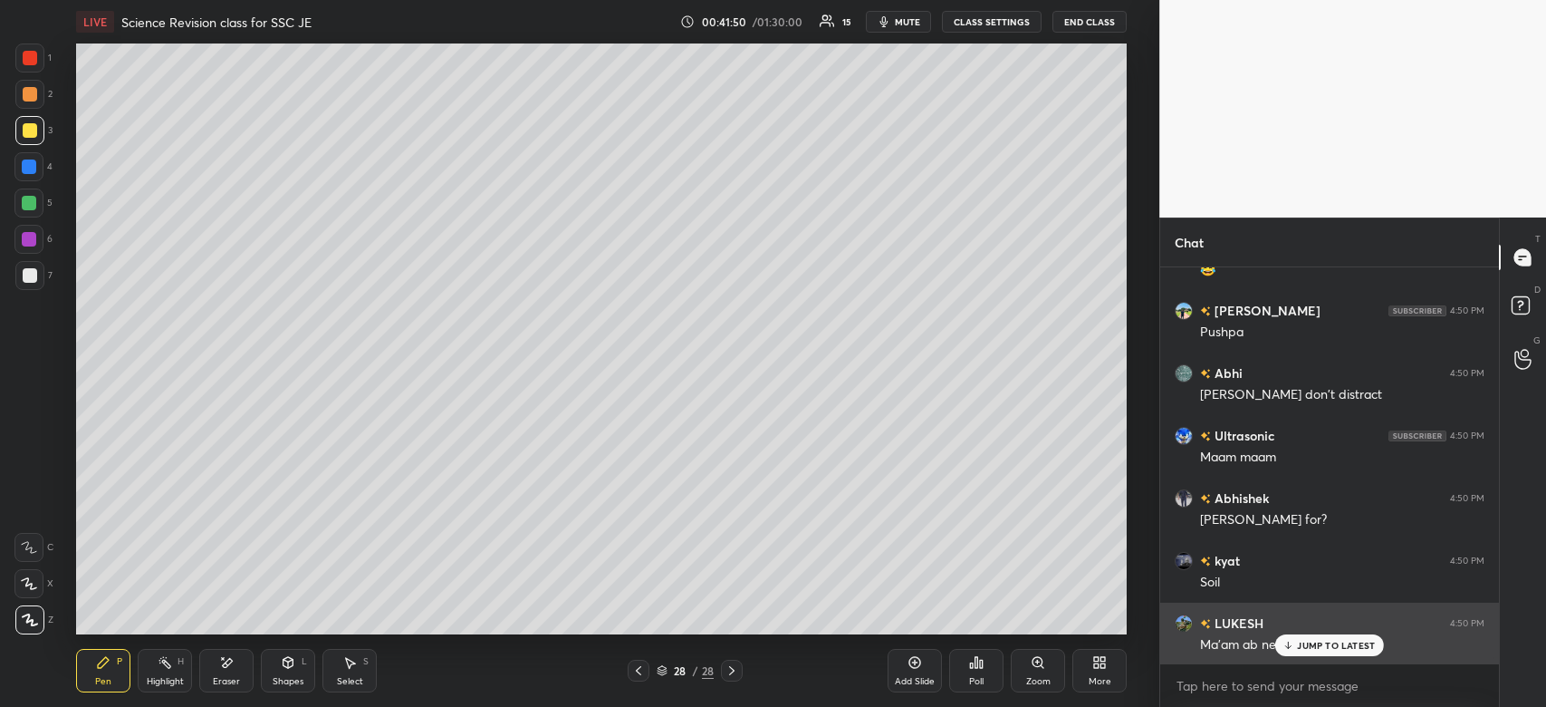
click at [1334, 640] on p "JUMP TO LATEST" at bounding box center [1336, 645] width 78 height 11
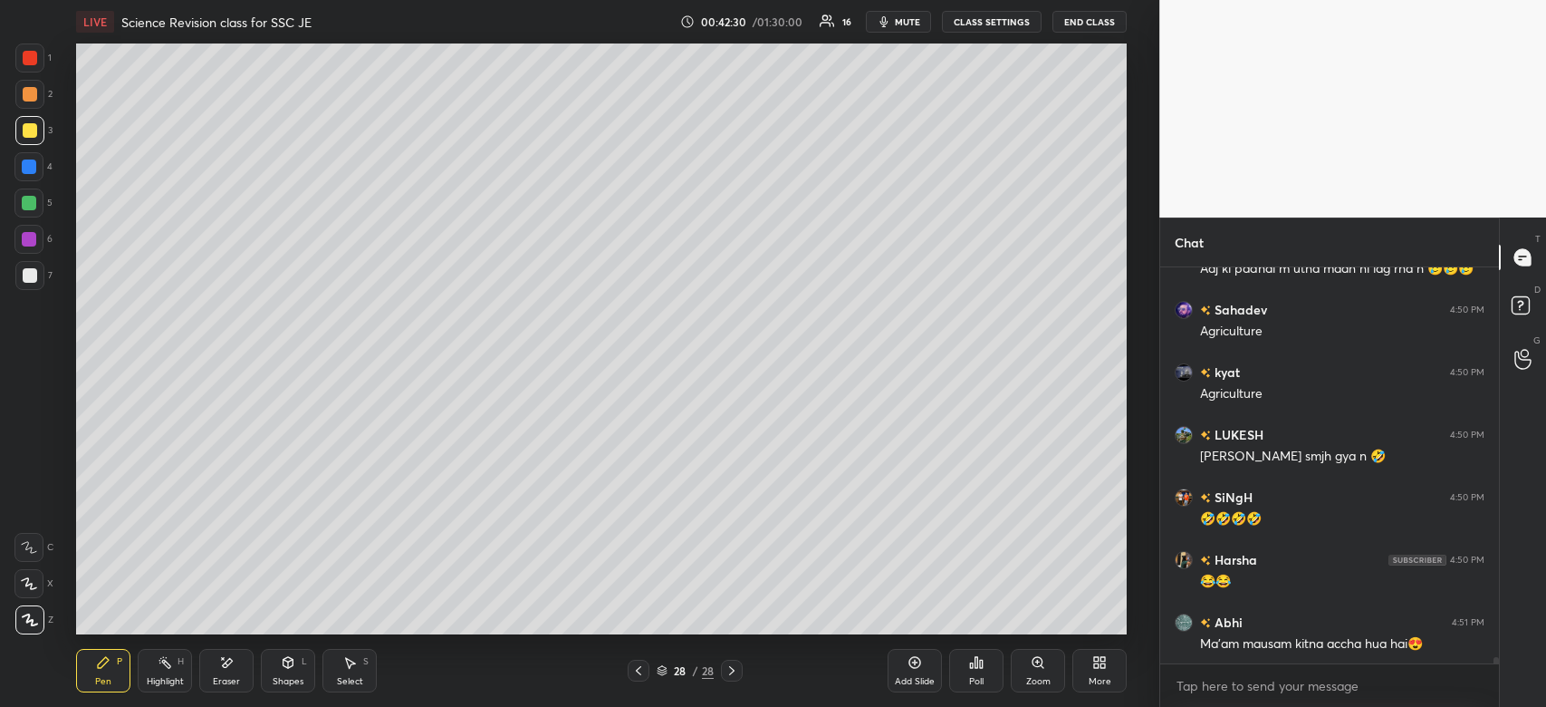
scroll to position [25880, 0]
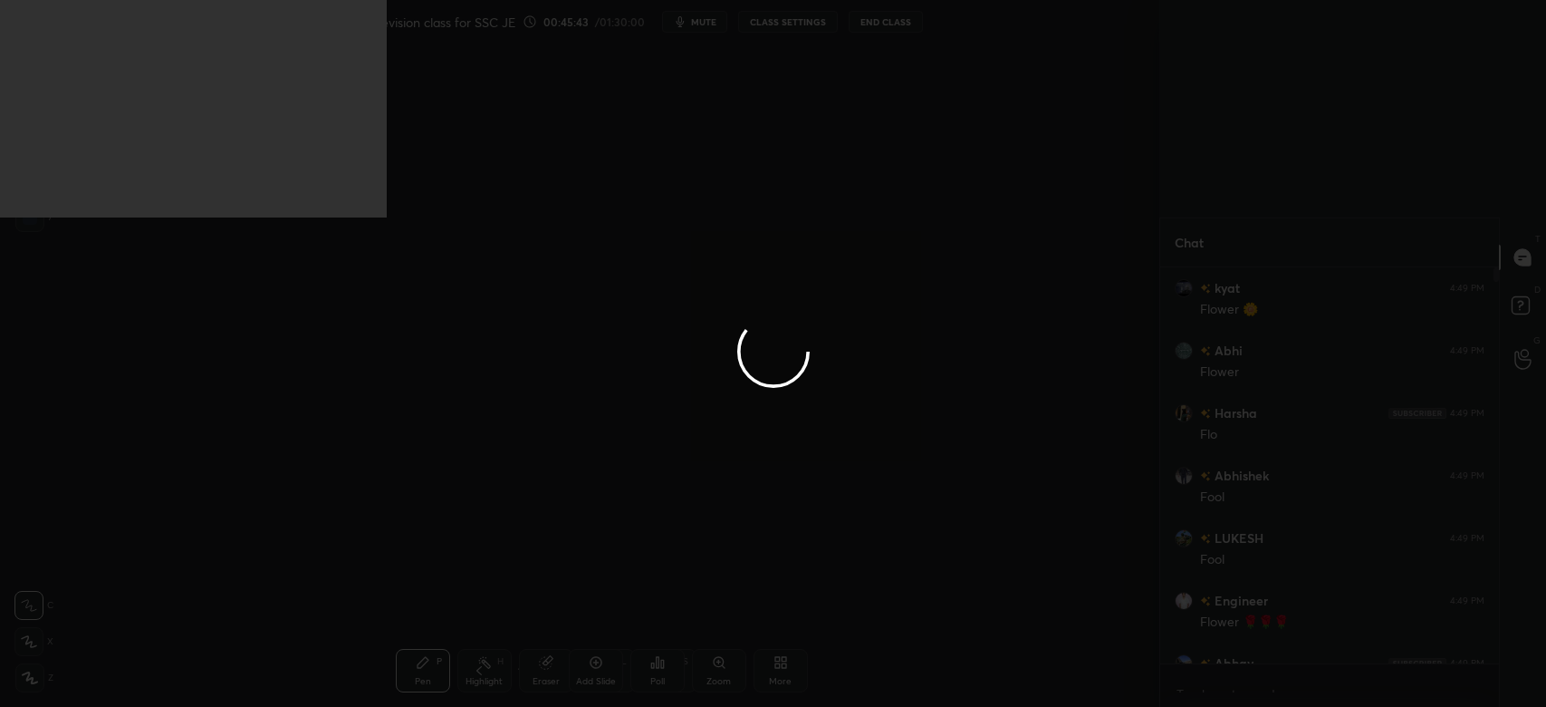
scroll to position [6, 5]
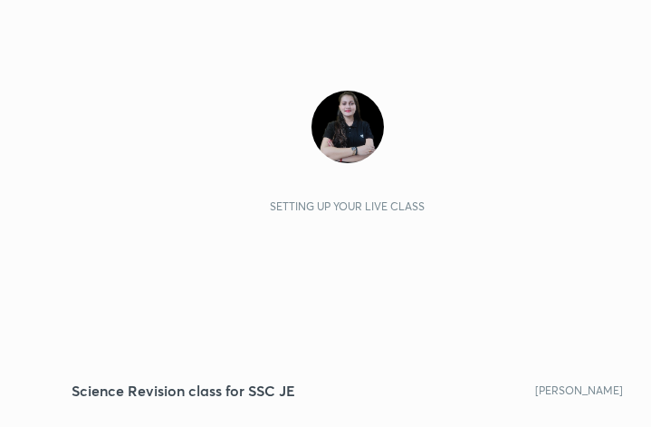
scroll to position [311, 579]
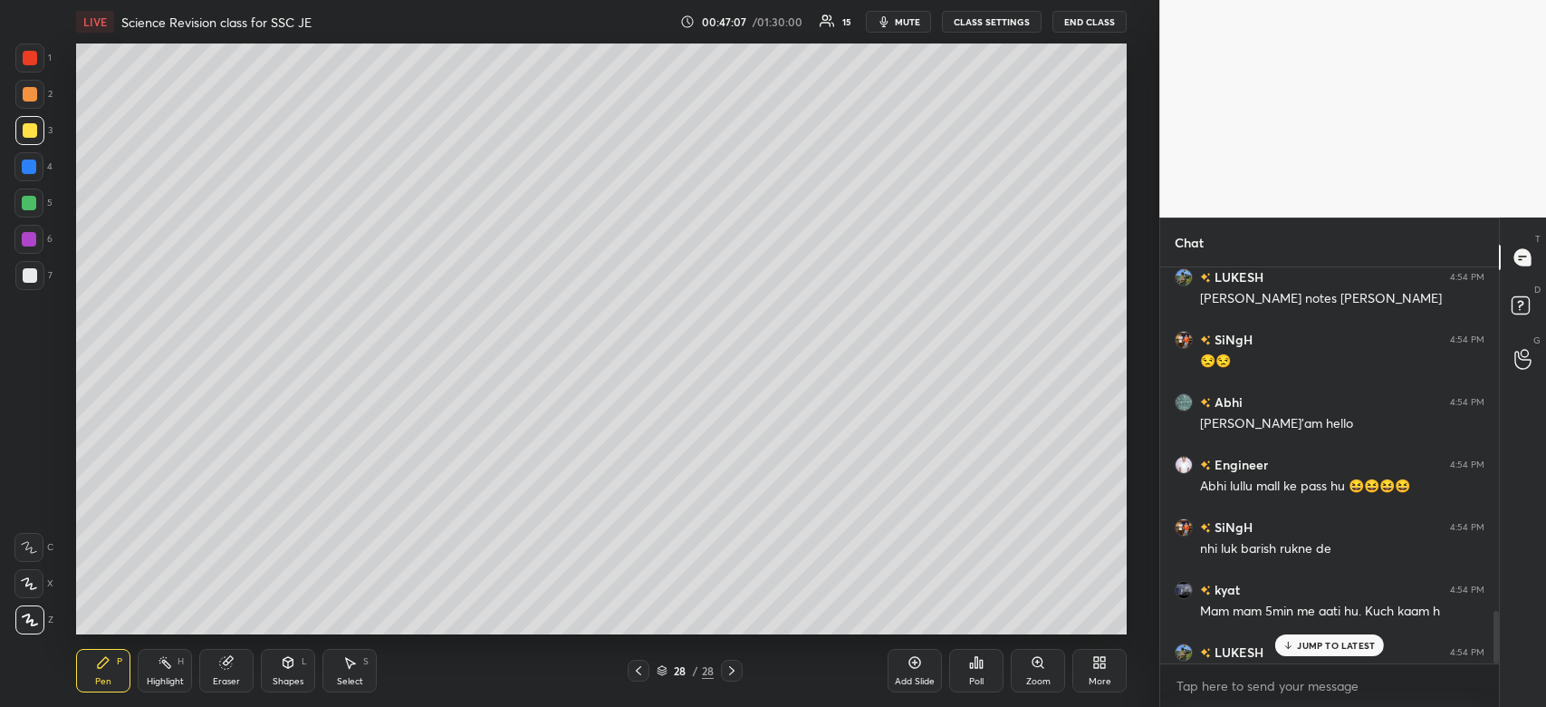
scroll to position [2576, 0]
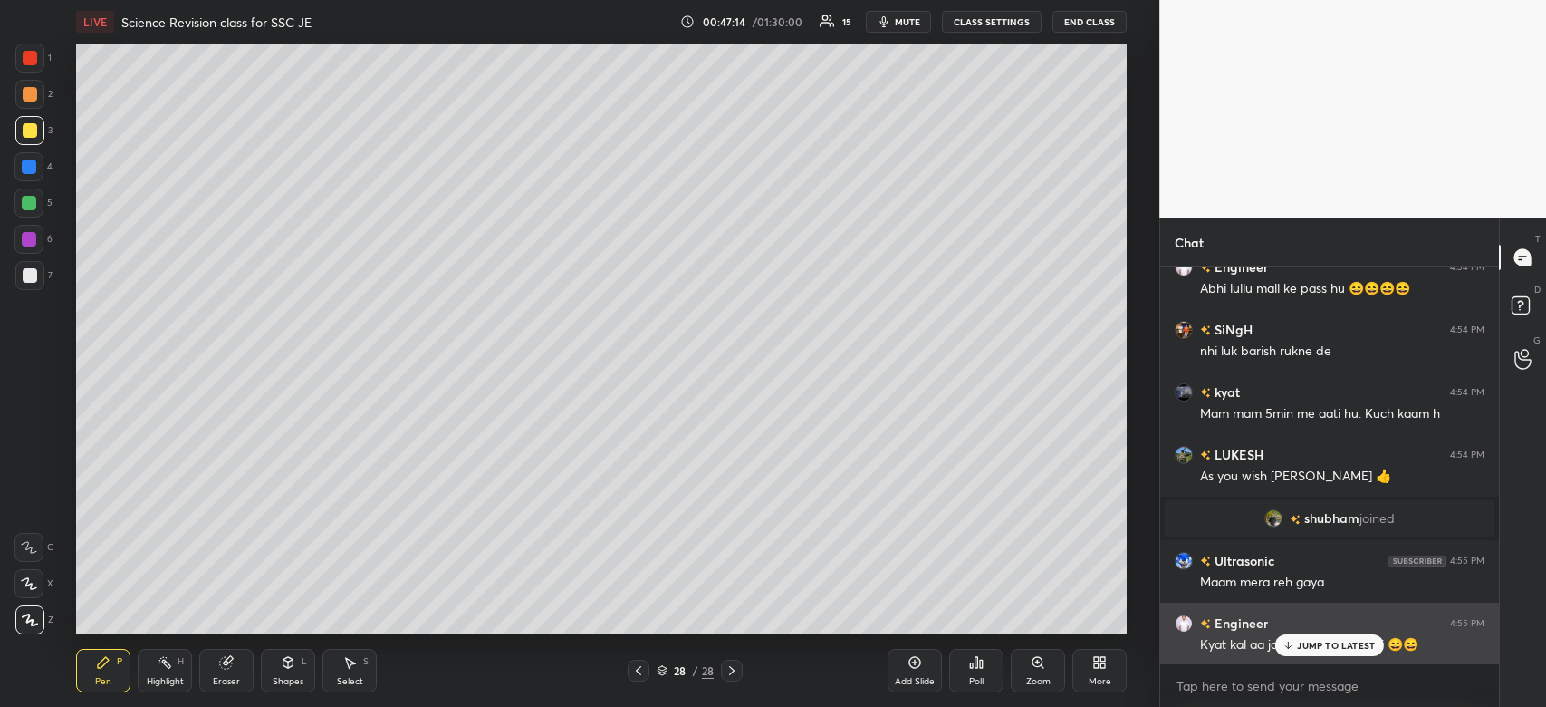
click at [1334, 630] on div "Engineer 4:55 PM" at bounding box center [1330, 622] width 310 height 19
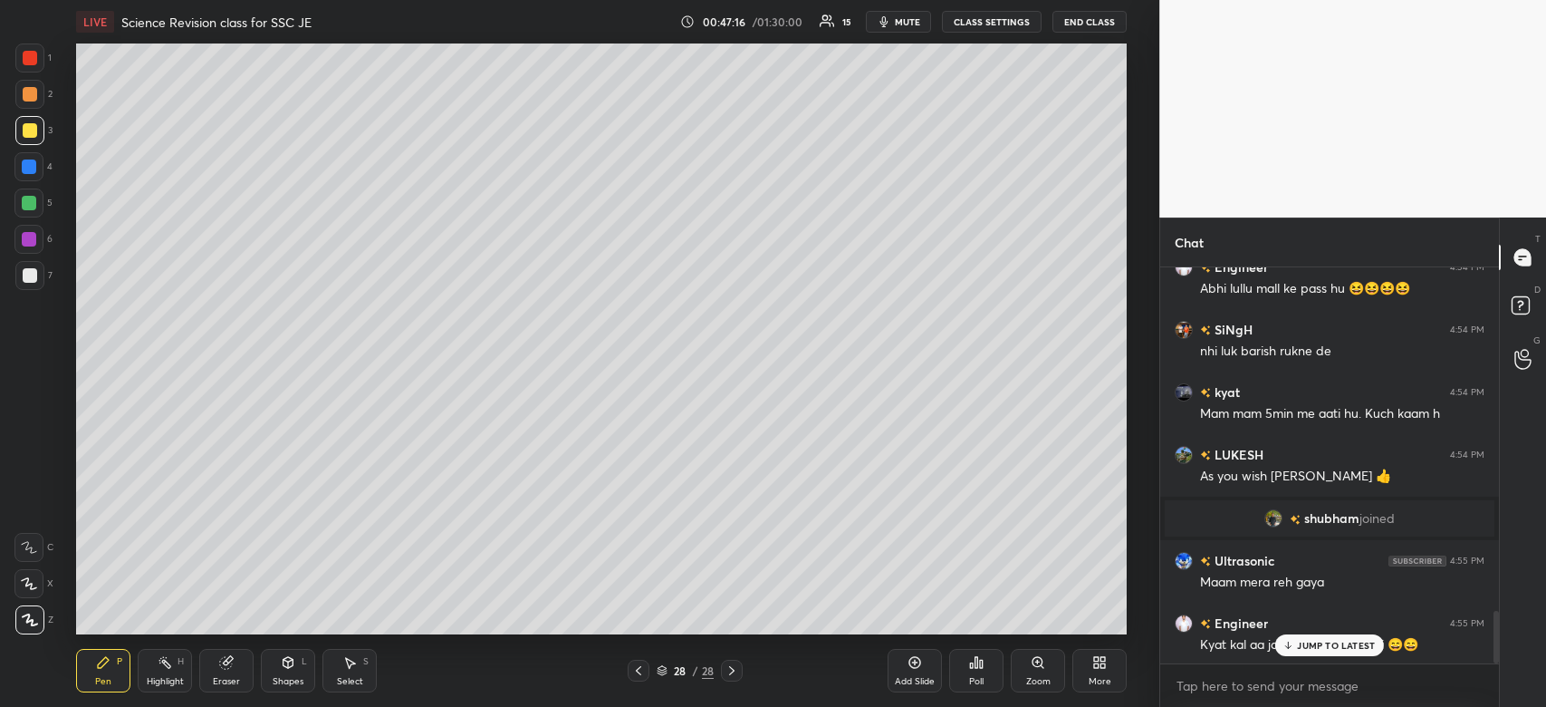
click at [1305, 637] on div "JUMP TO LATEST" at bounding box center [1330, 645] width 109 height 22
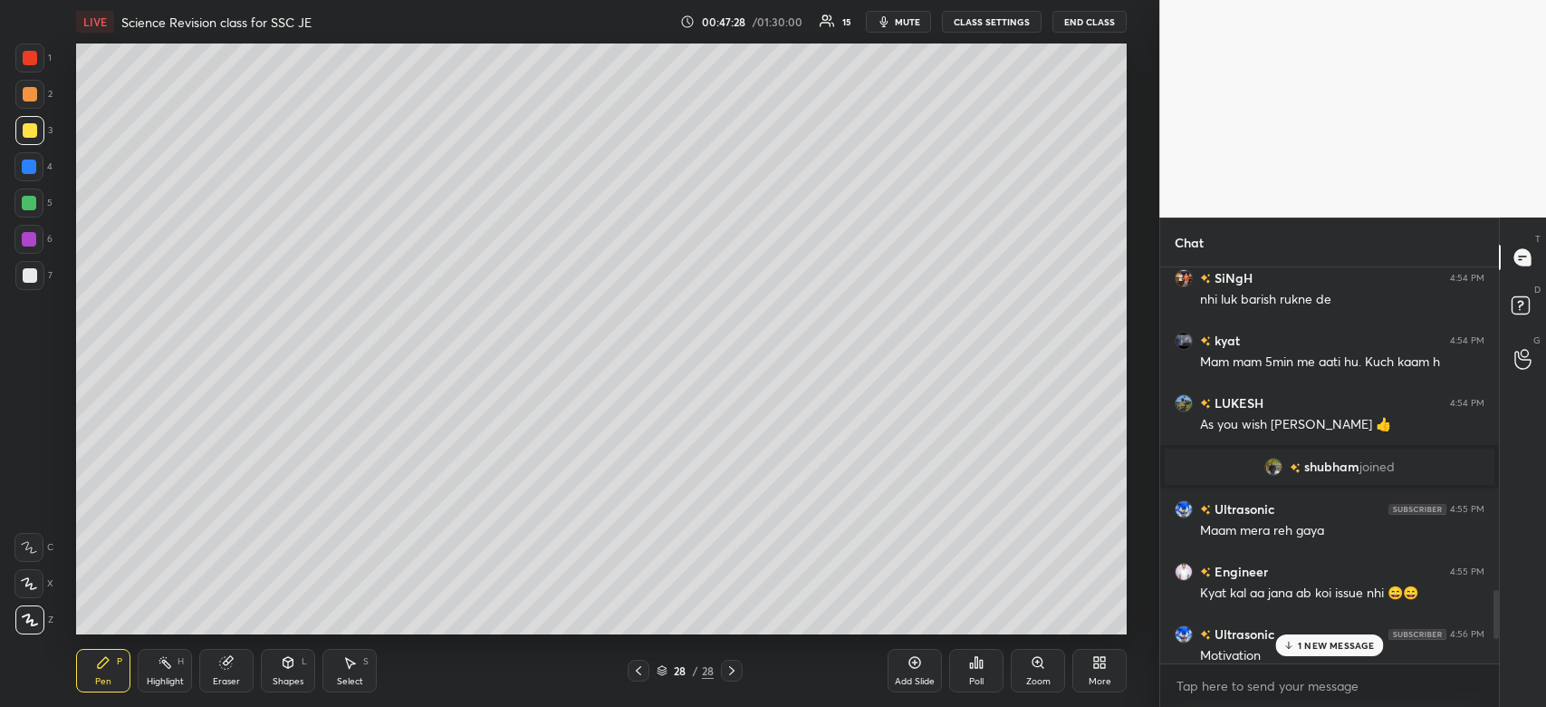
scroll to position [2826, 0]
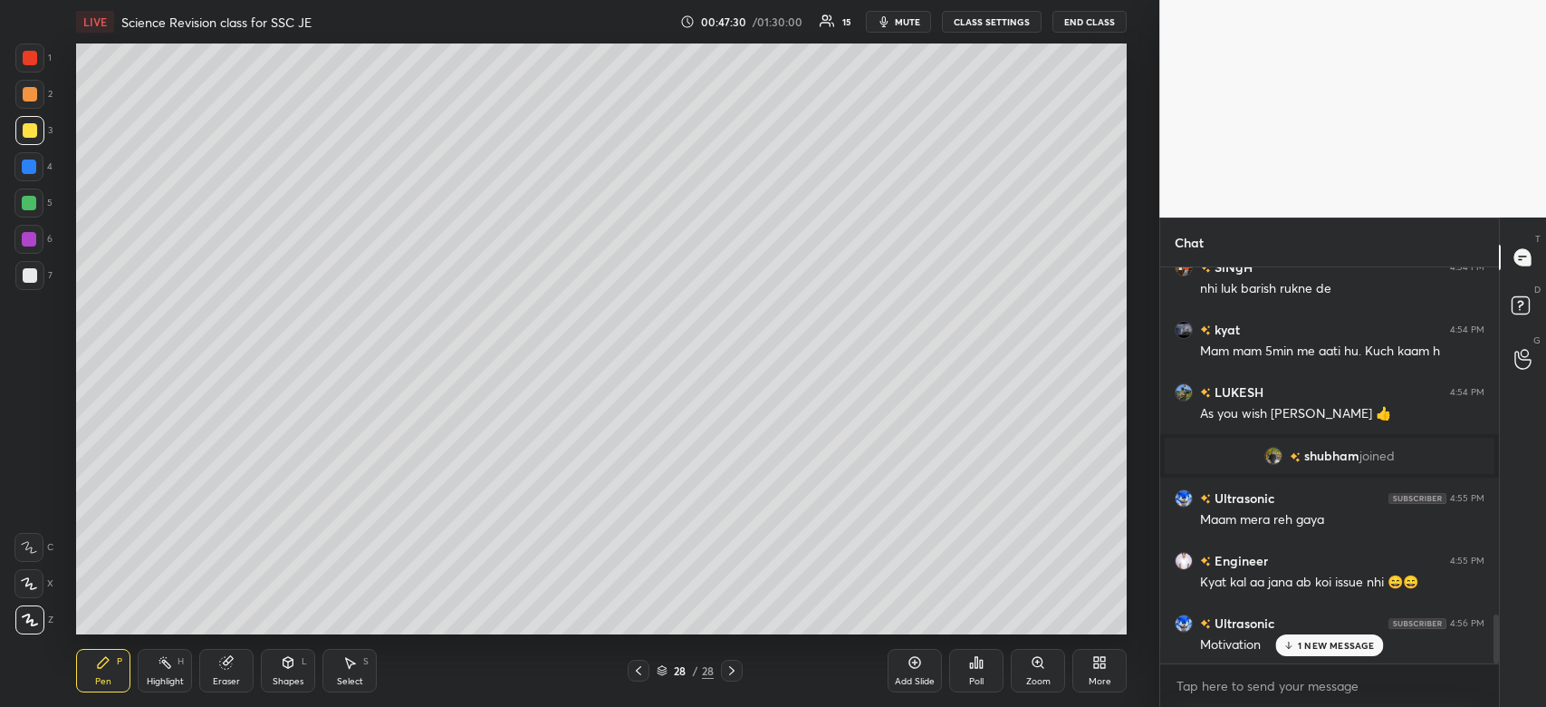
click at [1297, 647] on div "1 NEW MESSAGE" at bounding box center [1330, 645] width 108 height 22
click at [910, 677] on div "Add Slide" at bounding box center [915, 681] width 40 height 9
click at [28, 110] on div "2" at bounding box center [33, 98] width 37 height 36
click at [24, 142] on div at bounding box center [29, 130] width 29 height 29
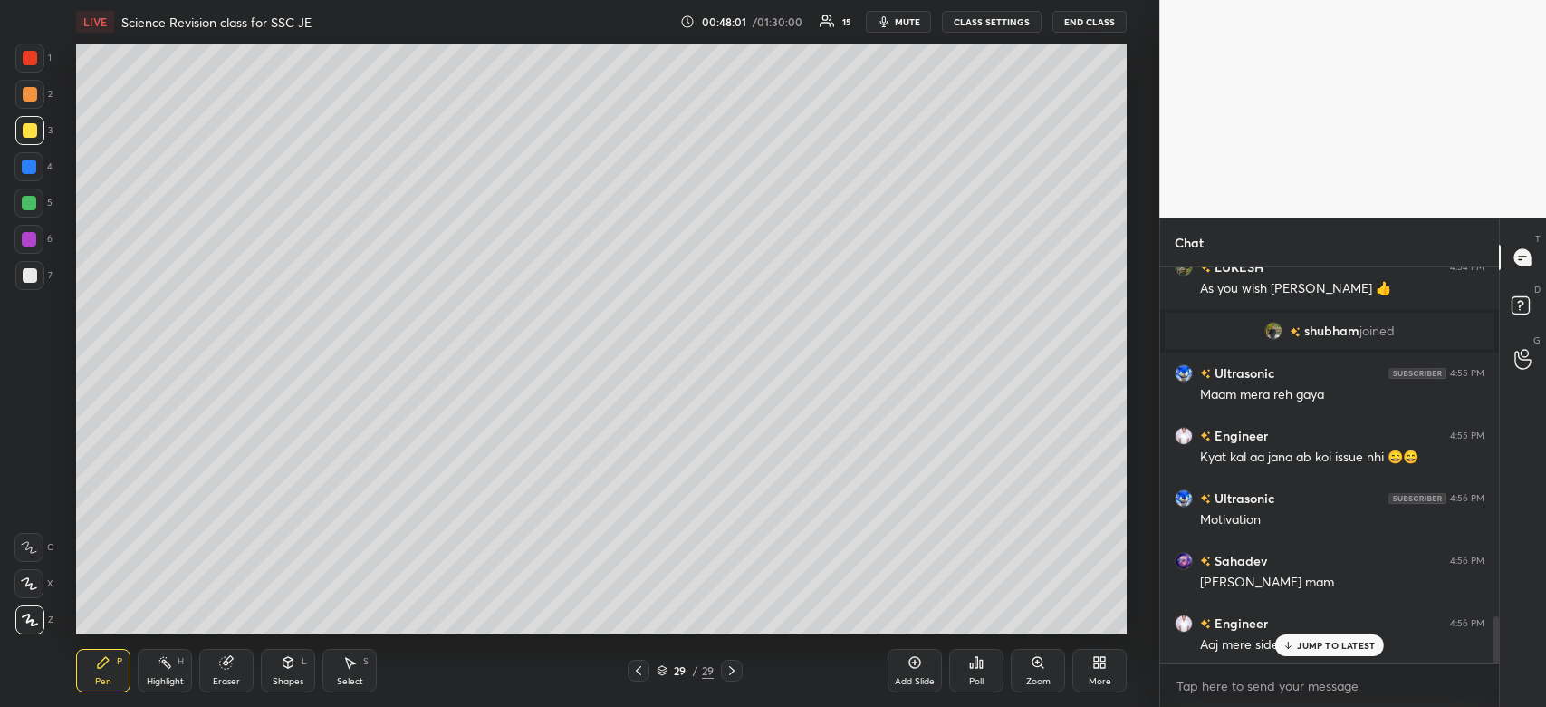
scroll to position [3015, 0]
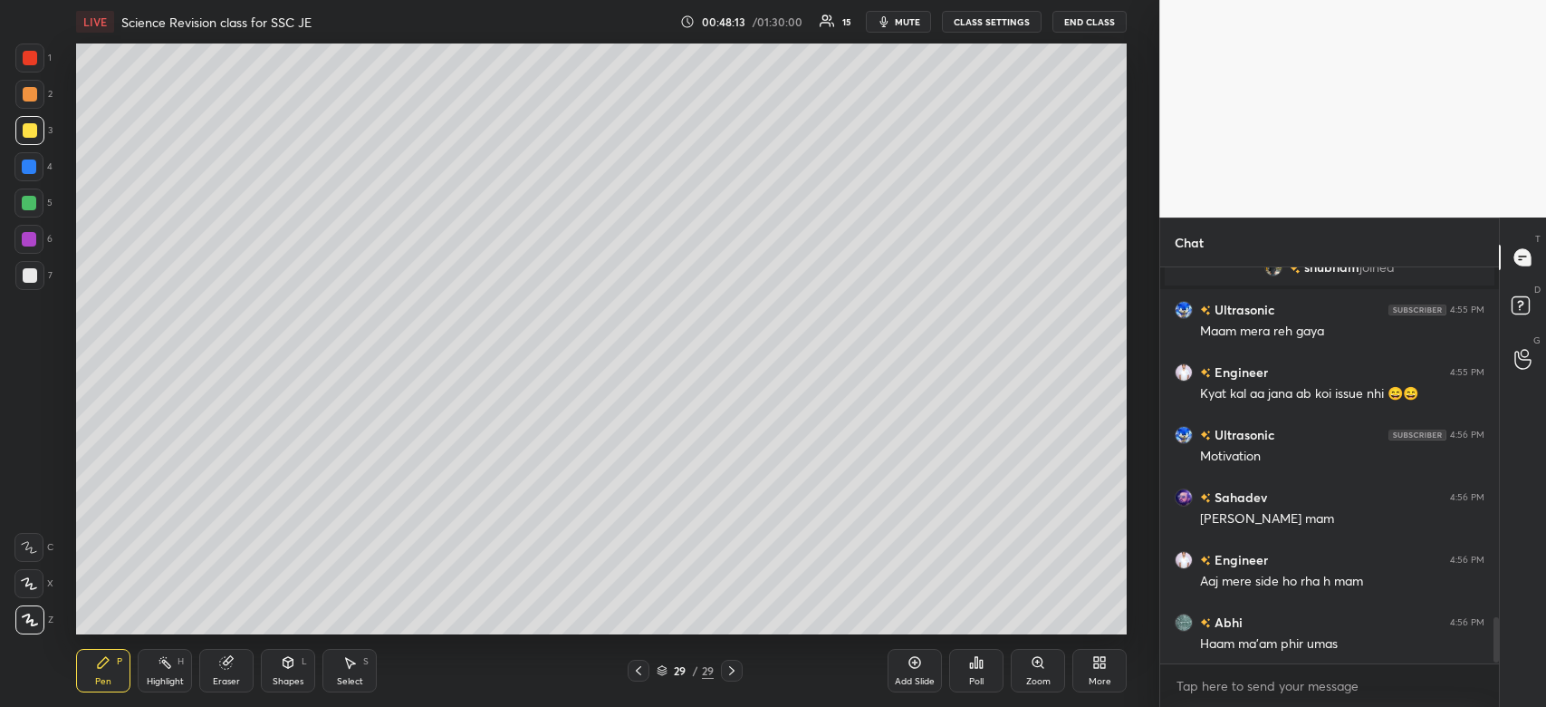
click at [34, 65] on div at bounding box center [29, 57] width 29 height 29
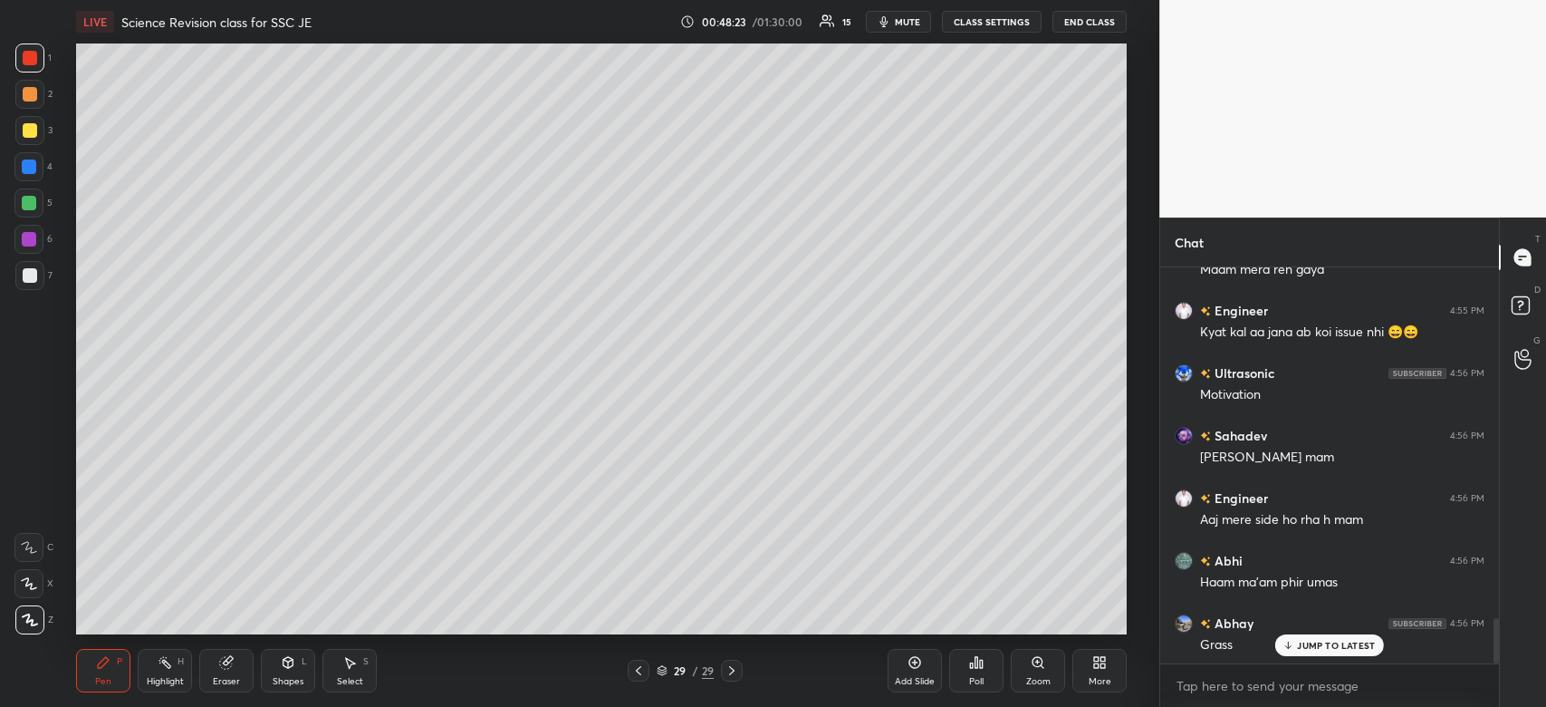
scroll to position [3139, 0]
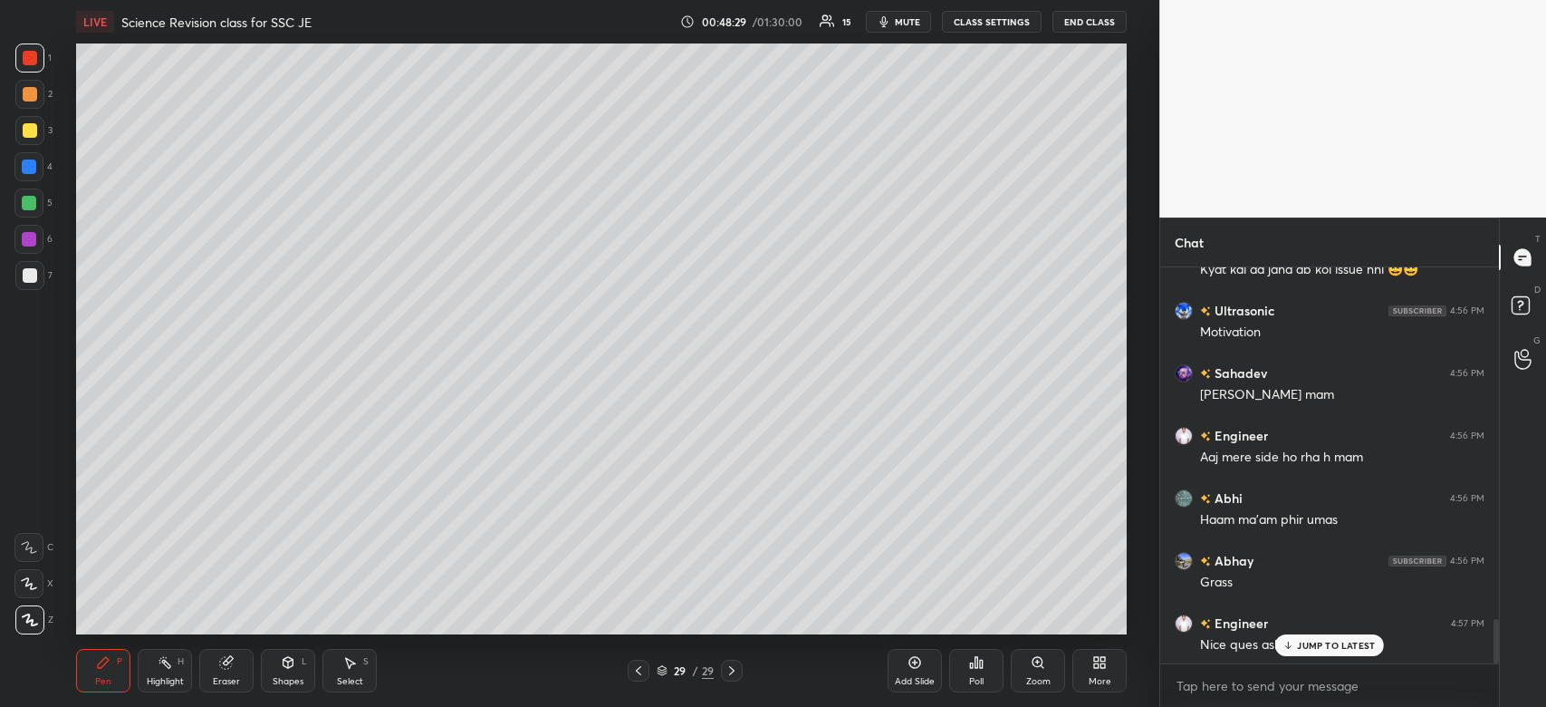
click at [33, 162] on div at bounding box center [29, 166] width 14 height 14
click at [34, 161] on div at bounding box center [29, 166] width 14 height 14
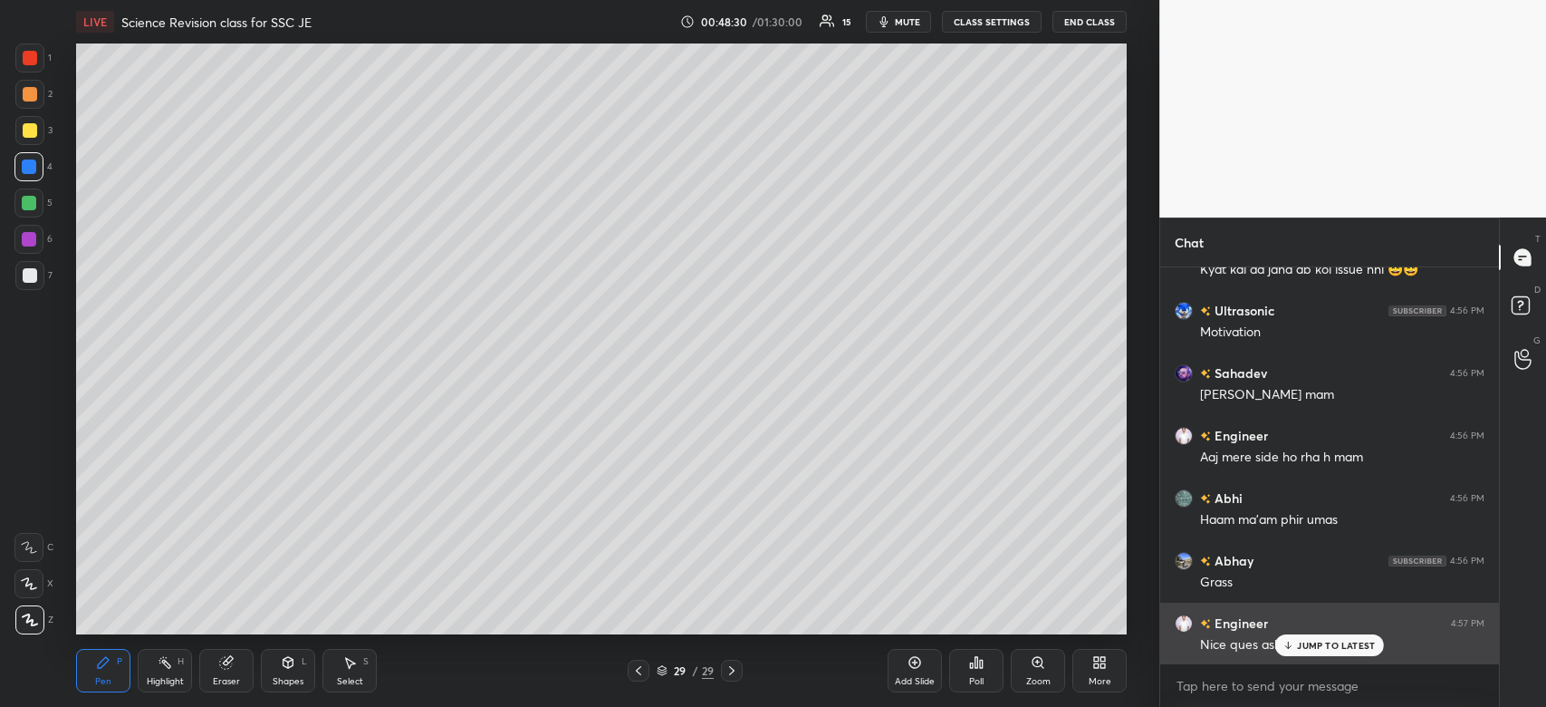
click at [1290, 640] on icon at bounding box center [1289, 645] width 12 height 11
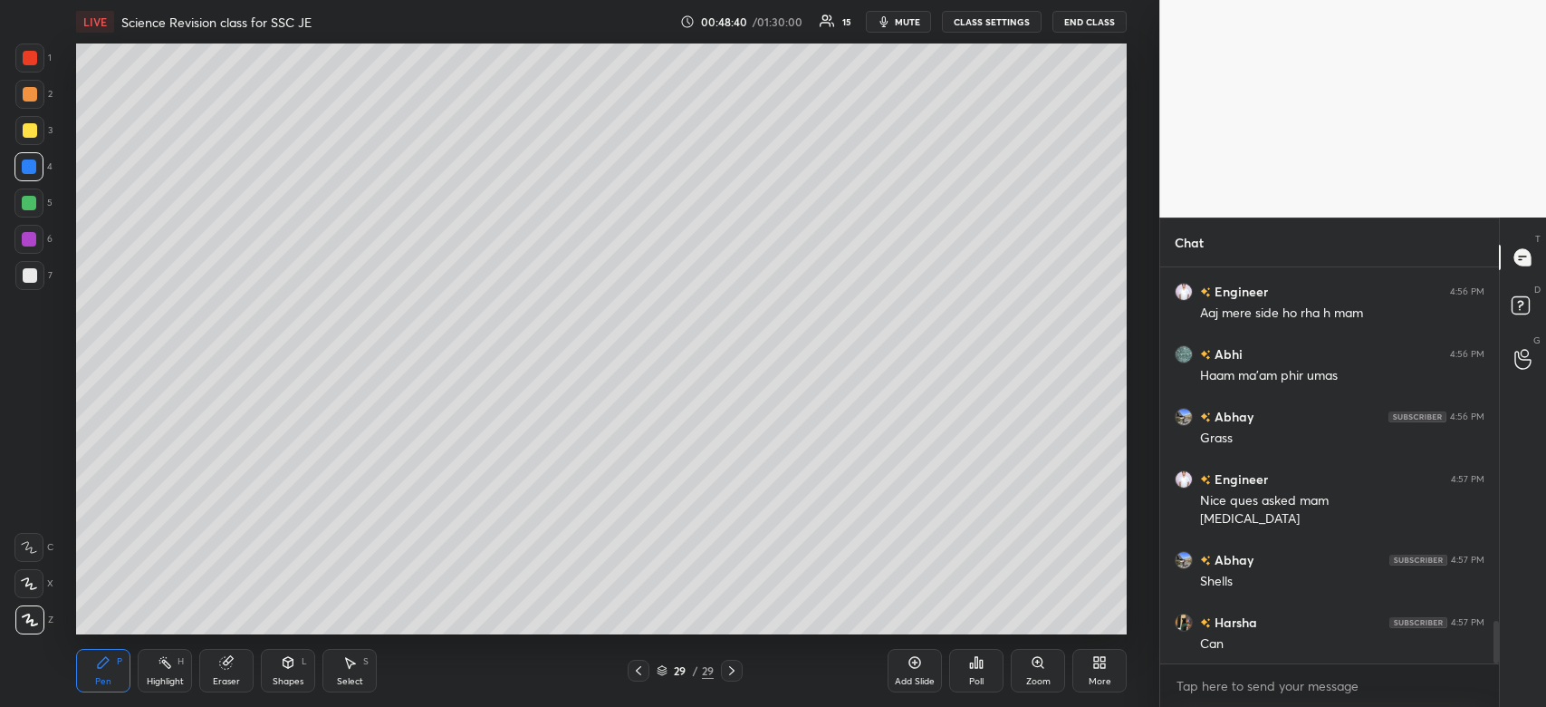
scroll to position [3345, 0]
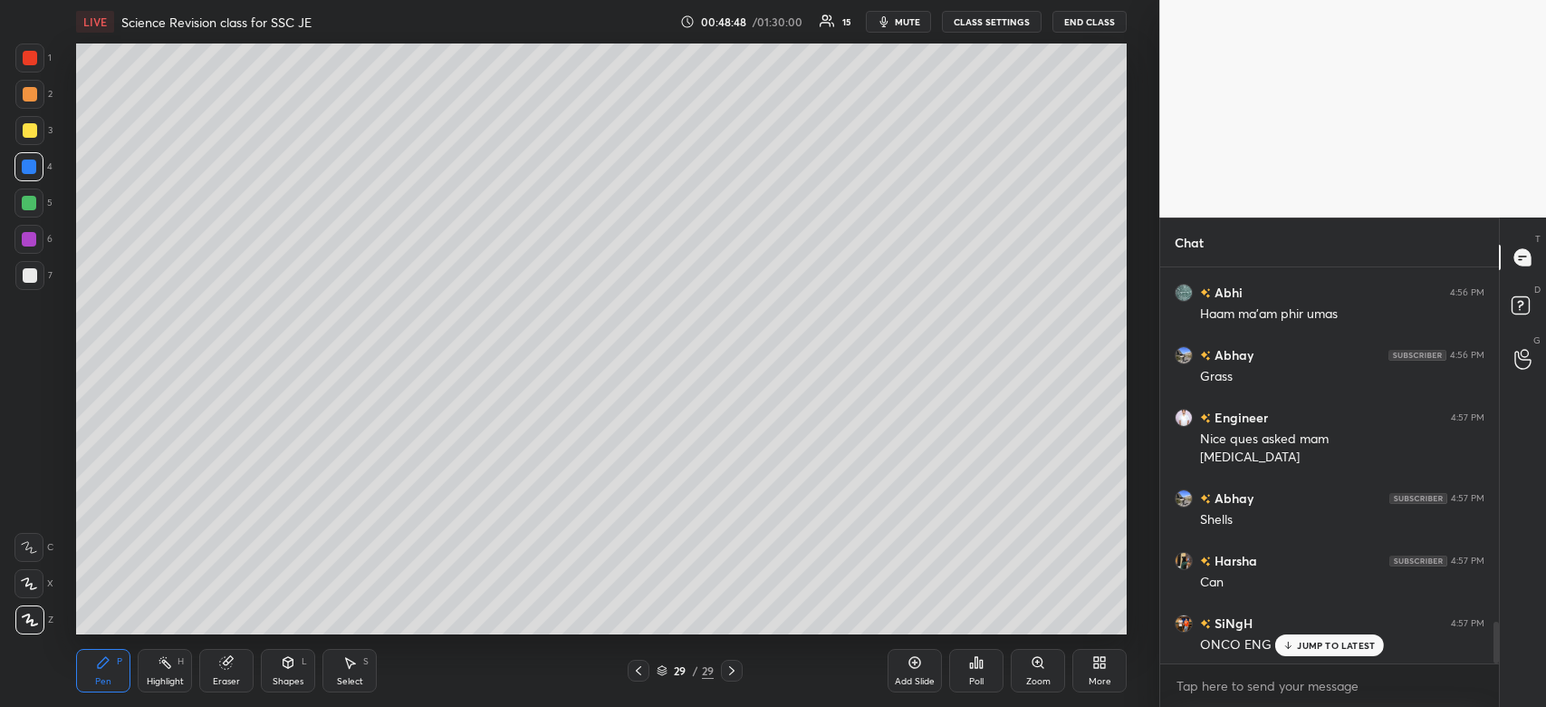
click at [890, 692] on div "Add Slide" at bounding box center [915, 670] width 54 height 43
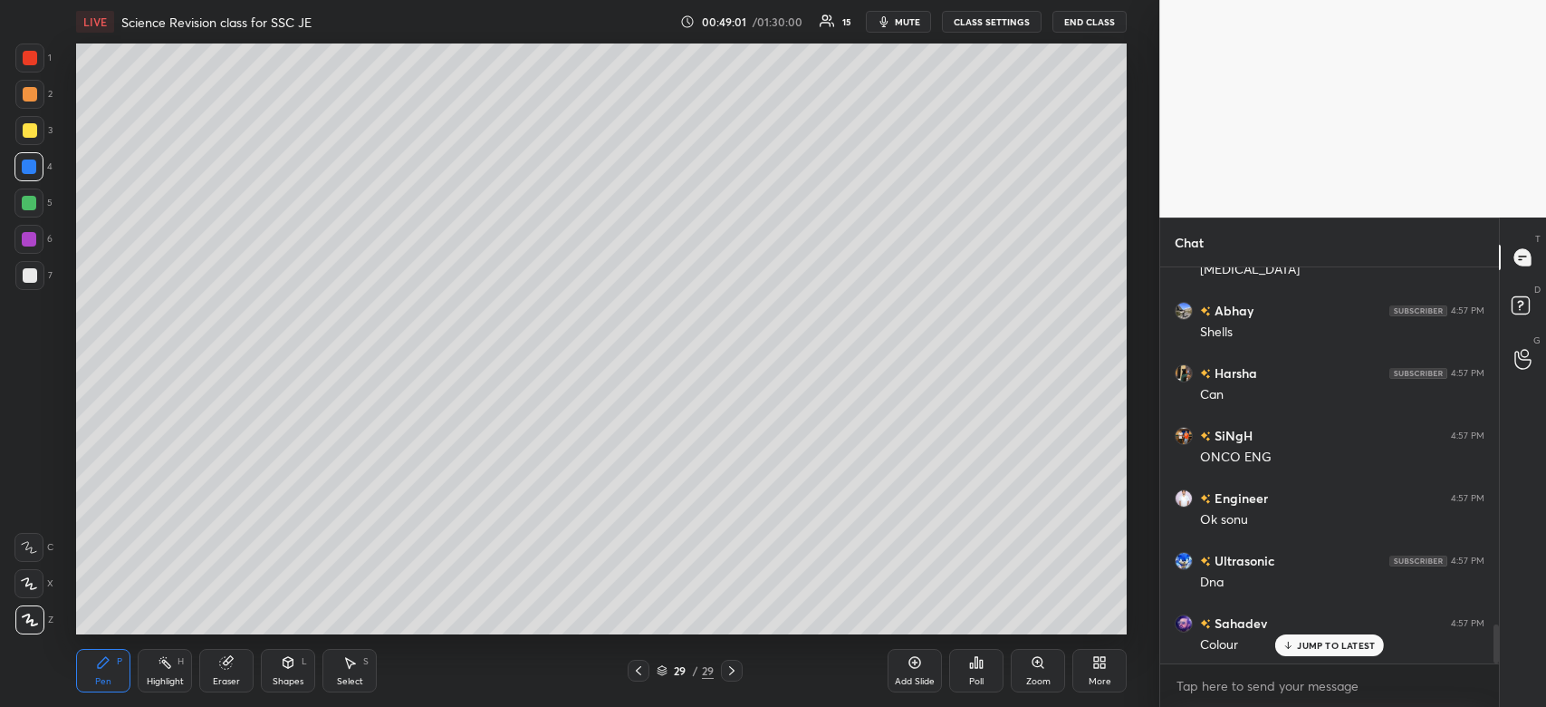
scroll to position [3595, 0]
click at [922, 680] on div "Add Slide" at bounding box center [915, 681] width 40 height 9
click at [33, 127] on div at bounding box center [30, 130] width 14 height 14
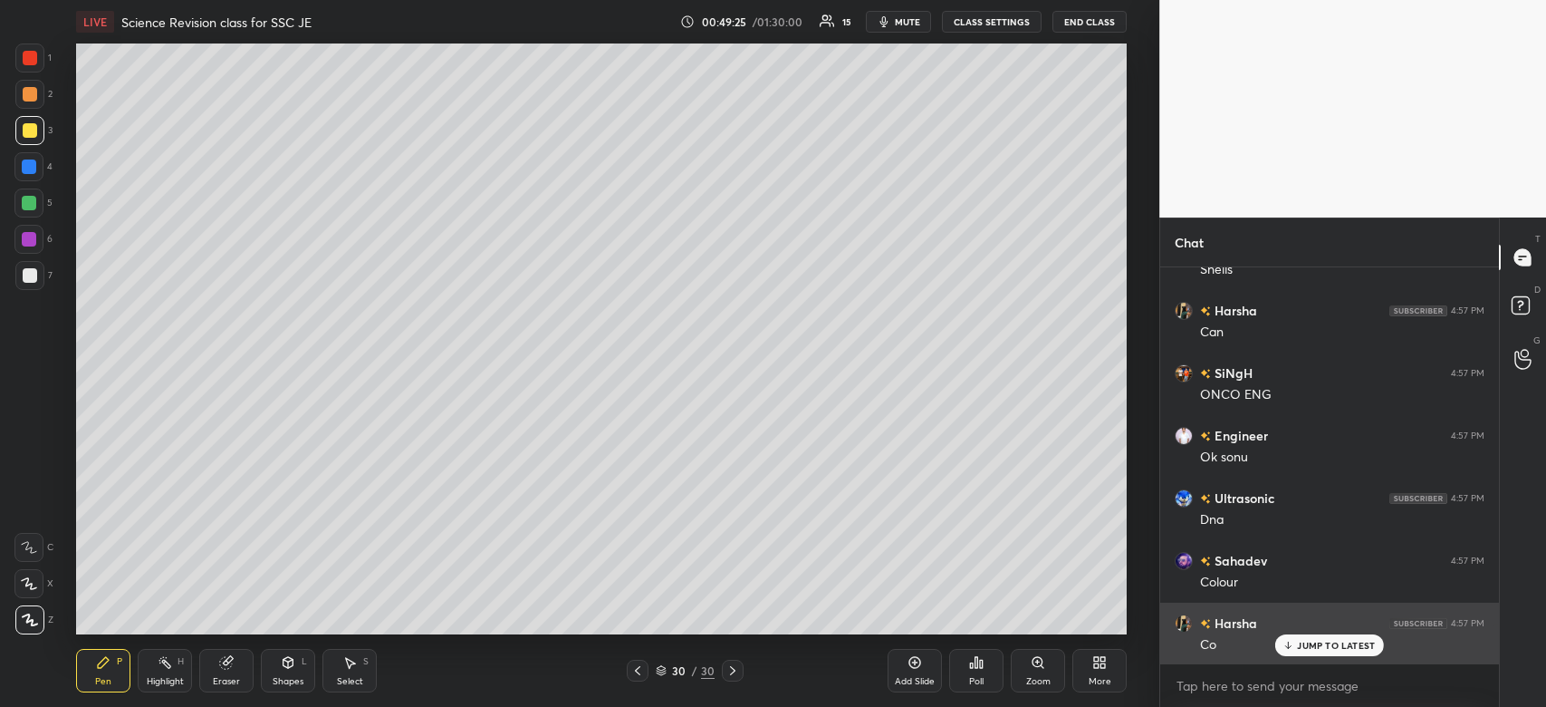
click at [1347, 645] on p "JUMP TO LATEST" at bounding box center [1336, 645] width 78 height 11
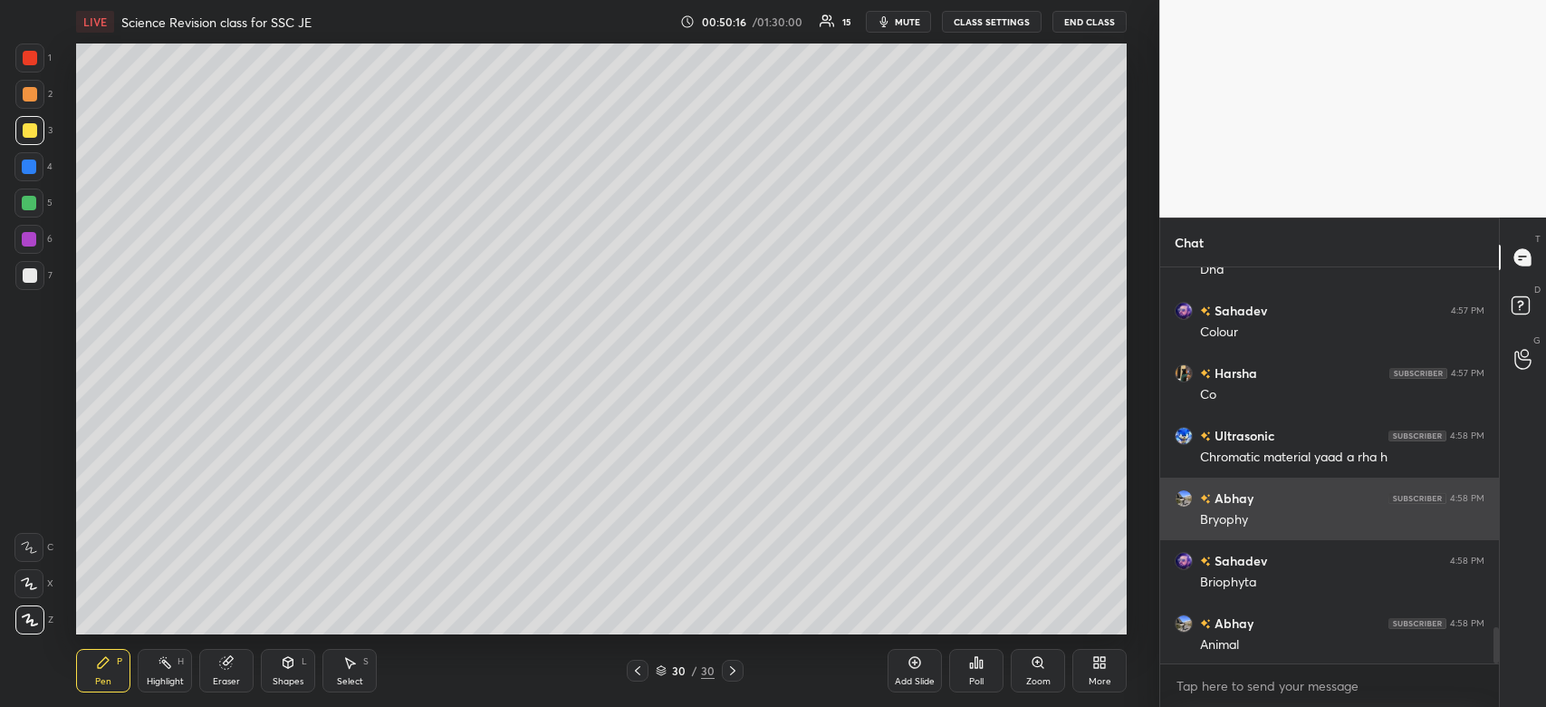
scroll to position [3907, 0]
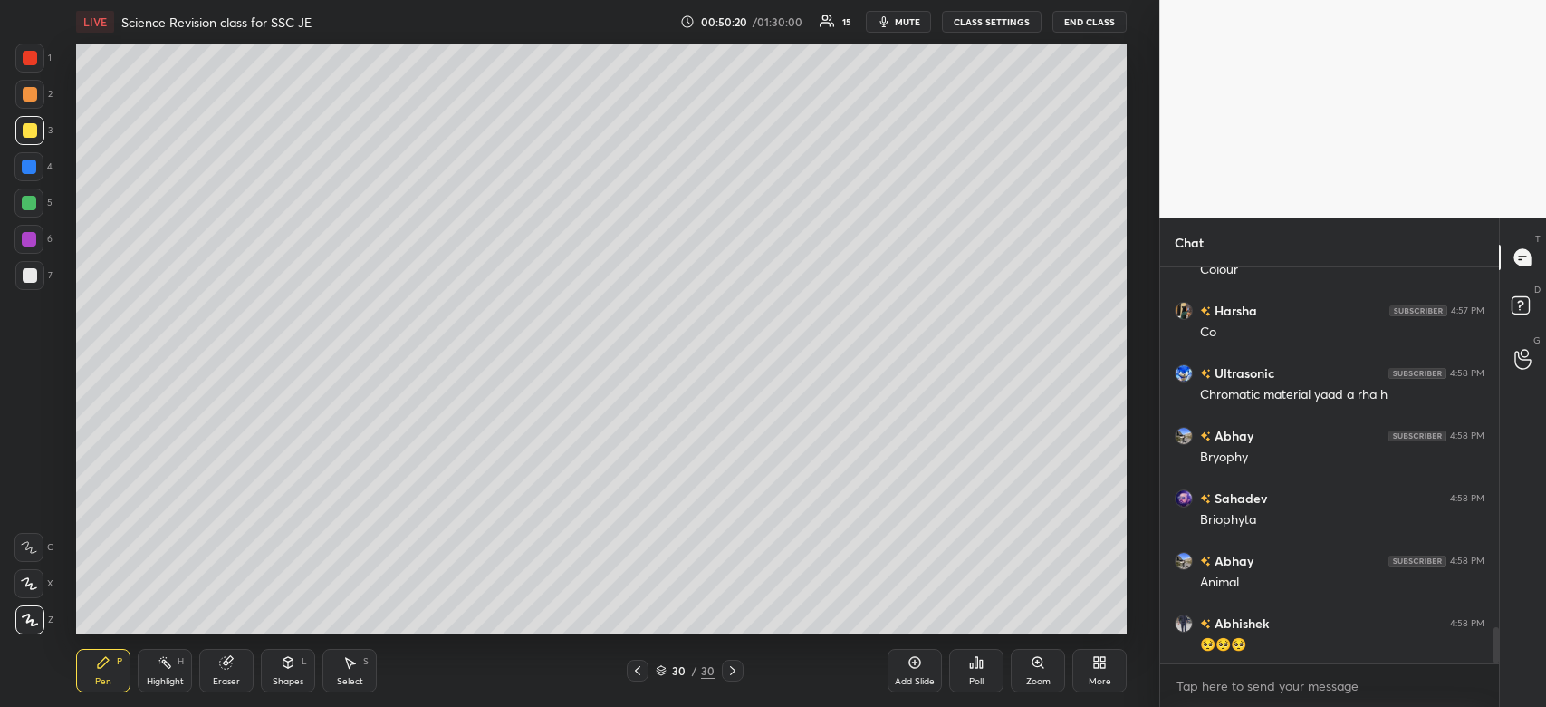
click at [40, 168] on div at bounding box center [28, 166] width 29 height 29
click at [30, 171] on div at bounding box center [29, 166] width 14 height 14
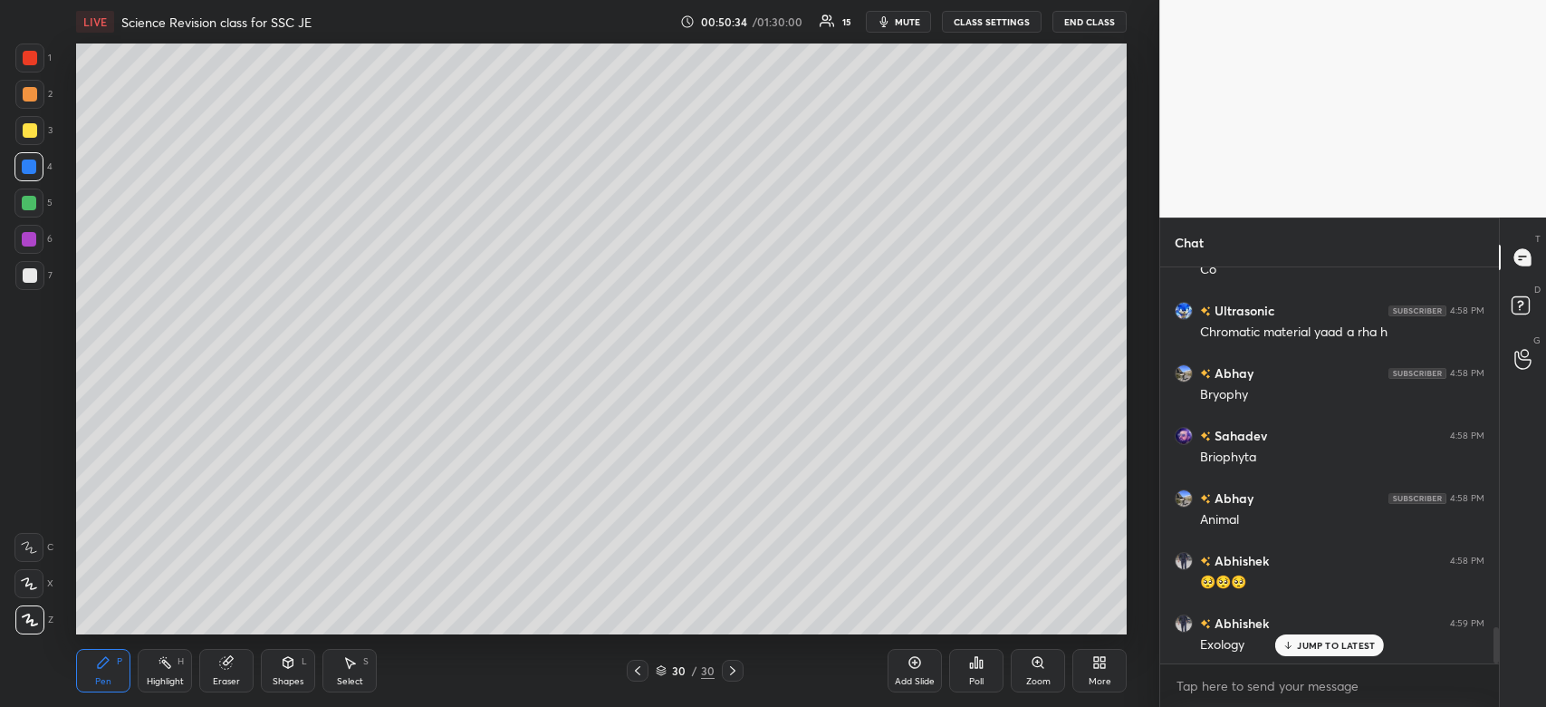
click at [1353, 650] on p "JUMP TO LATEST" at bounding box center [1336, 645] width 78 height 11
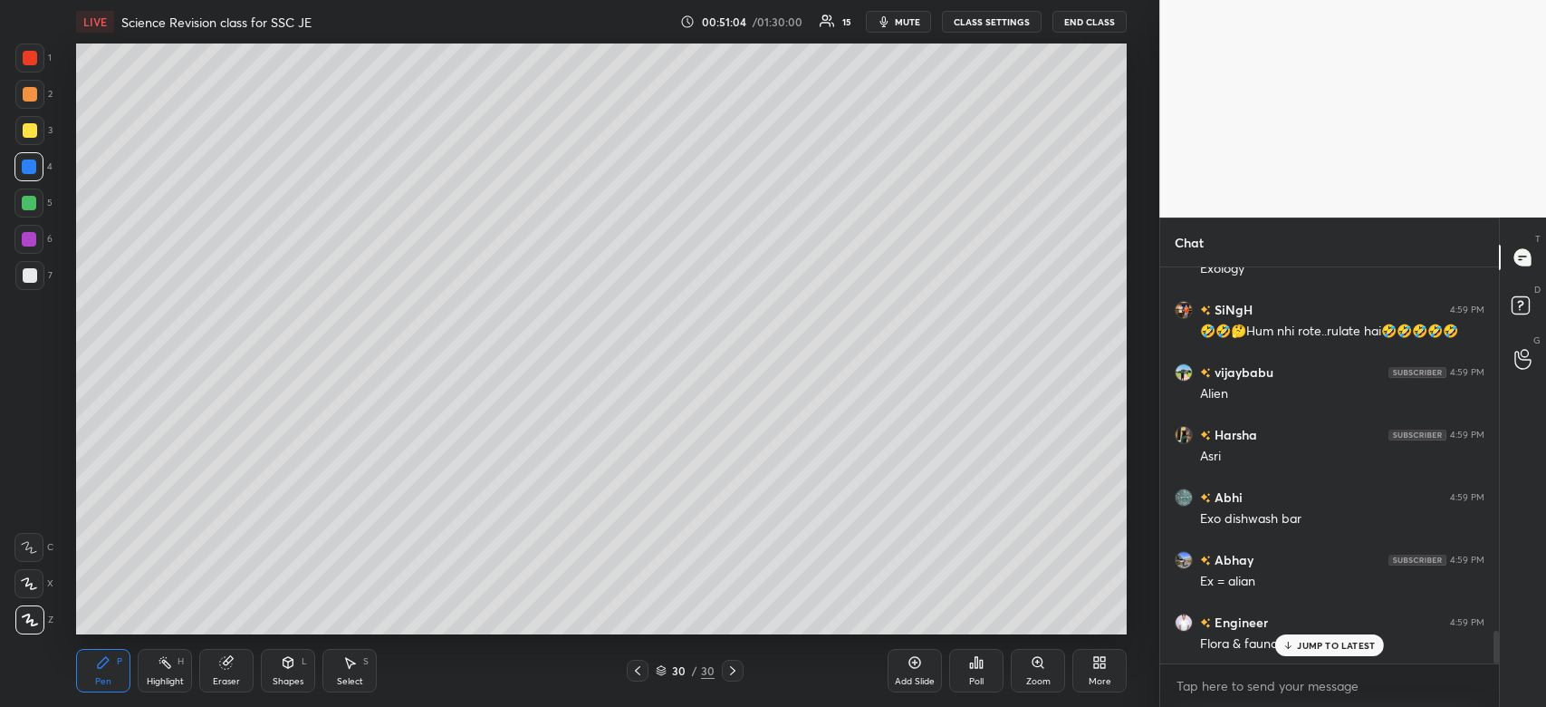
scroll to position [4424, 0]
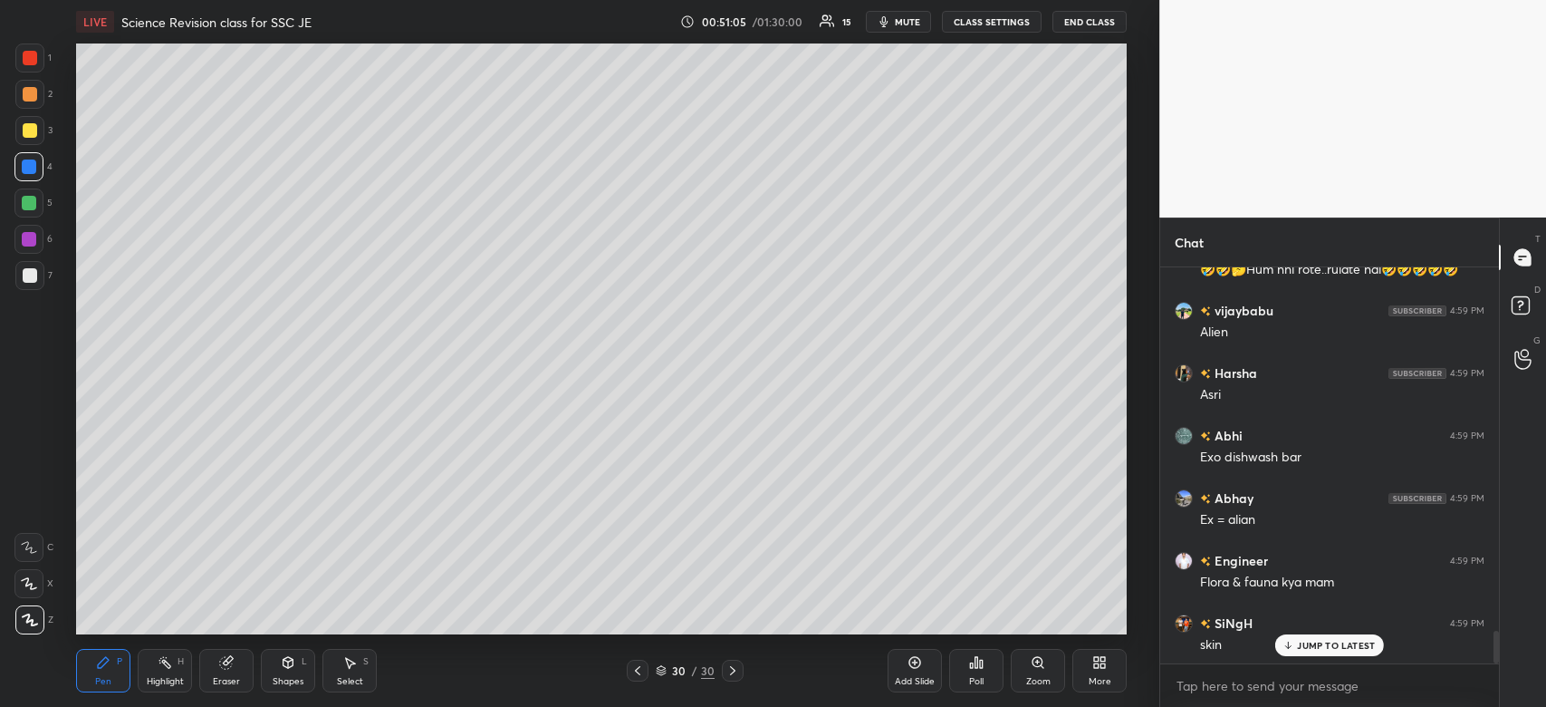
click at [899, 27] on span "mute" at bounding box center [907, 21] width 25 height 13
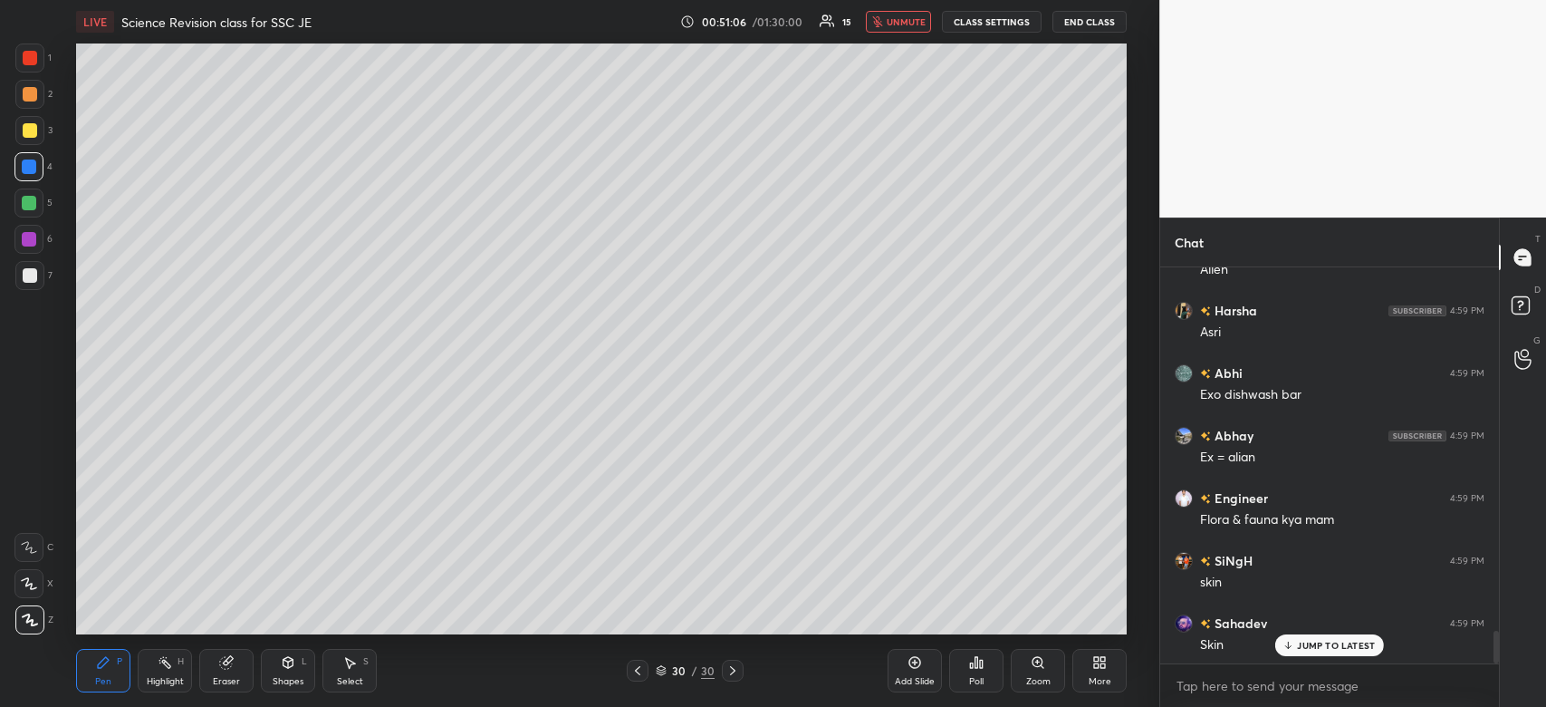
click at [916, 679] on div "Add Slide" at bounding box center [915, 681] width 40 height 9
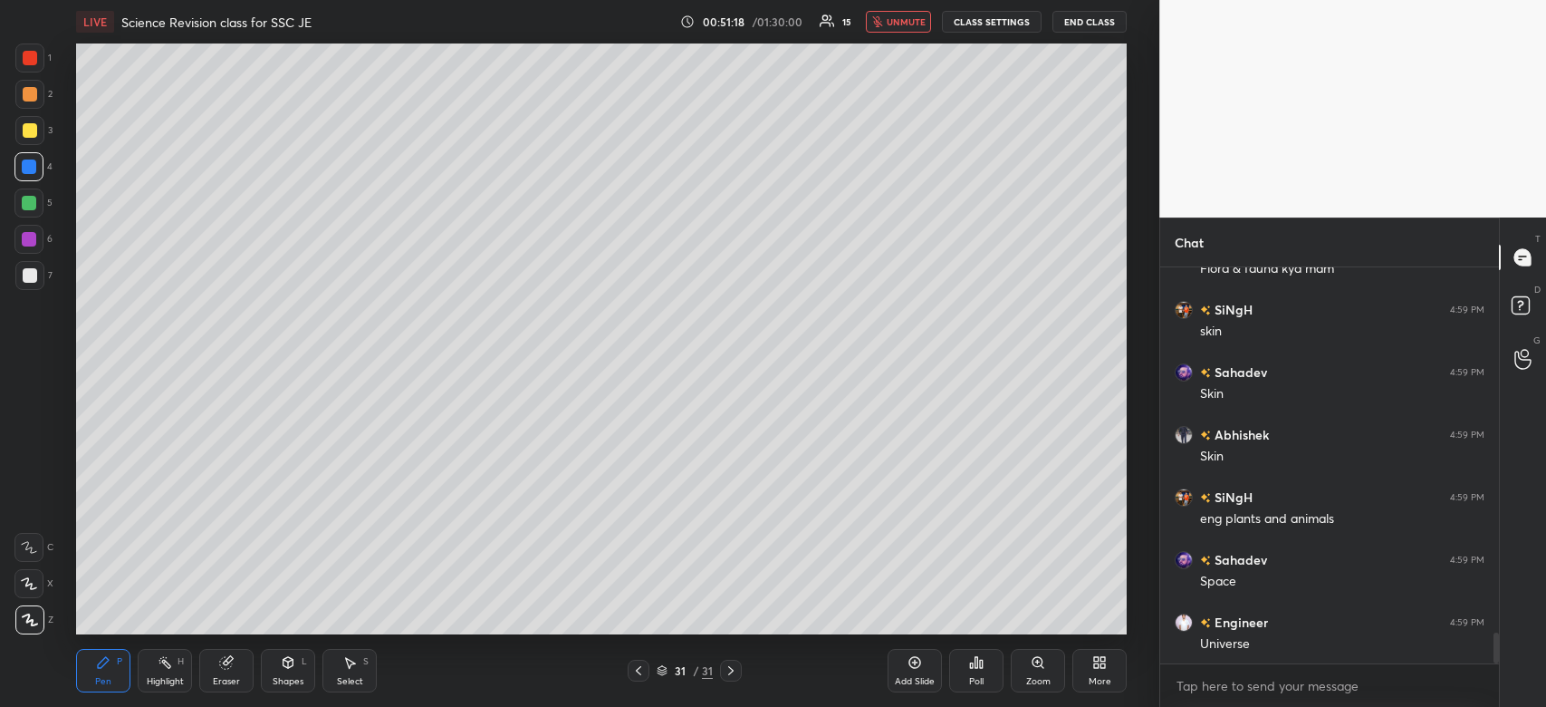
click at [909, 22] on span "unmute" at bounding box center [906, 21] width 39 height 13
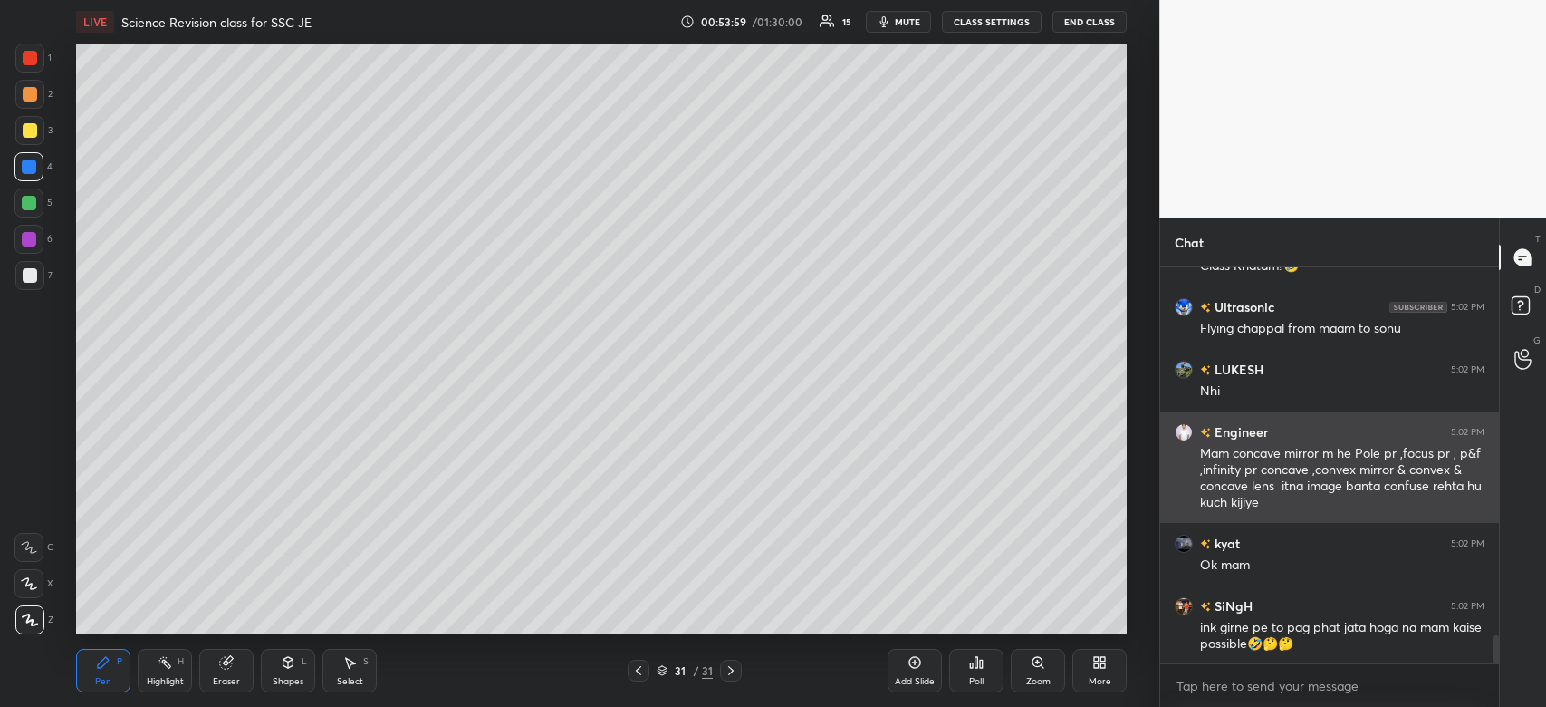
scroll to position [5235, 0]
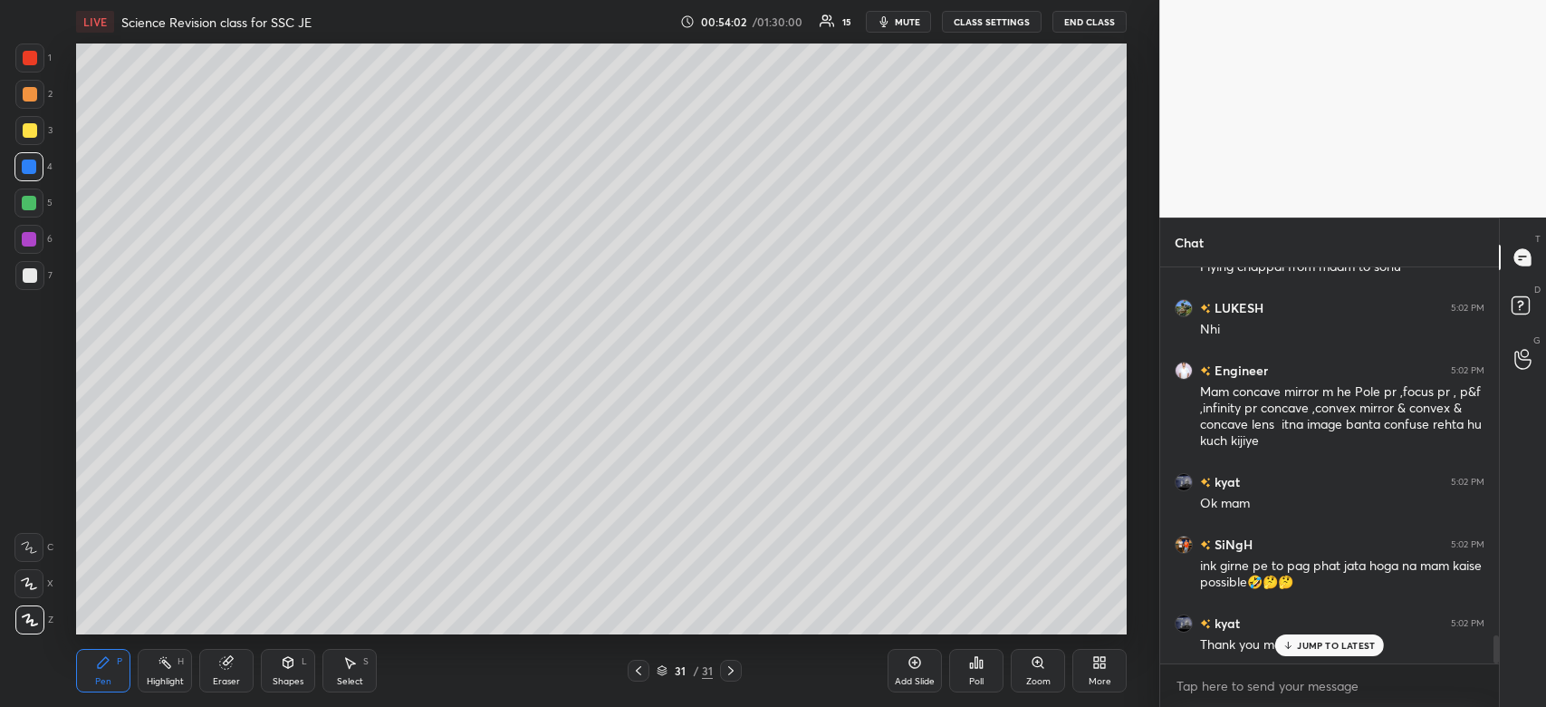
click at [1305, 648] on p "JUMP TO LATEST" at bounding box center [1336, 645] width 78 height 11
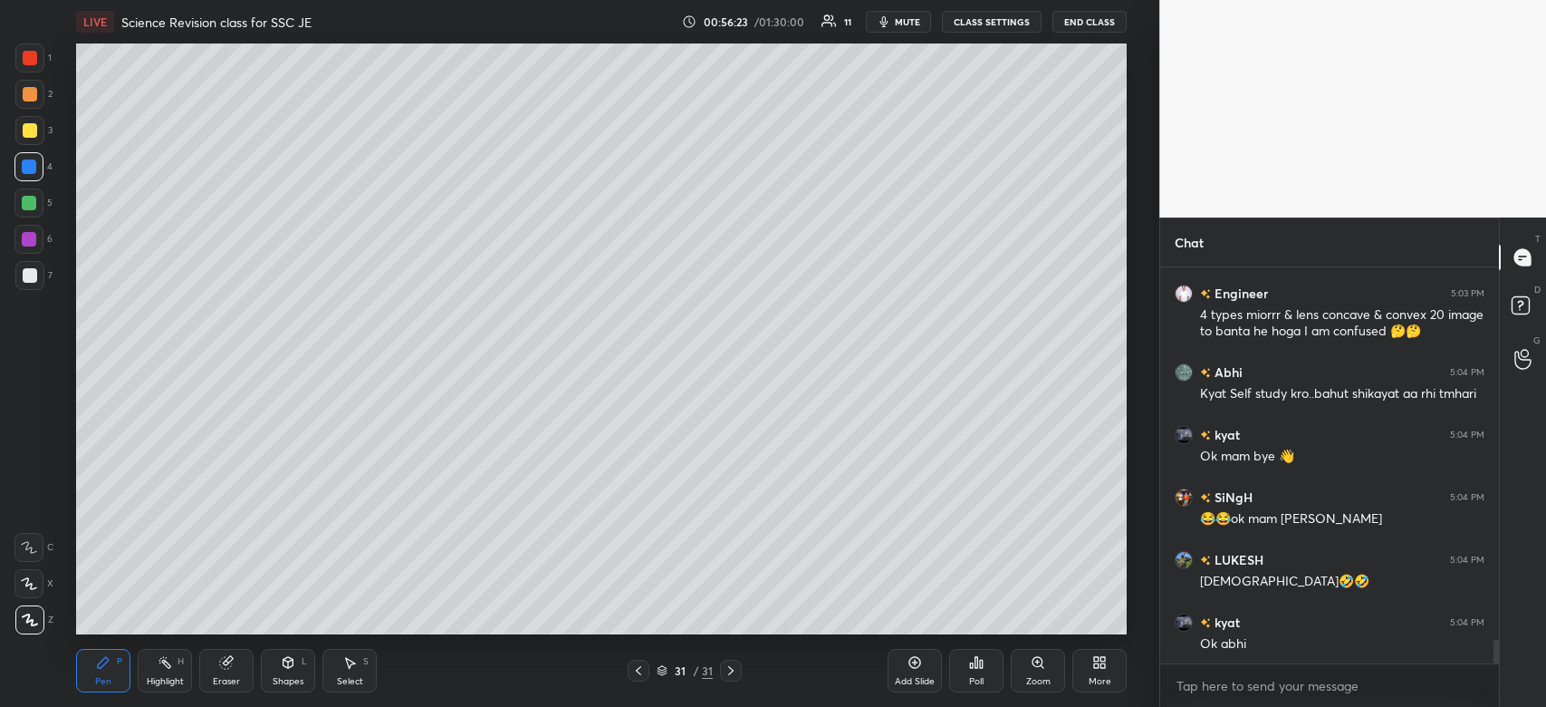
scroll to position [6236, 0]
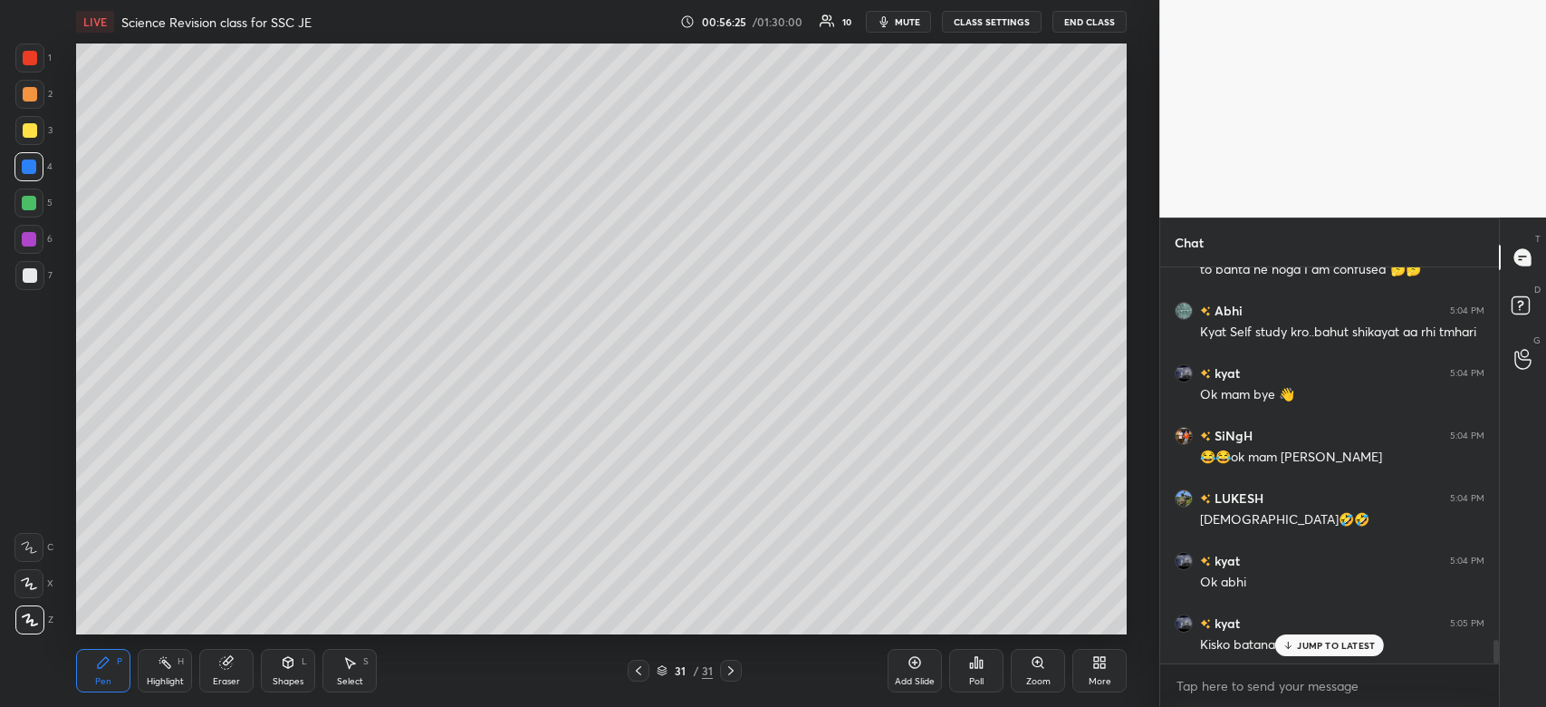
click at [1316, 645] on p "JUMP TO LATEST" at bounding box center [1336, 645] width 78 height 11
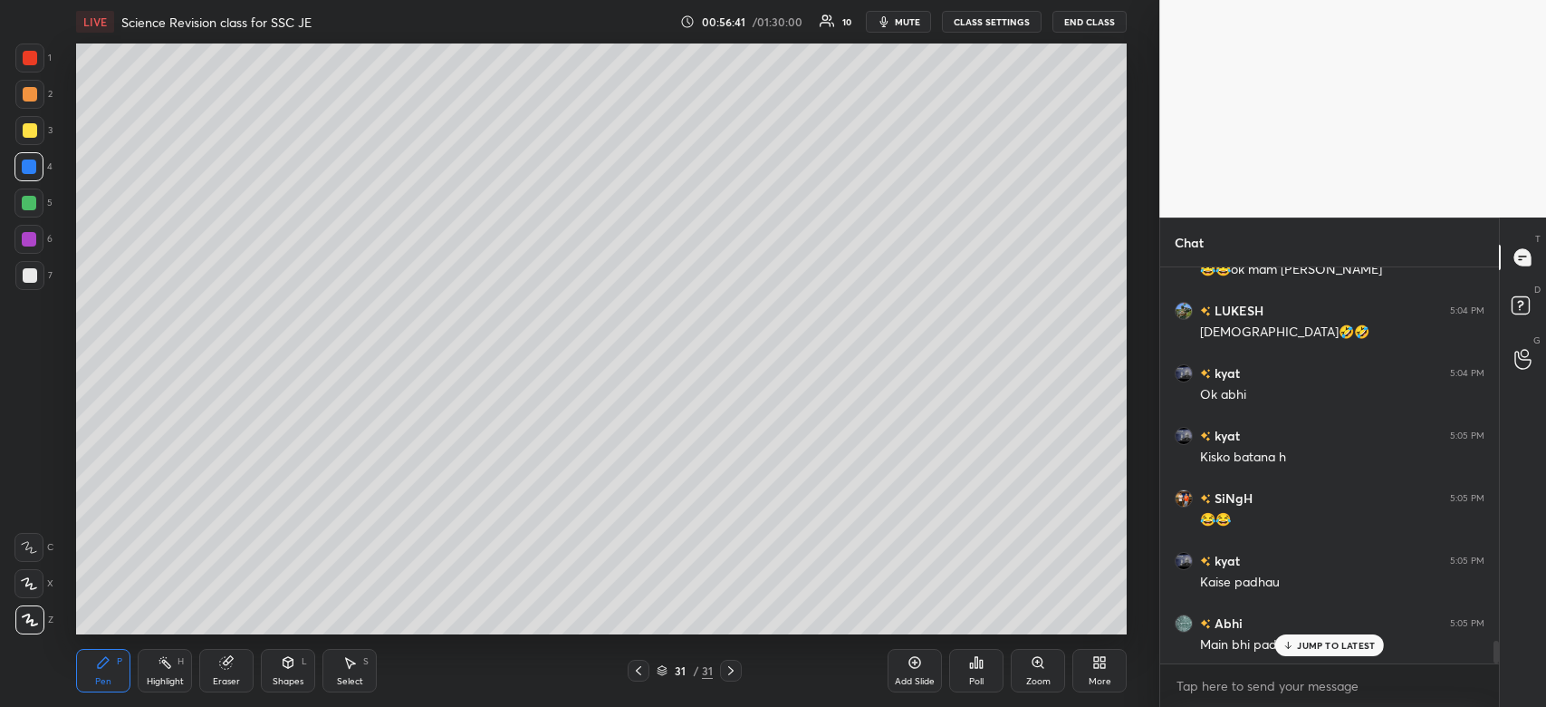
scroll to position [6486, 0]
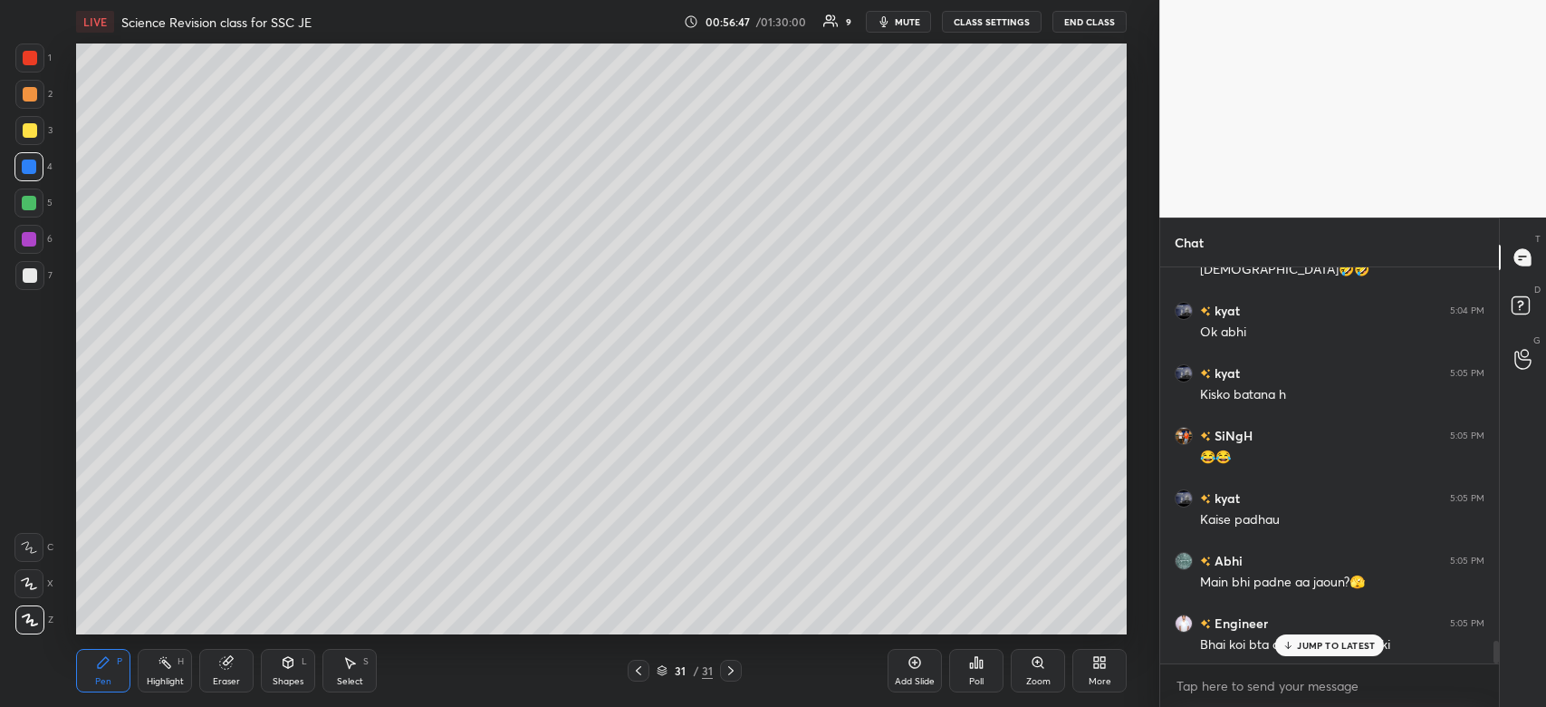
click at [1348, 653] on div "JUMP TO LATEST" at bounding box center [1330, 645] width 109 height 22
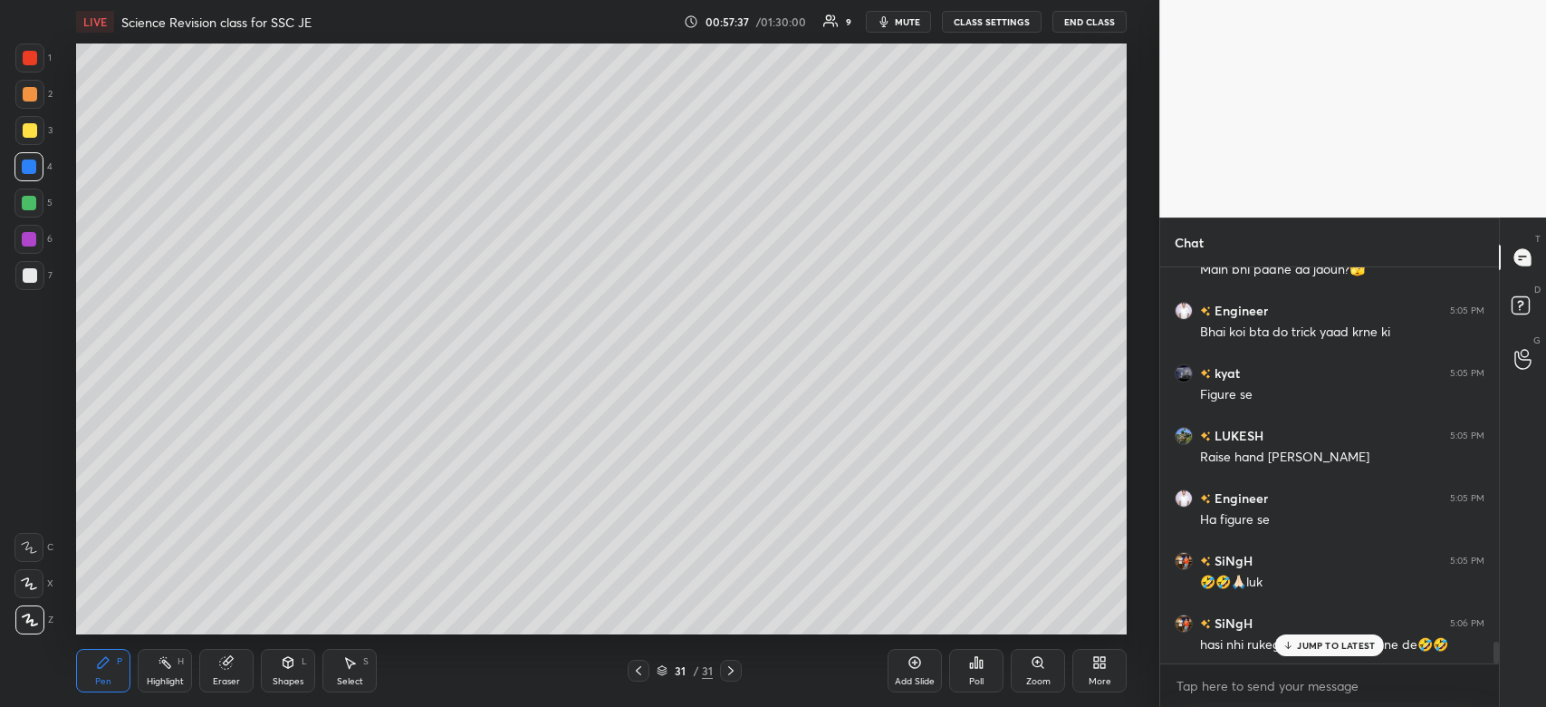
scroll to position [6878, 0]
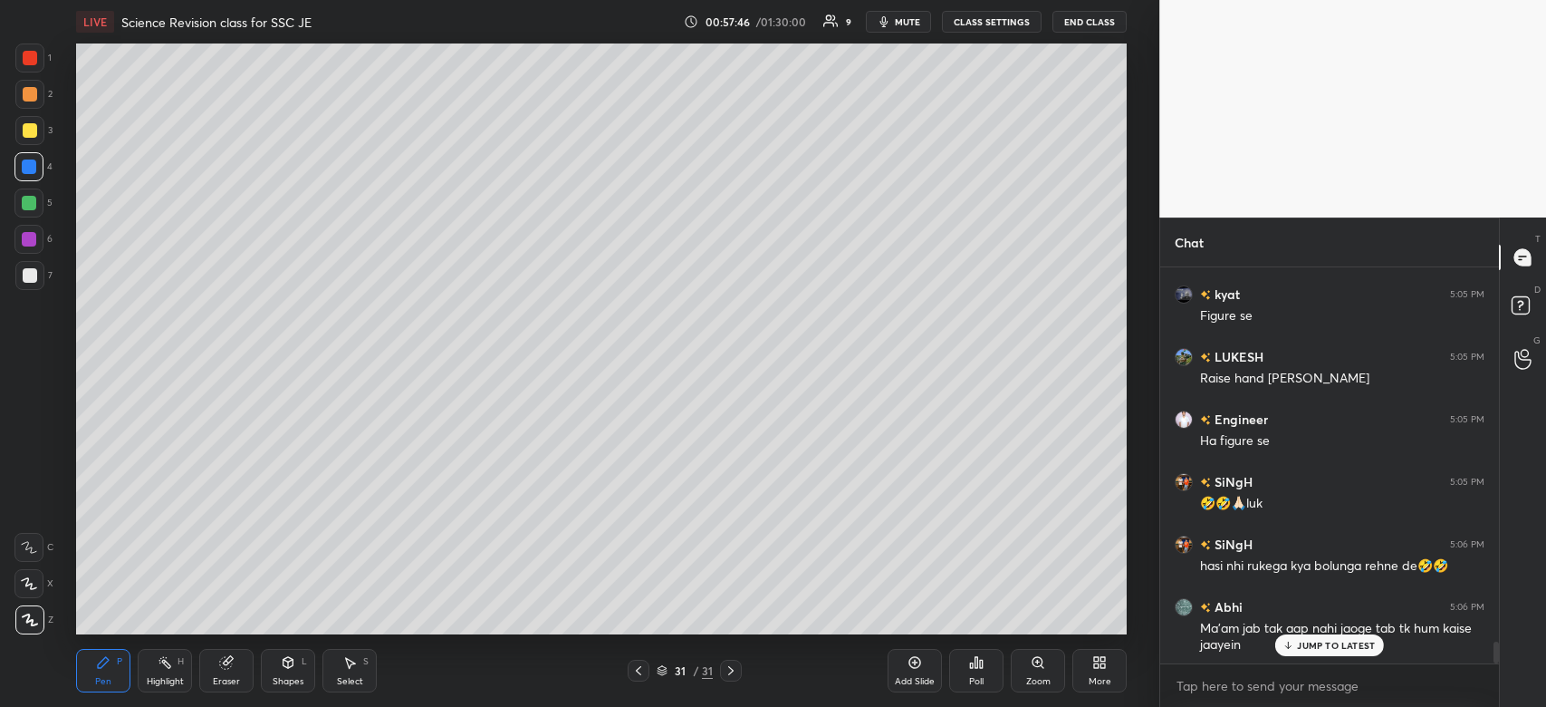
click at [1103, 21] on button "End Class" at bounding box center [1090, 22] width 74 height 22
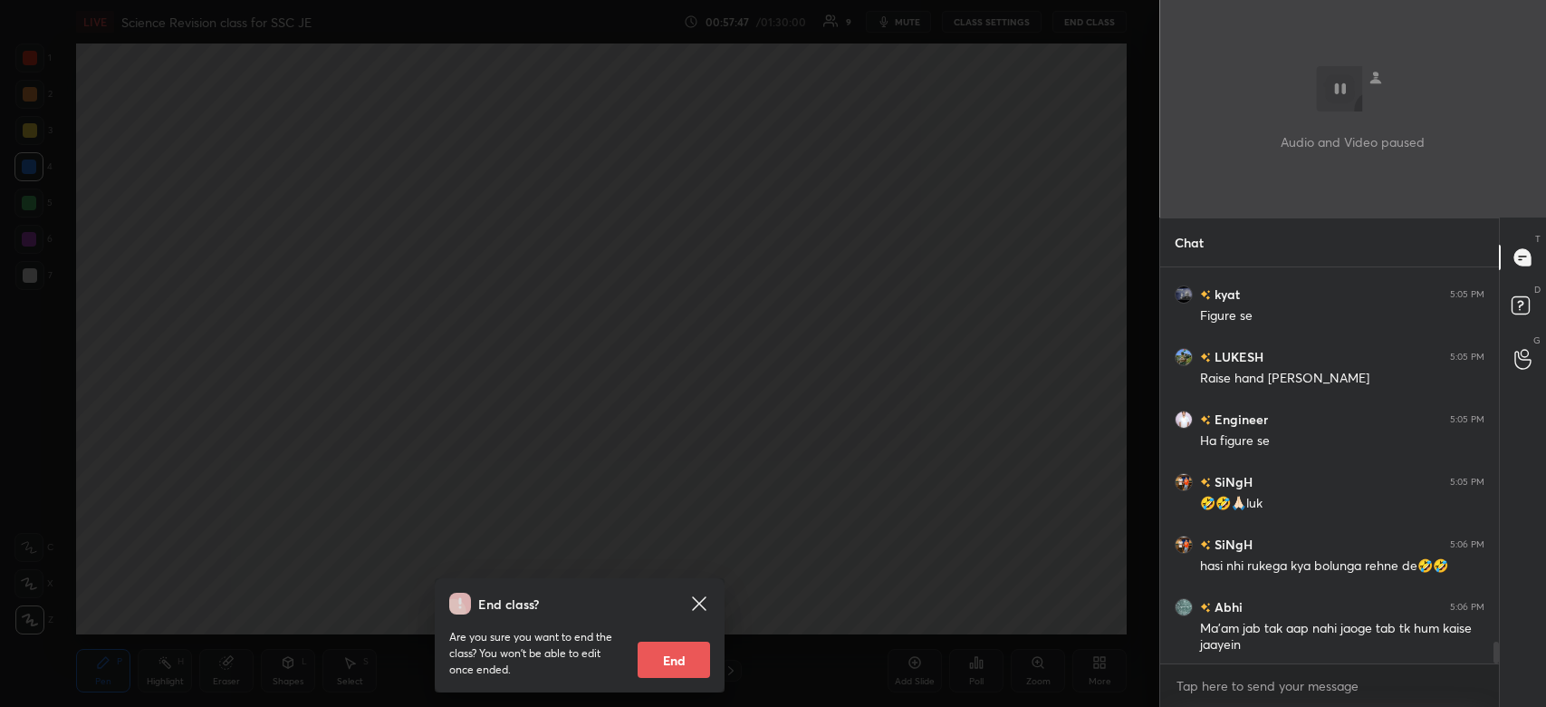
scroll to position [6941, 0]
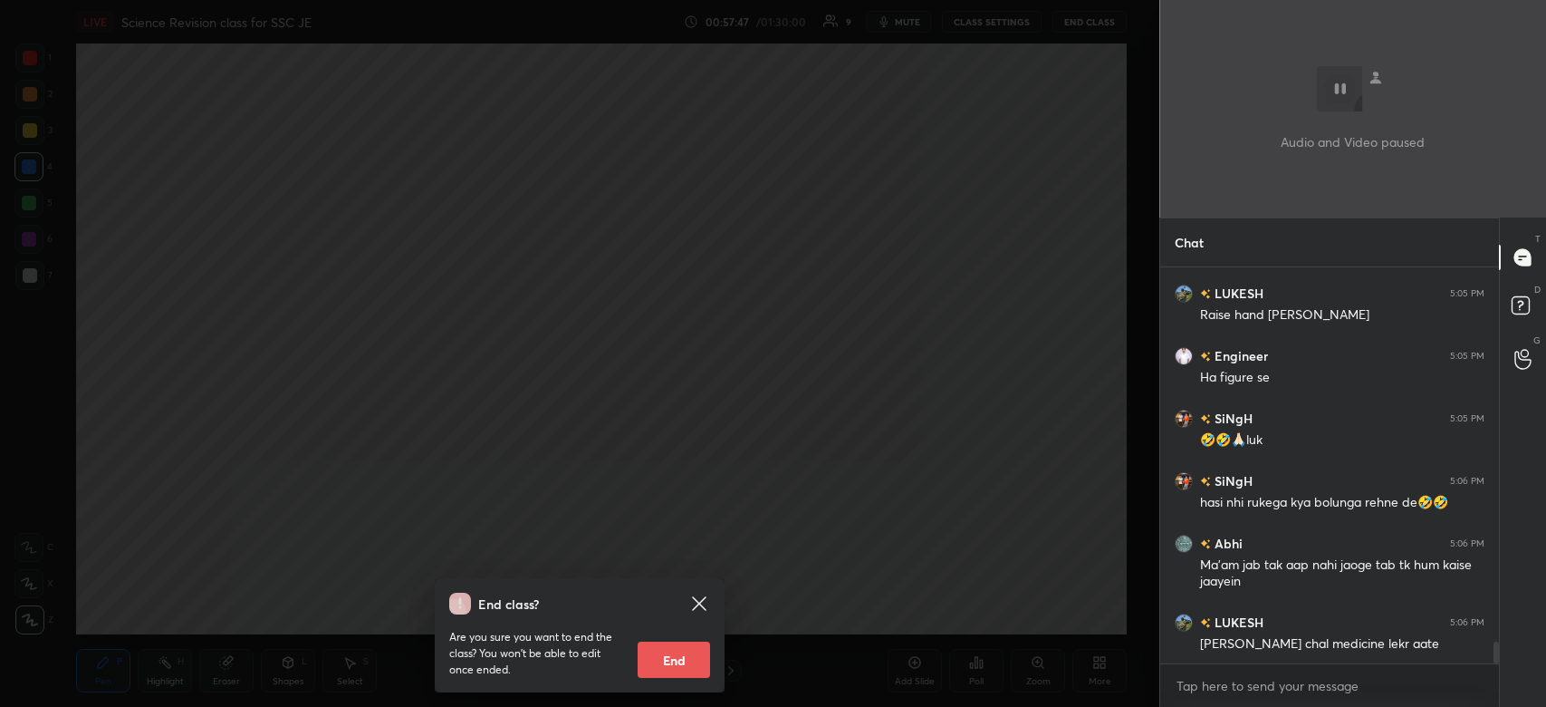
click at [663, 645] on button "End" at bounding box center [674, 659] width 72 height 36
type textarea "x"
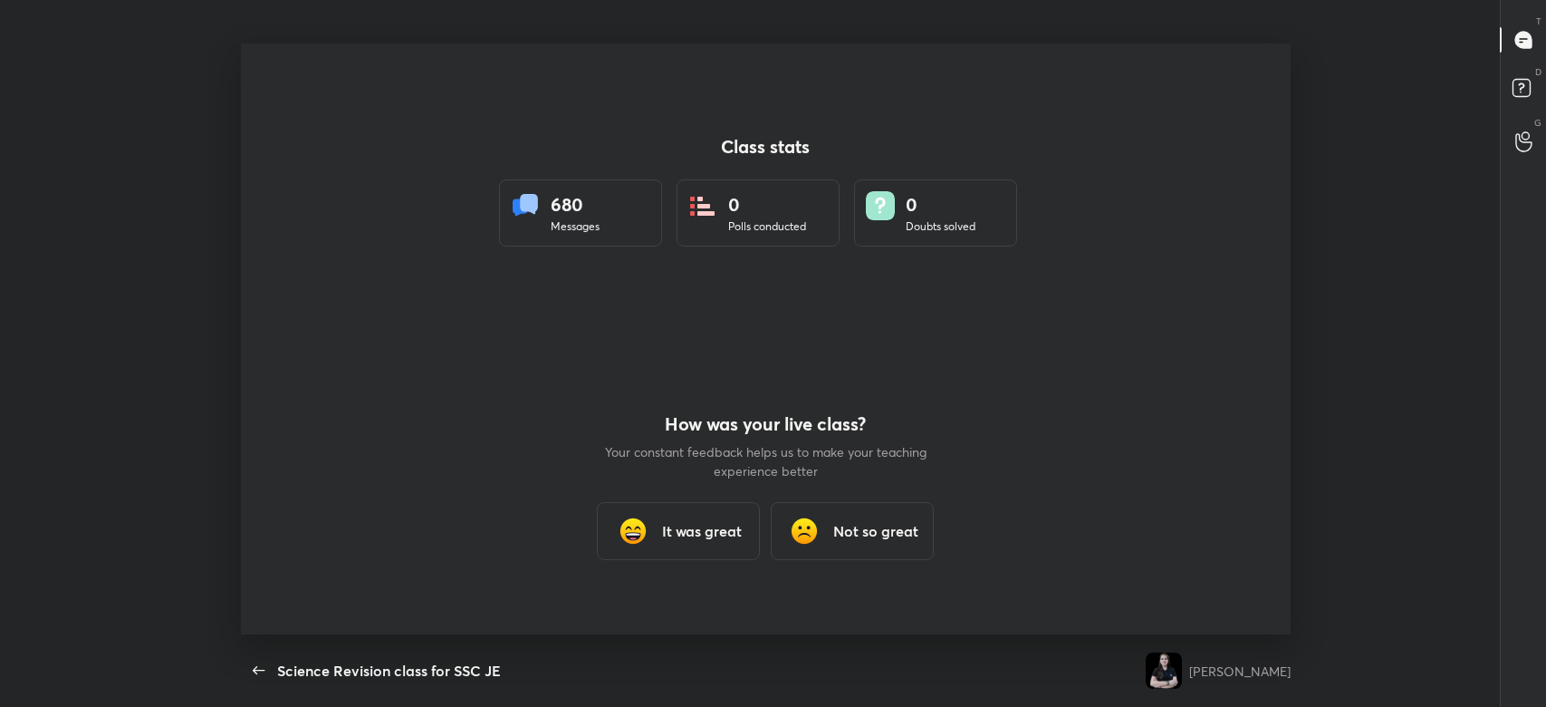
scroll to position [0, 0]
